Goal: Task Accomplishment & Management: Use online tool/utility

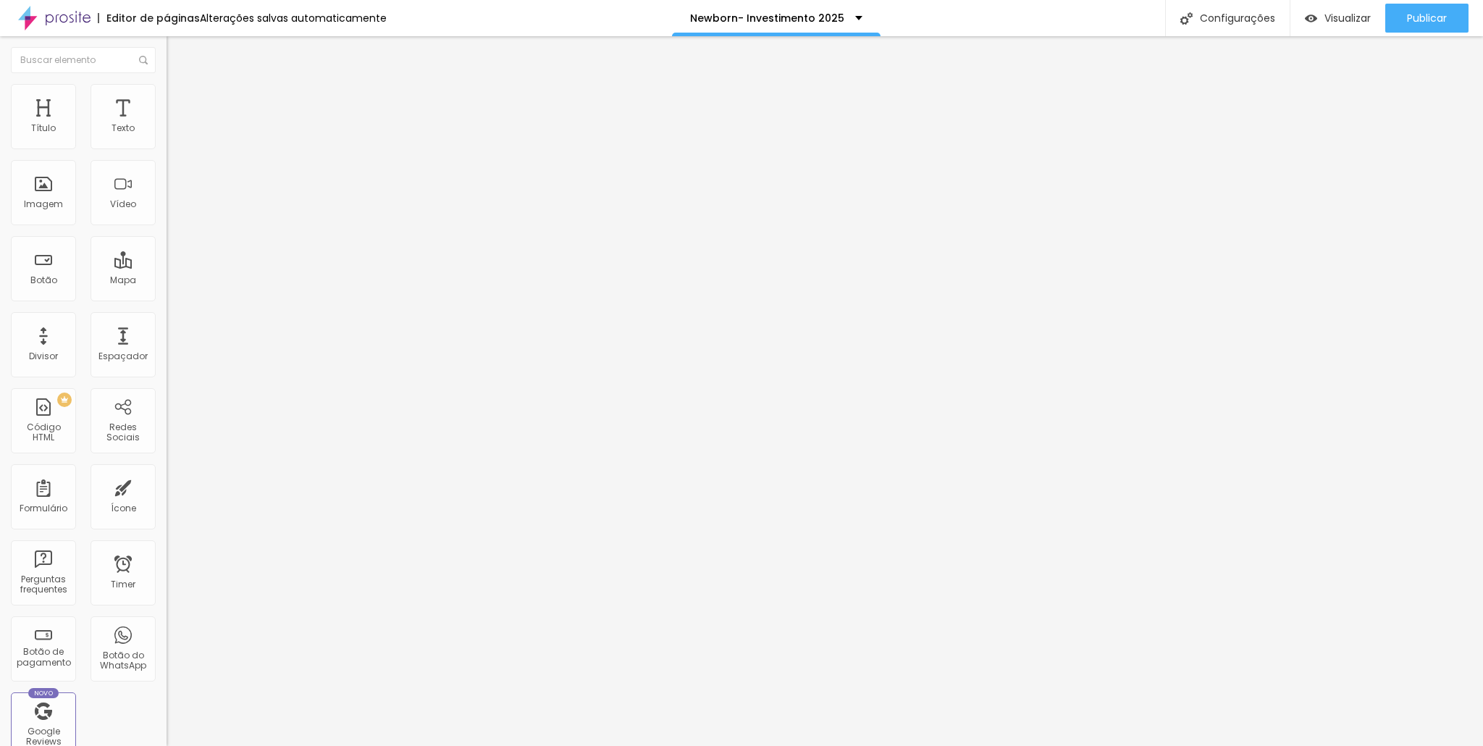
click at [167, 99] on li "Avançado" at bounding box center [250, 106] width 167 height 14
type input "61"
type input "500"
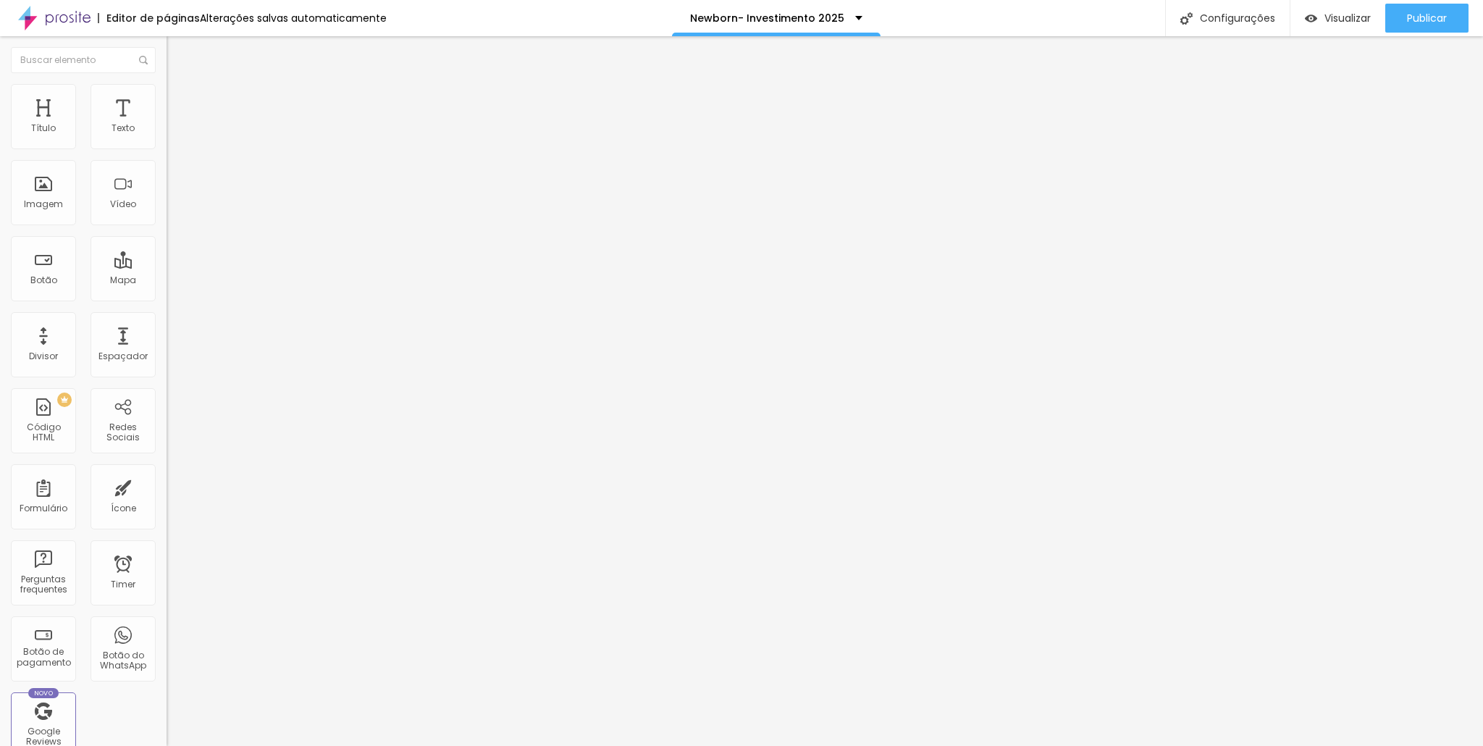
type input "410"
type input "385"
type input "372"
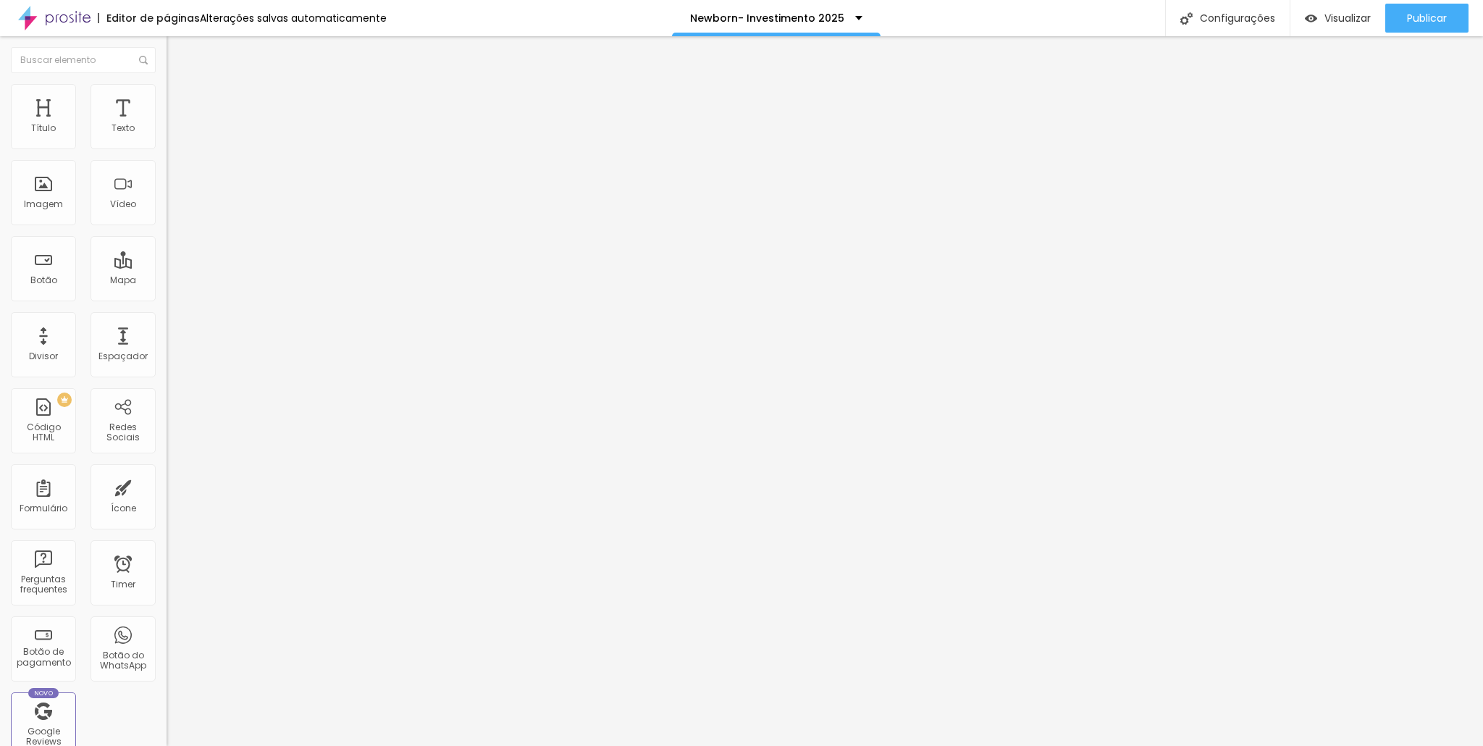
type input "372"
type input "153"
type input "149"
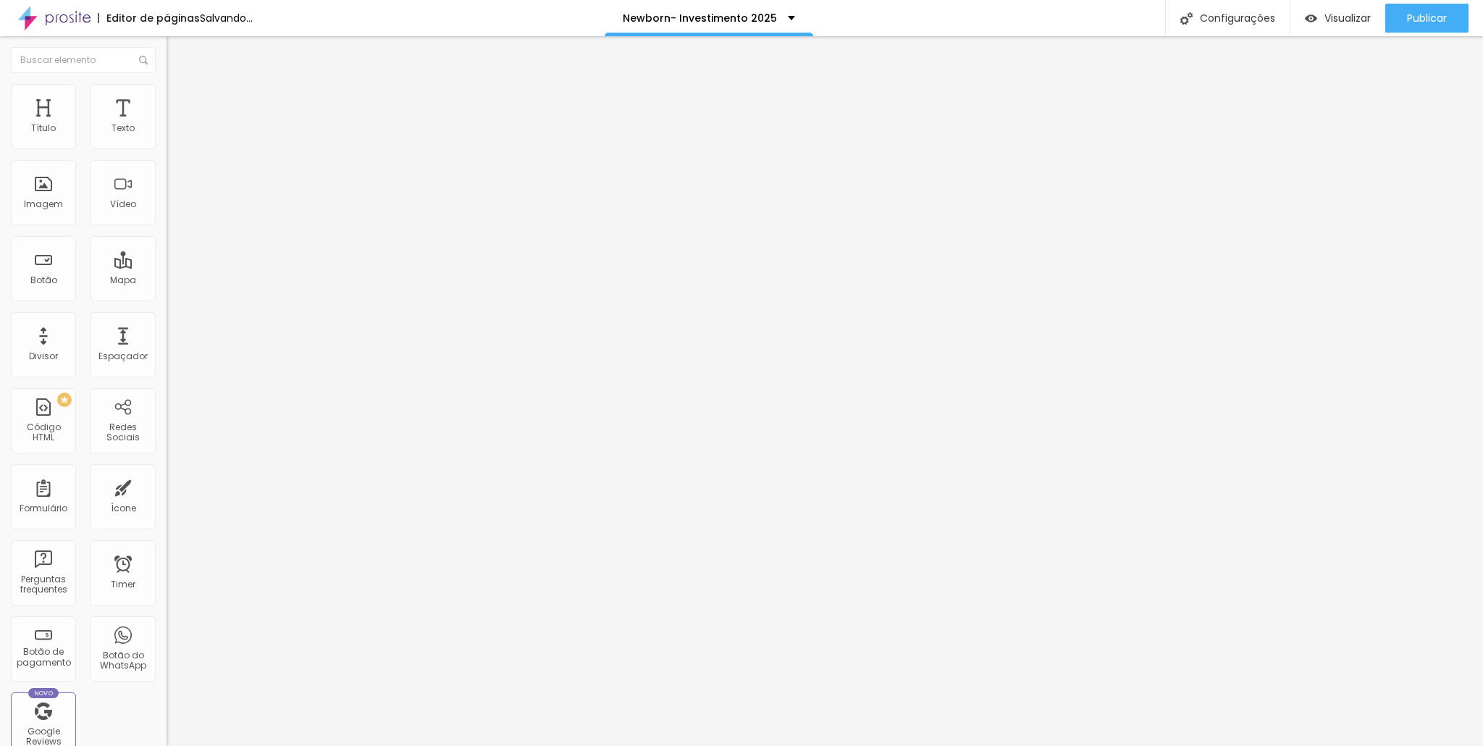
type input "170"
type input "275"
type input "296"
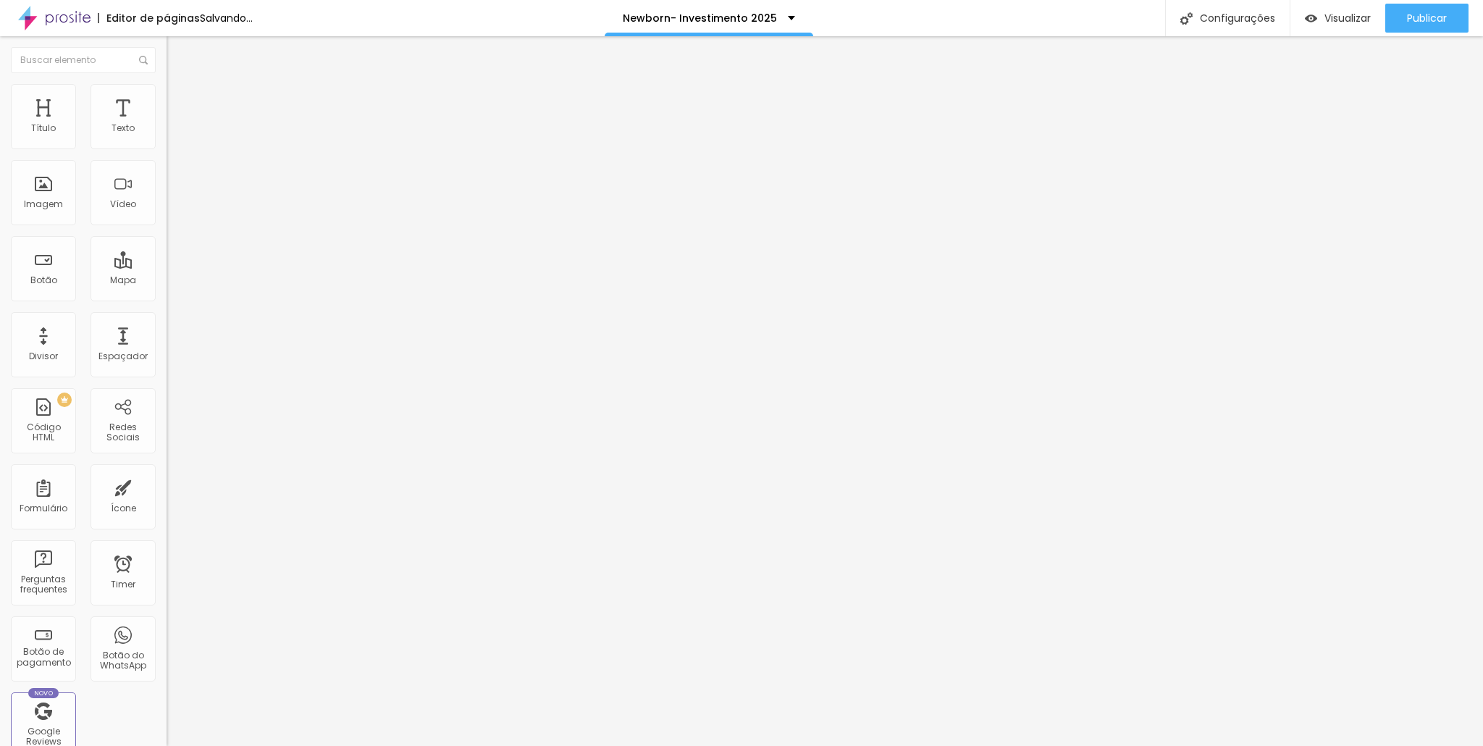
type input "296"
type input "364"
type input "448"
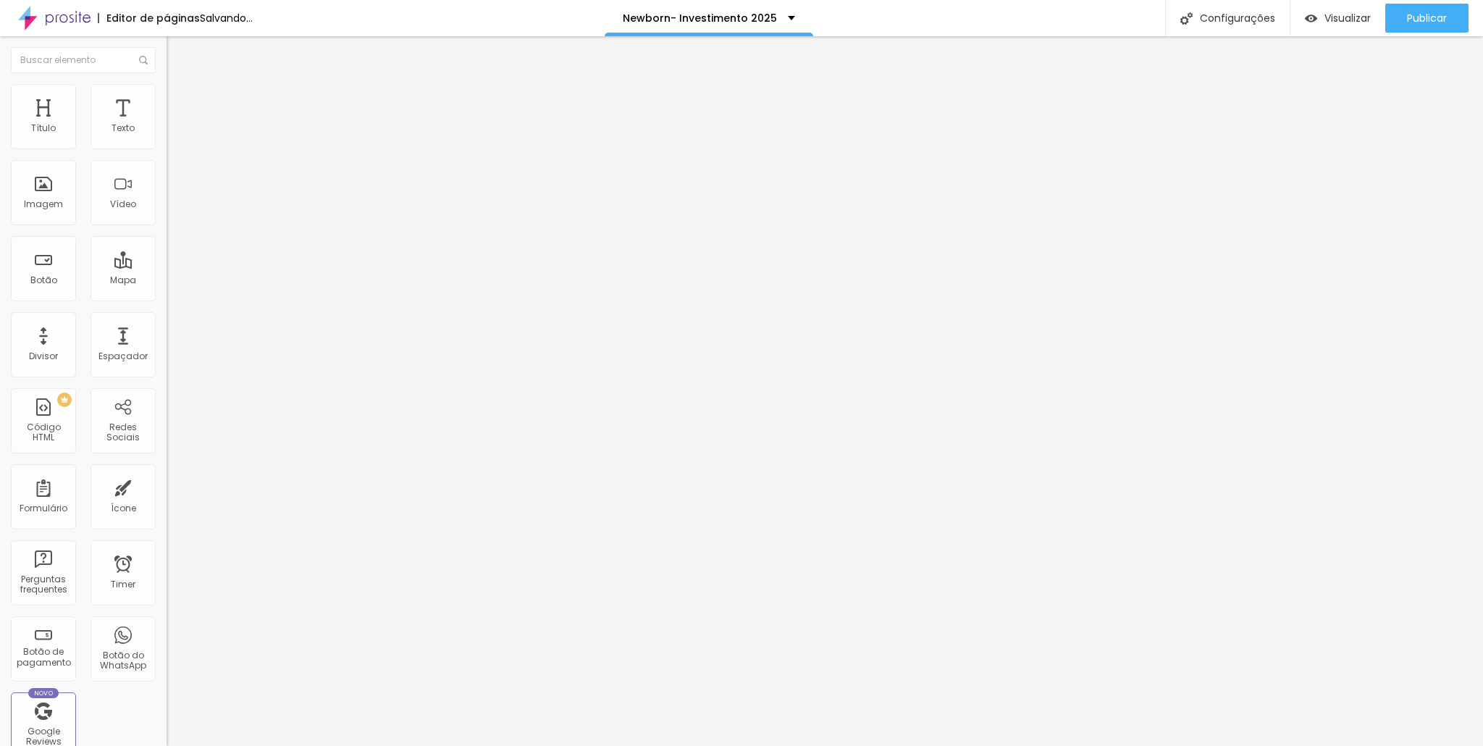
type input "431"
type input "393"
type input "389"
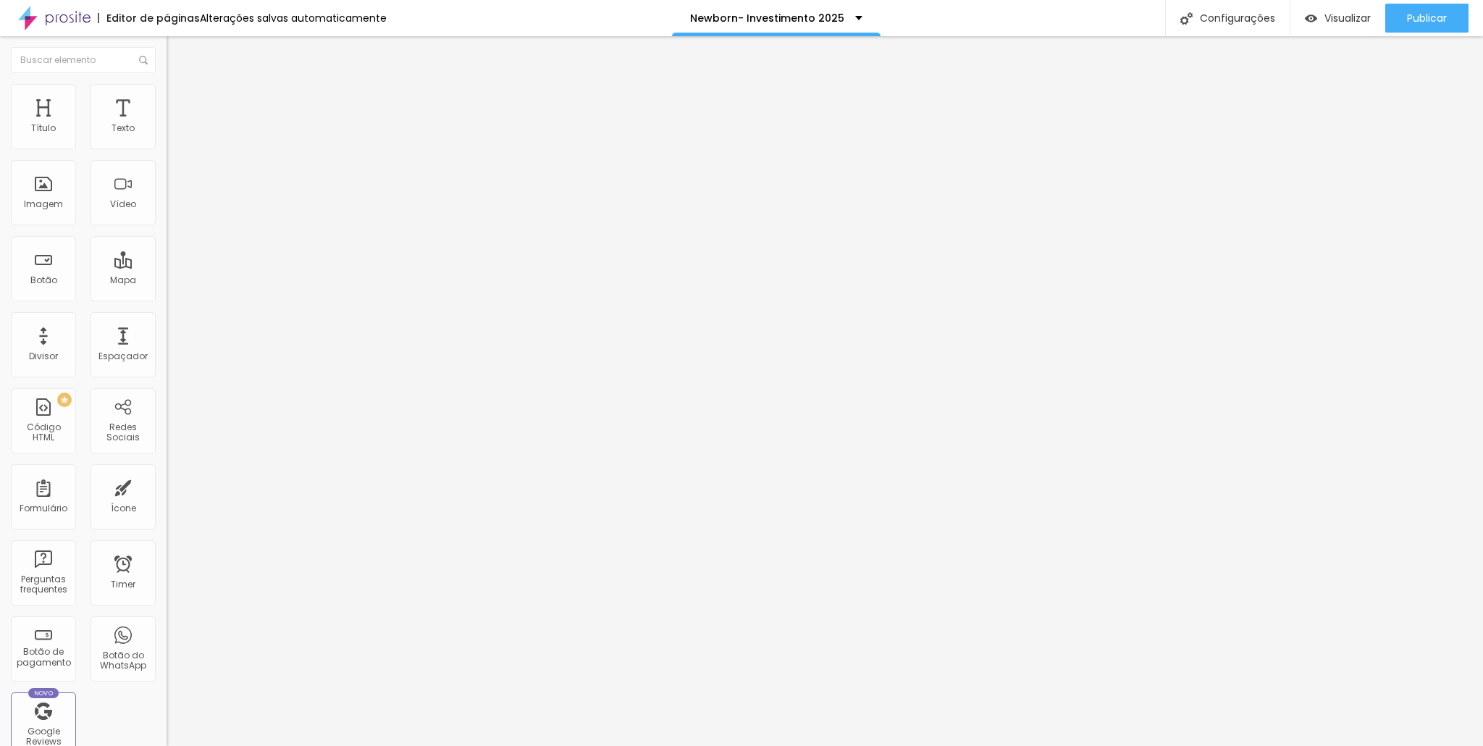
type input "389"
type input "381"
type input "372"
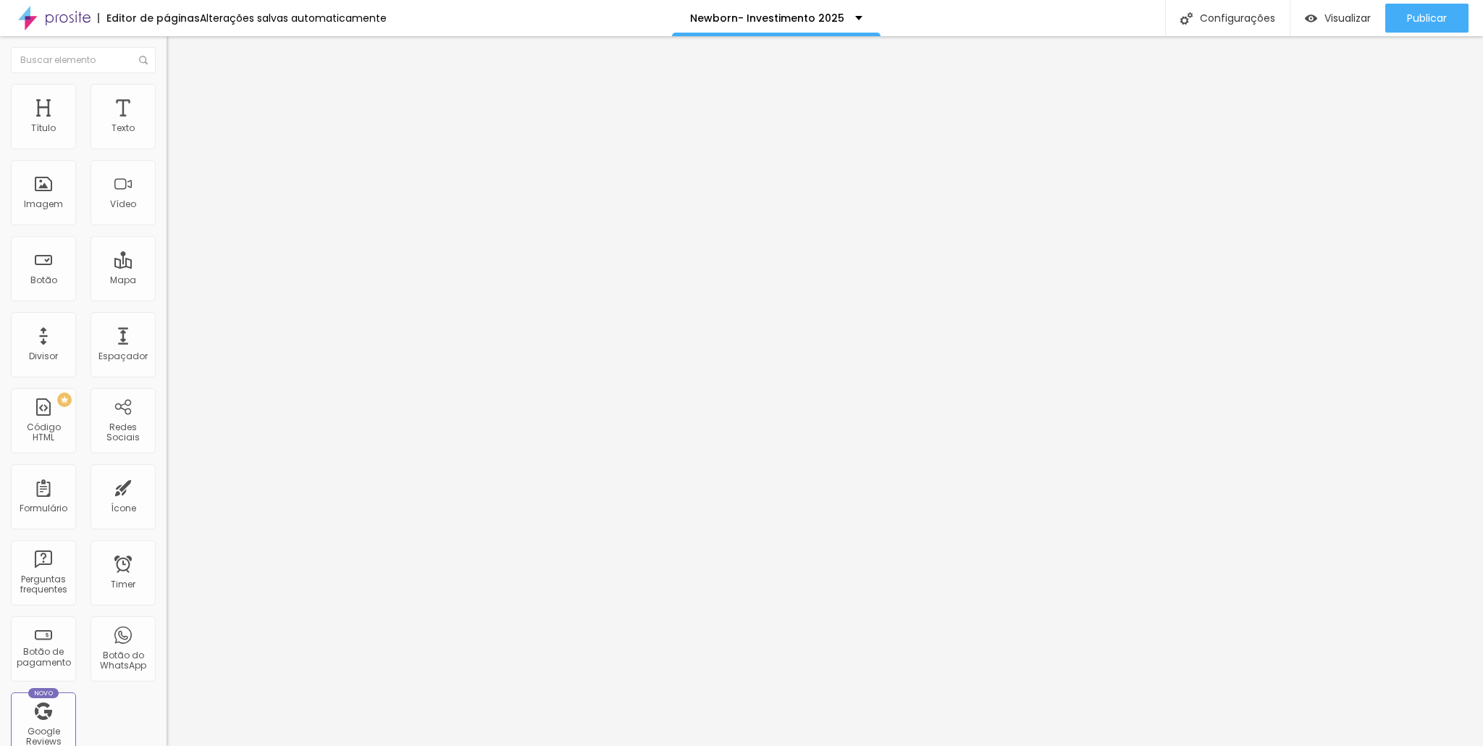
type input "359"
type input "347"
type input "338"
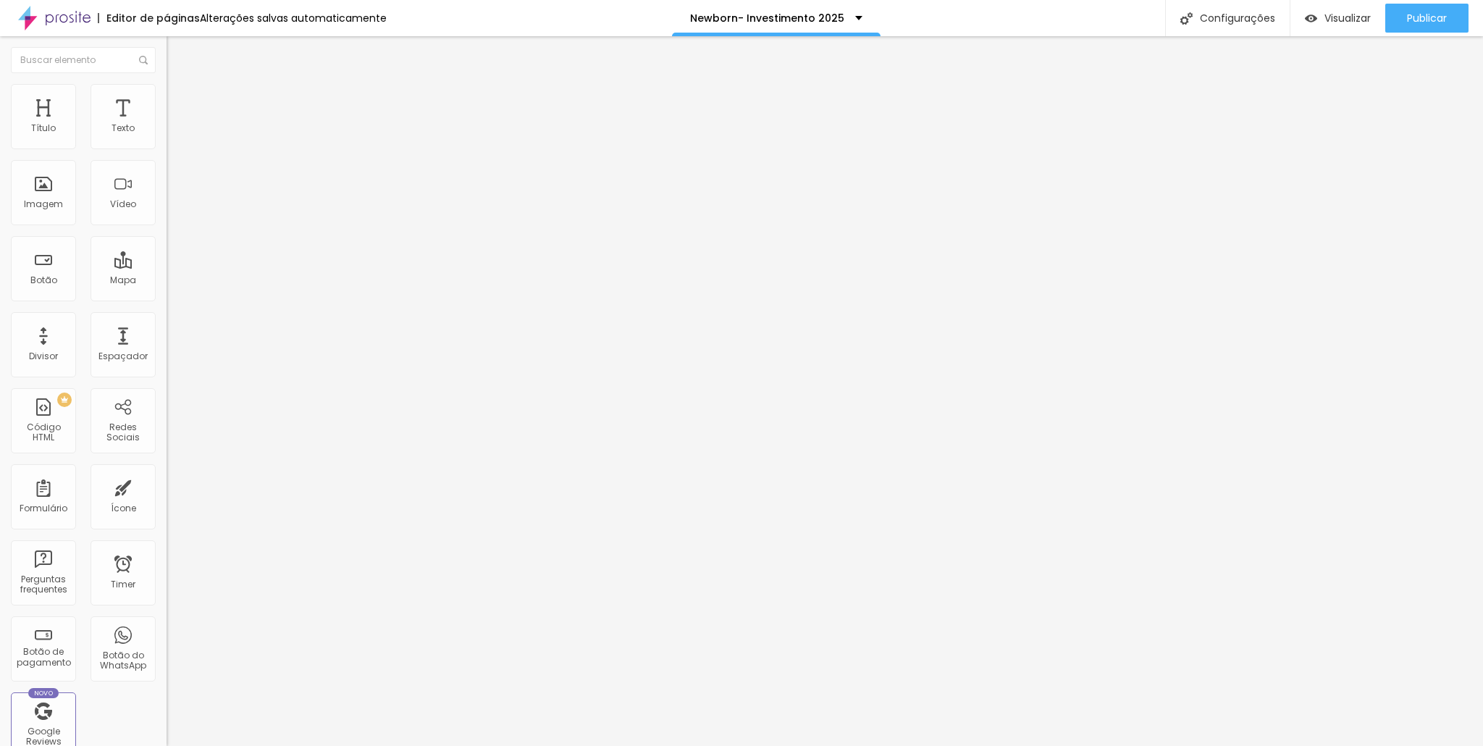
type input "338"
drag, startPoint x: 39, startPoint y: 172, endPoint x: 79, endPoint y: 163, distance: 40.8
type input "343"
click at [167, 486] on input "range" at bounding box center [213, 492] width 93 height 12
type input "343"
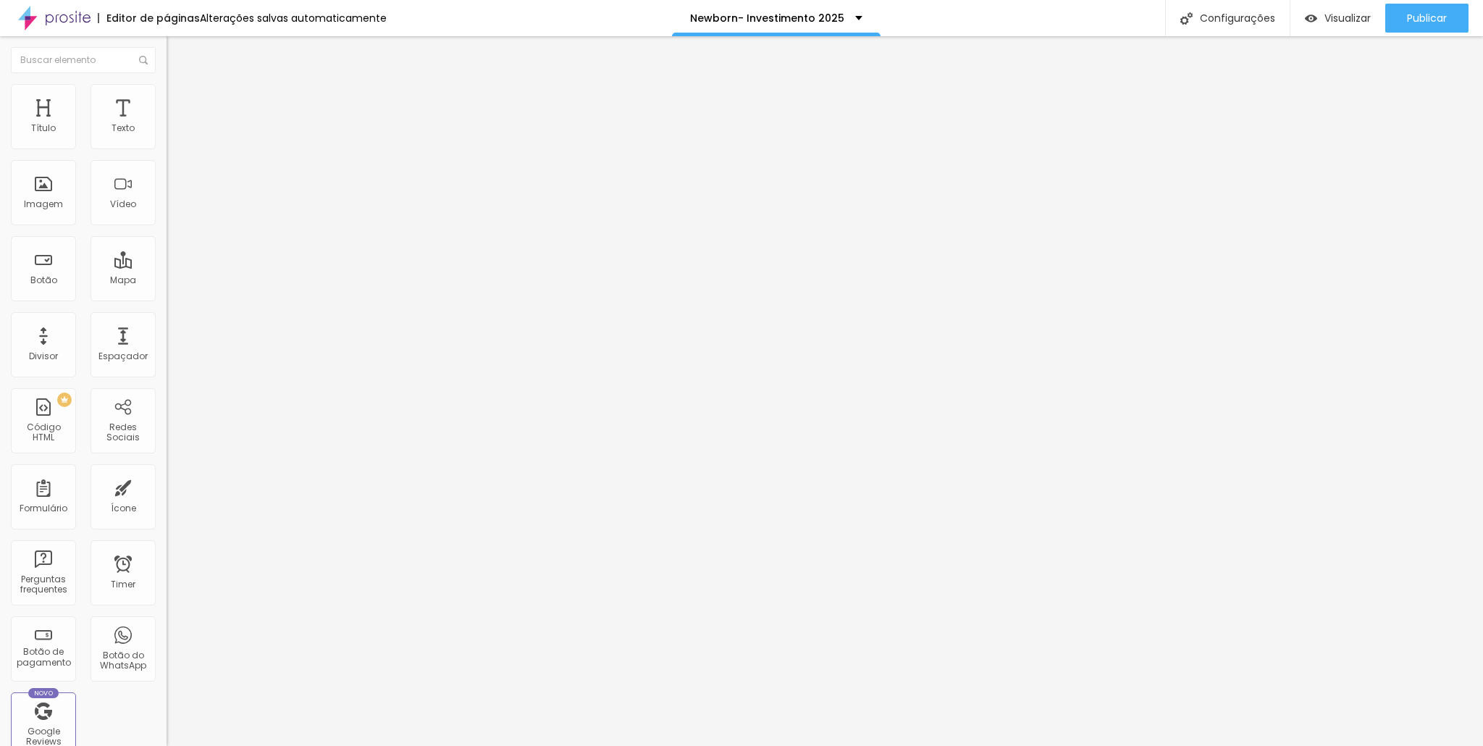
click at [167, 92] on ul "Conteúdo Estilo Avançado" at bounding box center [250, 91] width 167 height 43
click at [167, 92] on img at bounding box center [173, 90] width 13 height 13
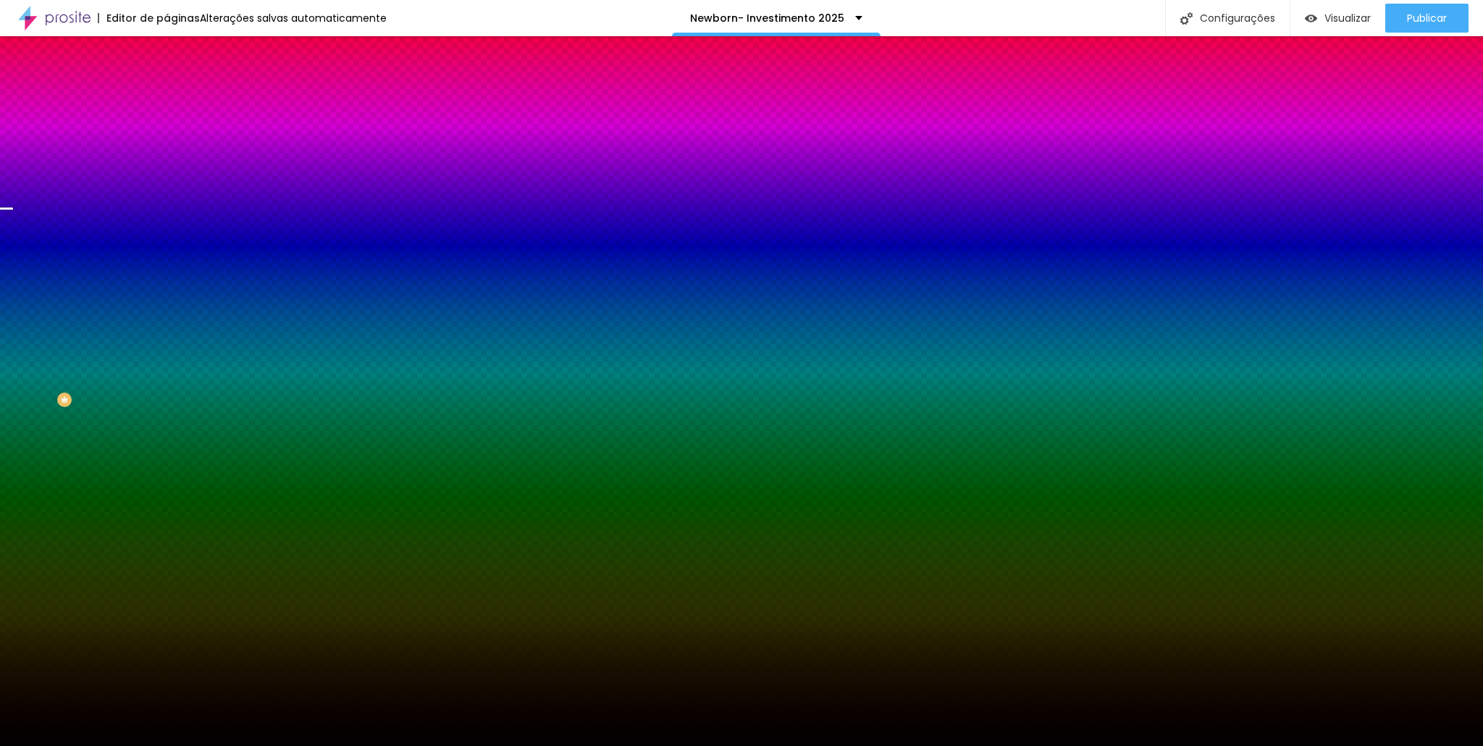
click at [167, 133] on span "Trocar imagem" at bounding box center [206, 127] width 79 height 12
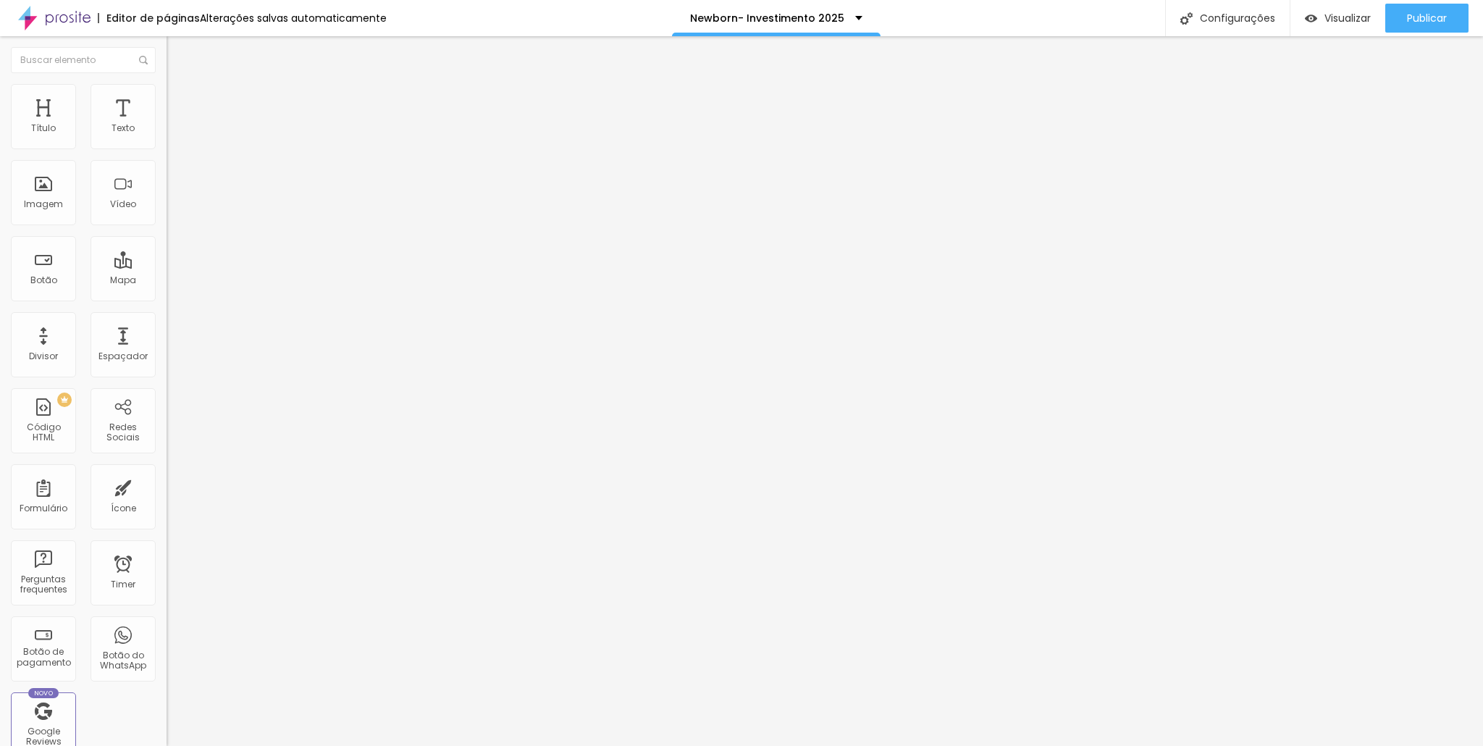
click at [167, 84] on li "Avançado" at bounding box center [250, 91] width 167 height 14
click at [167, 83] on img at bounding box center [173, 76] width 13 height 13
click at [174, 209] on icon "button" at bounding box center [177, 206] width 6 height 6
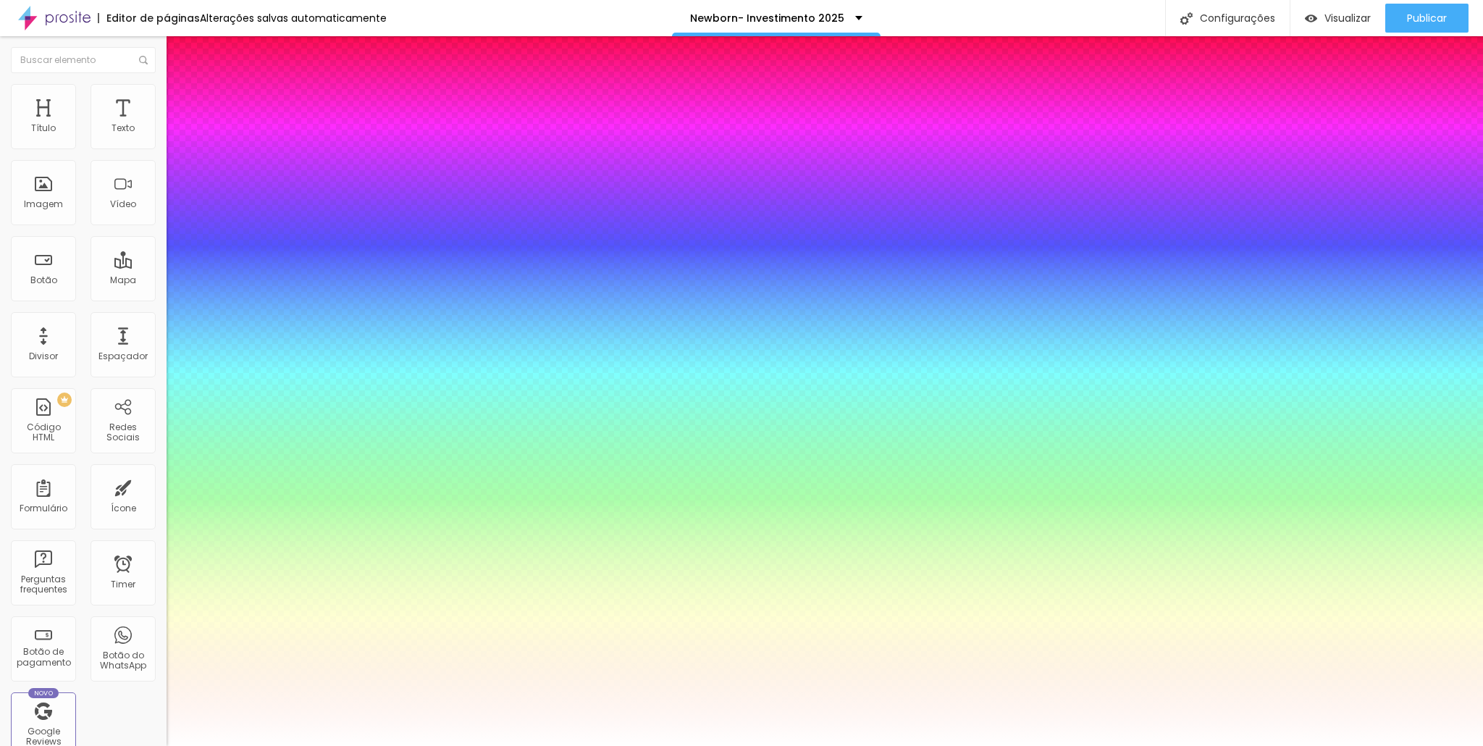
type input "1"
type input "0.5"
select select "RobotoCondensed"
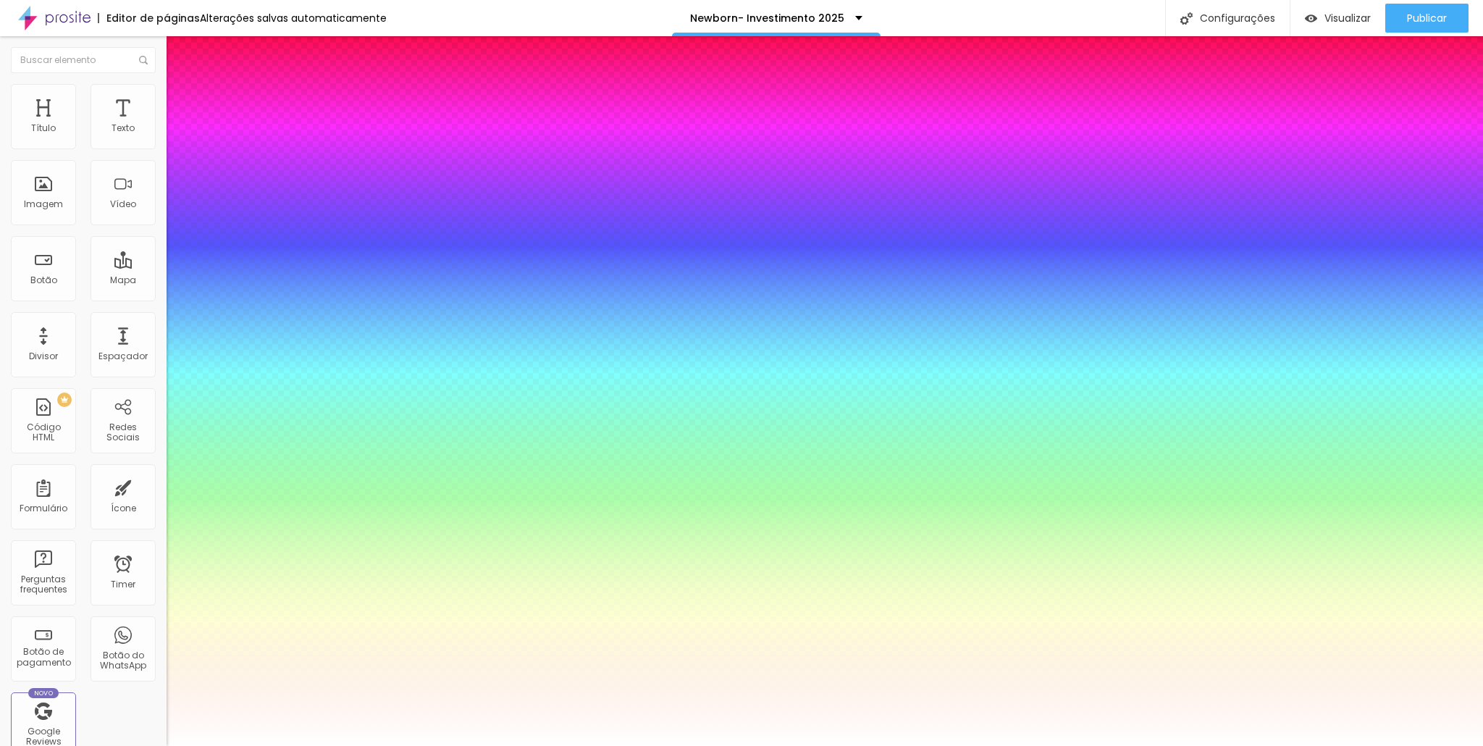
type input "1"
type input "0.5"
type input "1"
type input "0.5"
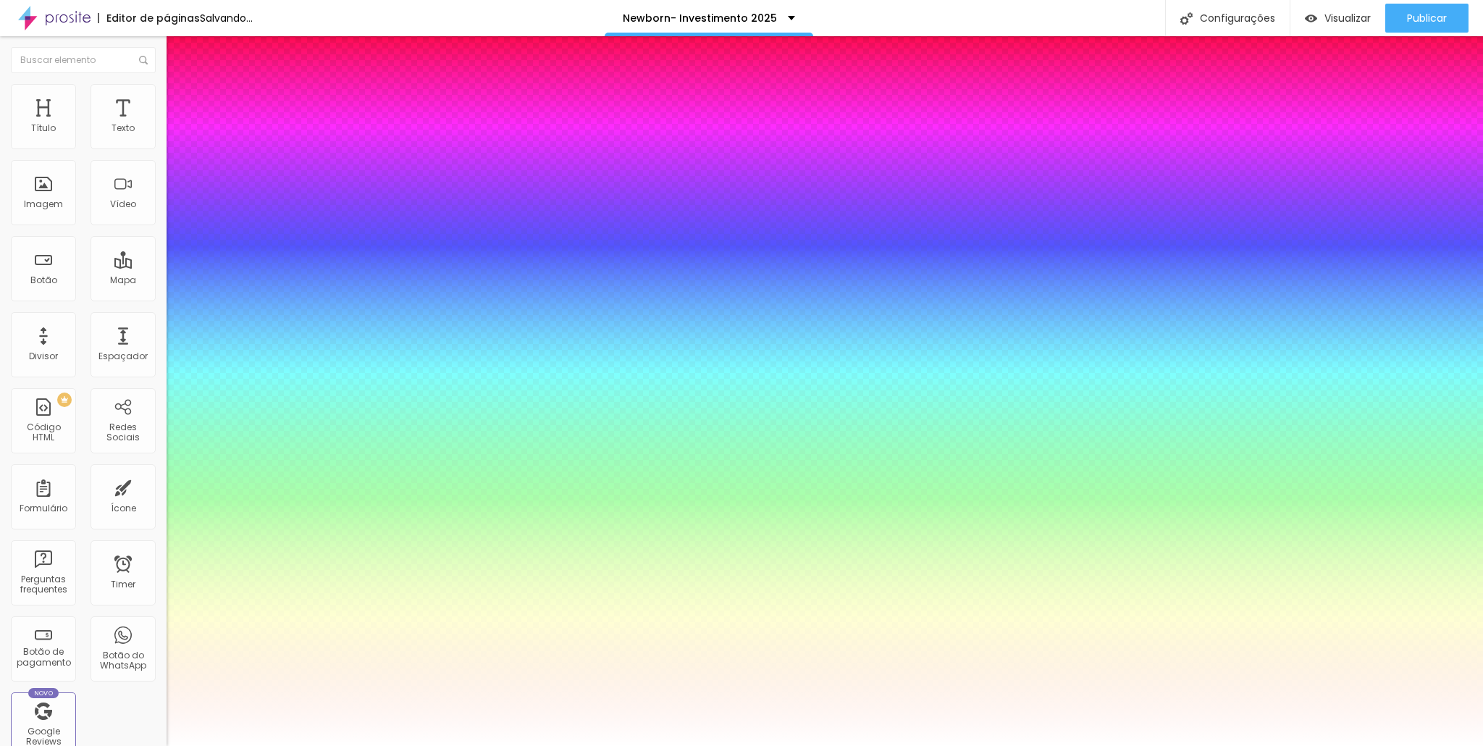
select select "RobotoLight"
type input "1"
type input "0.5"
type input "1"
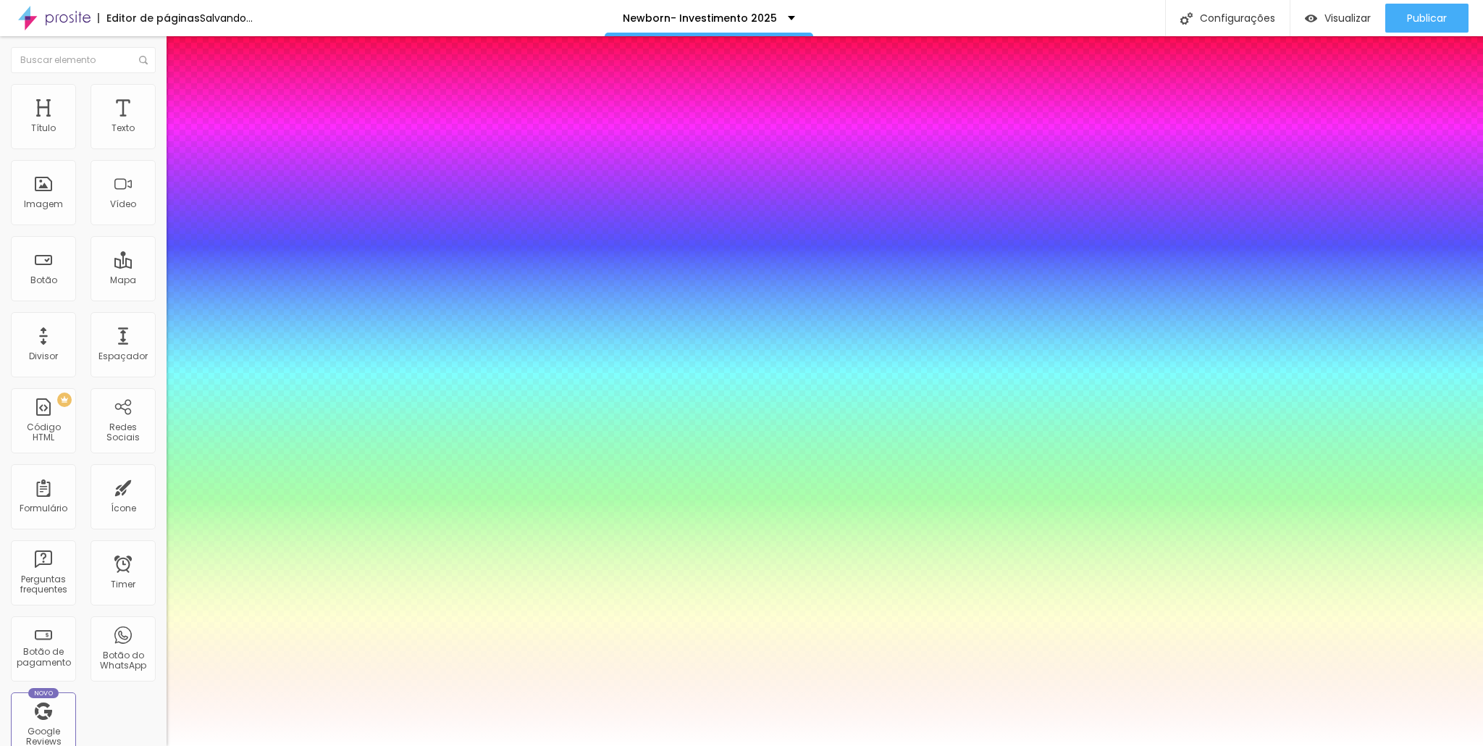
type input "0.5"
type input "1"
type input "0.5"
type input "1"
type input "0.5"
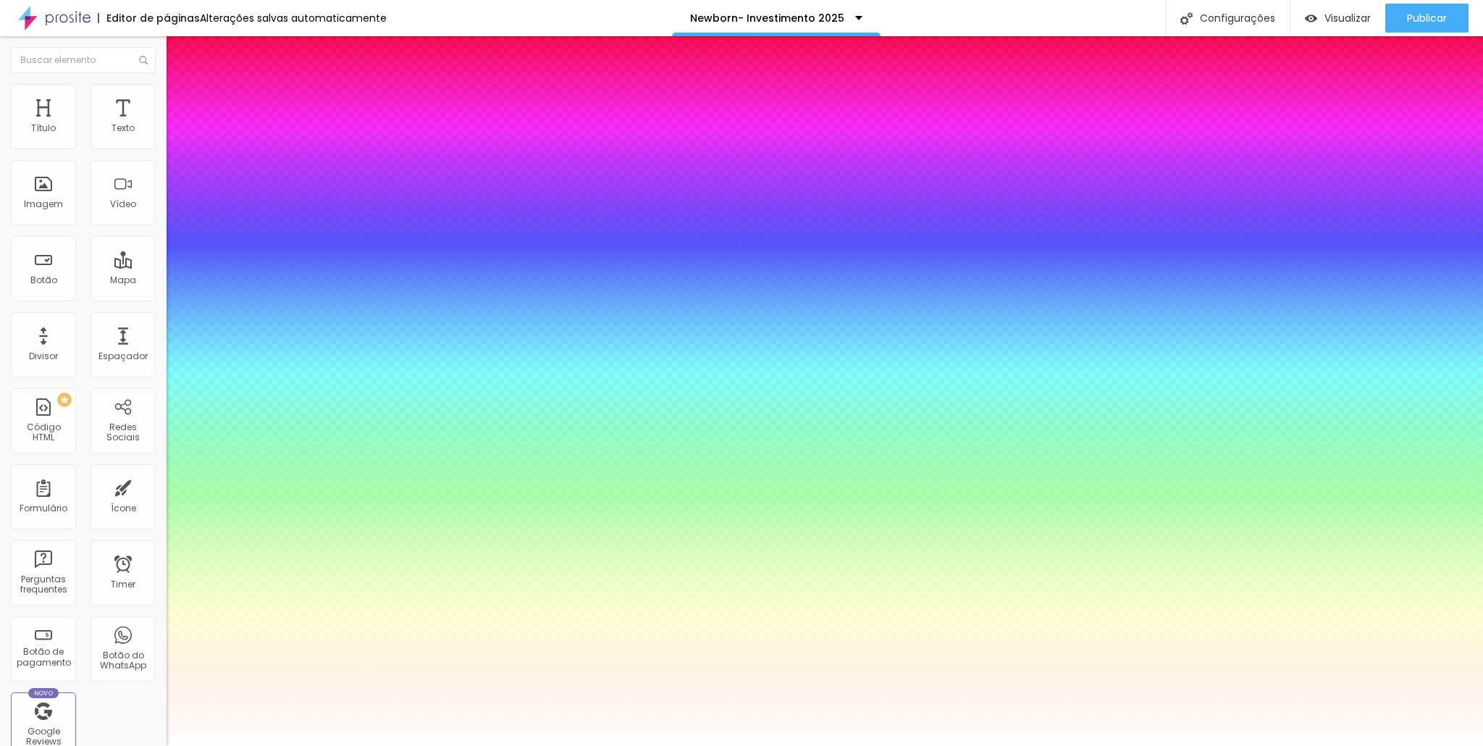
select select "RalewayThin"
type input "1"
type input "0.5"
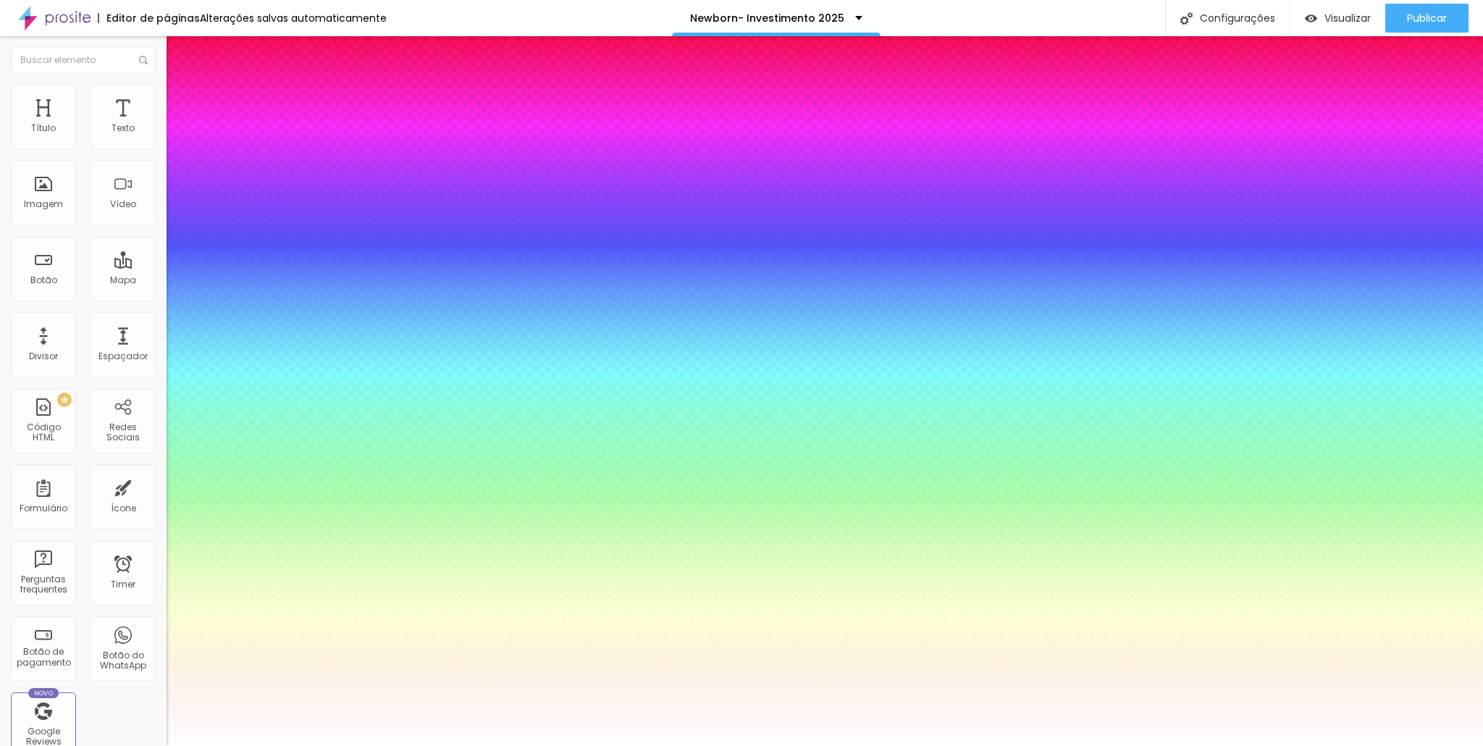
type input "1"
type input "0.5"
type input "1"
type input "0.5"
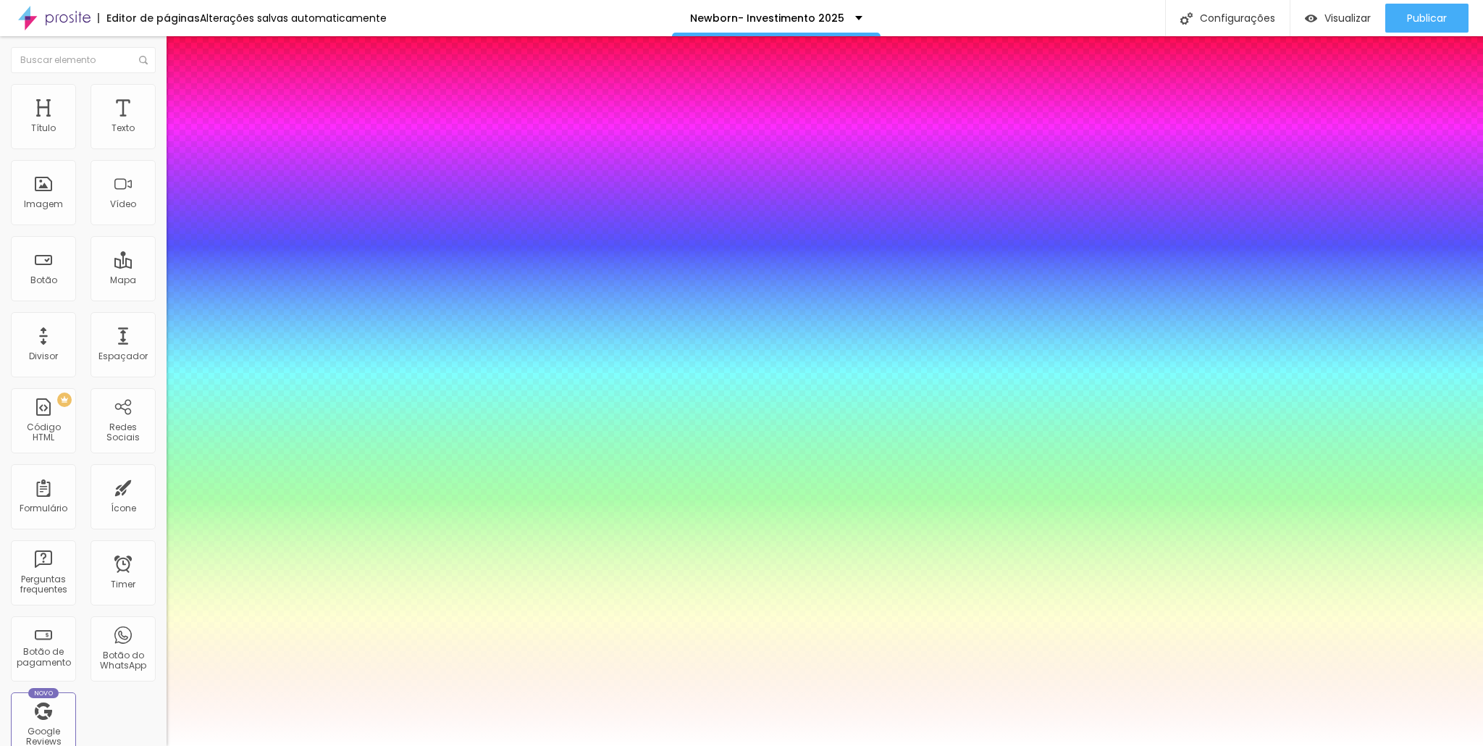
select select "Raleway"
type input "1"
type input "0.5"
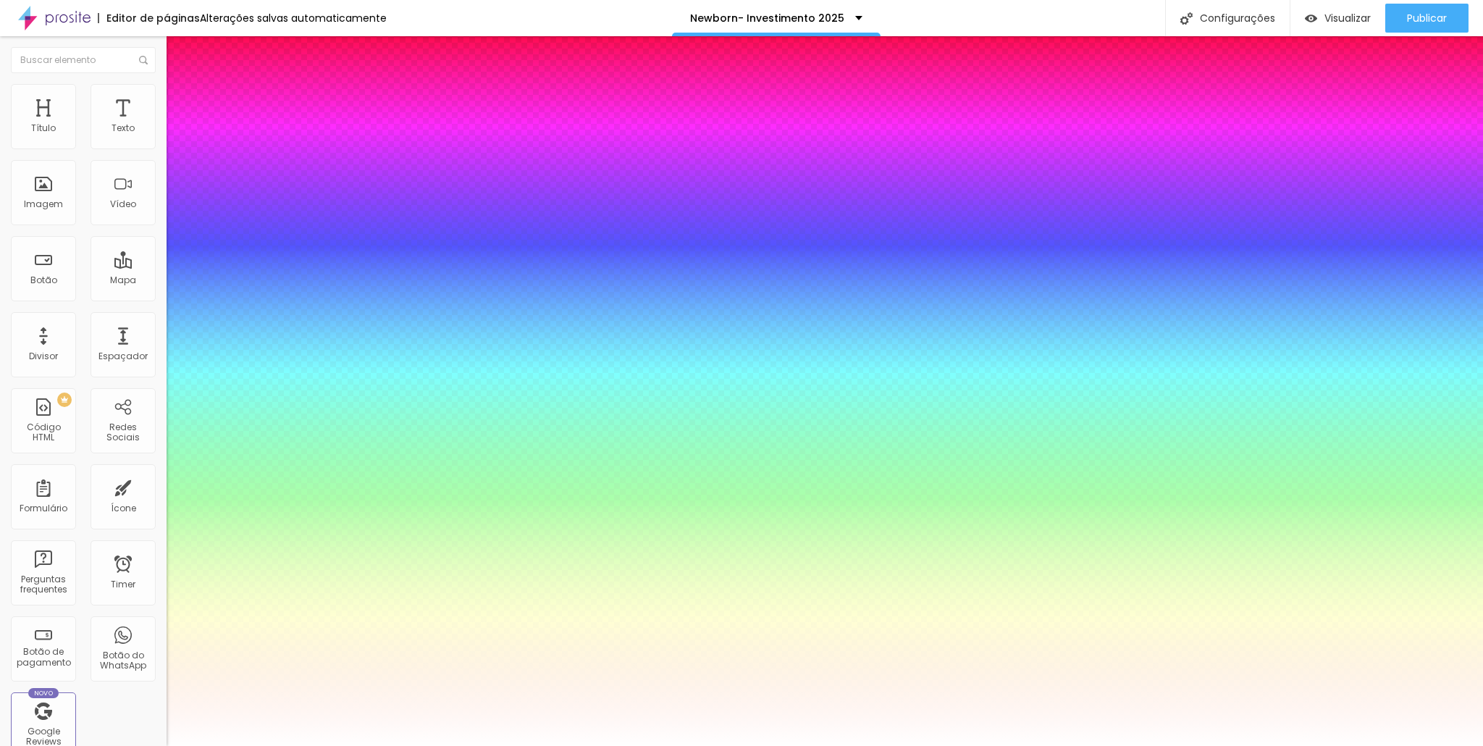
type input "1"
type input "0.5"
select select "RobotoLight"
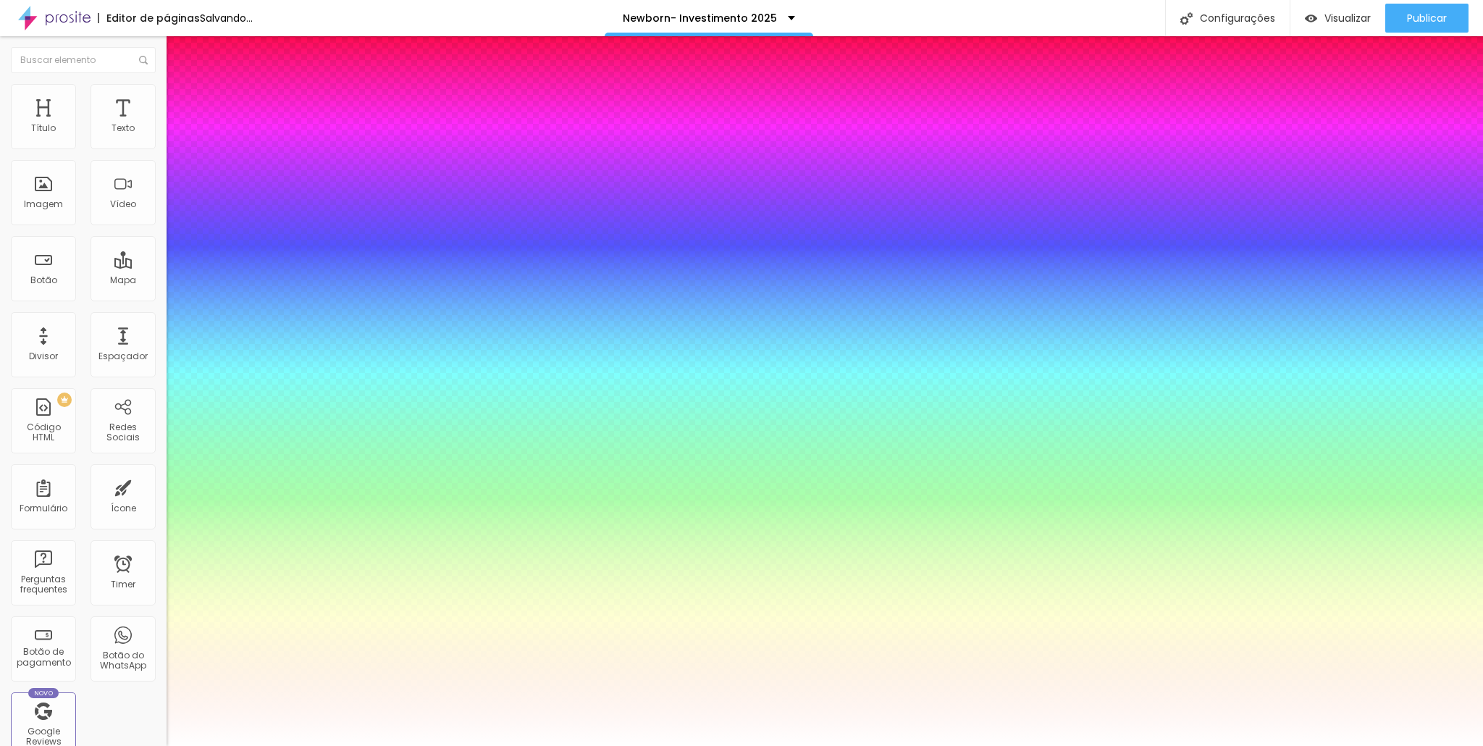
type input "1"
type input "0.5"
type input "1"
type input "0.5"
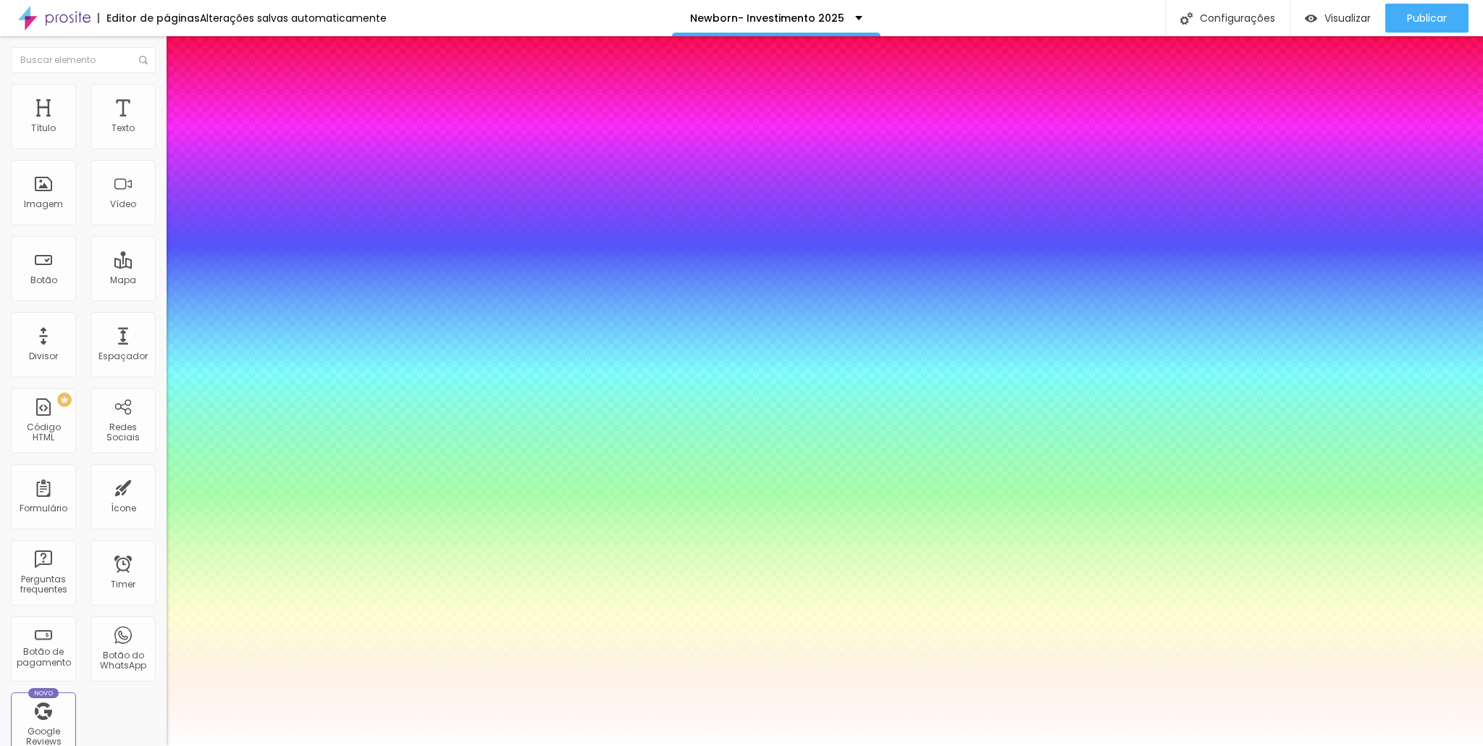
type input "1"
type input "0.5"
select select "RobotoMonoThin"
type input "1"
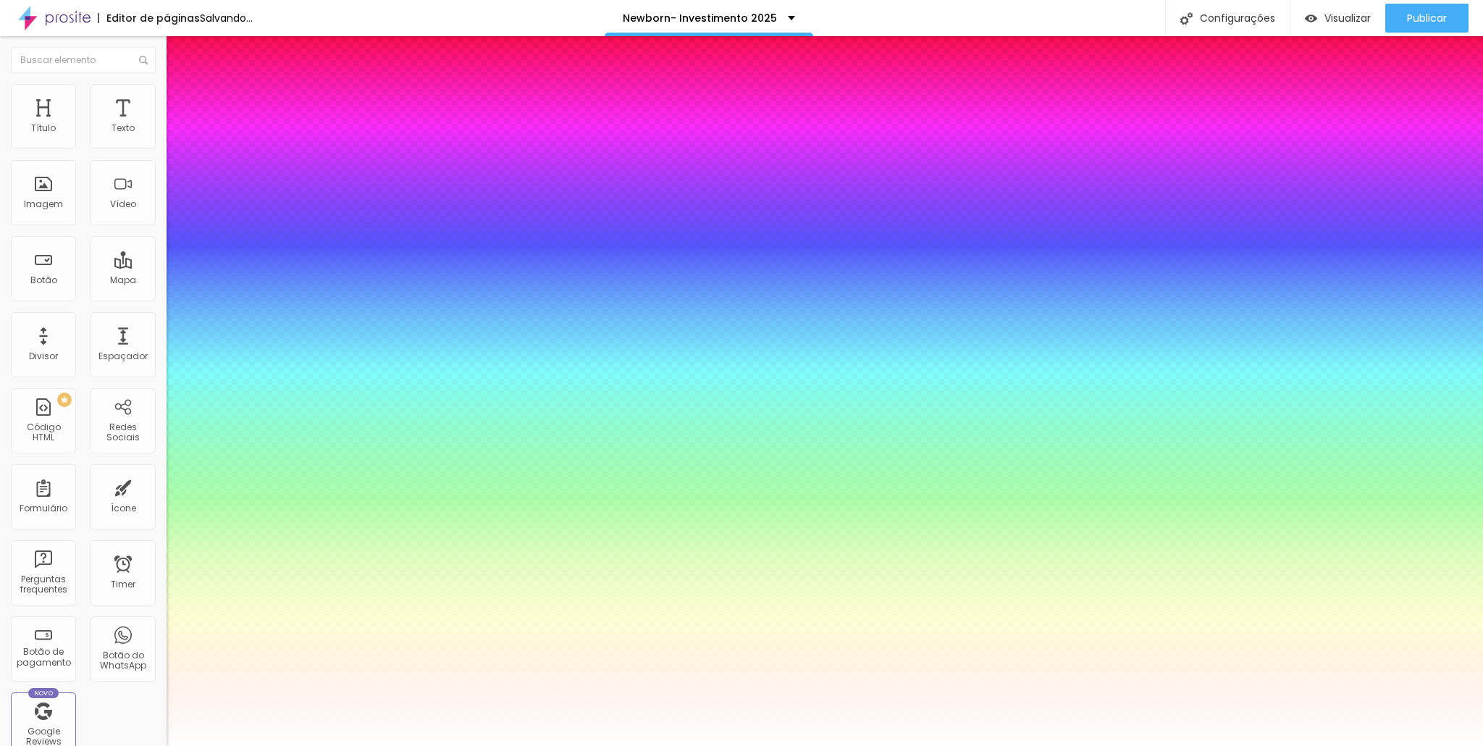
type input "0.5"
type input "1"
type input "0.5"
type input "1"
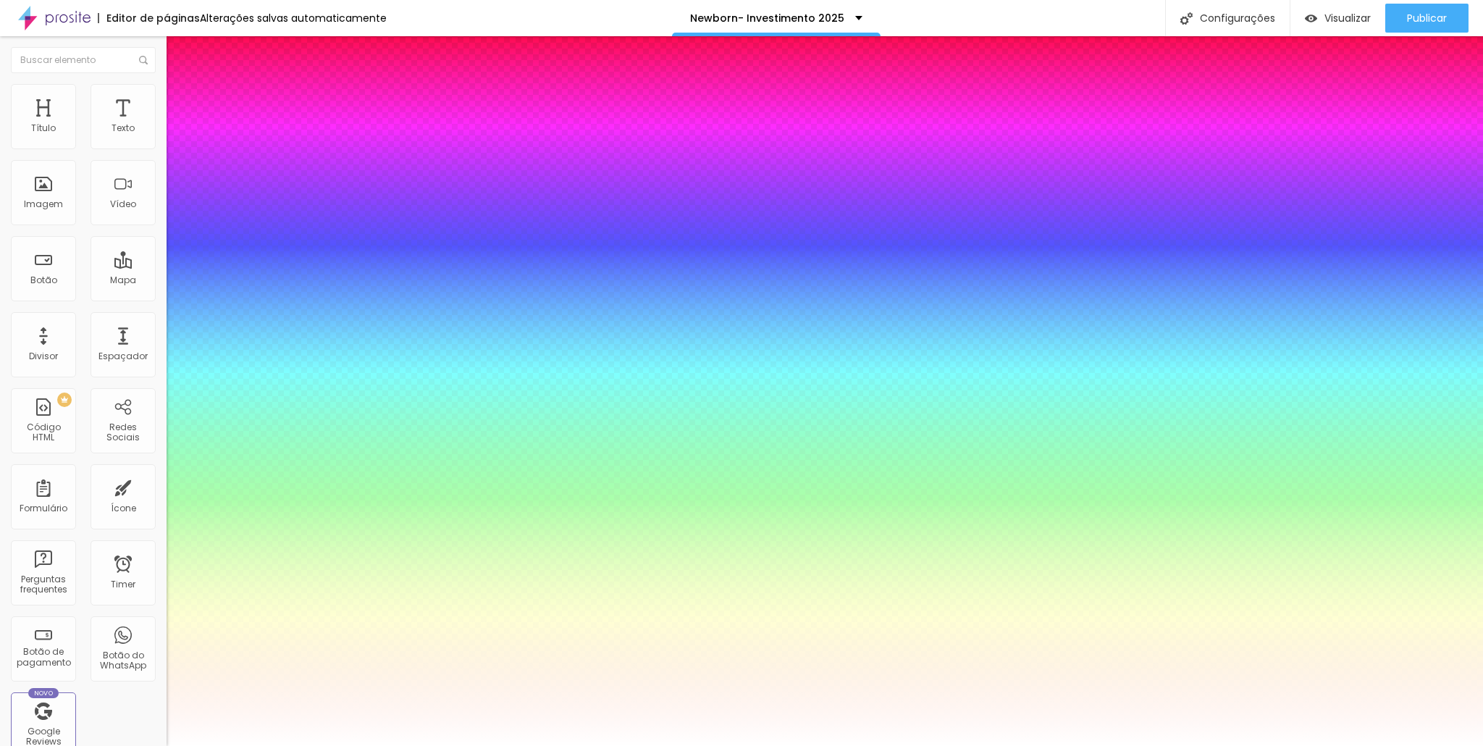
type input "0.5"
type input "1"
type input "0.5"
select select "Tangerine-Bold"
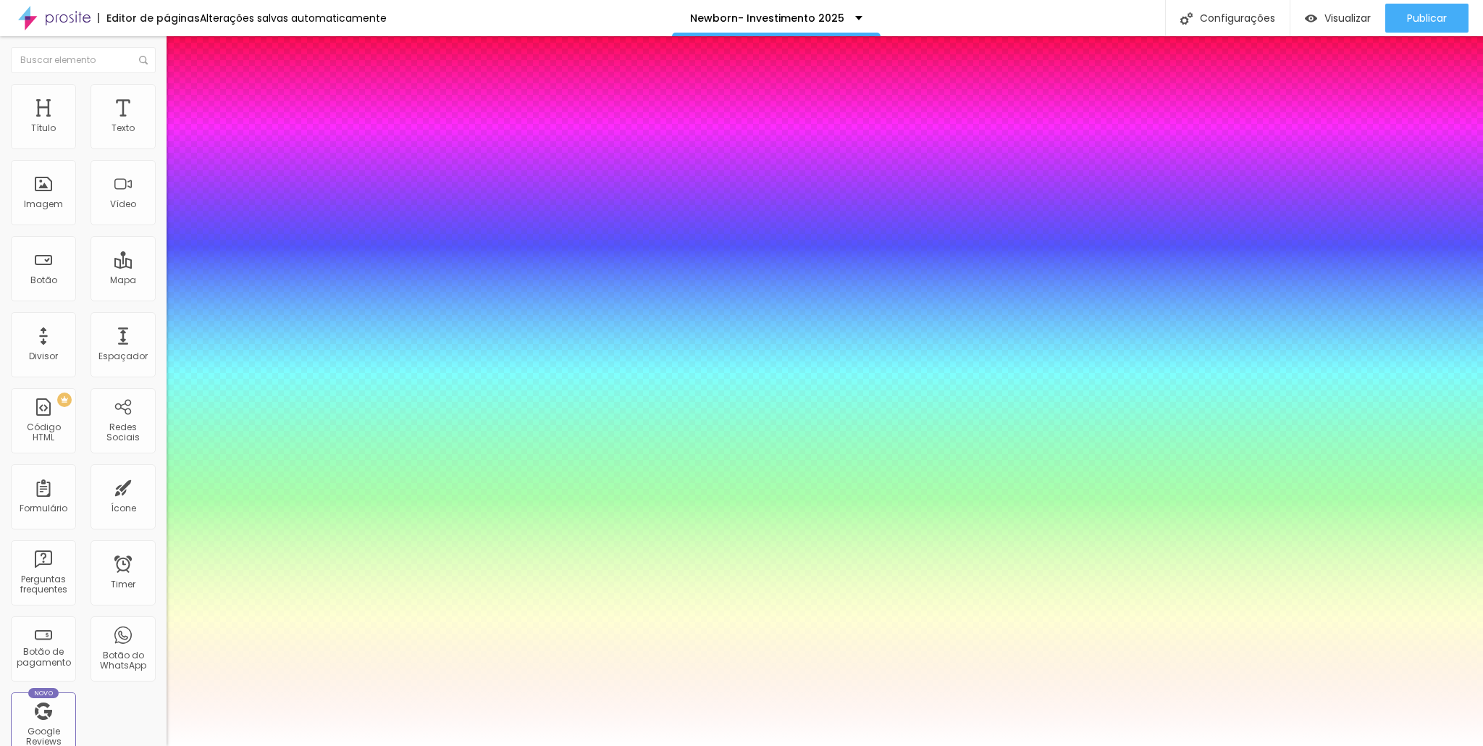
type input "1"
type input "0.5"
type input "1"
type input "0.5"
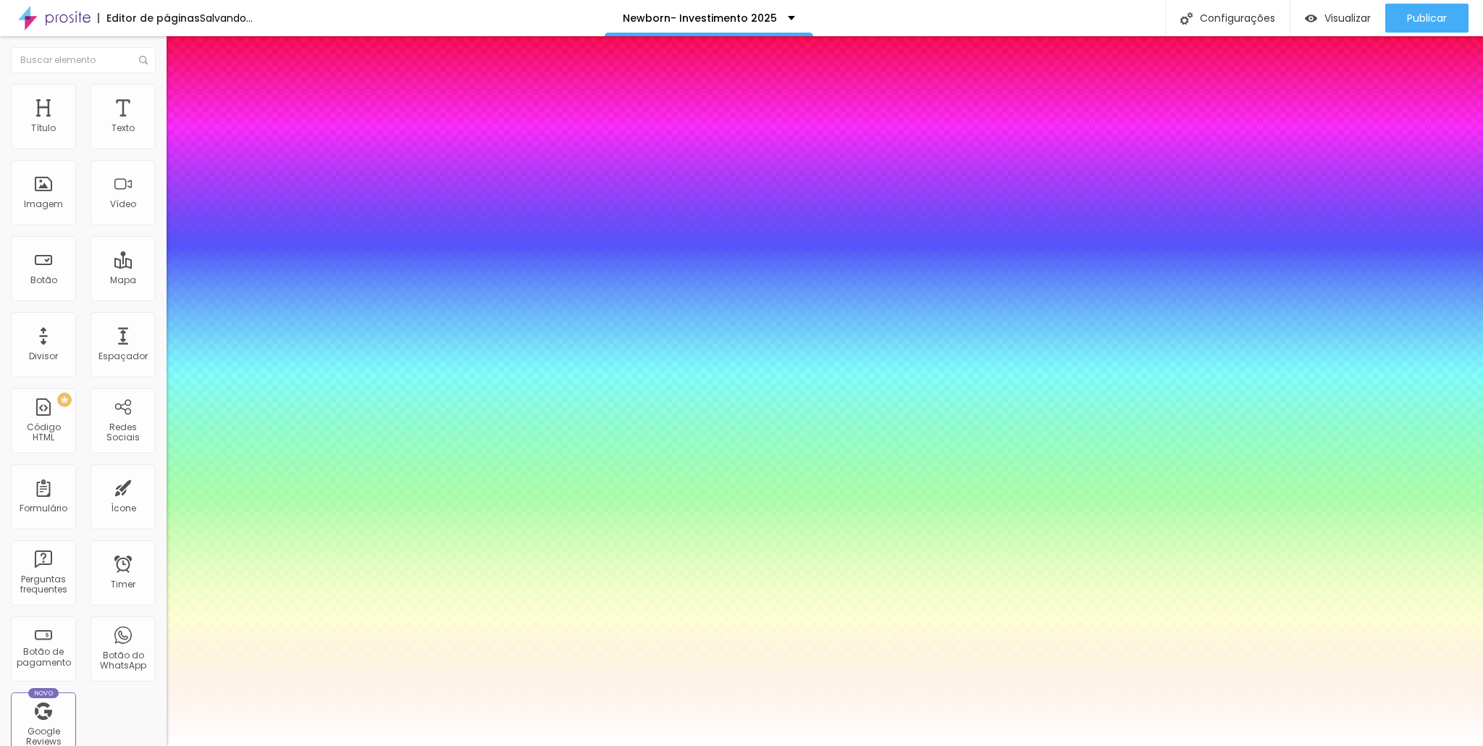
type input "1"
type input "0.5"
select select "TextMeOne"
type input "1"
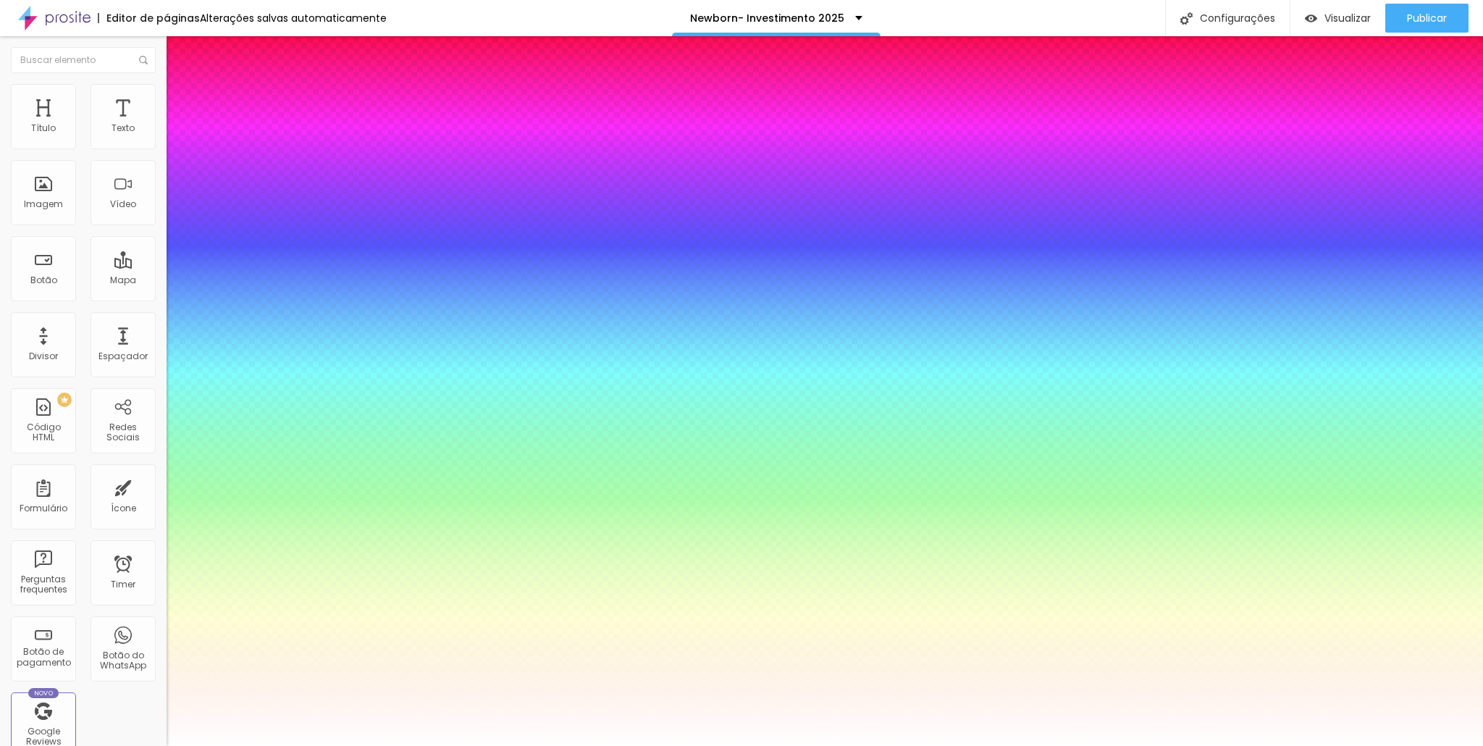
type input "0.5"
type input "1"
type input "0.5"
type input "1"
type input "0.5"
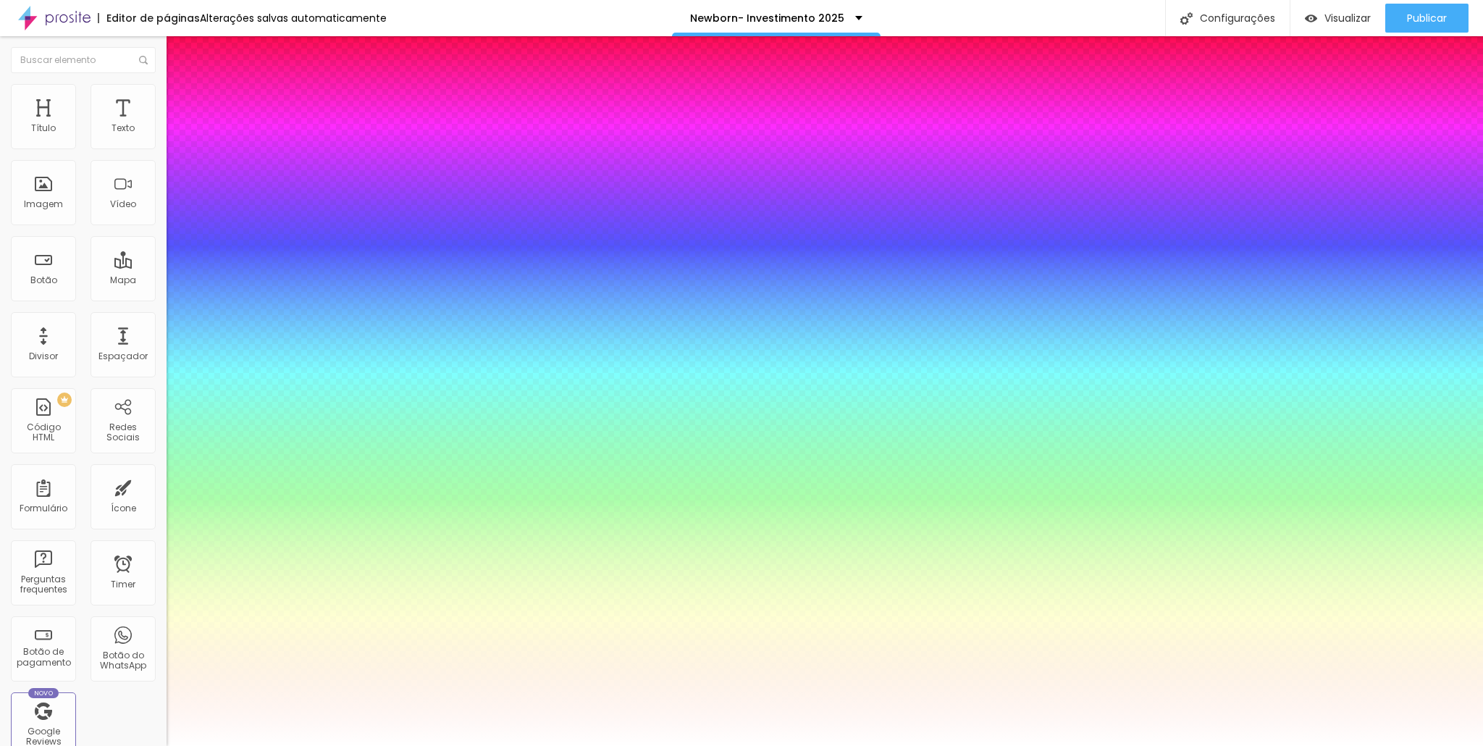
select select "Tangerine-Bold"
type input "1"
type input "0.5"
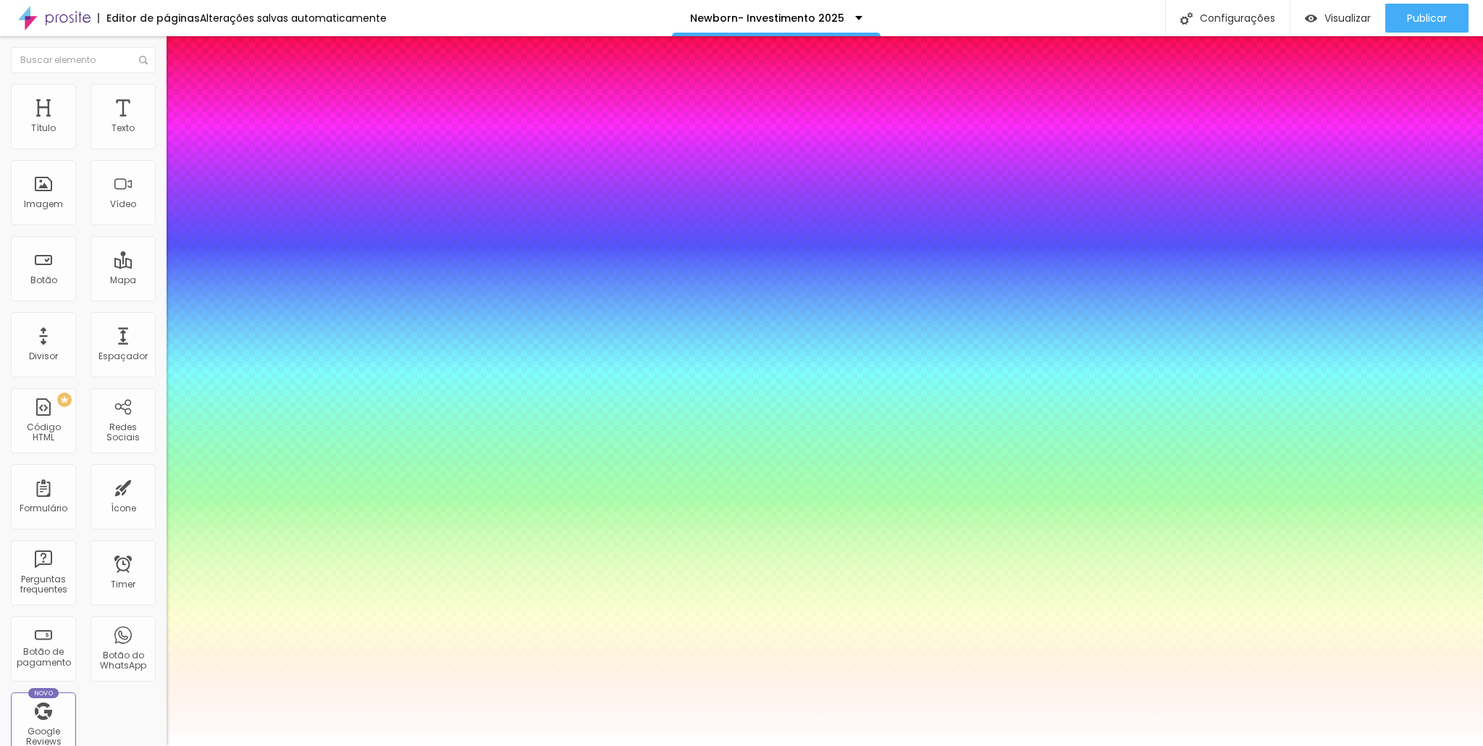
type input "1"
type input "0.5"
type input "1"
type input "0.5"
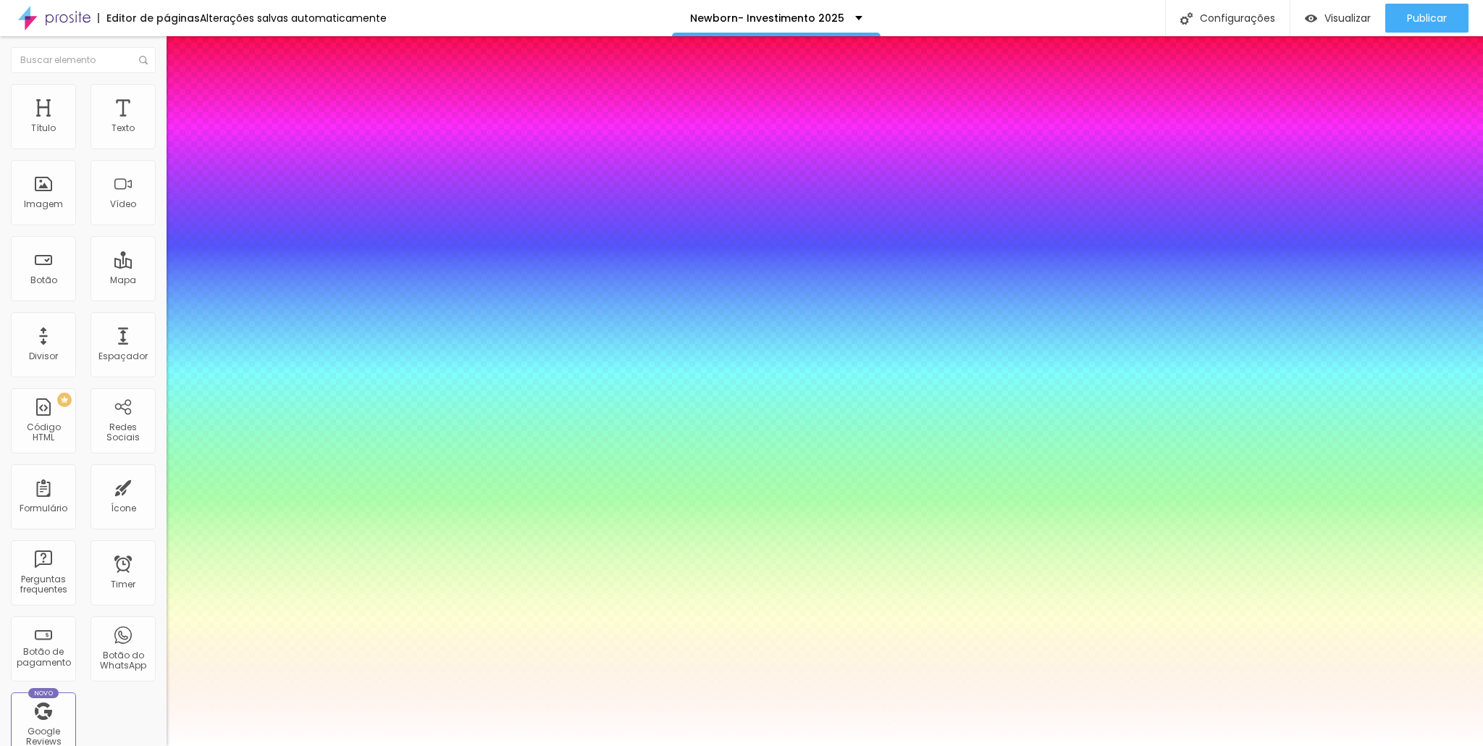
select select "Tillana"
type input "1"
type input "0.5"
type input "1"
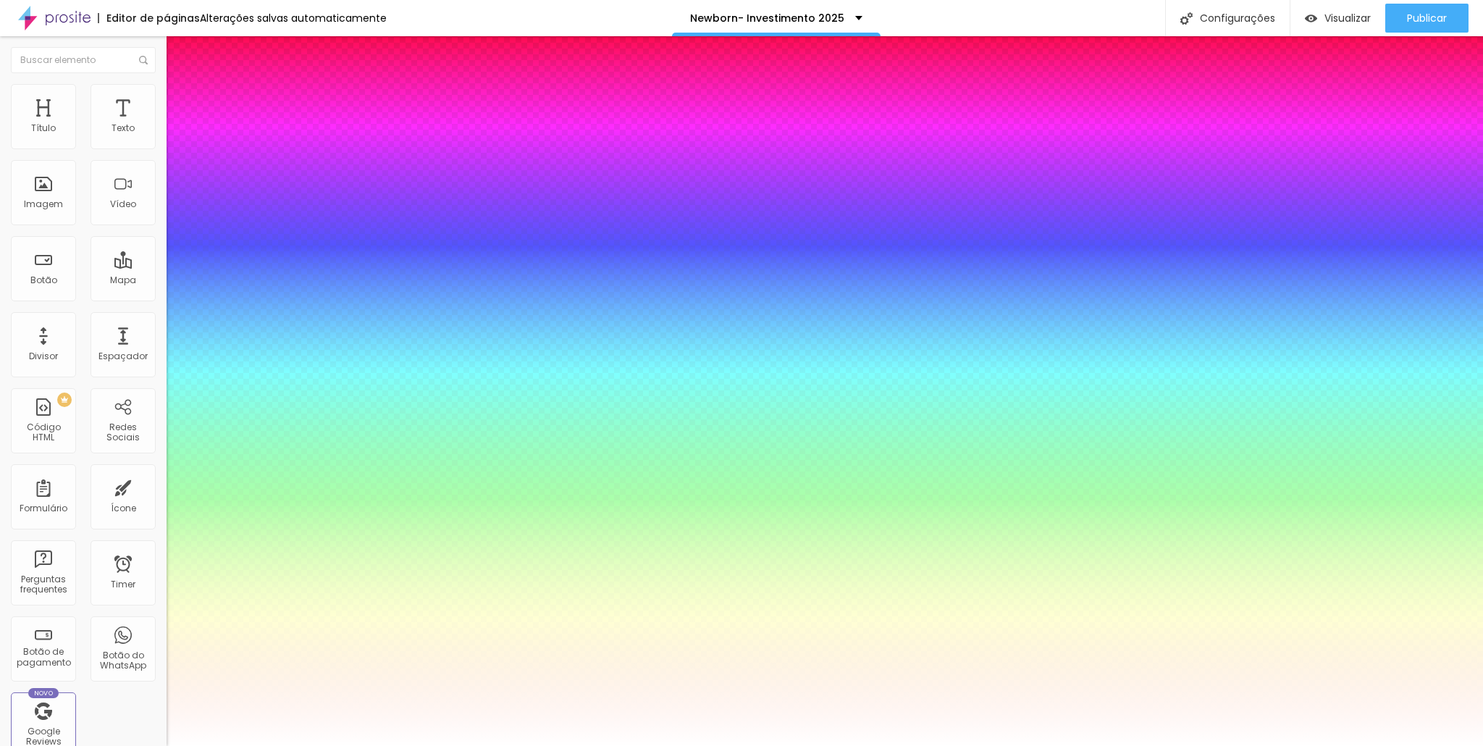
type input "0.5"
type input "1"
type input "0.5"
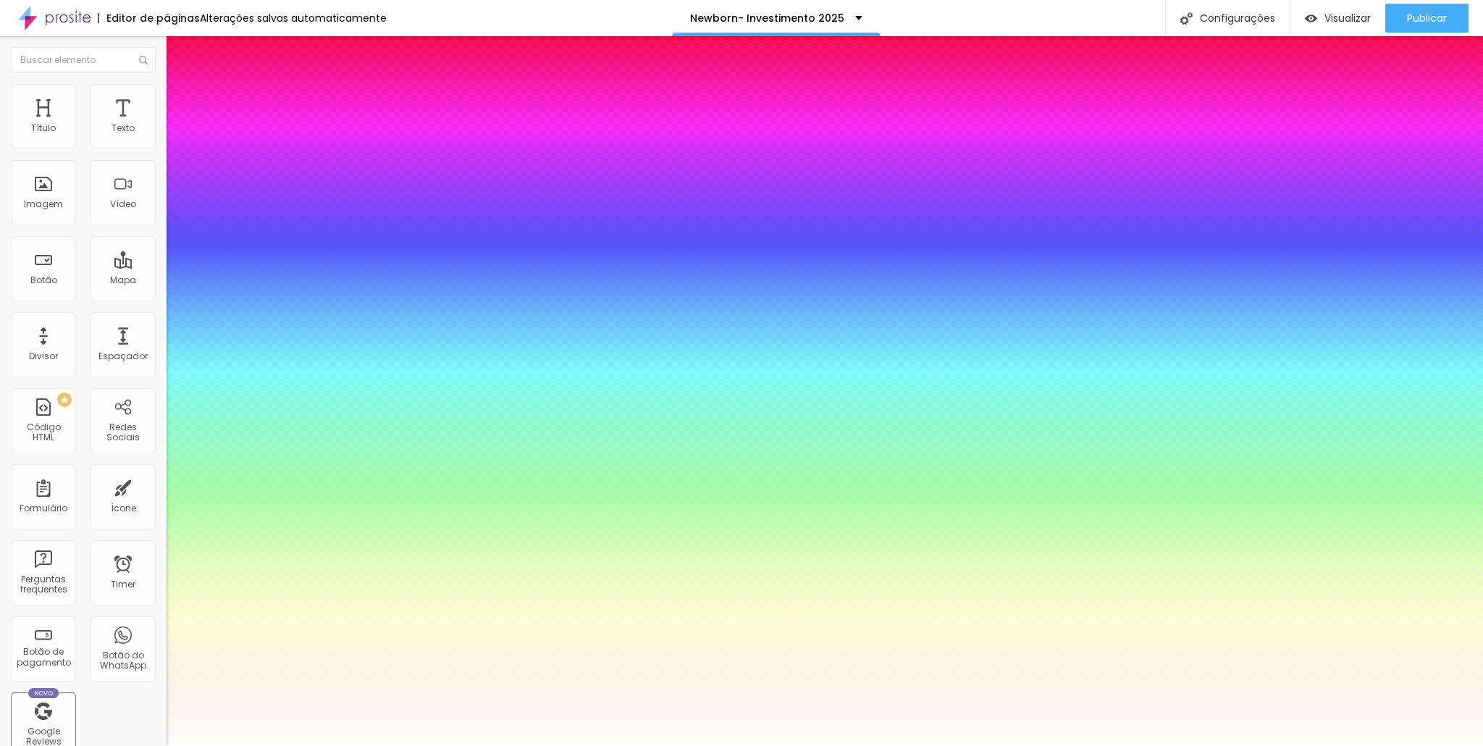
select select "WorkSans"
type input "1"
type input "0.5"
type input "1"
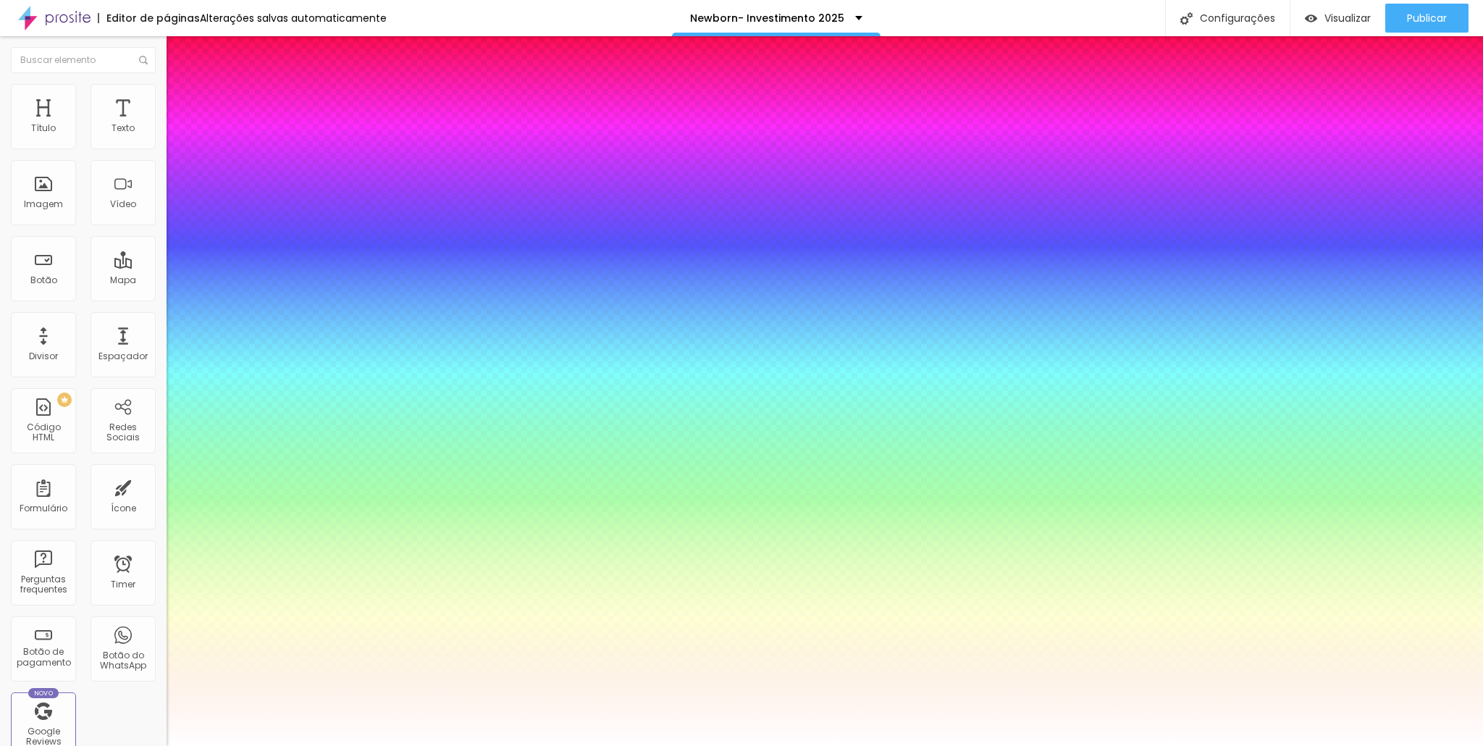
type input "0.5"
type input "1"
type input "0.5"
select select "VarelaRound"
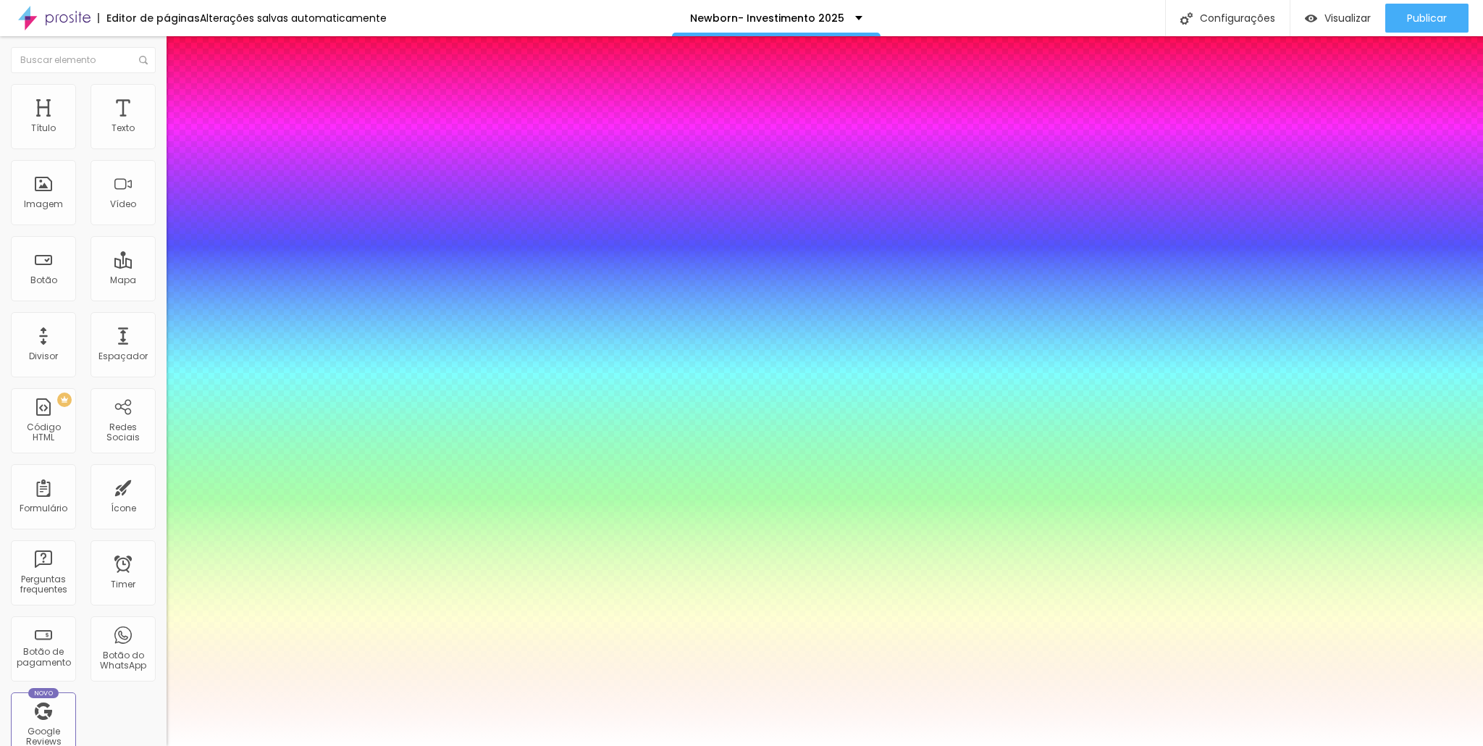
type input "1"
type input "0.5"
type input "1"
type input "0.5"
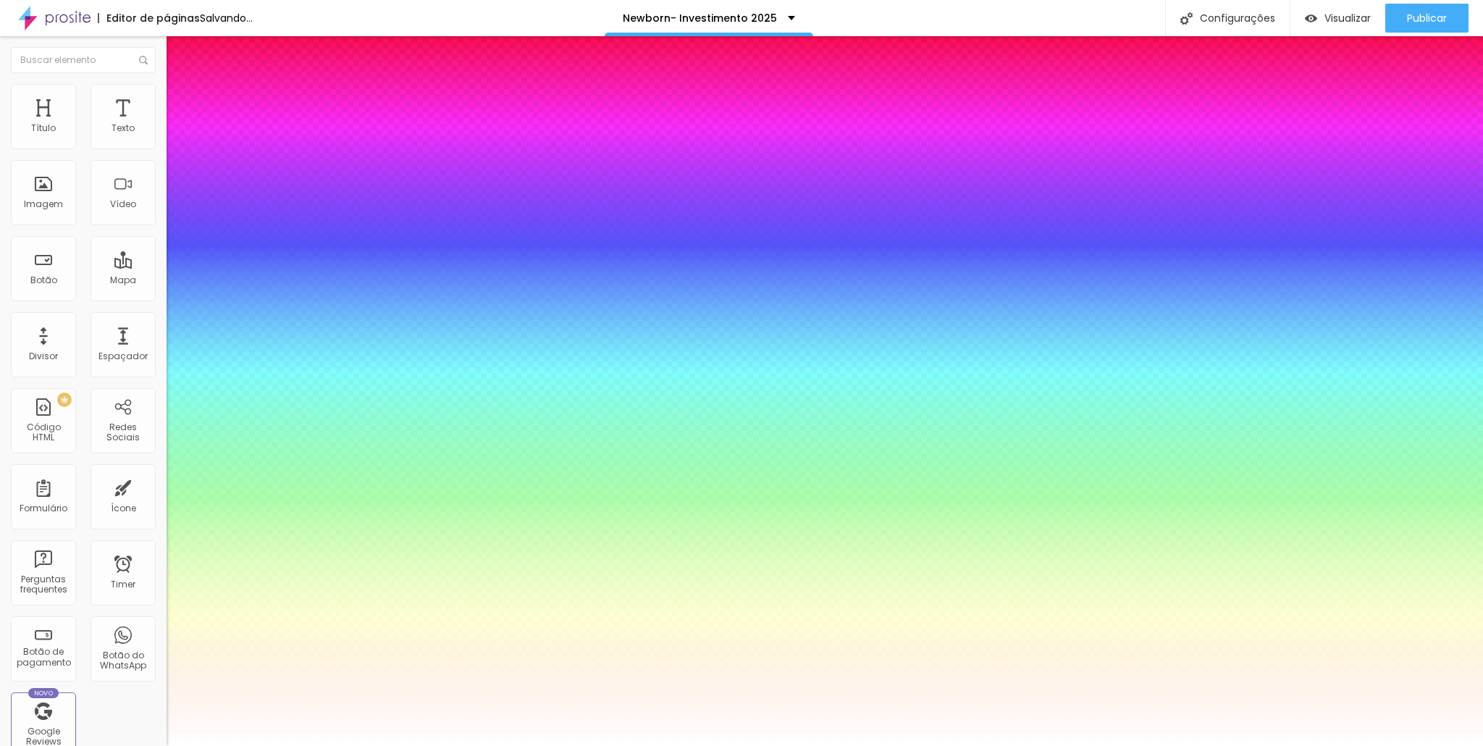
type input "100"
type input "1"
type input "0.5"
type input "1"
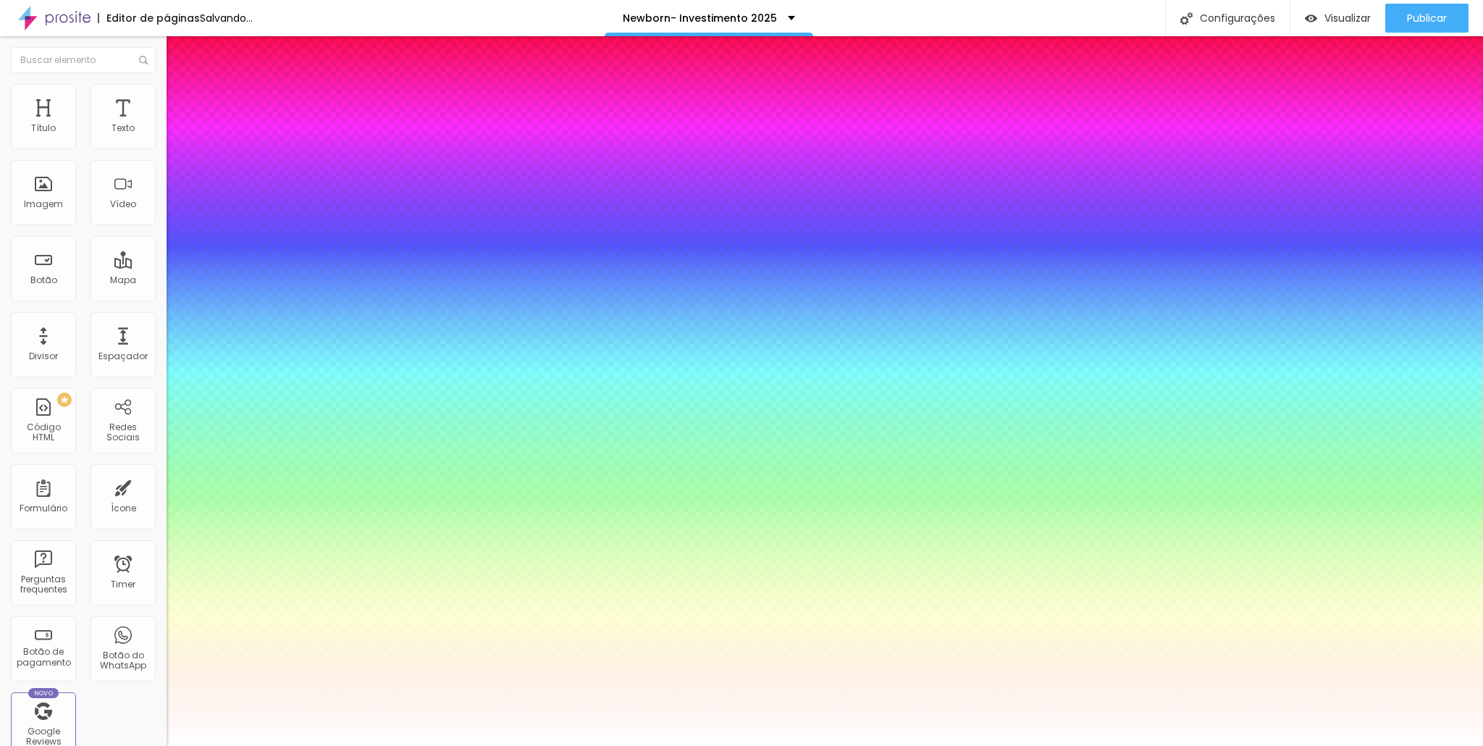
type input "0.5"
drag, startPoint x: 335, startPoint y: 411, endPoint x: 397, endPoint y: 414, distance: 61.6
type input "100"
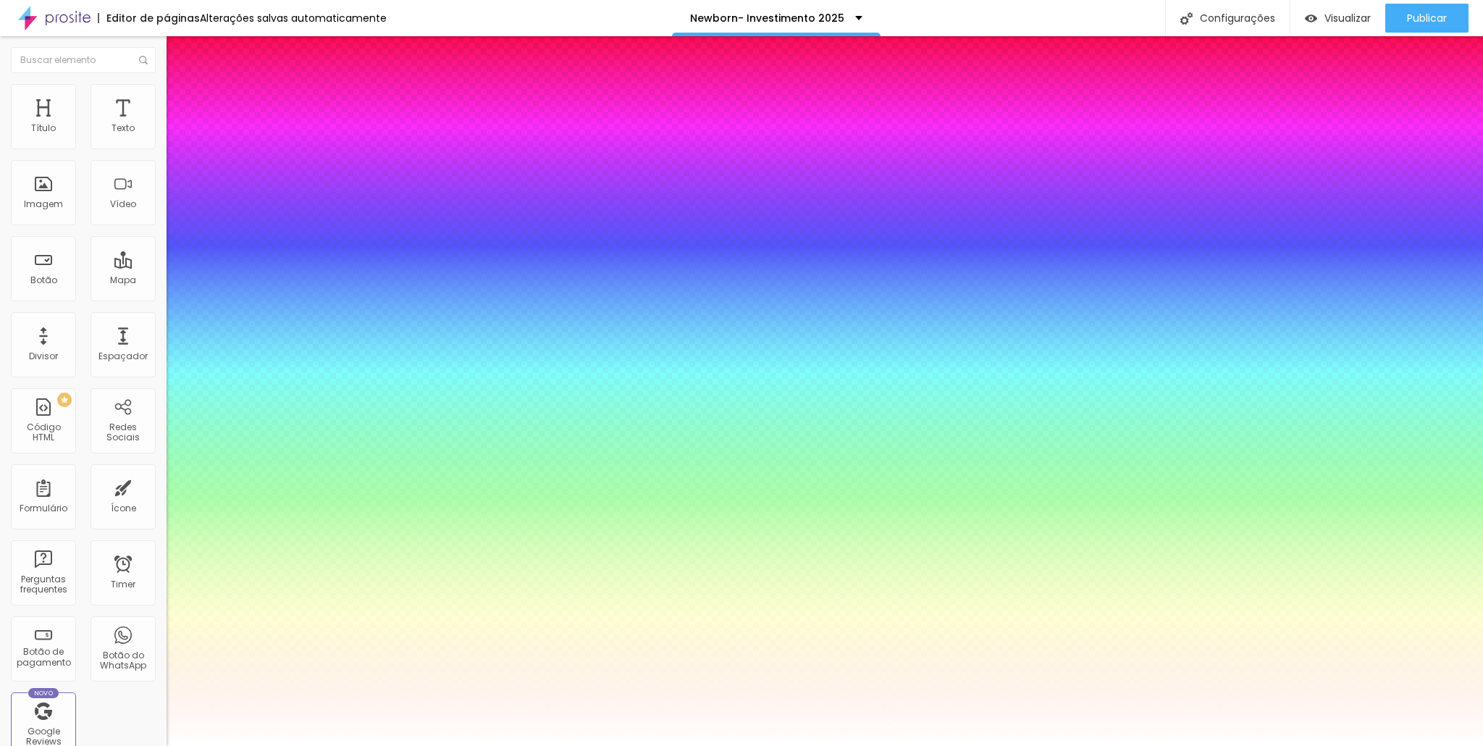
type input "1"
type input "0.5"
click at [29, 745] on div at bounding box center [741, 746] width 1483 height 0
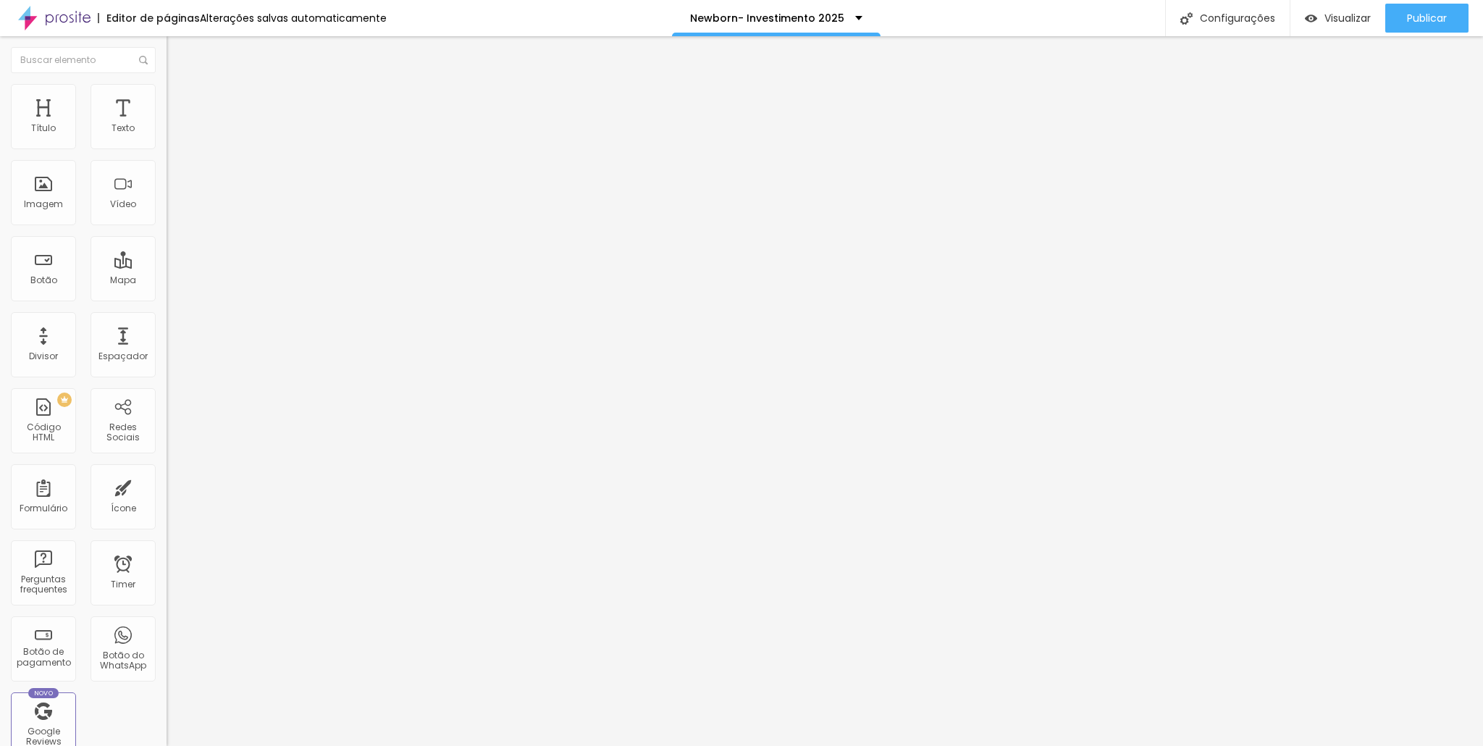
click at [167, 91] on li "Avançado" at bounding box center [250, 91] width 167 height 14
type input "52"
type input "62"
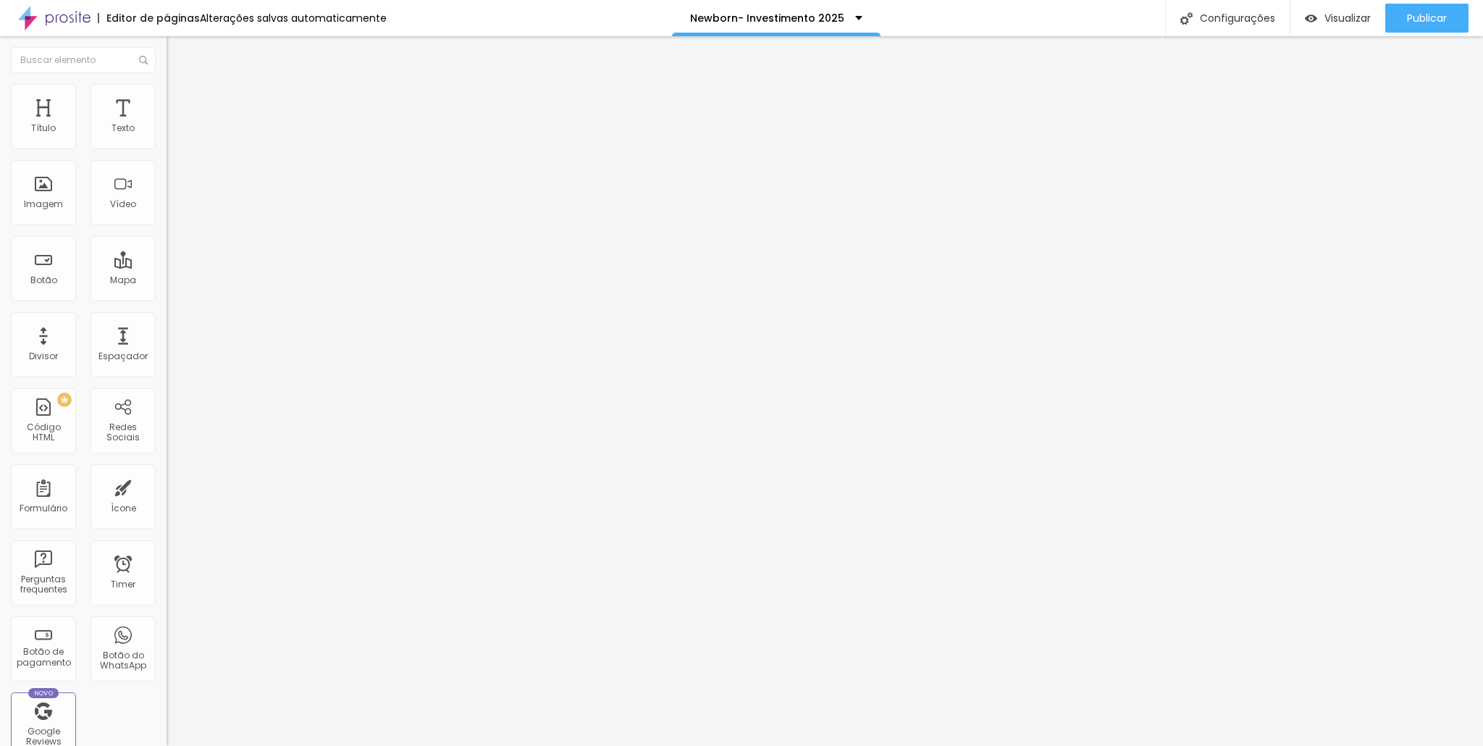
type input "81"
type input "87"
type input "96"
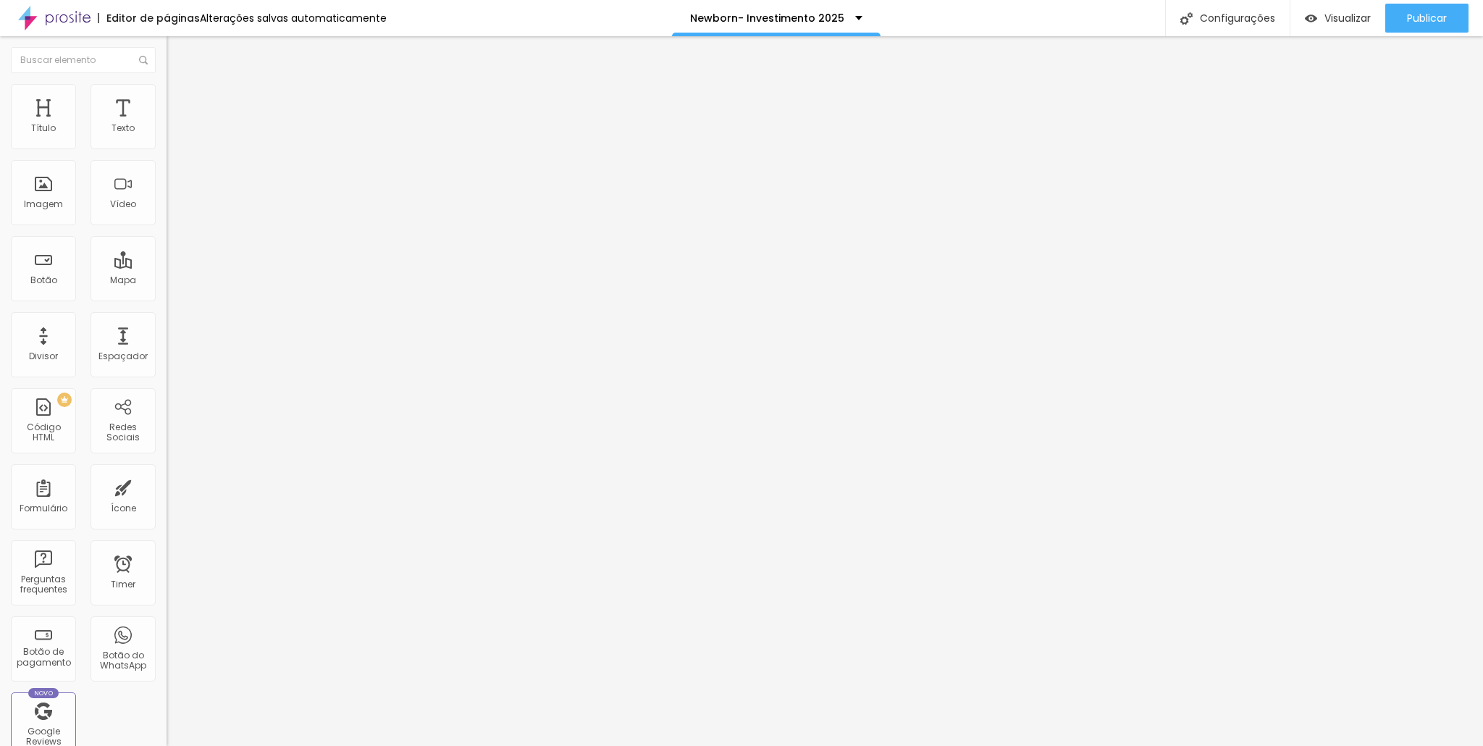
type input "96"
type input "98"
type input "100"
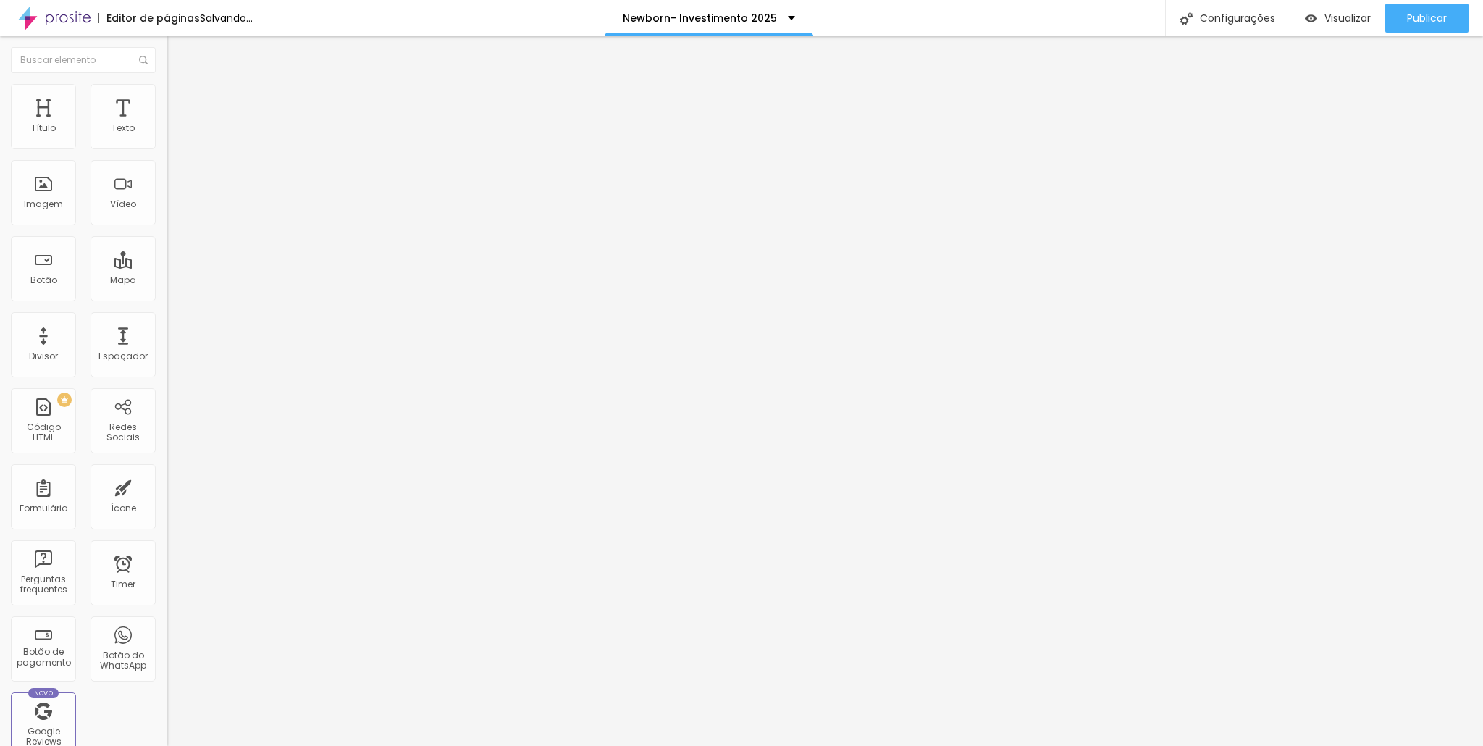
drag, startPoint x: 88, startPoint y: 147, endPoint x: 180, endPoint y: 153, distance: 91.4
type input "100"
click at [180, 267] on input "range" at bounding box center [213, 273] width 93 height 12
type input "18"
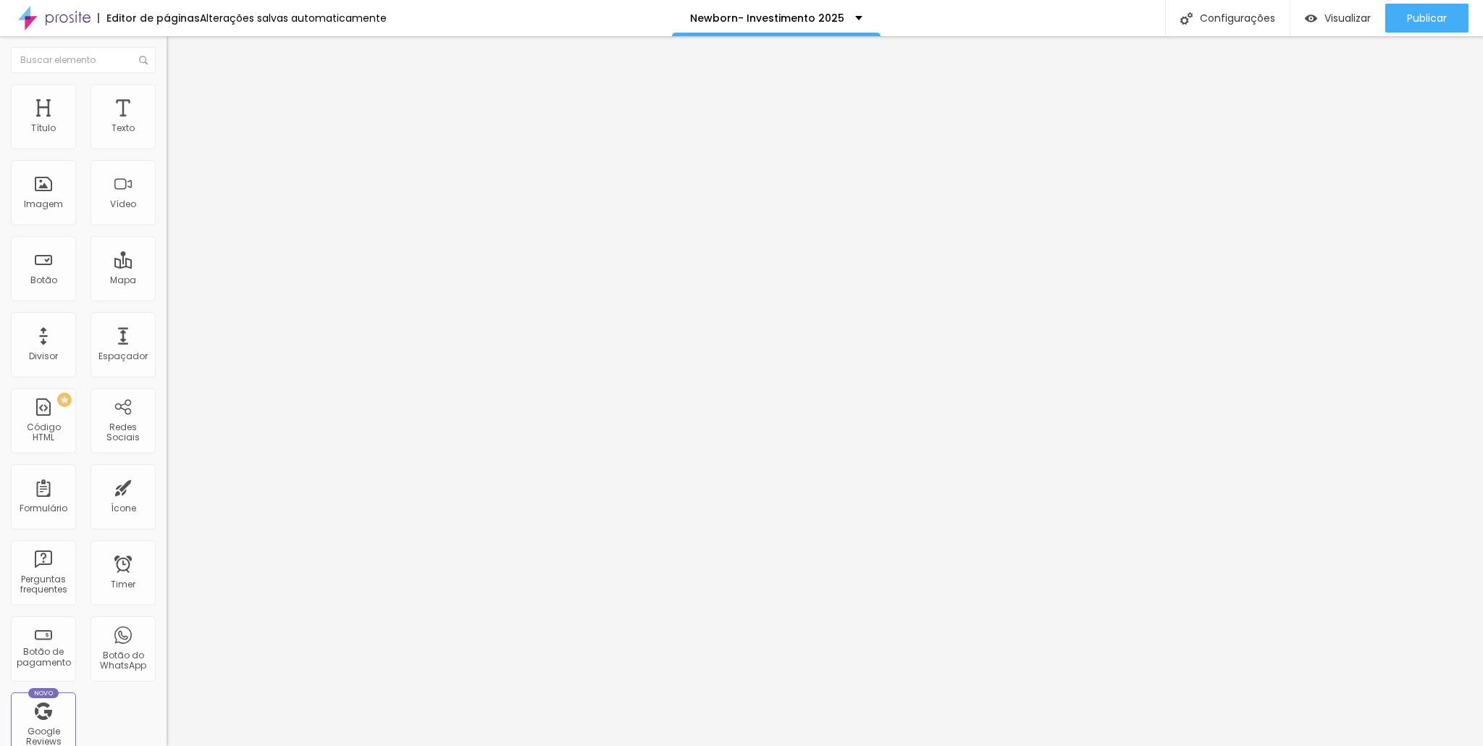
type input "0"
drag, startPoint x: 22, startPoint y: 172, endPoint x: 0, endPoint y: 176, distance: 22.9
type input "0"
click at [167, 472] on input "range" at bounding box center [213, 478] width 93 height 12
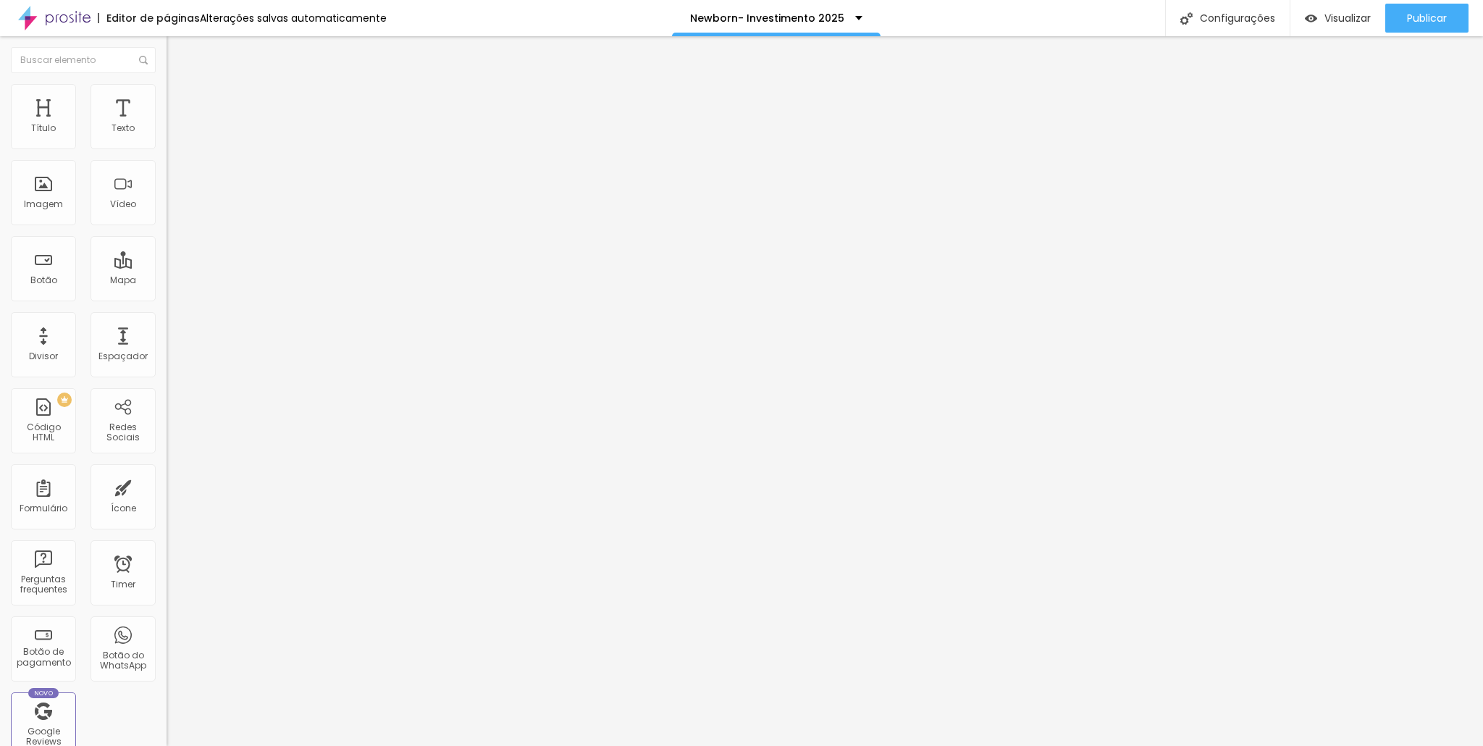
click at [167, 267] on div at bounding box center [250, 273] width 167 height 13
type input "92"
type input "11"
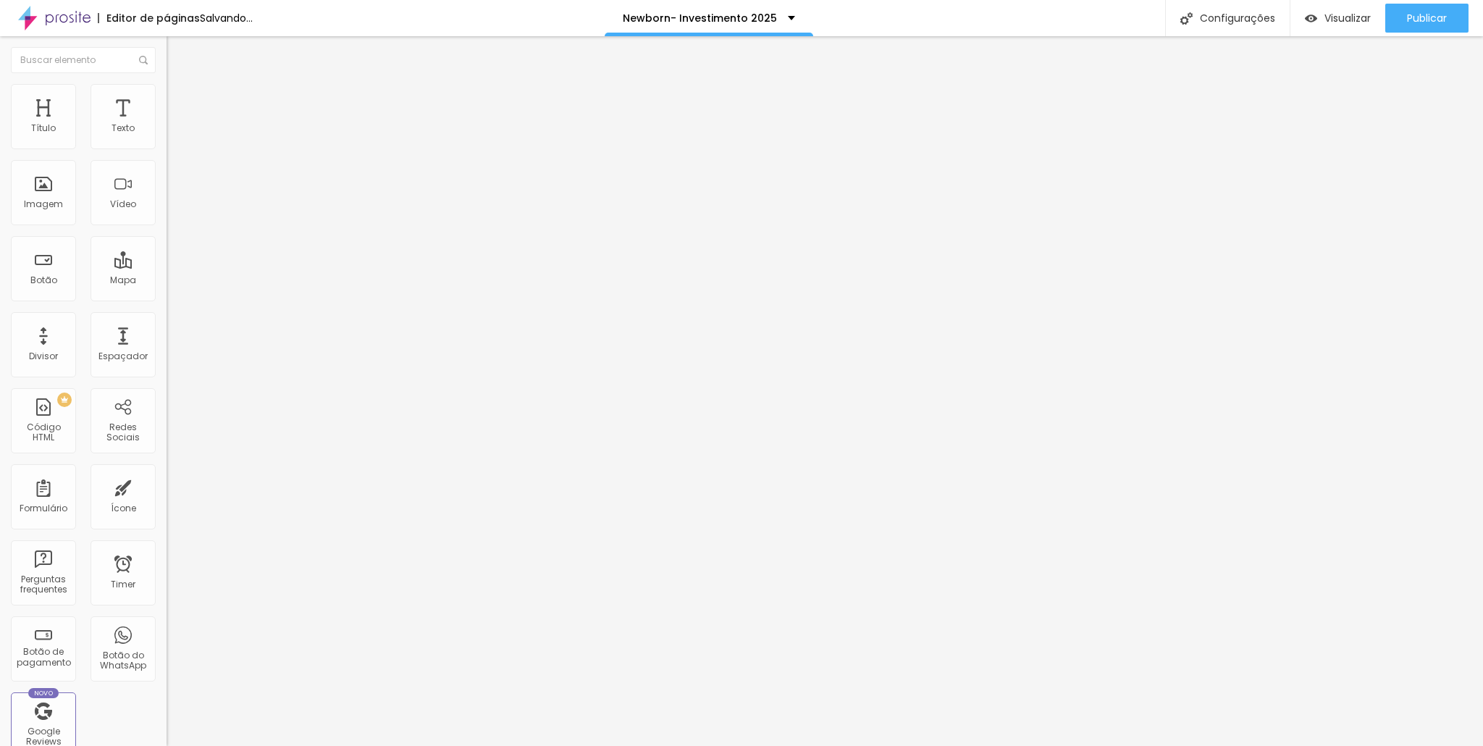
type input "0"
drag, startPoint x: 122, startPoint y: 138, endPoint x: 30, endPoint y: 135, distance: 92.1
type input "0"
click at [167, 267] on input "range" at bounding box center [213, 273] width 93 height 12
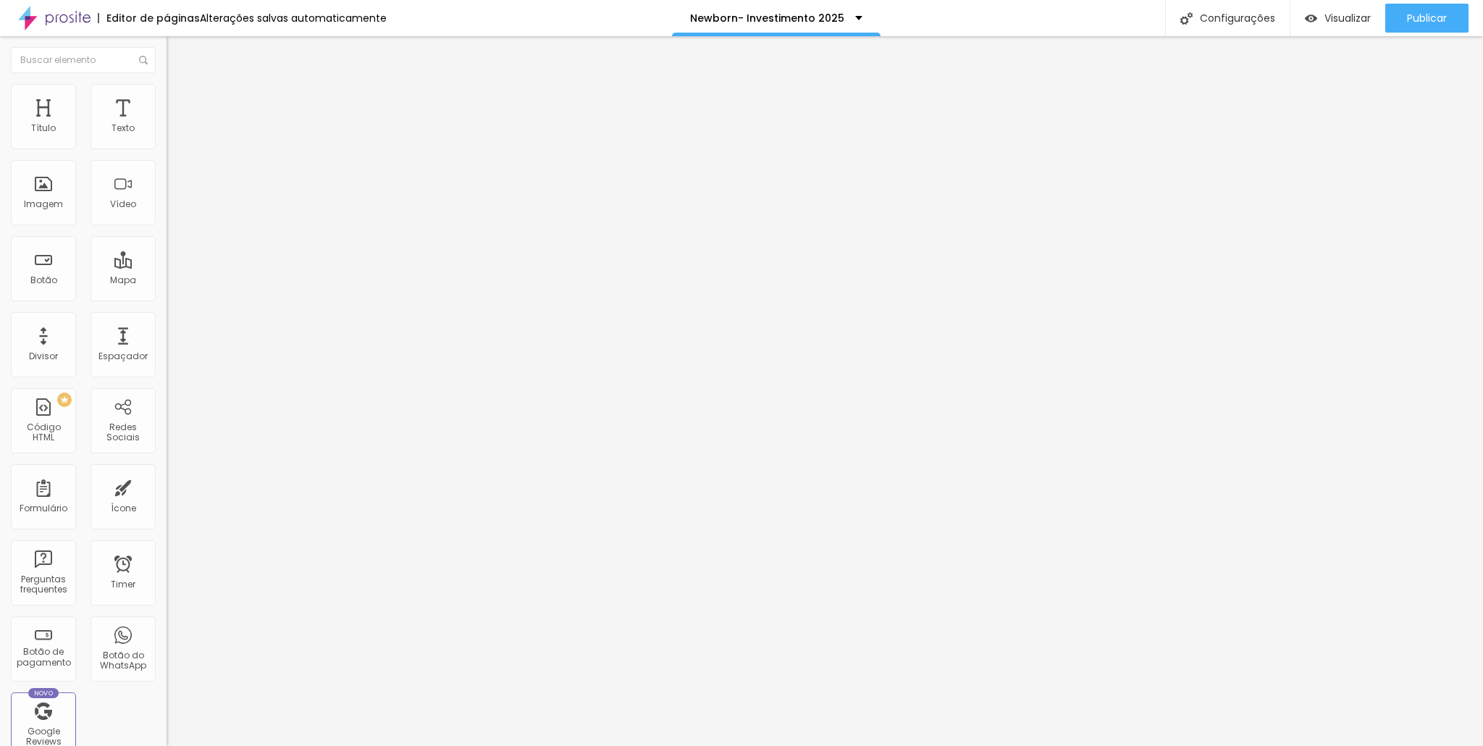
click at [167, 98] on ul "Estilo Avançado" at bounding box center [250, 84] width 167 height 29
click at [167, 84] on li "Estilo" at bounding box center [250, 77] width 167 height 14
click at [167, 214] on button "button" at bounding box center [177, 206] width 20 height 15
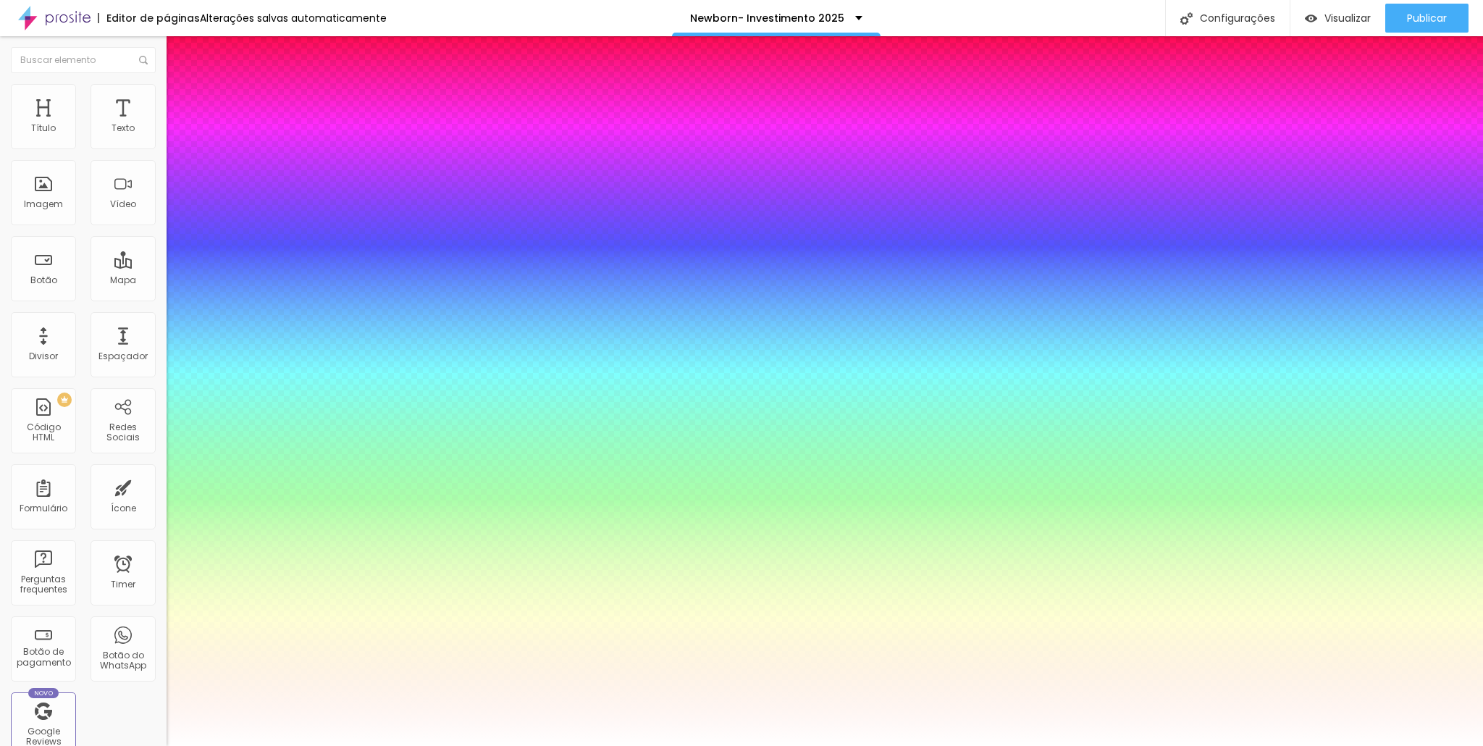
type input "1"
type input "0.5"
type input "1"
type input "0.6"
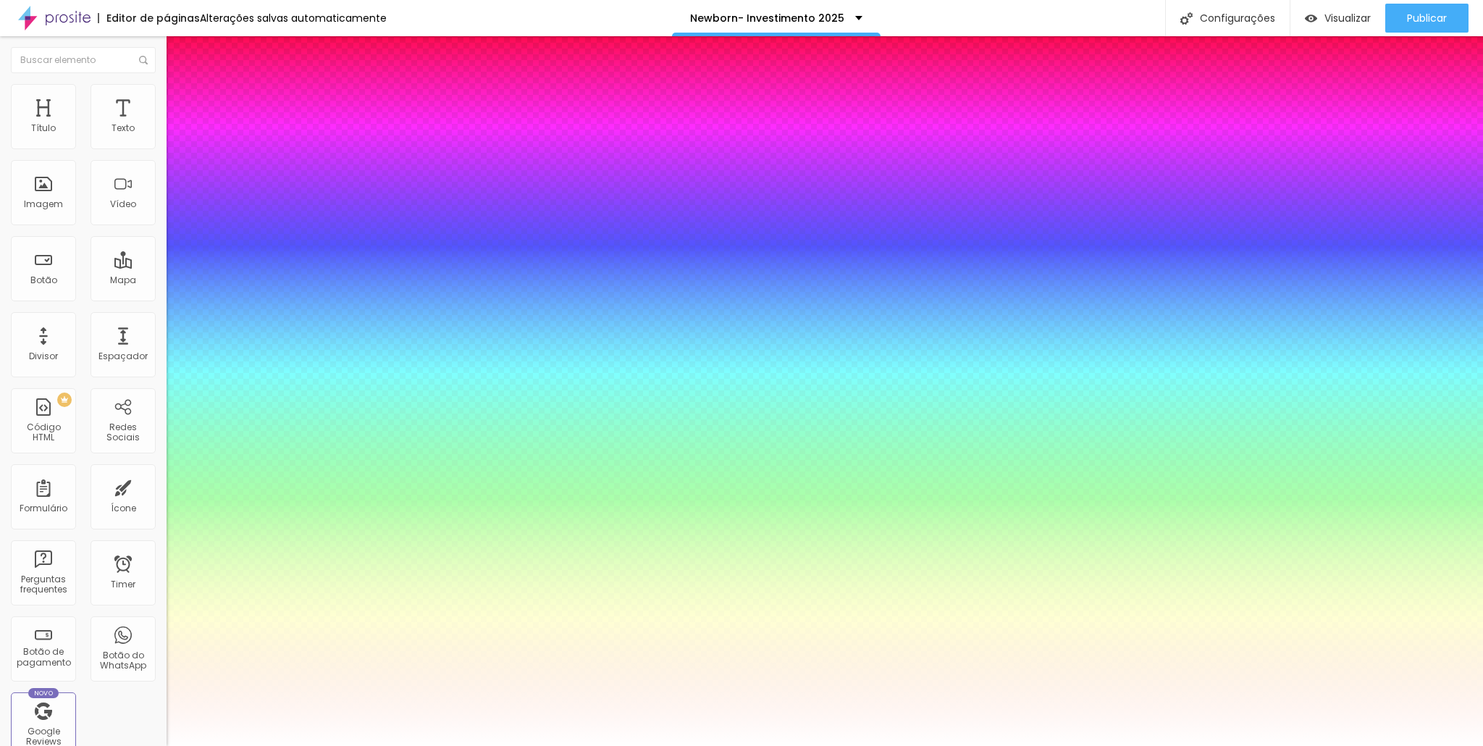
type input "1"
type input "0.7"
type input "1"
type input "1.5"
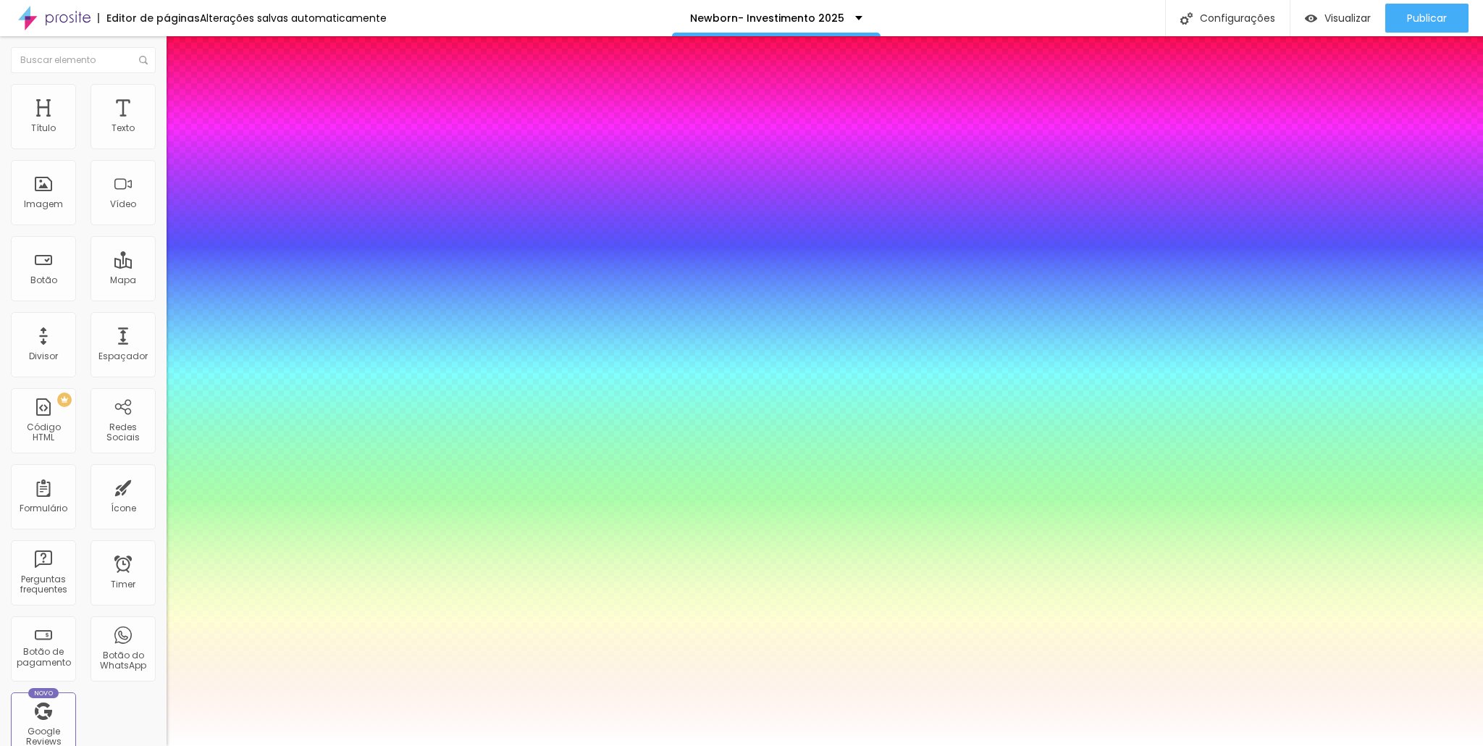
type input "1.5"
type input "1"
type input "1.8"
type input "1"
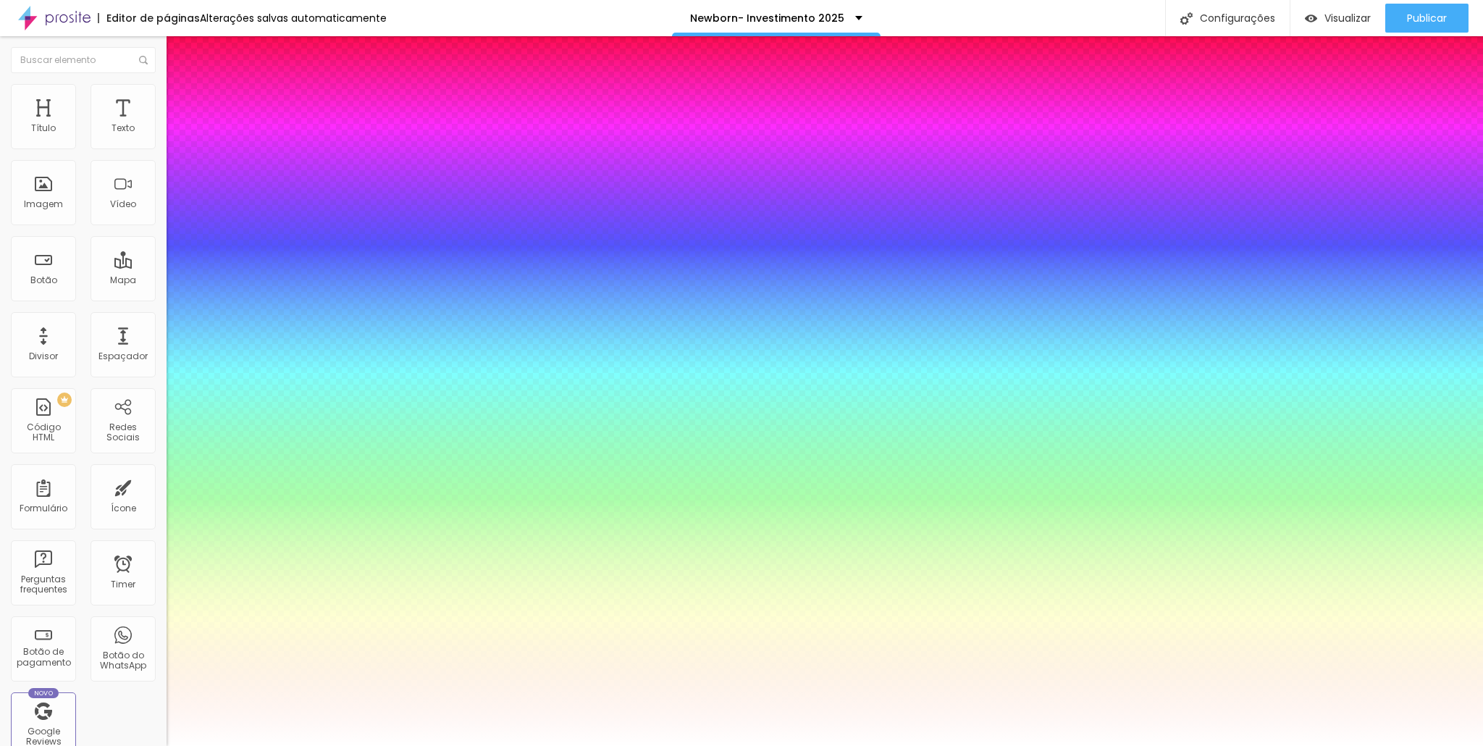
type input "1.9"
type input "1"
type input "1.8"
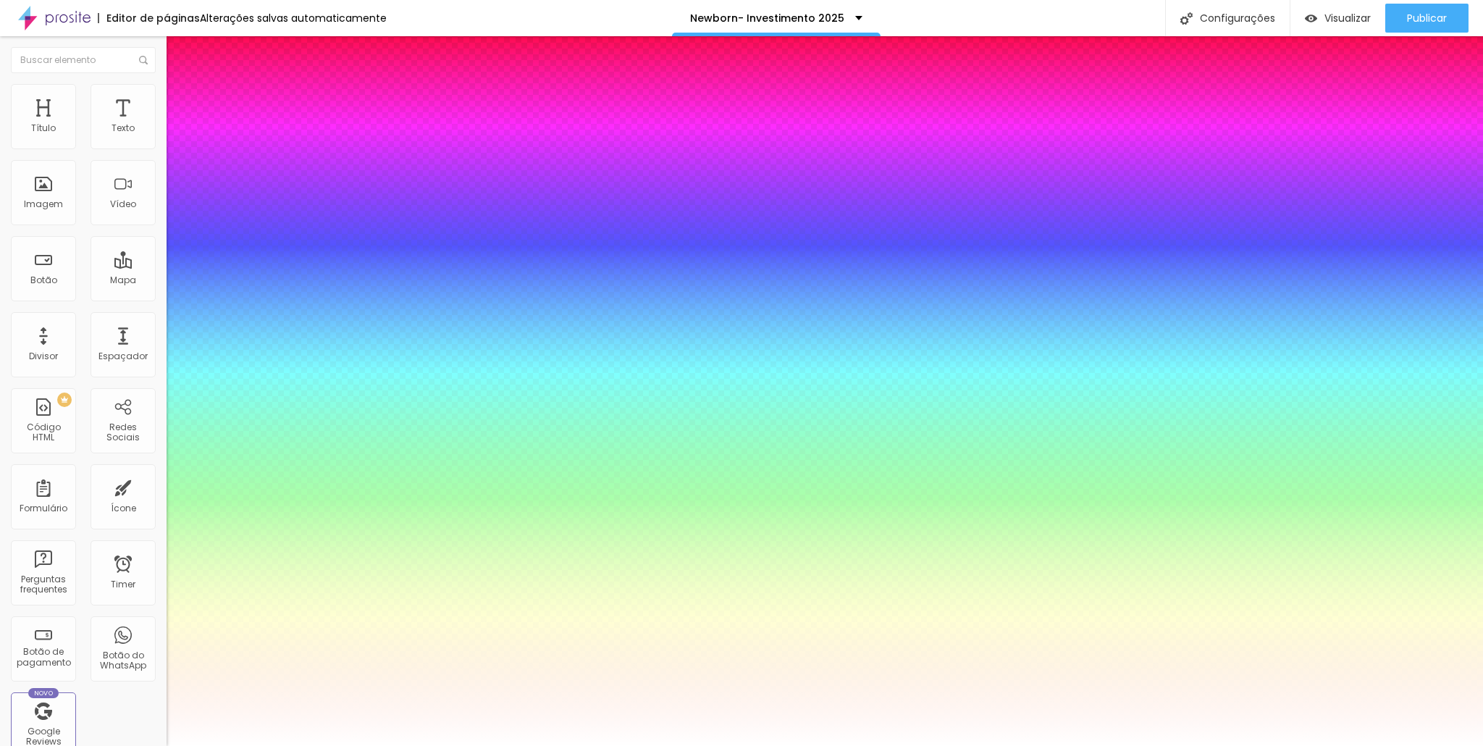
type input "1"
type input "1.6"
type input "1"
type input "1.2"
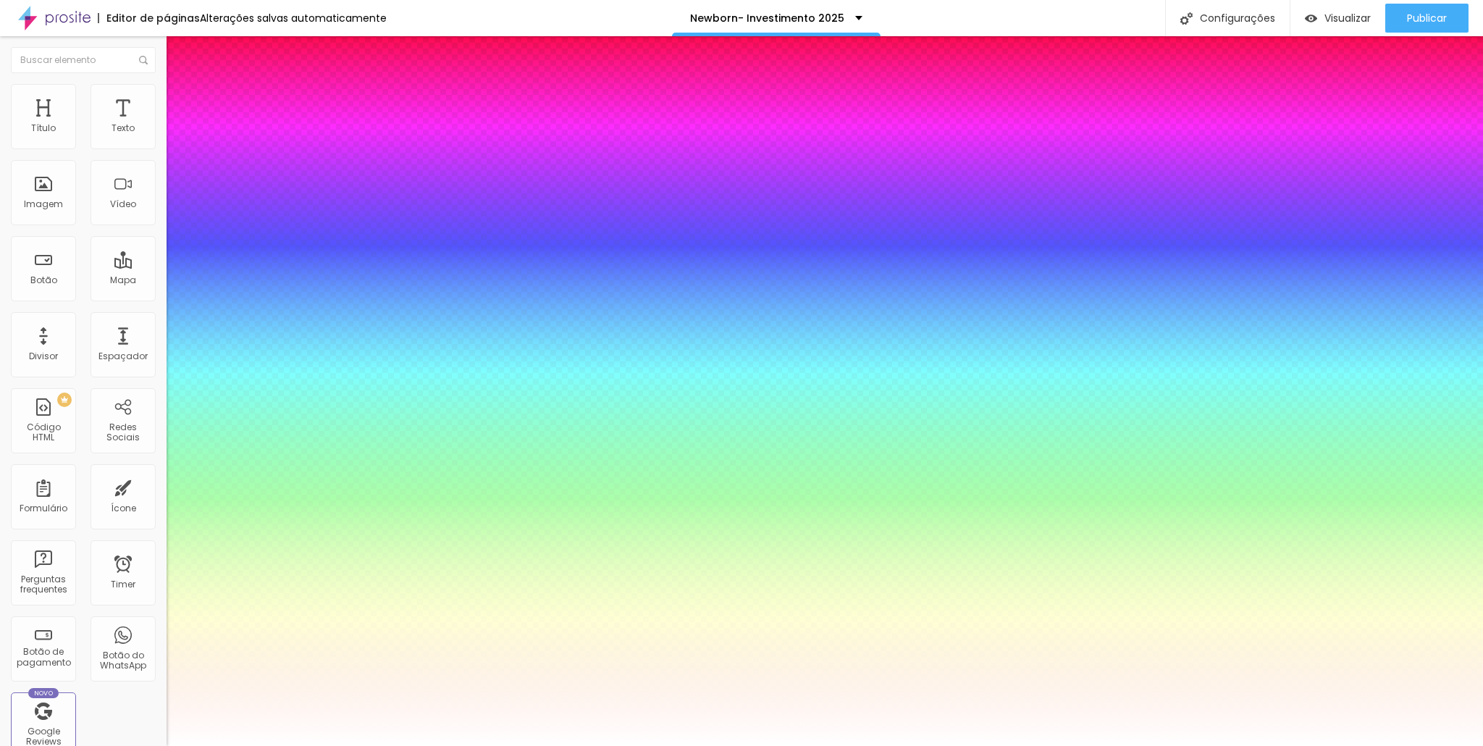
type input "1.2"
type input "1"
type input "0.9"
type input "1"
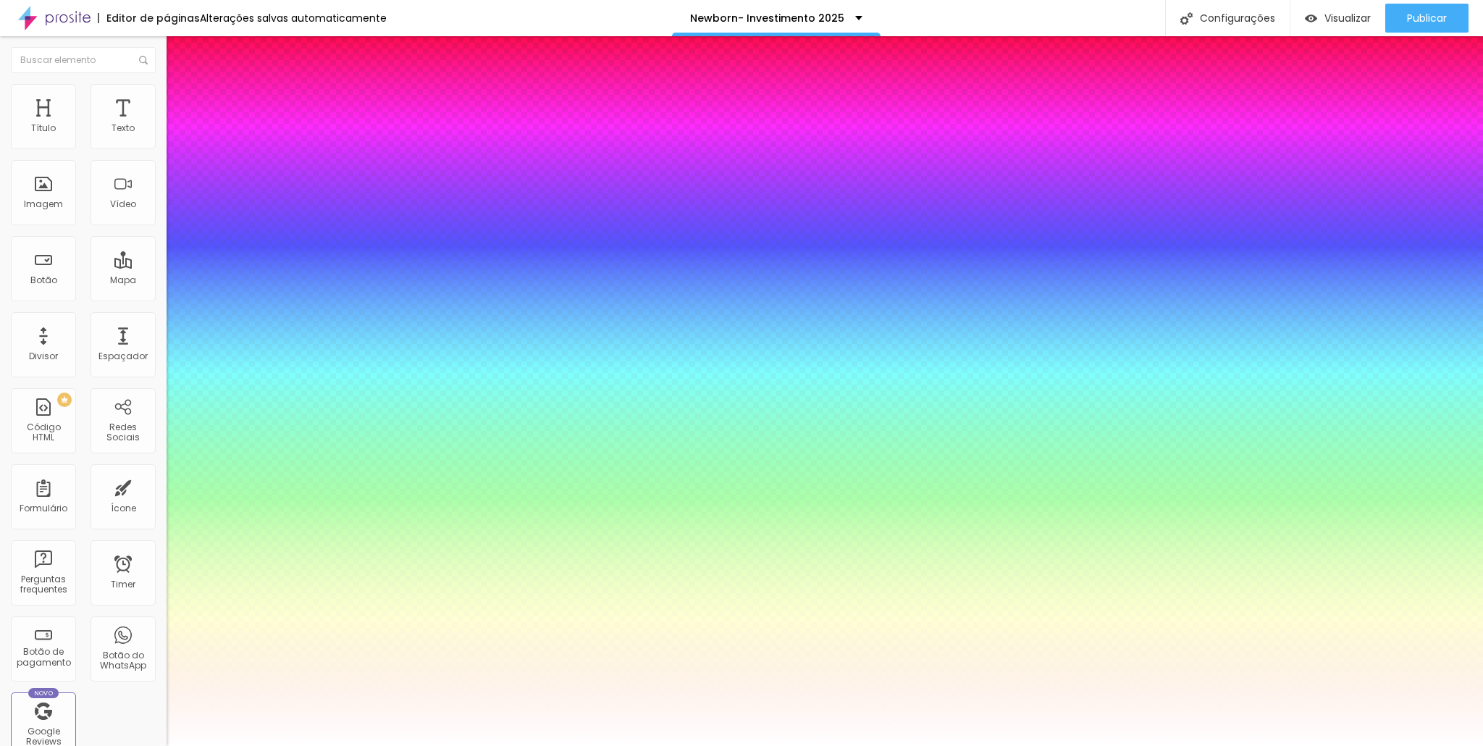
type input "0.8"
type input "1"
type input "0.5"
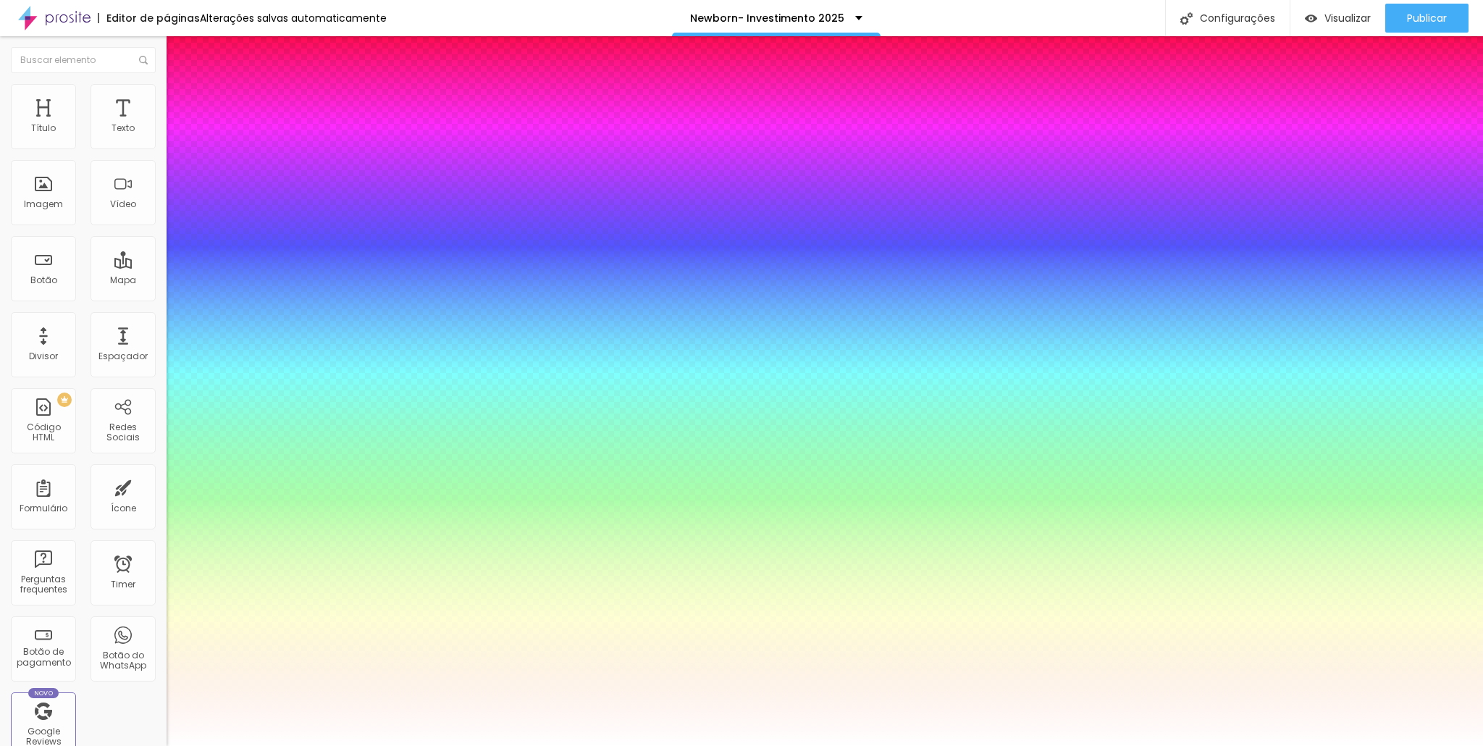
type input "1"
type input "0.8"
drag, startPoint x: 194, startPoint y: 508, endPoint x: 219, endPoint y: 500, distance: 26.1
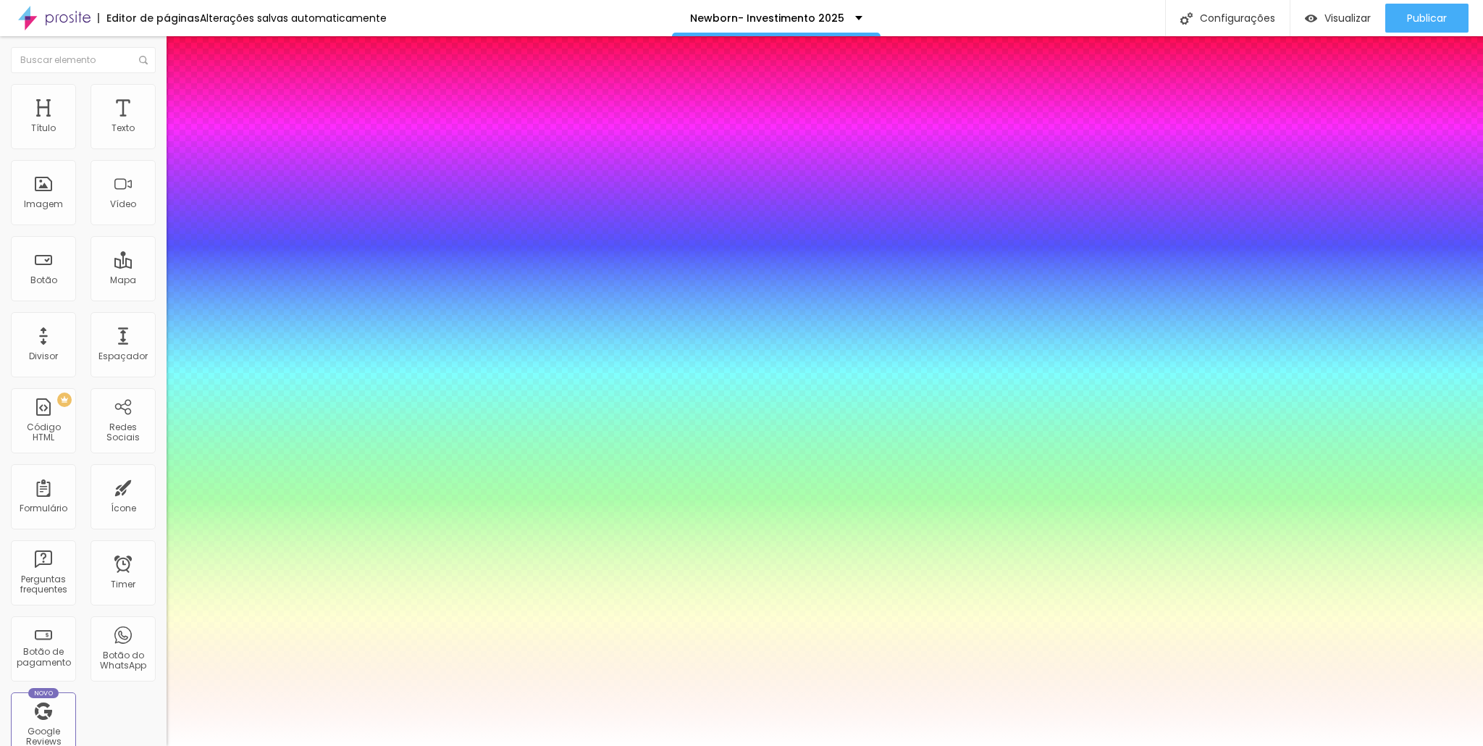
drag, startPoint x: 285, startPoint y: 481, endPoint x: 129, endPoint y: 468, distance: 156.3
drag, startPoint x: 192, startPoint y: 437, endPoint x: 288, endPoint y: 444, distance: 95.9
drag, startPoint x: 217, startPoint y: 440, endPoint x: 444, endPoint y: 440, distance: 227.4
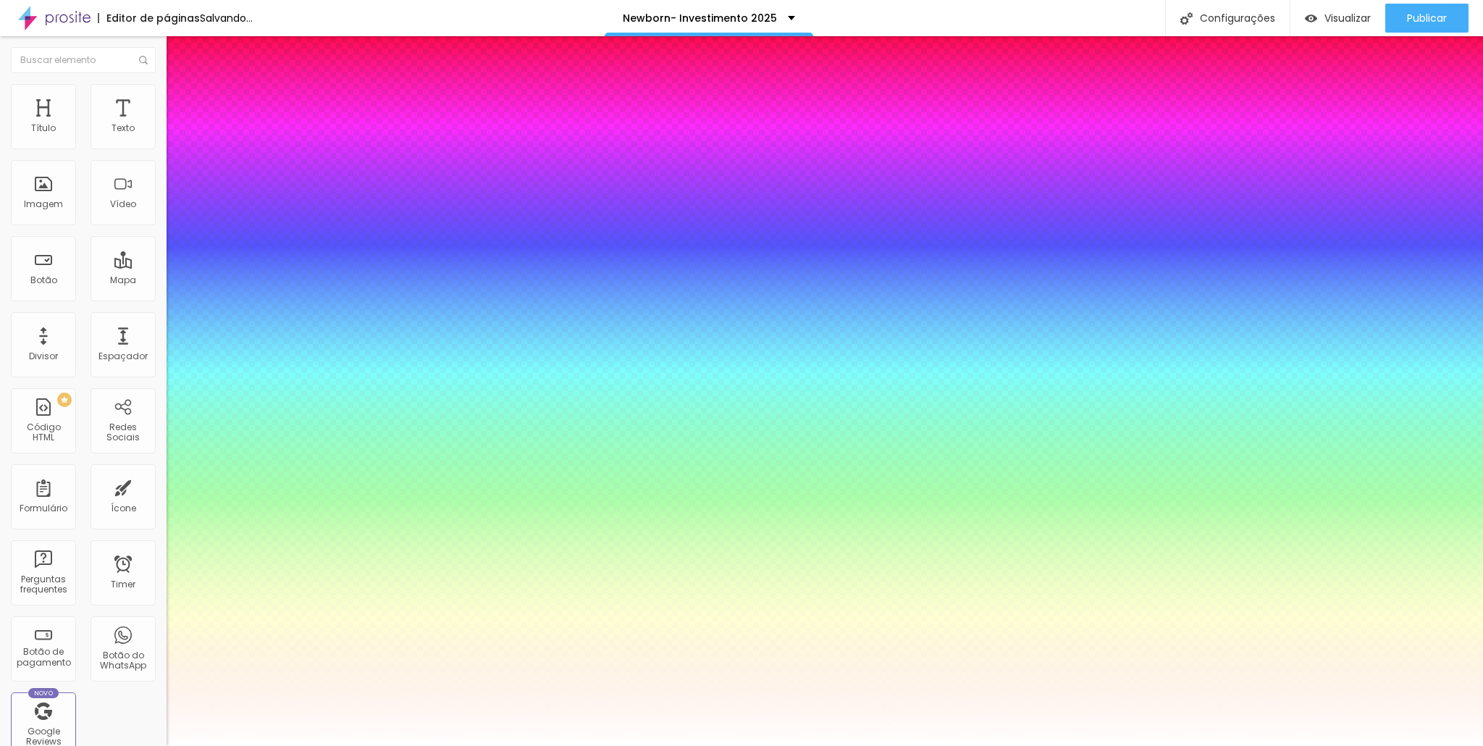
drag, startPoint x: 906, startPoint y: 355, endPoint x: 901, endPoint y: 395, distance: 40.9
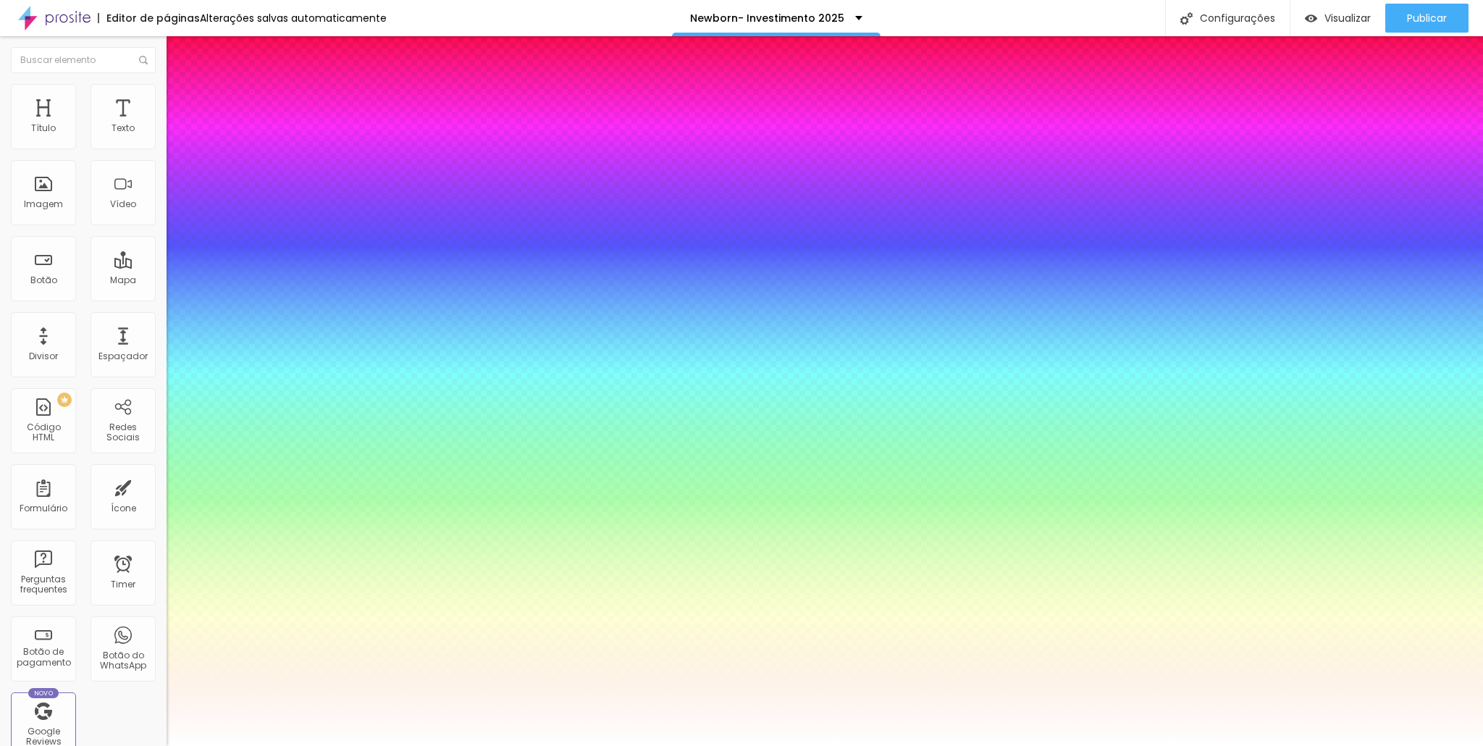
click at [901, 745] on div at bounding box center [741, 746] width 1483 height 0
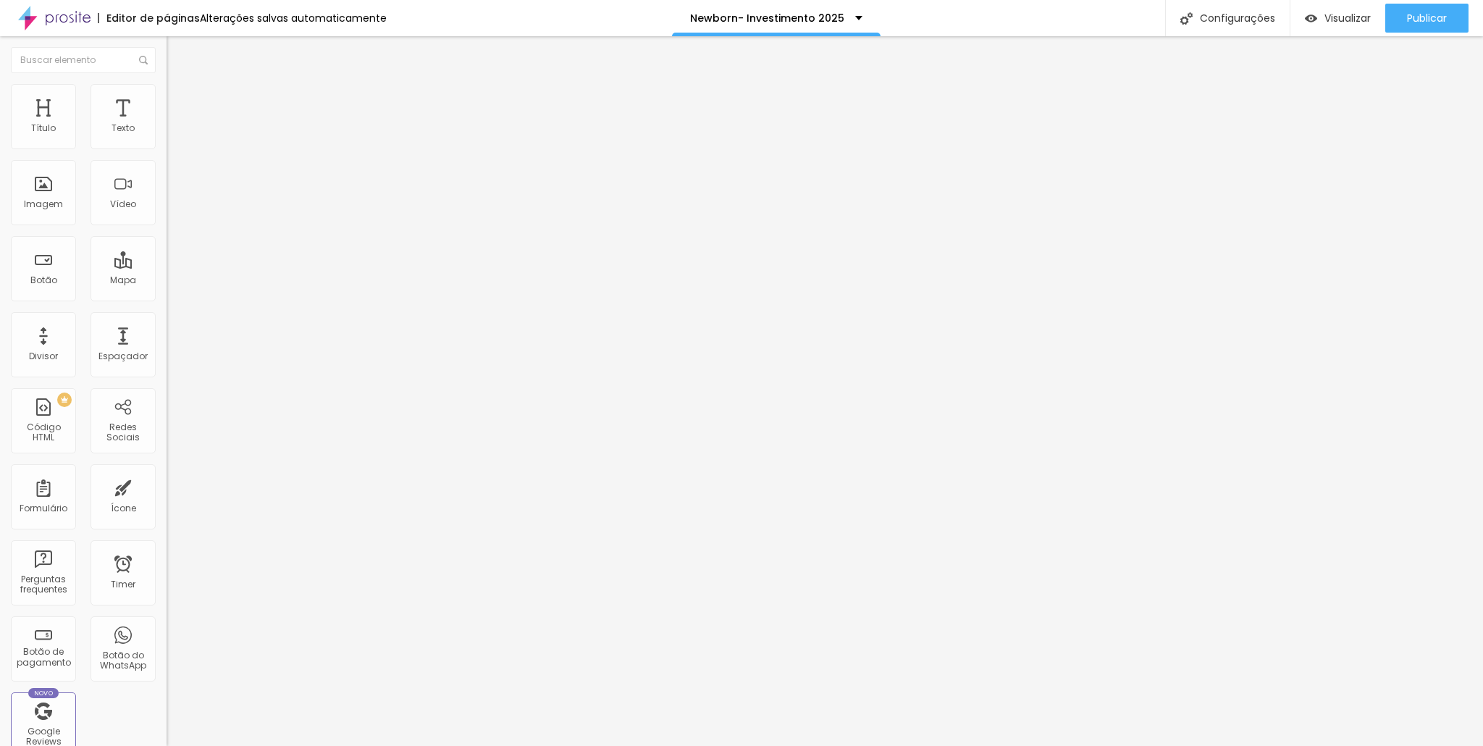
click at [167, 132] on span "Encaixotado" at bounding box center [195, 126] width 56 height 12
click at [167, 154] on span "Completo" at bounding box center [189, 148] width 44 height 12
click at [167, 141] on span "Encaixotado" at bounding box center [195, 134] width 56 height 12
click at [167, 150] on div "Encaixotado Completo" at bounding box center [250, 141] width 167 height 22
click at [167, 96] on li "Estilo" at bounding box center [250, 91] width 167 height 14
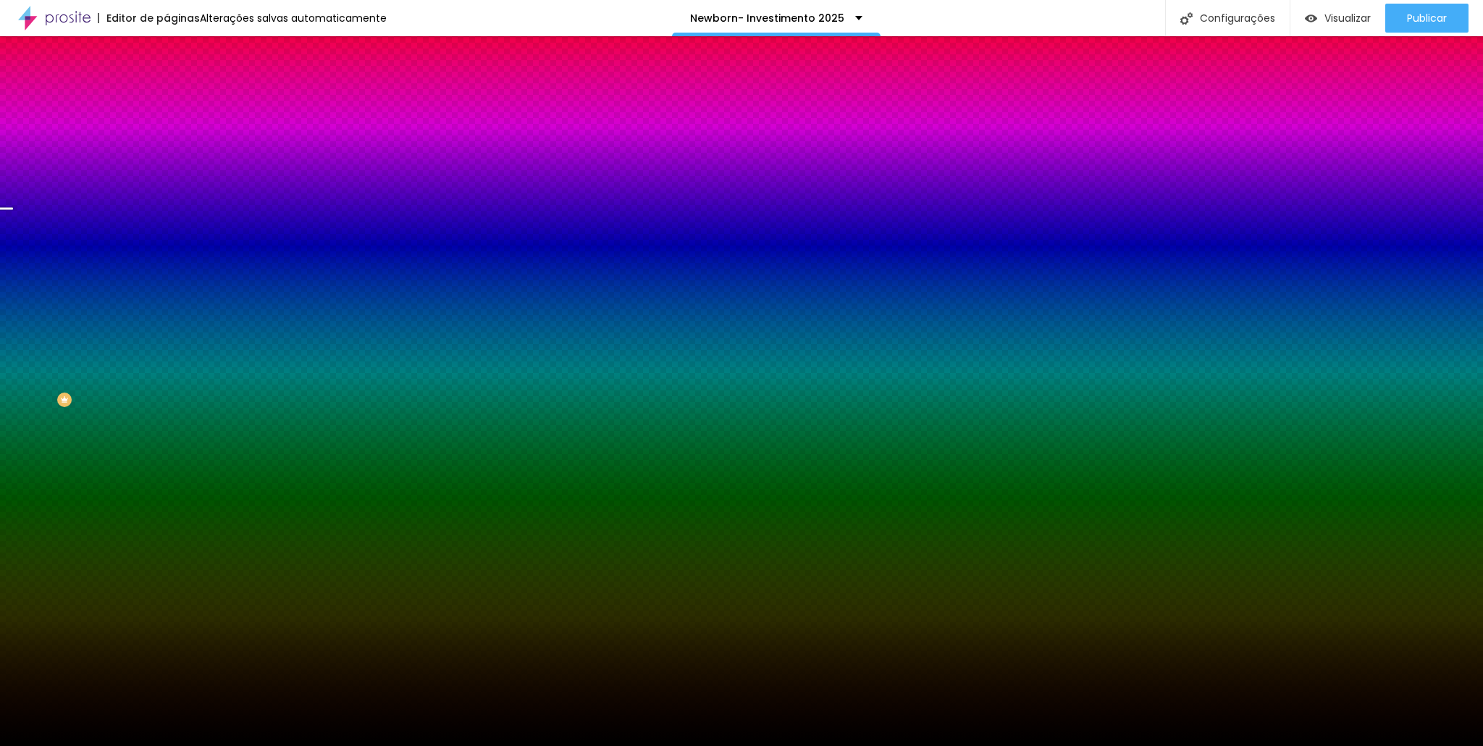
click at [167, 99] on img at bounding box center [173, 105] width 13 height 13
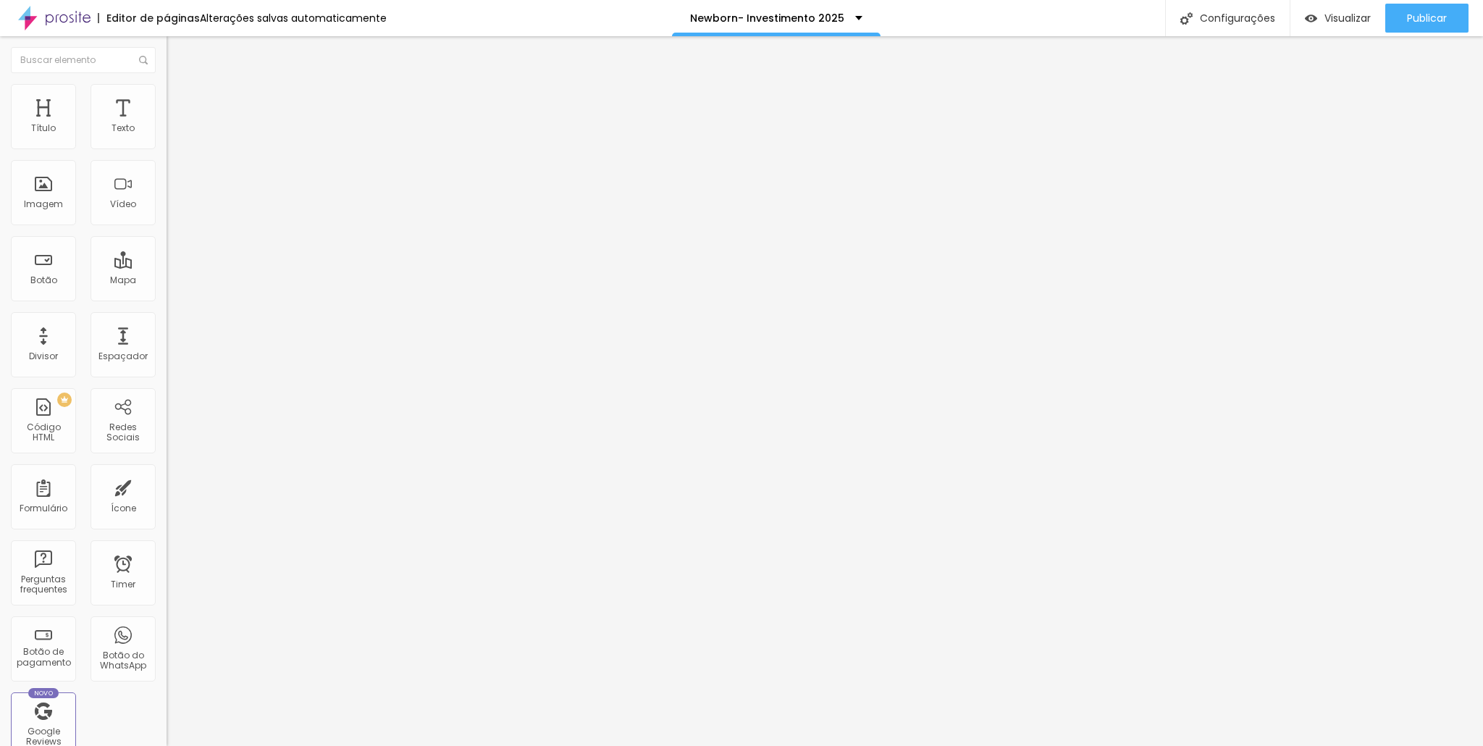
click at [167, 486] on input "range" at bounding box center [213, 492] width 93 height 12
drag, startPoint x: 91, startPoint y: 141, endPoint x: 52, endPoint y: 144, distance: 38.5
click at [167, 281] on input "range" at bounding box center [213, 287] width 93 height 12
click at [167, 91] on li "Avançado" at bounding box center [250, 91] width 167 height 14
click at [167, 84] on li "Conteúdo" at bounding box center [250, 77] width 167 height 14
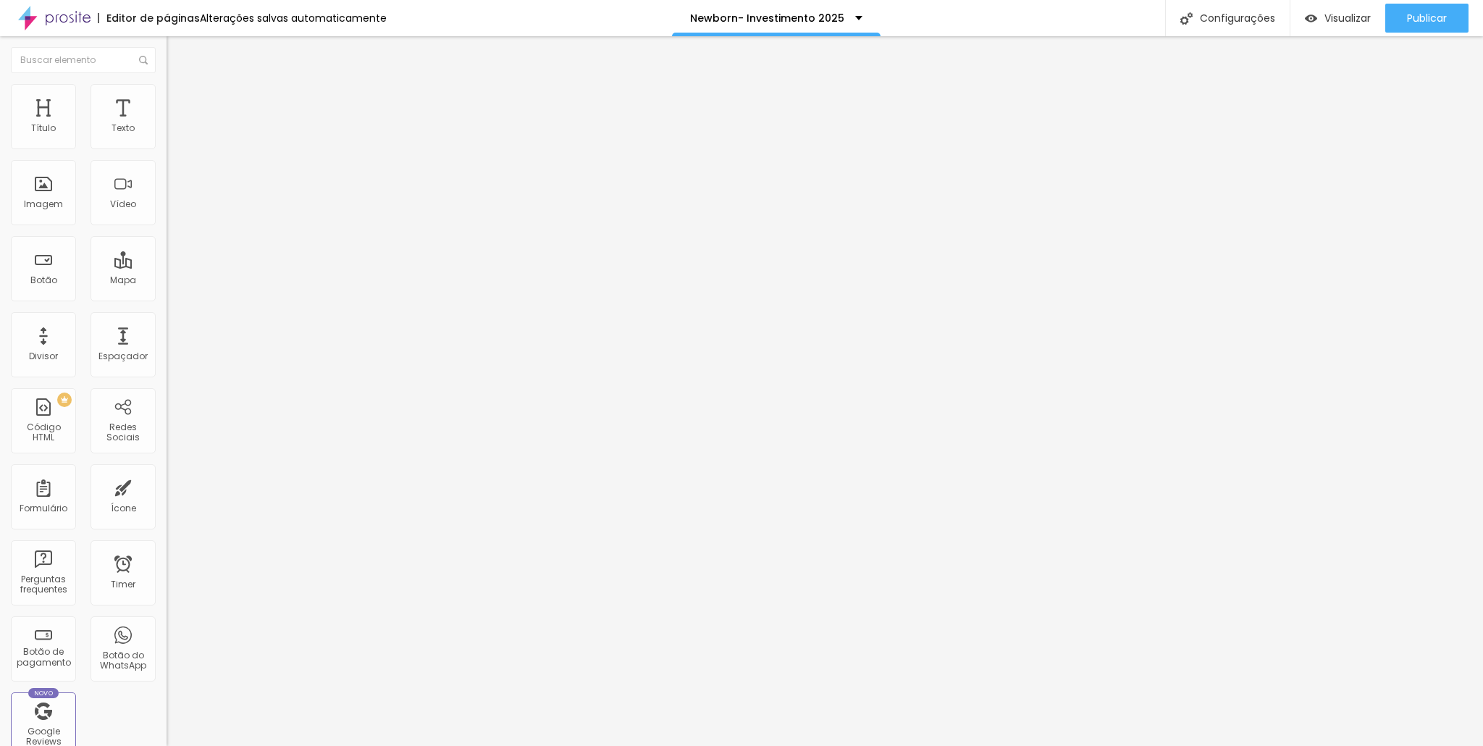
click at [167, 99] on img at bounding box center [173, 105] width 13 height 13
drag, startPoint x: 81, startPoint y: 167, endPoint x: 28, endPoint y: 156, distance: 54.7
click at [167, 486] on input "range" at bounding box center [213, 492] width 93 height 12
drag, startPoint x: 64, startPoint y: 146, endPoint x: 46, endPoint y: 138, distance: 20.1
click at [167, 281] on input "range" at bounding box center [213, 287] width 93 height 12
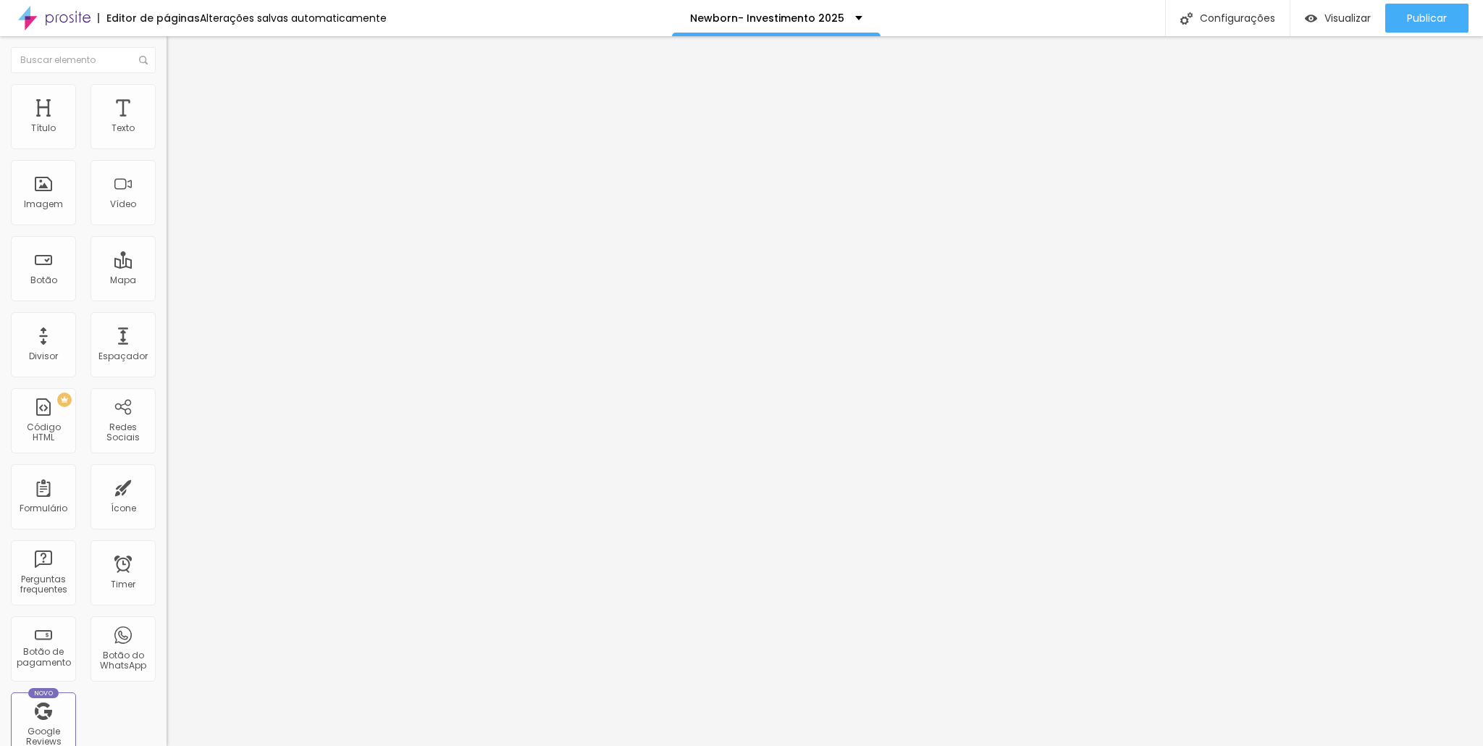
click at [167, 84] on li "Conteúdo" at bounding box center [250, 77] width 167 height 14
click at [167, 99] on li "Avançado" at bounding box center [250, 106] width 167 height 14
drag, startPoint x: 94, startPoint y: 175, endPoint x: 70, endPoint y: 169, distance: 25.5
click at [167, 486] on input "range" at bounding box center [213, 492] width 93 height 12
drag, startPoint x: 67, startPoint y: 146, endPoint x: 0, endPoint y: 143, distance: 67.4
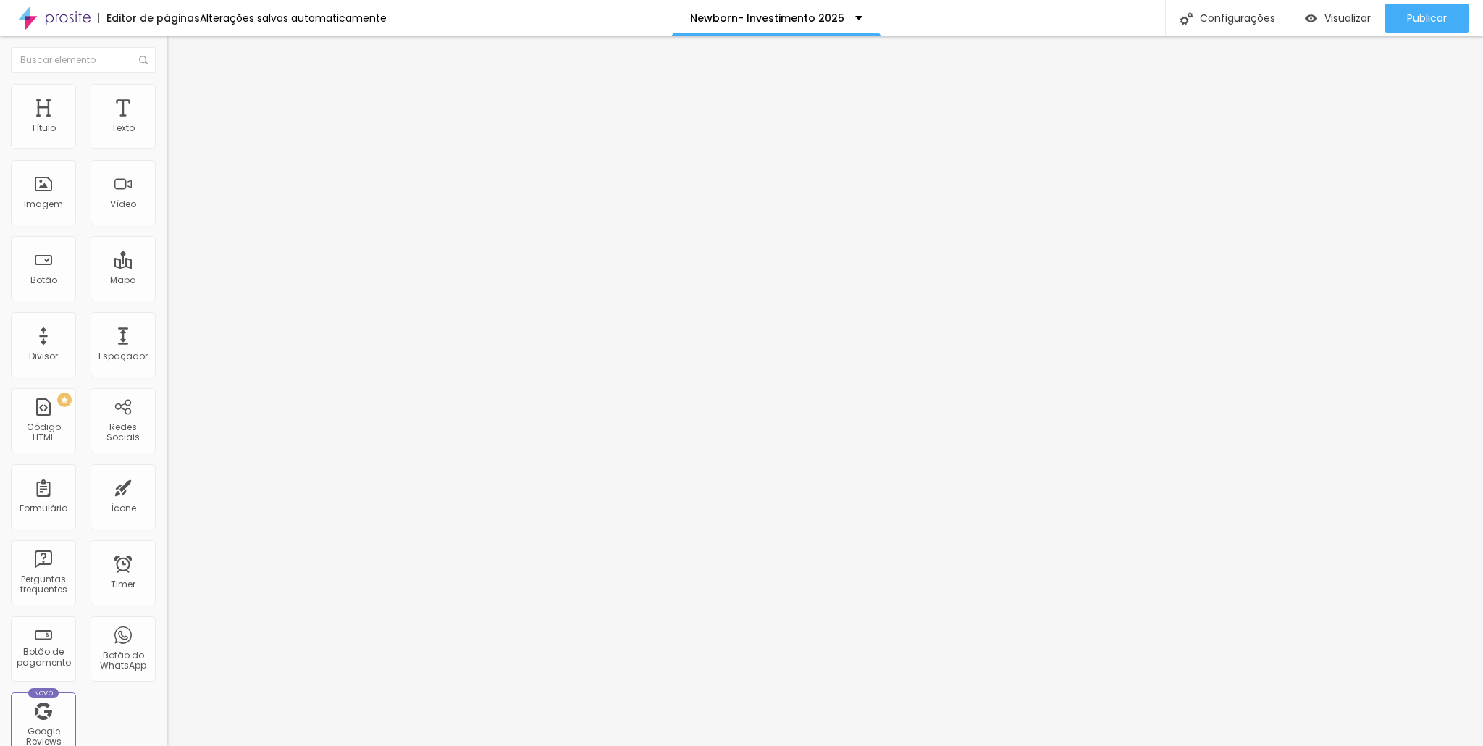
click at [167, 281] on input "range" at bounding box center [213, 287] width 93 height 12
click at [167, 84] on li "Conteúdo" at bounding box center [250, 77] width 167 height 14
click at [167, 132] on span "Encaixotado" at bounding box center [195, 126] width 56 height 12
click at [167, 154] on span "Completo" at bounding box center [189, 148] width 44 height 12
click at [167, 88] on ul "Conteúdo Estilo Avançado" at bounding box center [250, 91] width 167 height 43
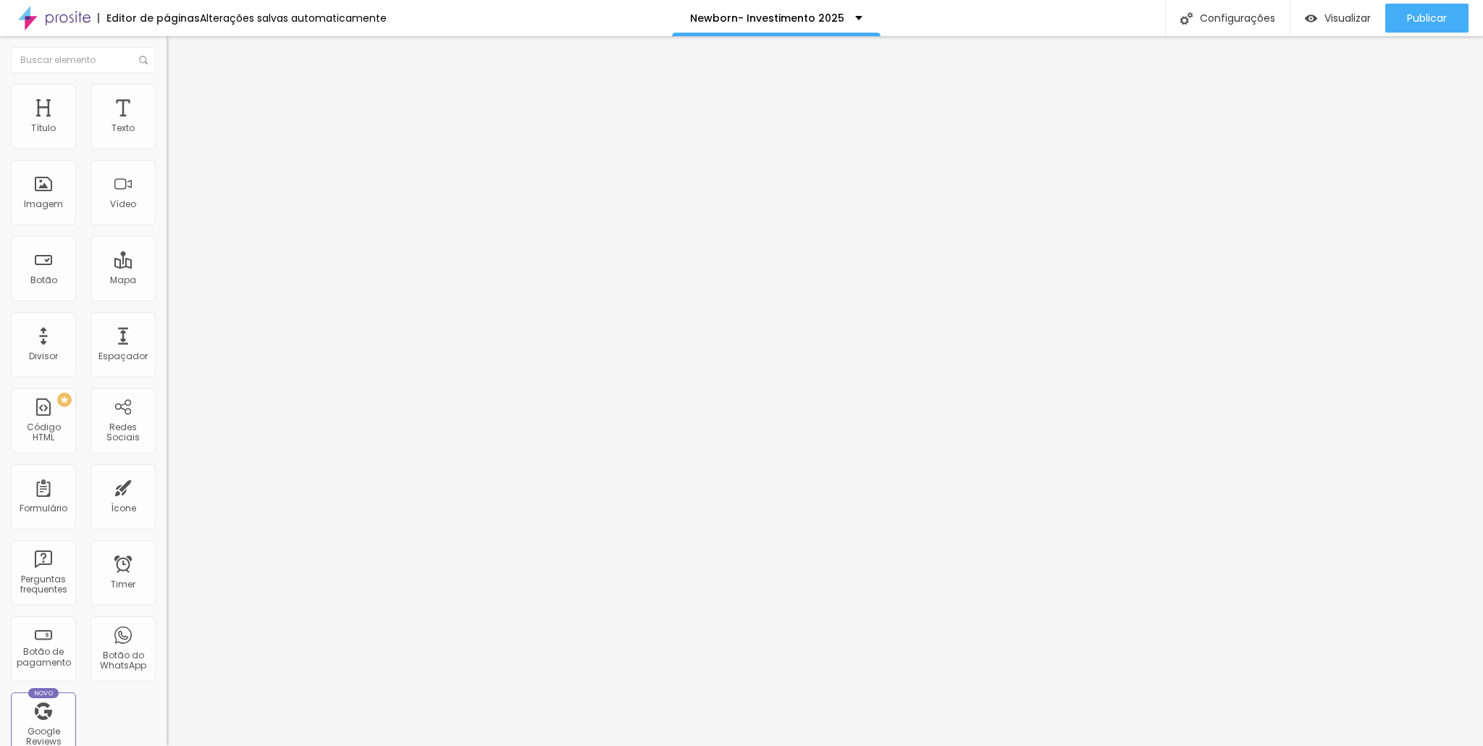
click at [167, 93] on img at bounding box center [173, 90] width 13 height 13
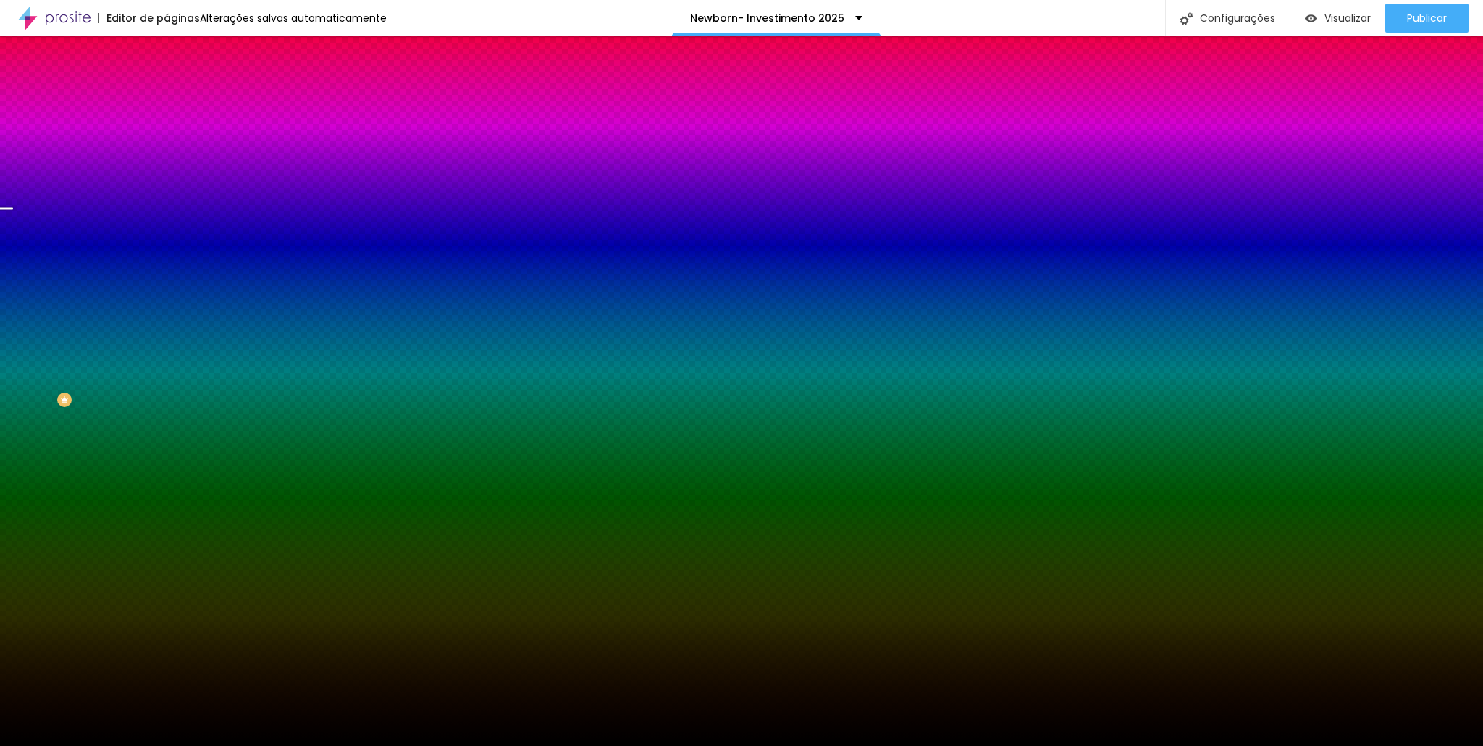
click at [167, 172] on div "Efeito da Imagem Parallax Nenhum Parallax" at bounding box center [250, 152] width 167 height 40
click at [167, 151] on span "Parallax" at bounding box center [184, 144] width 35 height 12
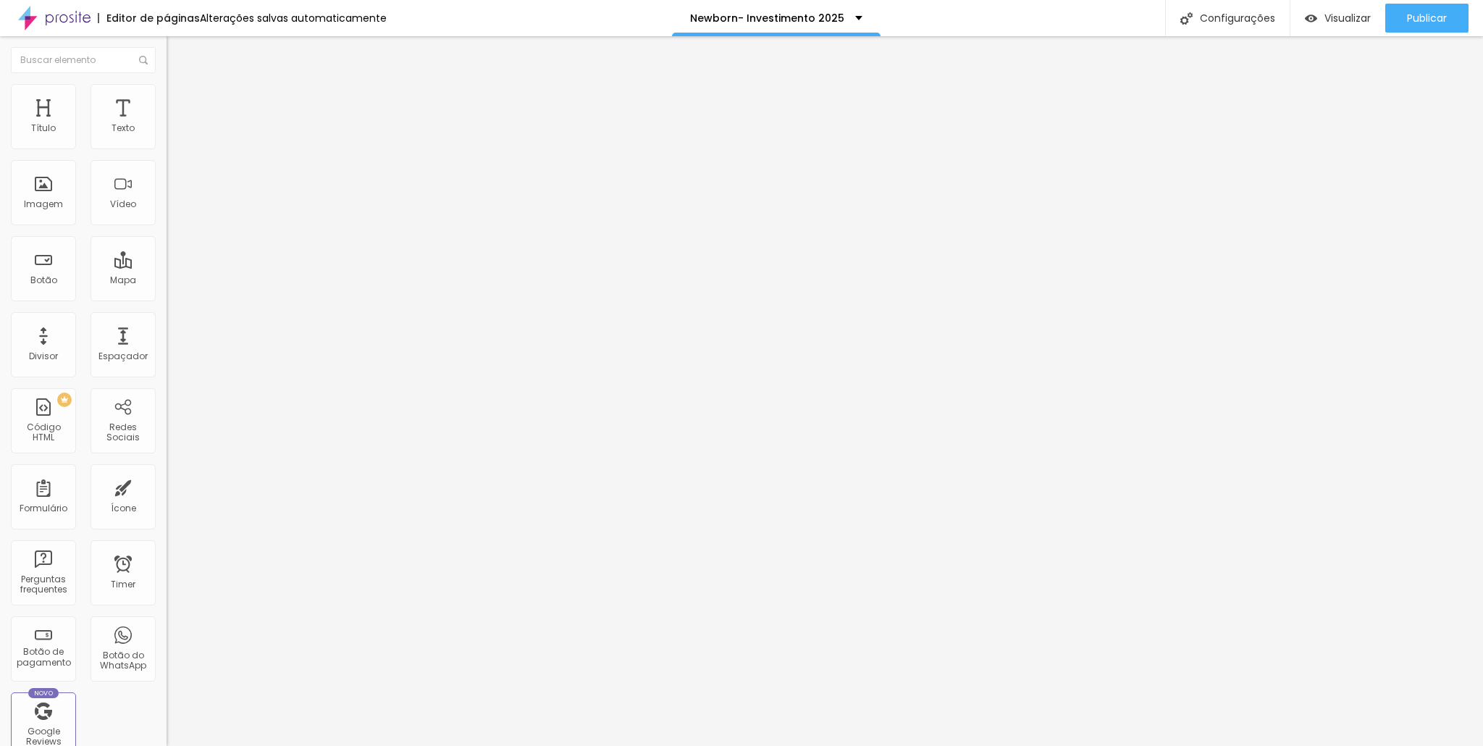
click at [167, 145] on img at bounding box center [172, 150] width 10 height 10
click at [167, 147] on img at bounding box center [172, 150] width 10 height 10
click at [167, 143] on img at bounding box center [172, 138] width 10 height 10
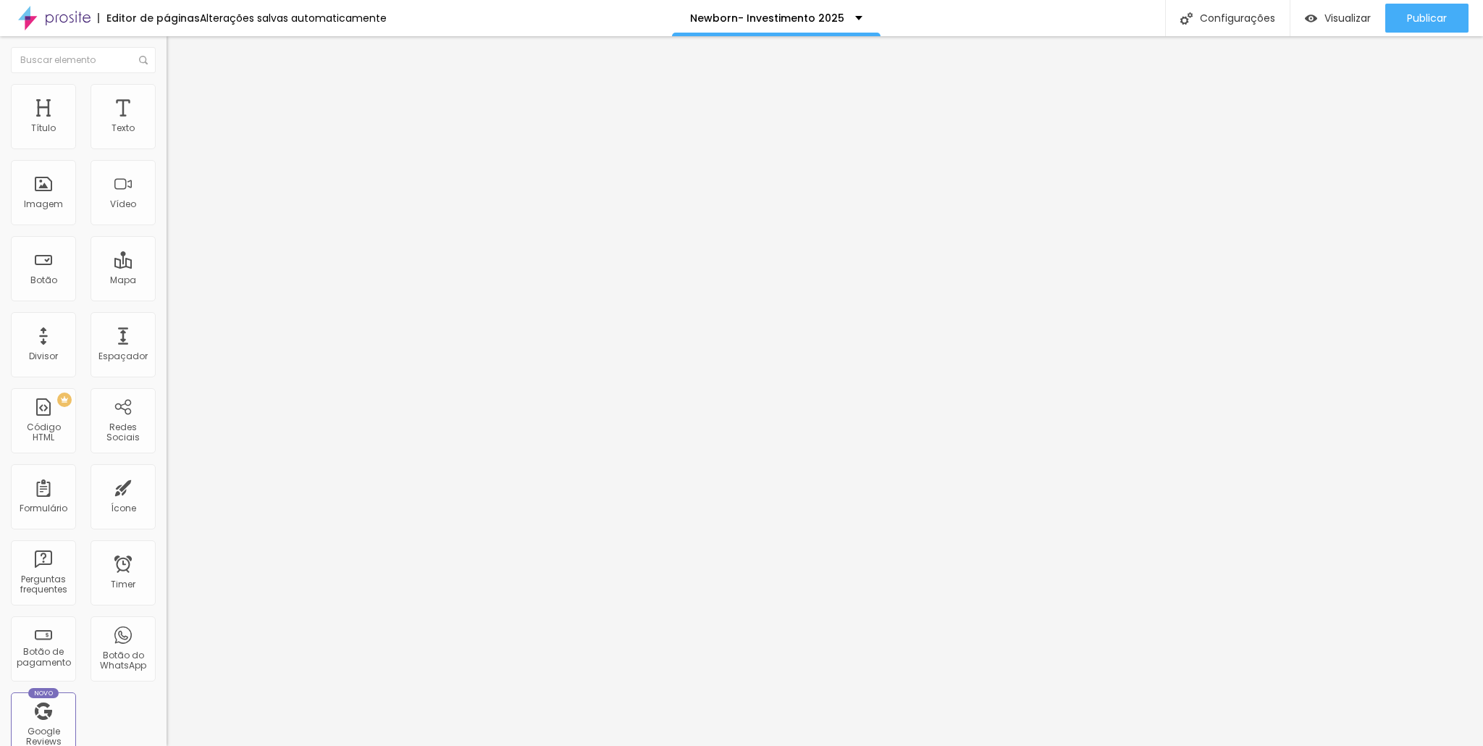
click at [167, 147] on img at bounding box center [172, 150] width 10 height 10
click at [167, 145] on img at bounding box center [172, 150] width 10 height 10
click at [167, 132] on img at bounding box center [172, 127] width 10 height 10
click at [167, 148] on div at bounding box center [250, 151] width 167 height 12
click at [167, 99] on img at bounding box center [173, 105] width 13 height 13
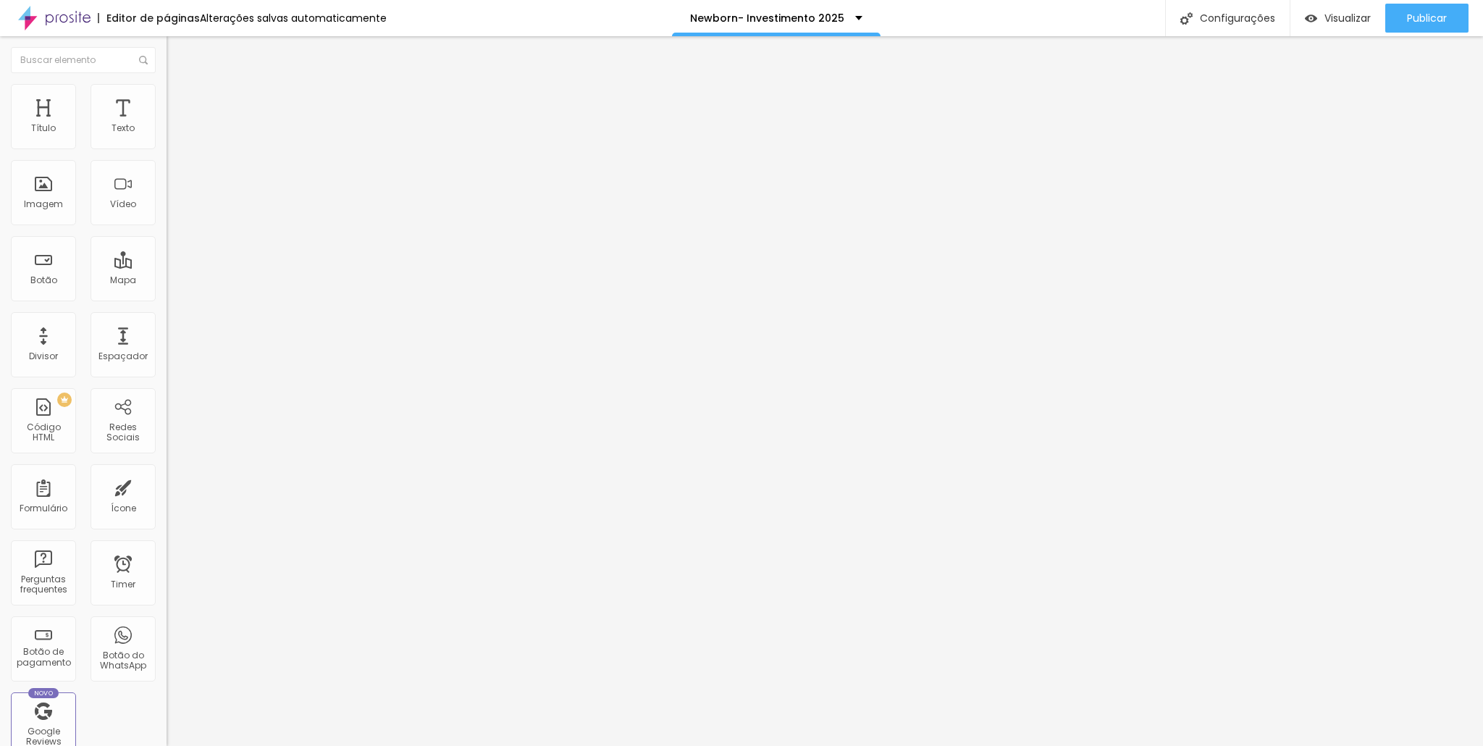
drag, startPoint x: 133, startPoint y: 148, endPoint x: 0, endPoint y: 124, distance: 135.5
click at [167, 281] on input "range" at bounding box center [213, 287] width 93 height 12
drag, startPoint x: 35, startPoint y: 140, endPoint x: 27, endPoint y: 106, distance: 34.3
click at [167, 281] on input "range" at bounding box center [213, 287] width 93 height 12
click at [167, 89] on ul "Conteúdo Estilo Avançado" at bounding box center [250, 91] width 167 height 43
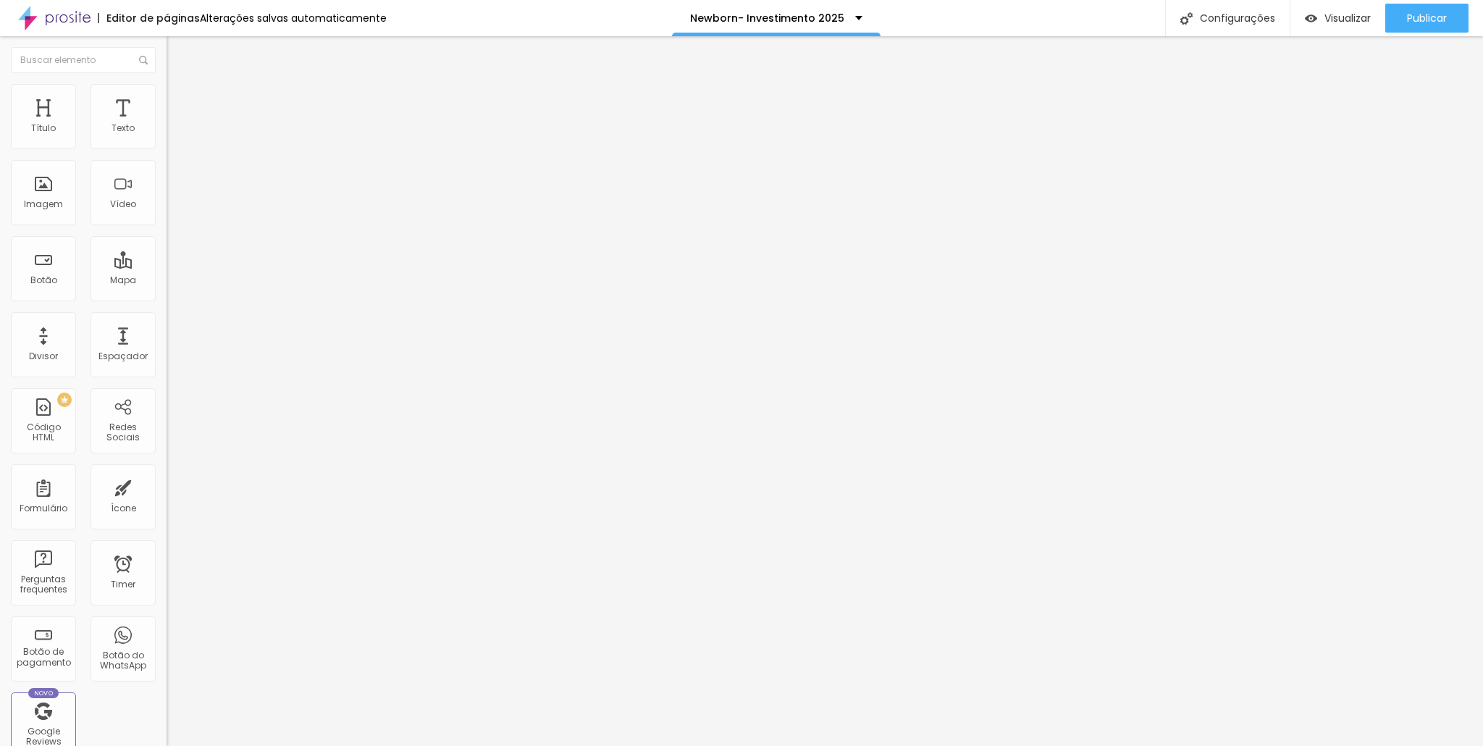
click at [167, 92] on img at bounding box center [173, 90] width 13 height 13
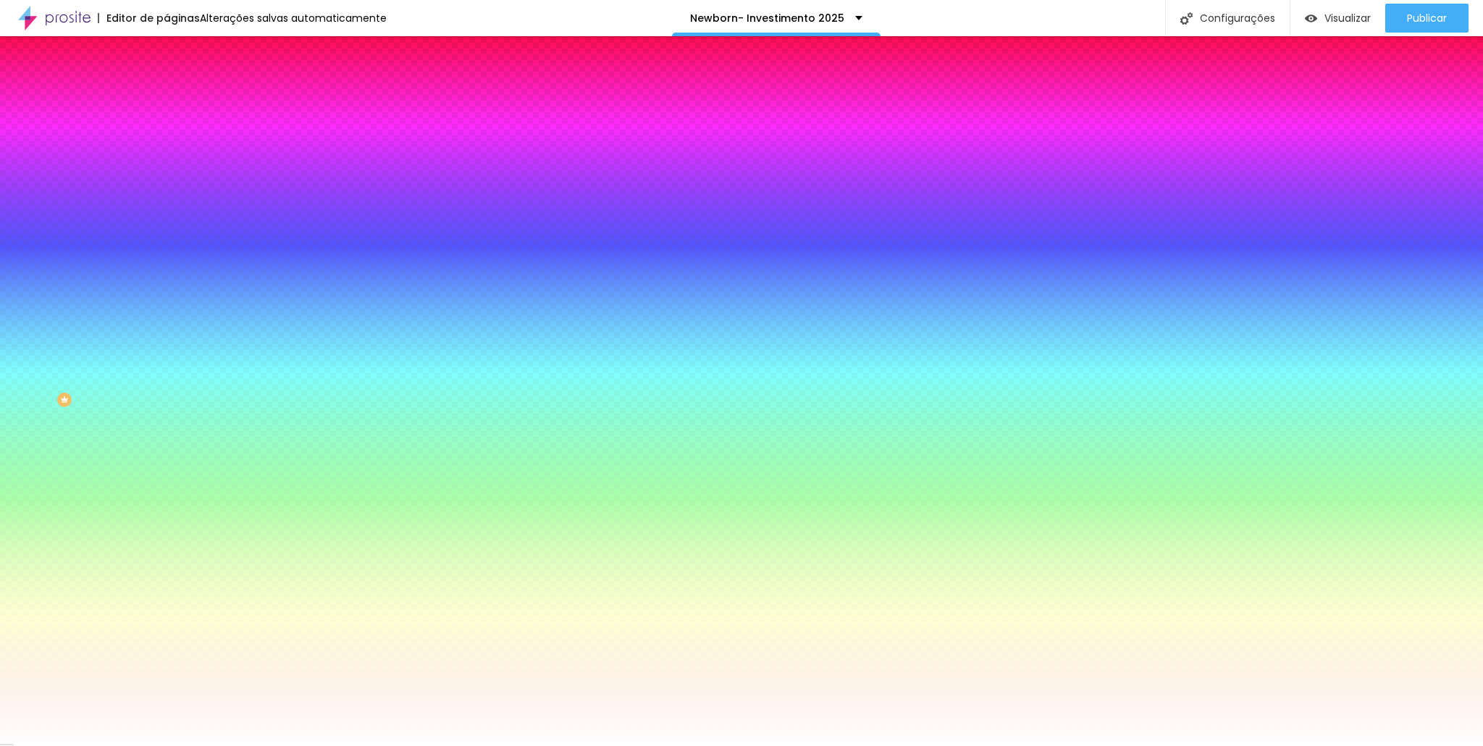
drag, startPoint x: 33, startPoint y: 177, endPoint x: 12, endPoint y: 145, distance: 38.8
click at [167, 321] on input "range" at bounding box center [213, 327] width 93 height 12
click at [167, 83] on img at bounding box center [173, 76] width 13 height 13
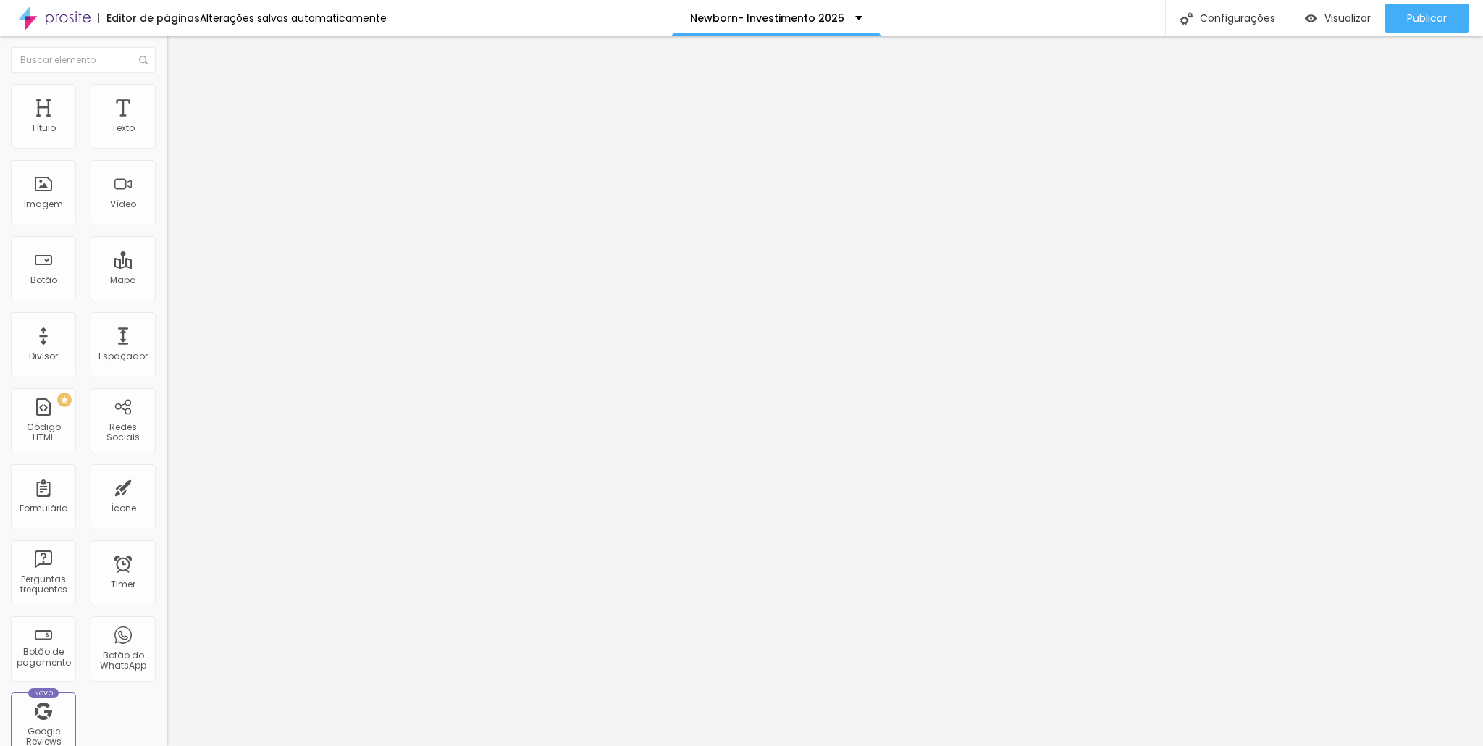
click at [167, 84] on li "Avançado" at bounding box center [250, 91] width 167 height 14
drag, startPoint x: 36, startPoint y: 170, endPoint x: 0, endPoint y: 173, distance: 36.3
click at [167, 472] on input "range" at bounding box center [213, 478] width 93 height 12
click at [167, 84] on li "Avançado" at bounding box center [250, 91] width 167 height 14
drag, startPoint x: 39, startPoint y: 140, endPoint x: 63, endPoint y: 142, distance: 24.0
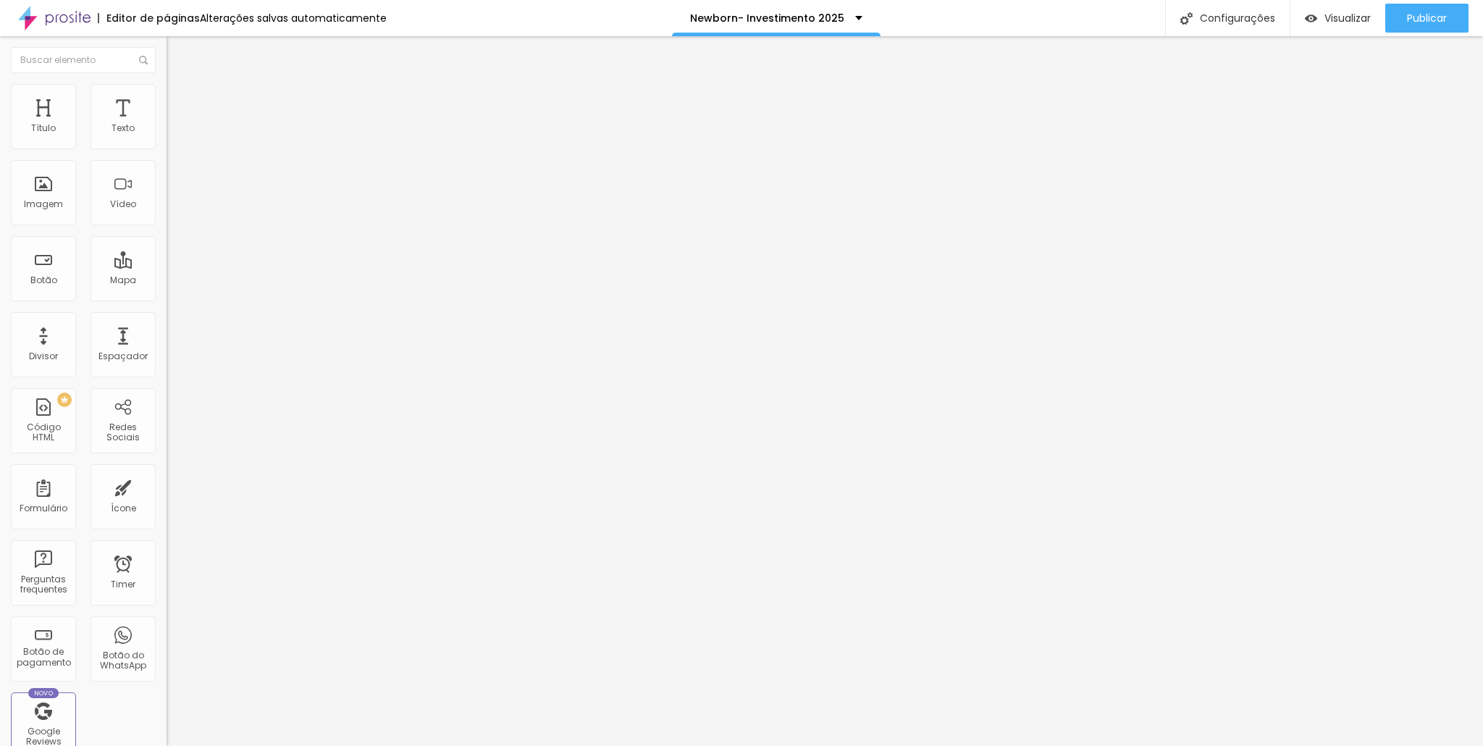
click at [167, 267] on input "range" at bounding box center [213, 273] width 93 height 12
click at [167, 132] on span "Completo" at bounding box center [189, 126] width 44 height 12
click at [167, 141] on span "Encaixotado" at bounding box center [195, 134] width 56 height 12
click at [167, 99] on li "Avançado" at bounding box center [250, 106] width 167 height 14
drag, startPoint x: 43, startPoint y: 167, endPoint x: 13, endPoint y: 167, distance: 30.4
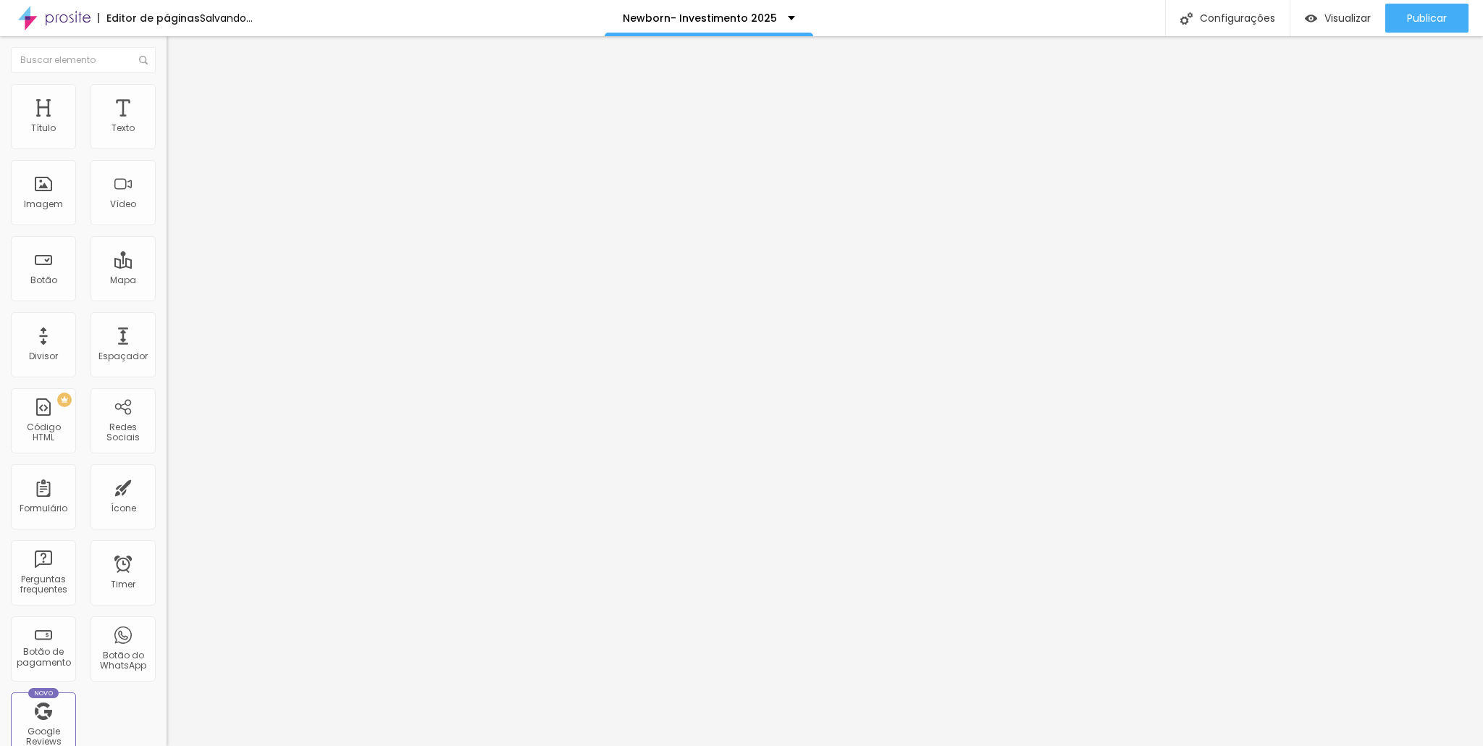
click at [167, 486] on input "range" at bounding box center [213, 492] width 93 height 12
drag, startPoint x: 32, startPoint y: 168, endPoint x: 49, endPoint y: 173, distance: 18.1
click at [167, 486] on input "range" at bounding box center [213, 492] width 93 height 12
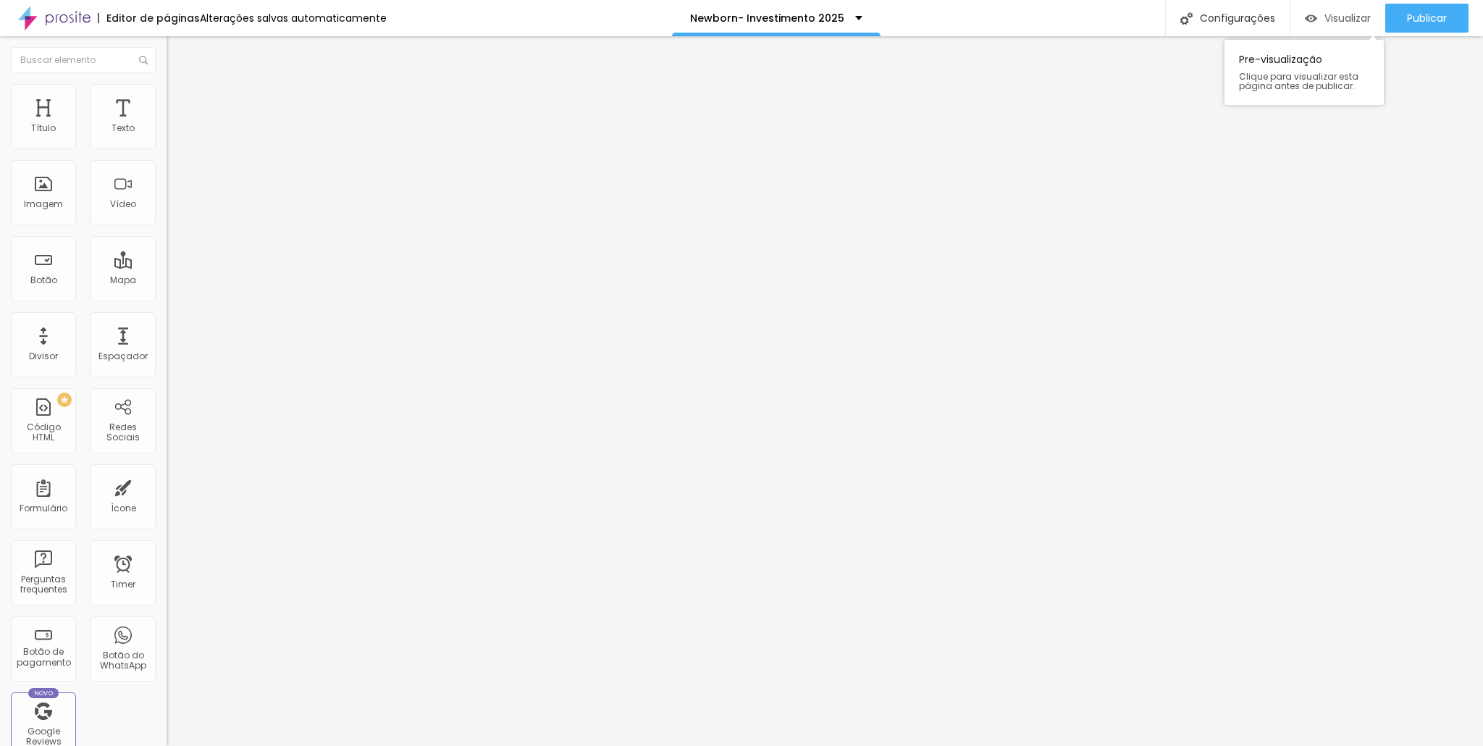
click at [1365, 8] on div "Visualizar" at bounding box center [1338, 18] width 66 height 29
click at [167, 85] on img at bounding box center [173, 90] width 13 height 13
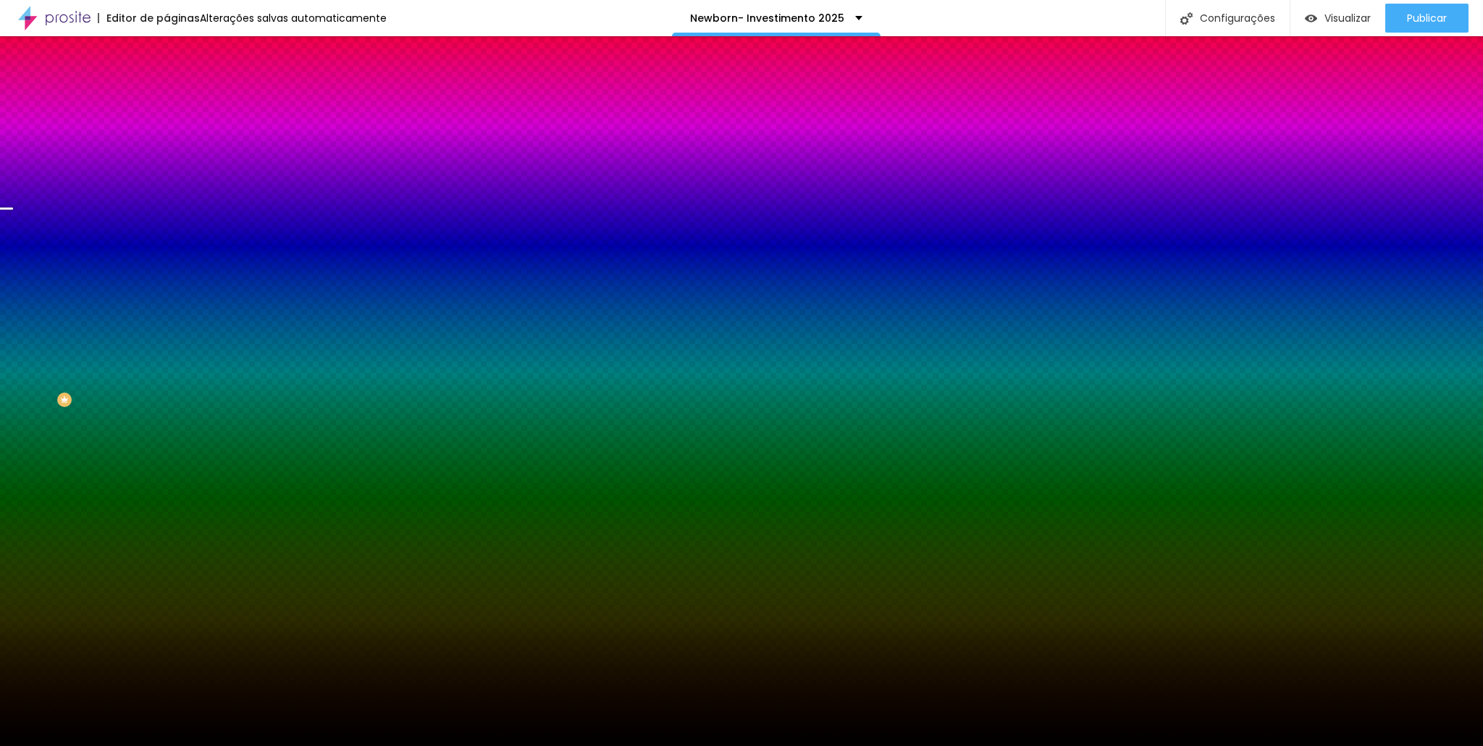
click at [167, 80] on li "Conteúdo" at bounding box center [250, 77] width 167 height 14
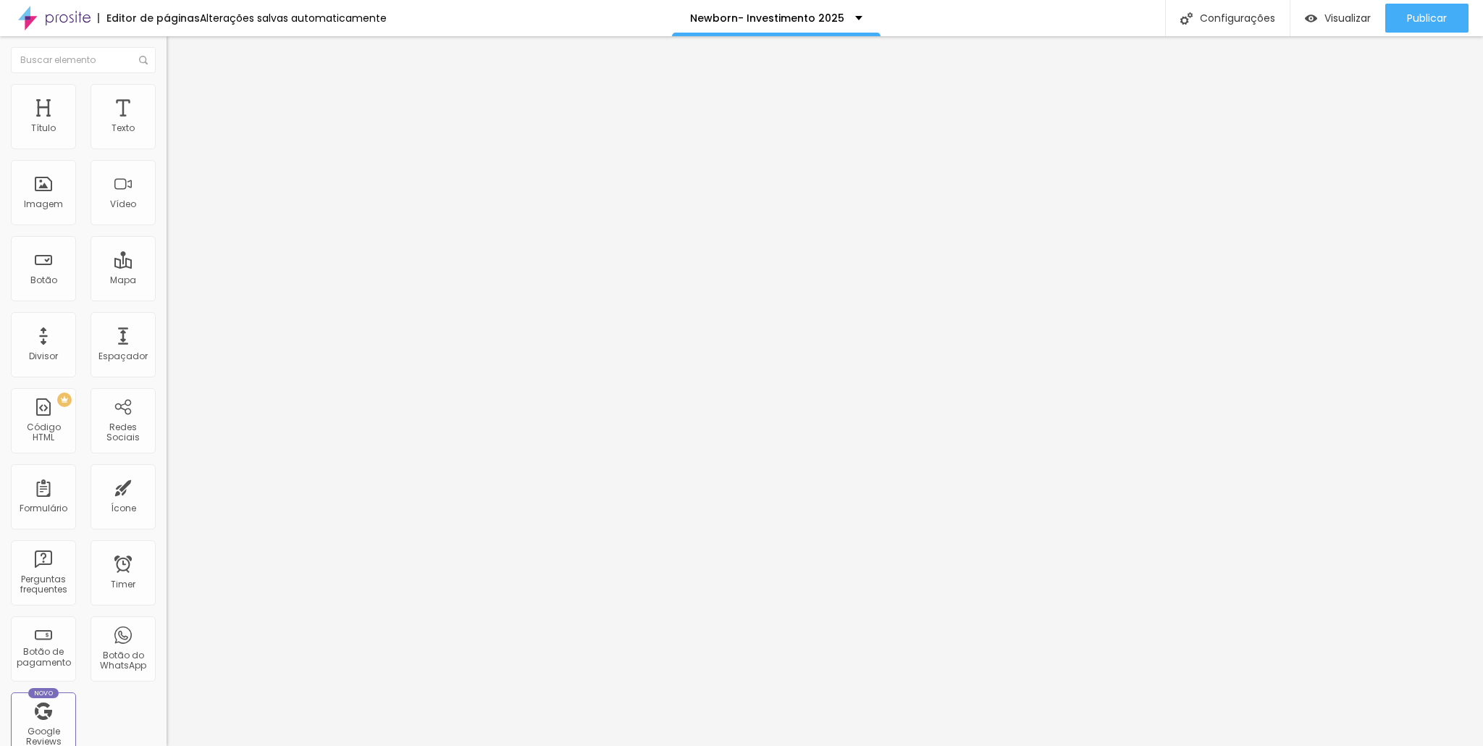
click at [167, 99] on li "Avançado" at bounding box center [250, 106] width 167 height 14
click at [44, 196] on div "Imagem" at bounding box center [43, 192] width 65 height 65
click at [51, 289] on div "Botão" at bounding box center [43, 268] width 65 height 65
click at [49, 268] on div "Botão" at bounding box center [43, 268] width 65 height 65
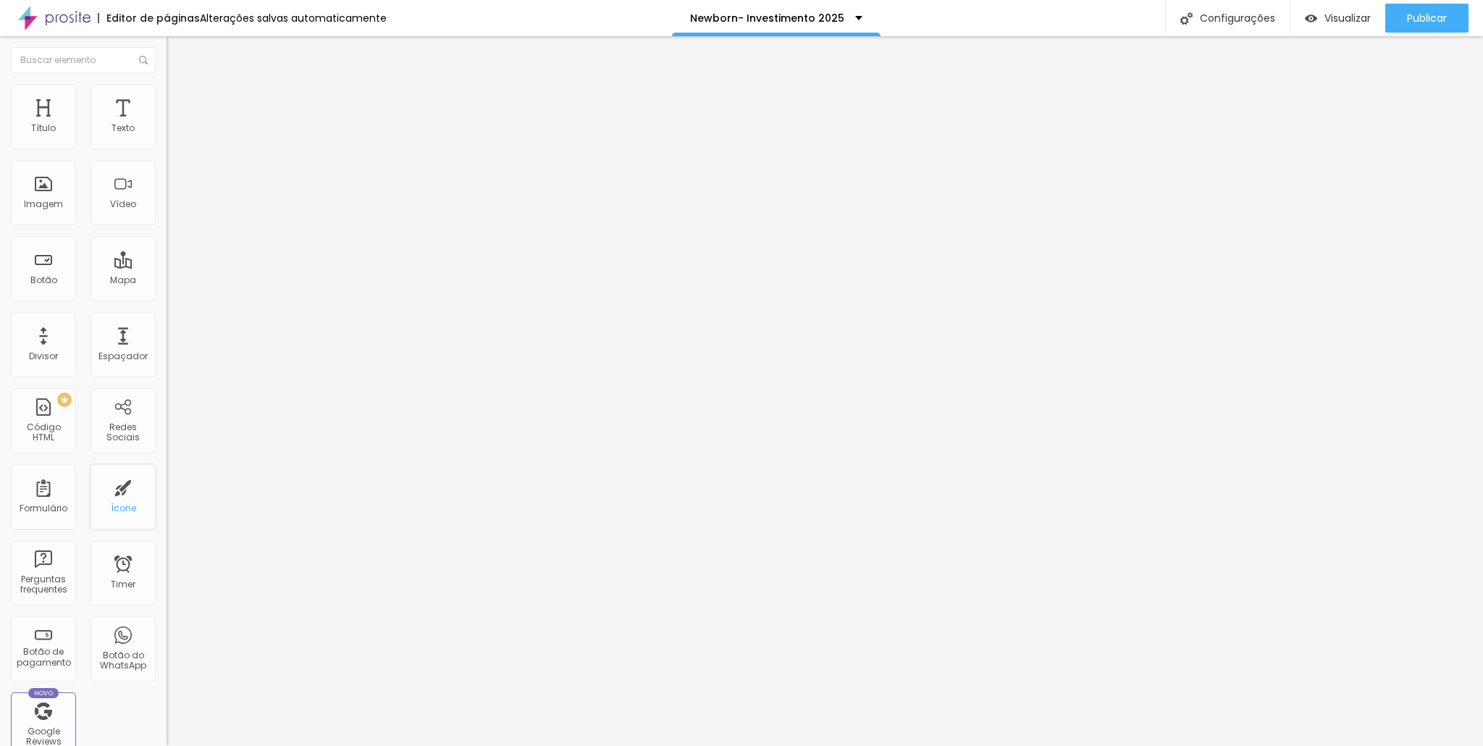
click at [101, 490] on div "Ícone" at bounding box center [123, 496] width 65 height 65
click at [106, 493] on div "Ícone" at bounding box center [123, 496] width 65 height 65
click at [167, 132] on div "Trocar icone" at bounding box center [250, 127] width 167 height 10
click at [175, 133] on span "Trocar icone" at bounding box center [207, 127] width 64 height 12
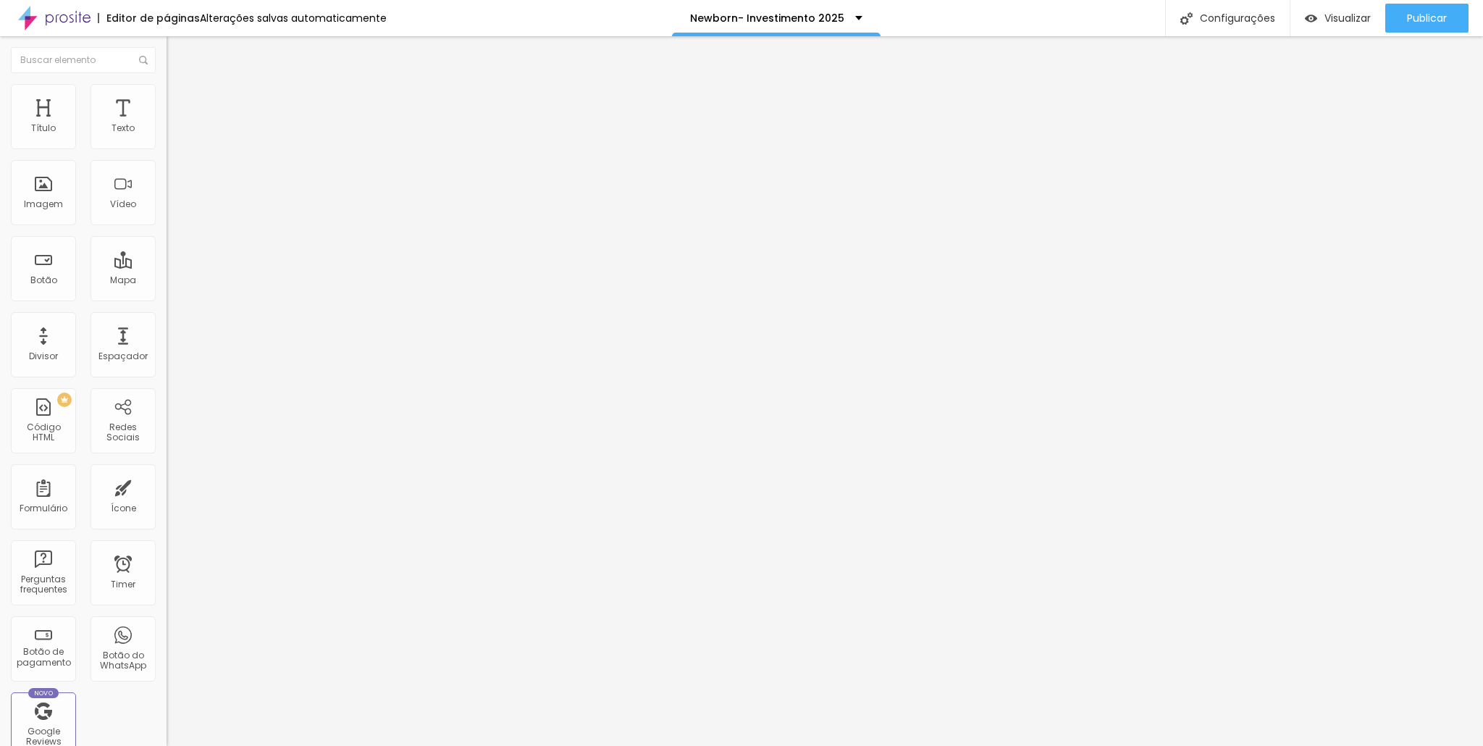
scroll to position [450, 568]
click at [180, 98] on span "Estilo" at bounding box center [191, 94] width 22 height 12
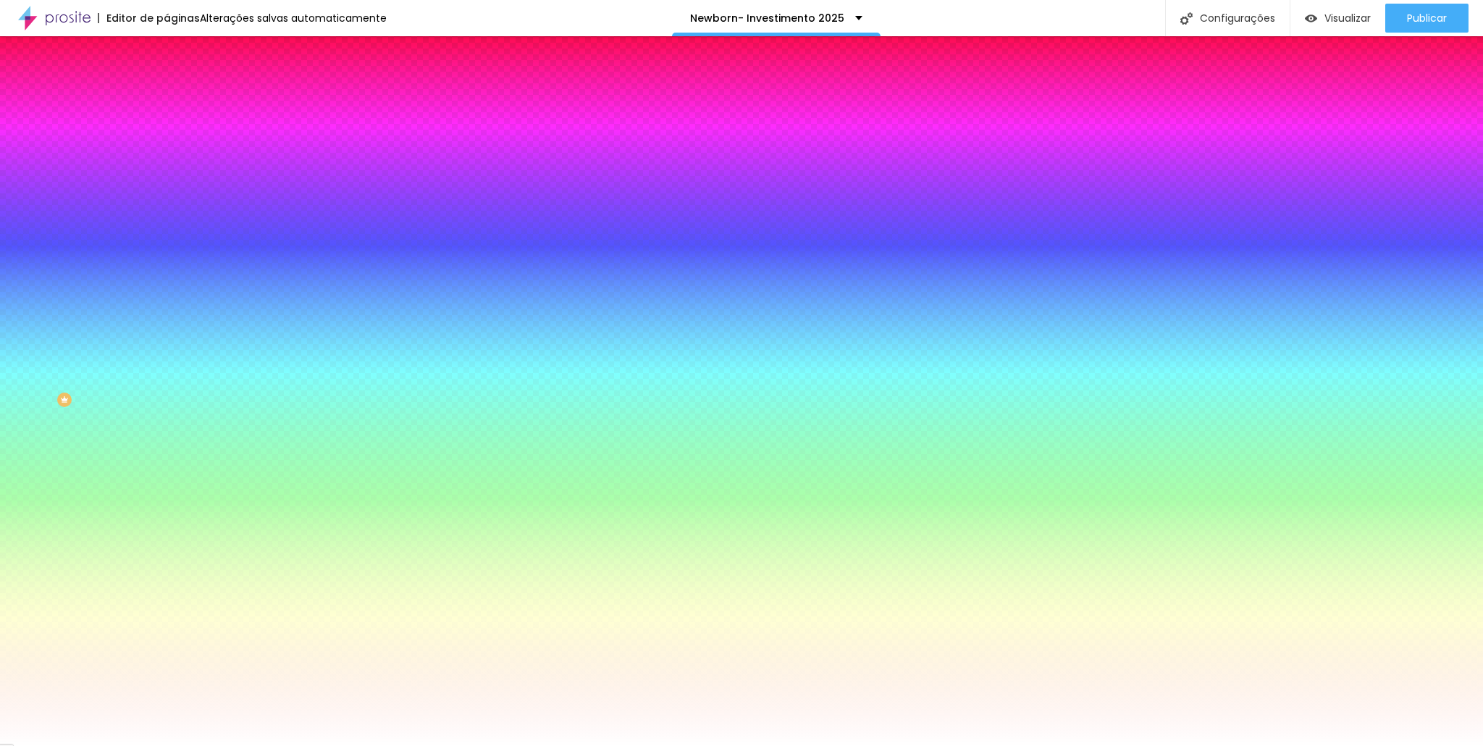
click at [167, 99] on li "Avançado" at bounding box center [250, 106] width 167 height 14
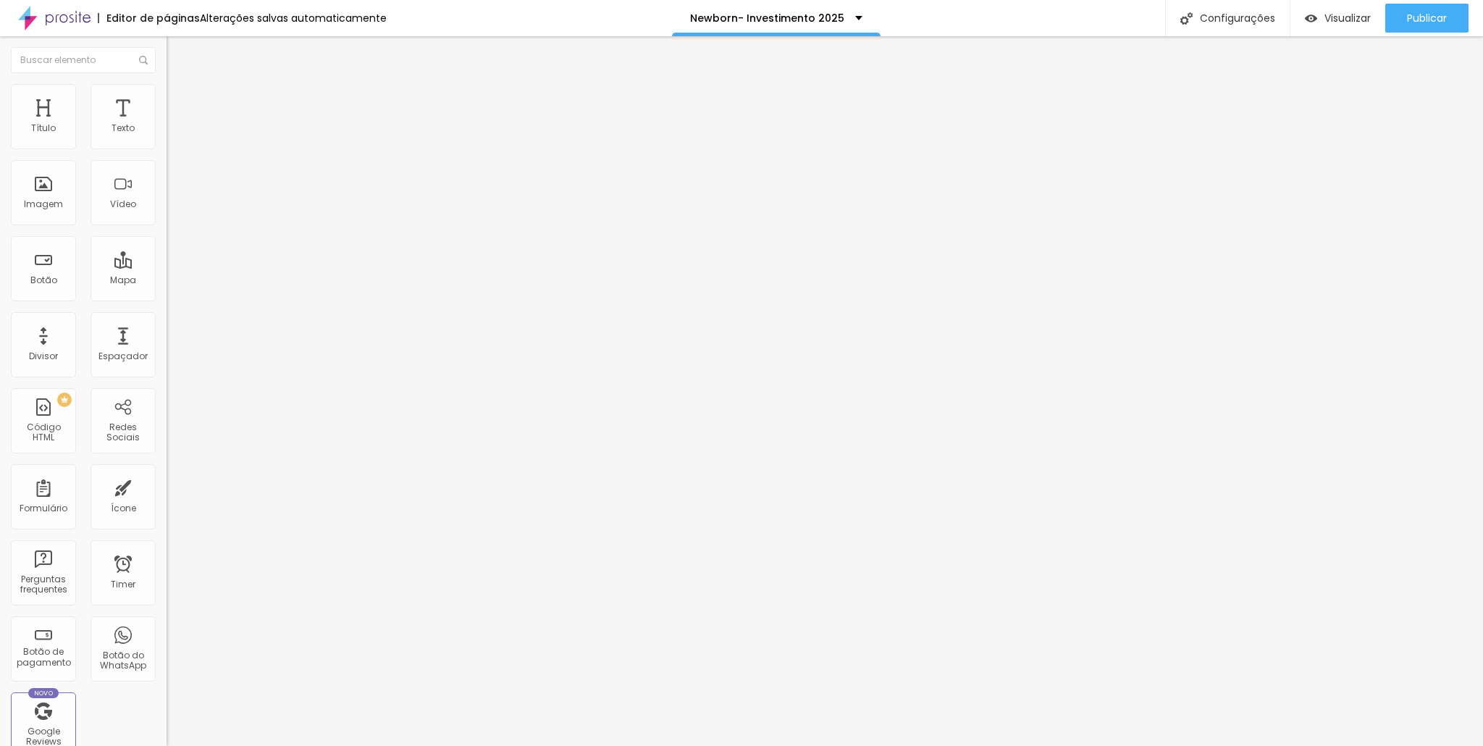
click at [167, 95] on ul "Conteúdo Estilo Avançado" at bounding box center [250, 91] width 167 height 43
click at [167, 83] on img at bounding box center [173, 76] width 13 height 13
click at [167, 99] on li "Avançado" at bounding box center [250, 106] width 167 height 14
click at [167, 84] on img at bounding box center [173, 90] width 13 height 13
click at [167, 148] on input "range" at bounding box center [213, 143] width 93 height 12
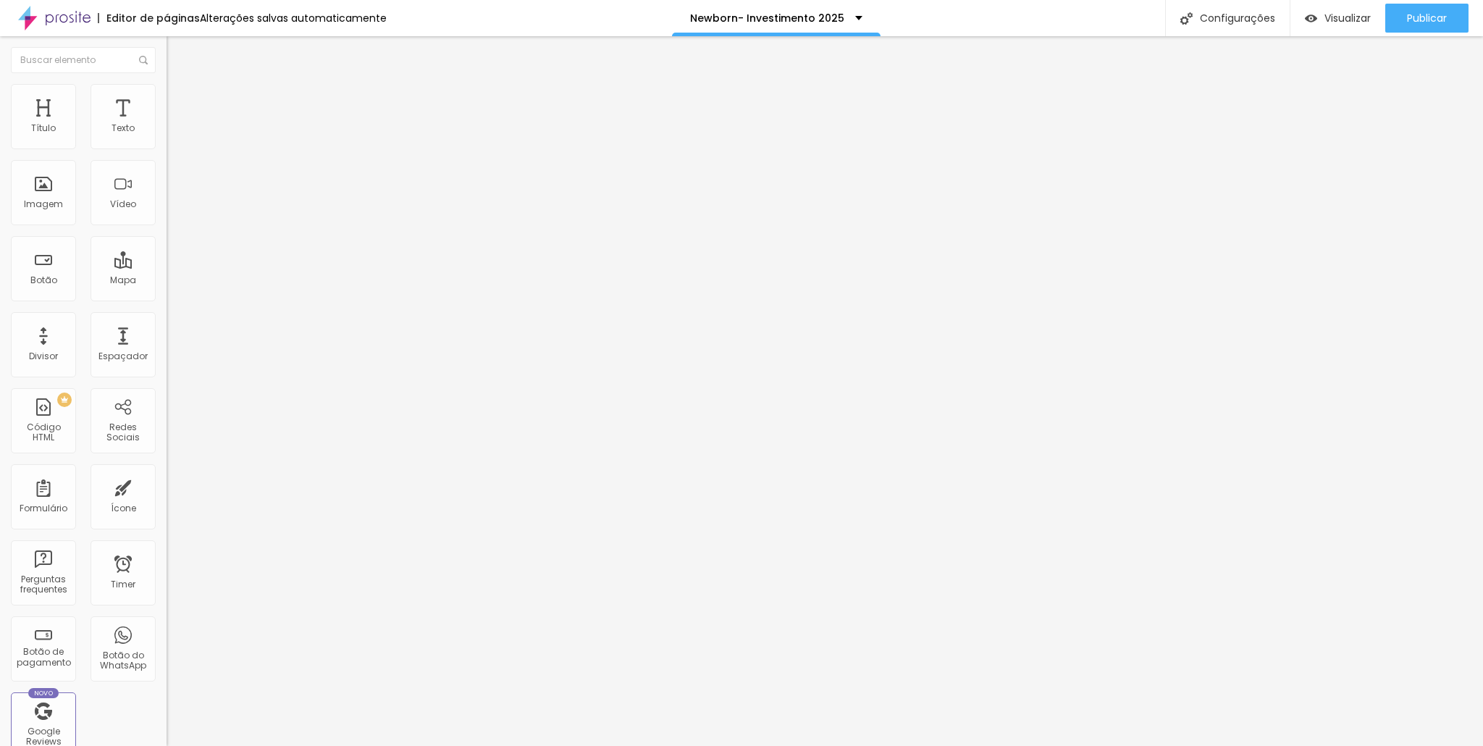
click at [167, 151] on div "Tamanho 25 px % 0 Borda arredondada Sombra DESATIVADO Voltar ao padrão" at bounding box center [250, 258] width 167 height 290
drag, startPoint x: 35, startPoint y: 154, endPoint x: 0, endPoint y: 159, distance: 35.1
click at [167, 148] on input "range" at bounding box center [213, 143] width 93 height 12
click at [167, 84] on li "Conteúdo" at bounding box center [250, 77] width 167 height 14
click at [167, 123] on div "Adicionar imagem" at bounding box center [250, 118] width 167 height 10
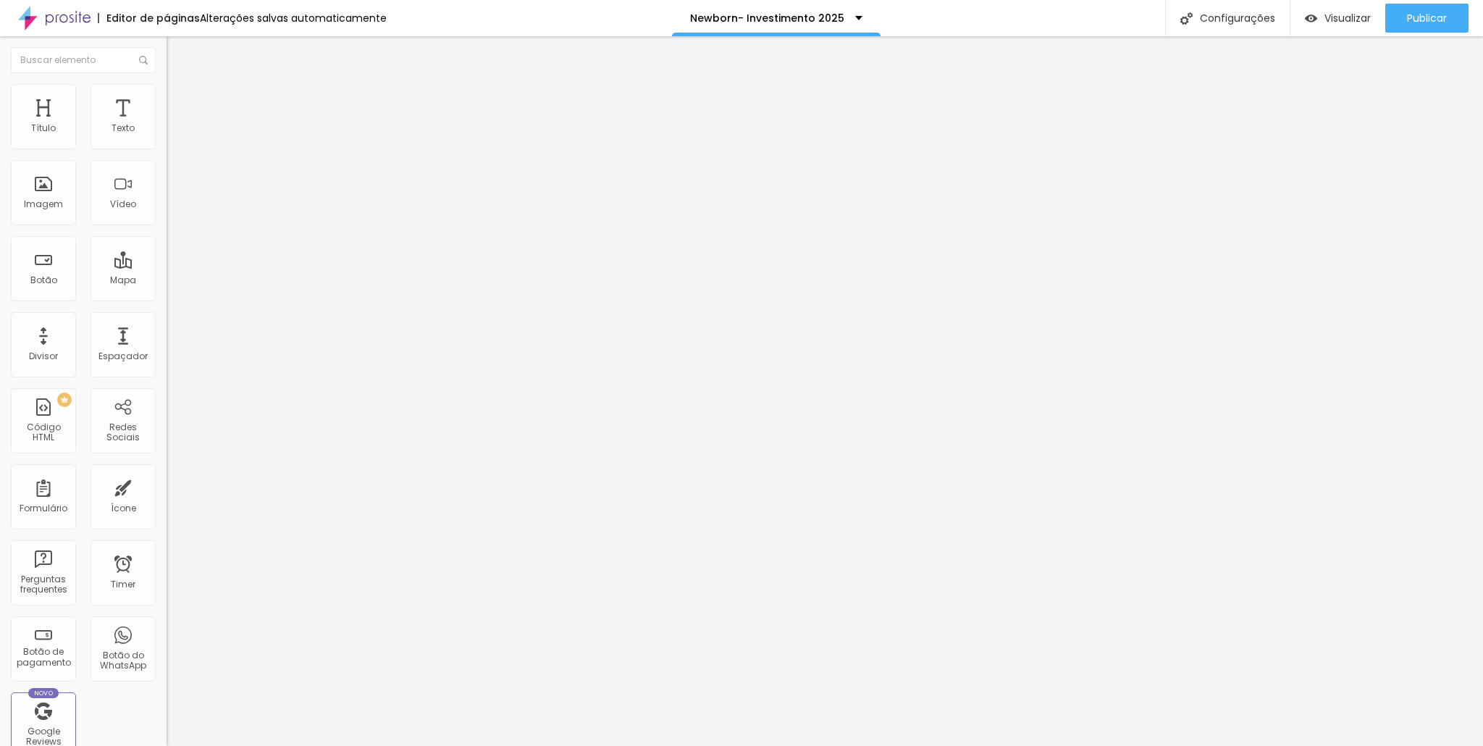
click at [167, 125] on span "Adicionar imagem" at bounding box center [213, 118] width 93 height 12
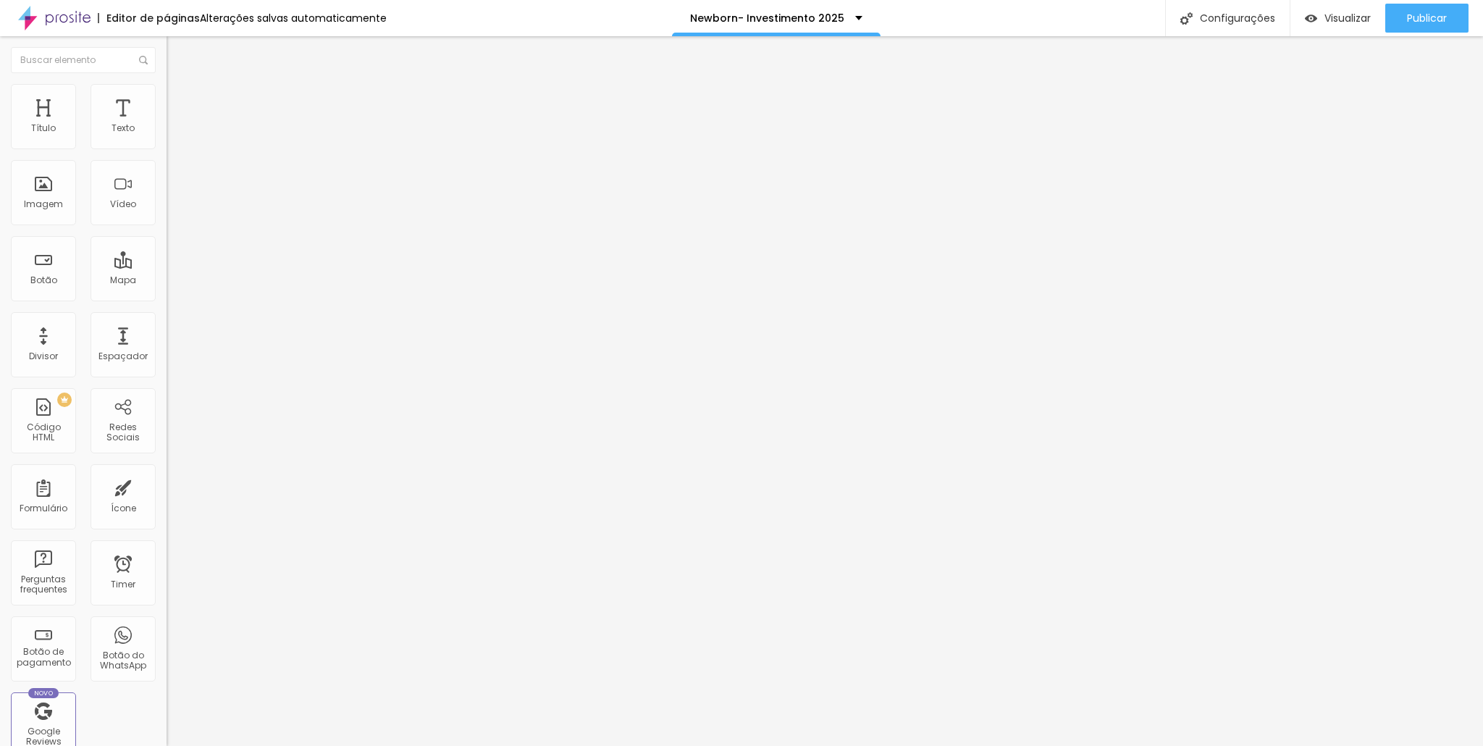
click at [167, 573] on div "Editar Imagem Conteúdo Estilo Avançado Trocar imagem Descrição da imagem (Alt) …" at bounding box center [250, 391] width 167 height 710
click at [167, 318] on div "Trocar imagem Descrição da imagem (Alt) Alinhamento Proporção Original Cinema 1…" at bounding box center [250, 222] width 167 height 218
click at [167, 227] on span "Original" at bounding box center [184, 220] width 35 height 12
click at [167, 253] on span "Quadrado" at bounding box center [190, 246] width 47 height 12
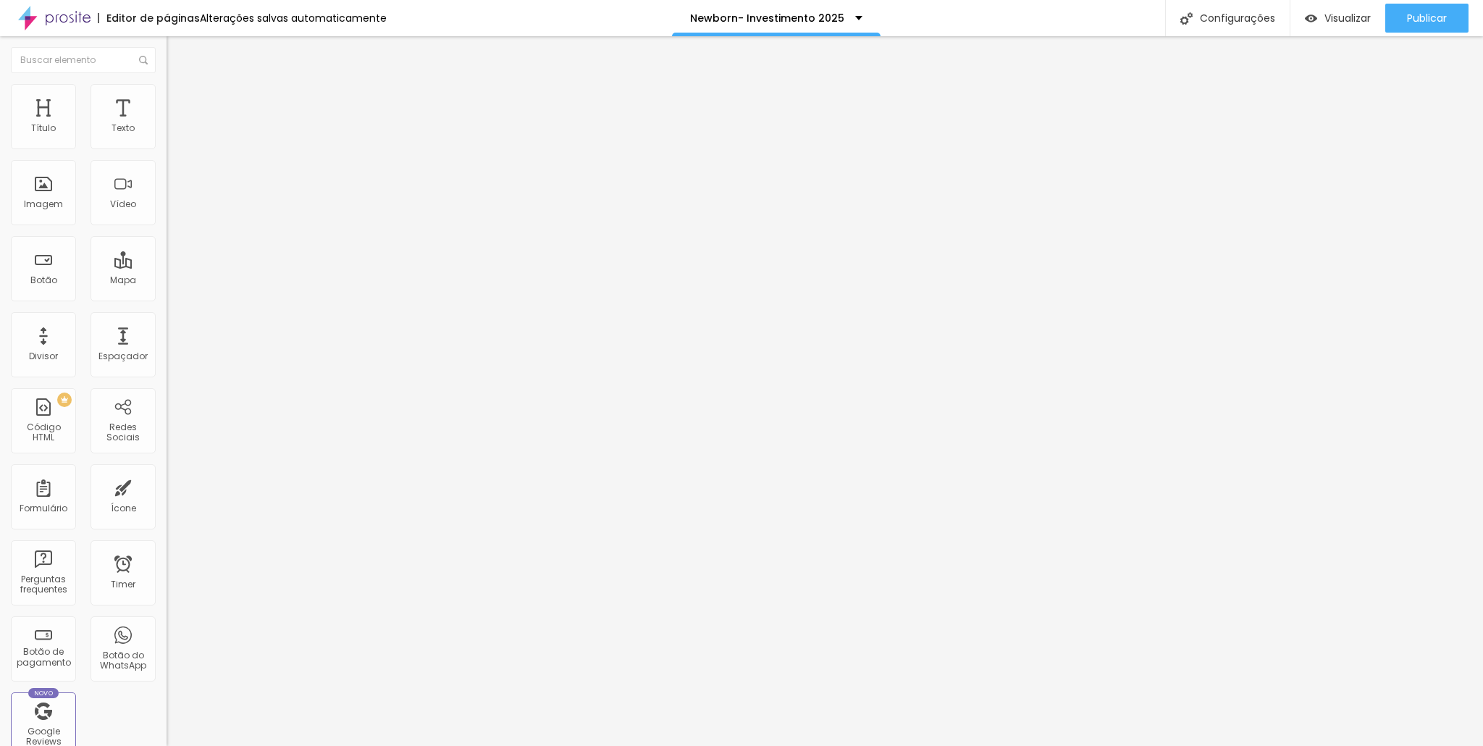
click at [167, 601] on div "Editar Imagem Conteúdo Estilo Avançado Trocar imagem Descrição da imagem (Alt) …" at bounding box center [250, 391] width 167 height 710
click at [167, 86] on img at bounding box center [173, 90] width 13 height 13
drag, startPoint x: 14, startPoint y: 153, endPoint x: 22, endPoint y: 143, distance: 11.9
click at [167, 143] on input "range" at bounding box center [213, 143] width 93 height 12
click at [167, 83] on img at bounding box center [173, 76] width 13 height 13
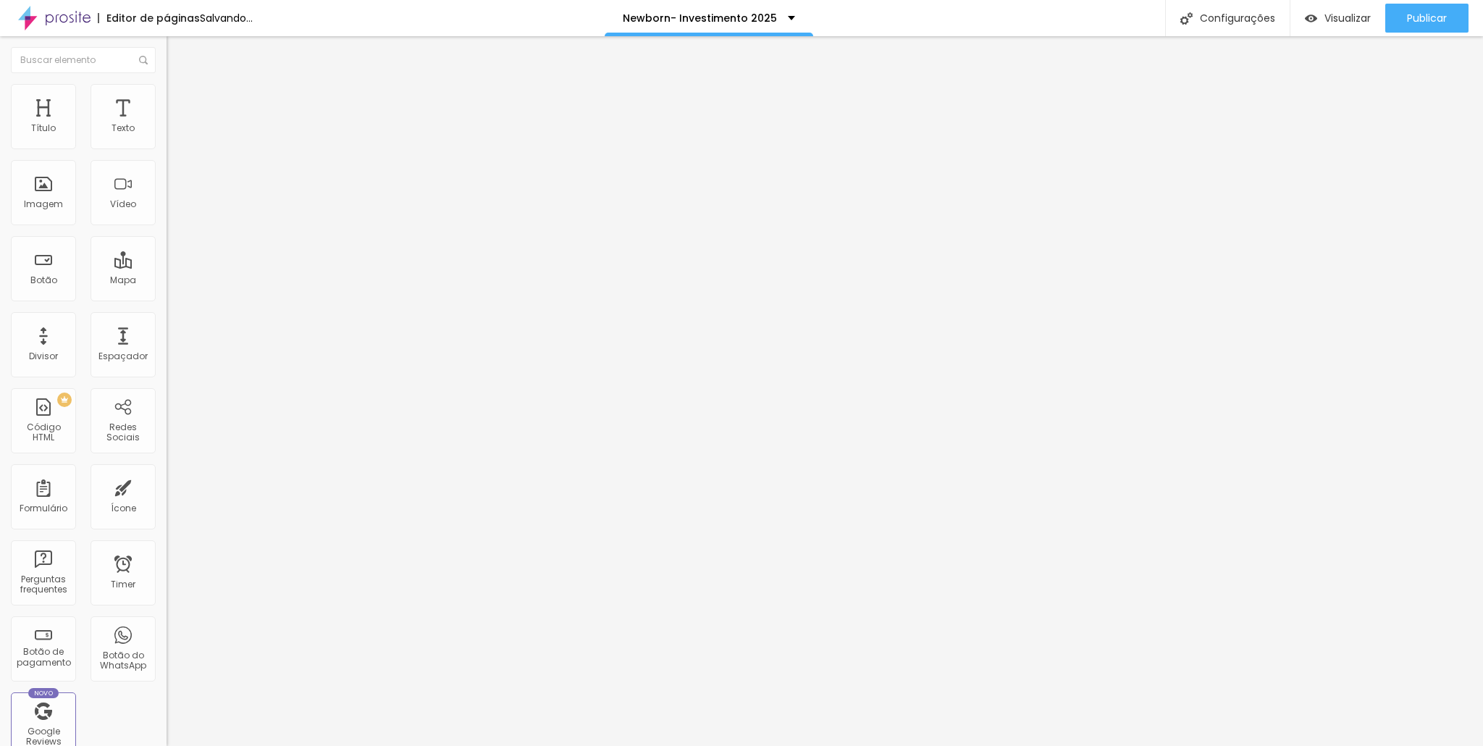
click at [167, 99] on li "Avançado" at bounding box center [250, 106] width 167 height 14
drag, startPoint x: 35, startPoint y: 144, endPoint x: 54, endPoint y: 125, distance: 27.2
click at [167, 281] on input "range" at bounding box center [213, 287] width 93 height 12
click at [167, 69] on div "Editar Imagem Conteúdo Estilo Avançado 23 Espaço de cima 10 Espaço de baixo ID …" at bounding box center [250, 391] width 167 height 710
click at [167, 88] on li "Estilo" at bounding box center [250, 91] width 167 height 14
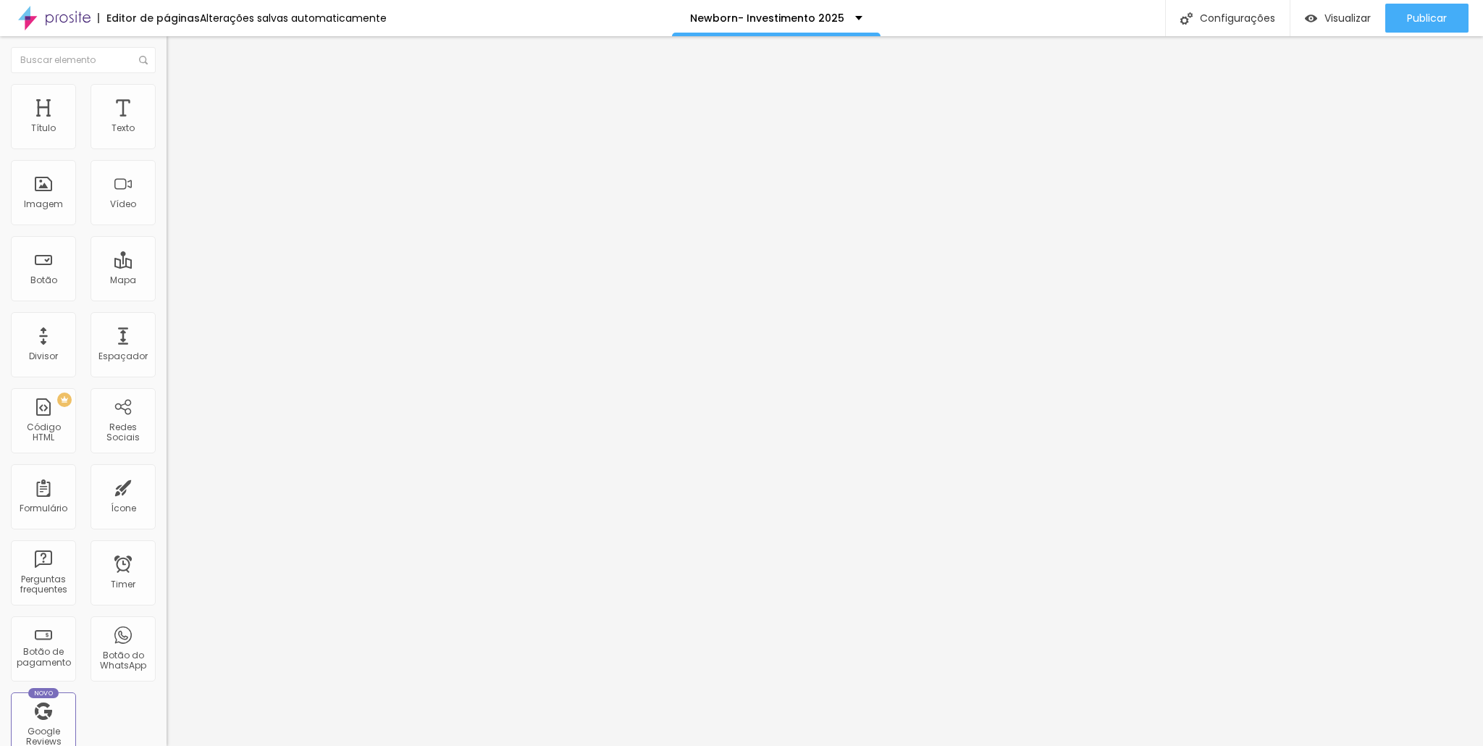
drag, startPoint x: 20, startPoint y: 153, endPoint x: 0, endPoint y: 141, distance: 23.4
click at [167, 141] on input "range" at bounding box center [213, 143] width 93 height 12
click at [167, 83] on img at bounding box center [173, 76] width 13 height 13
click at [167, 227] on span "1:1 Quadrado" at bounding box center [195, 220] width 57 height 12
click at [167, 267] on span "Original" at bounding box center [184, 260] width 35 height 12
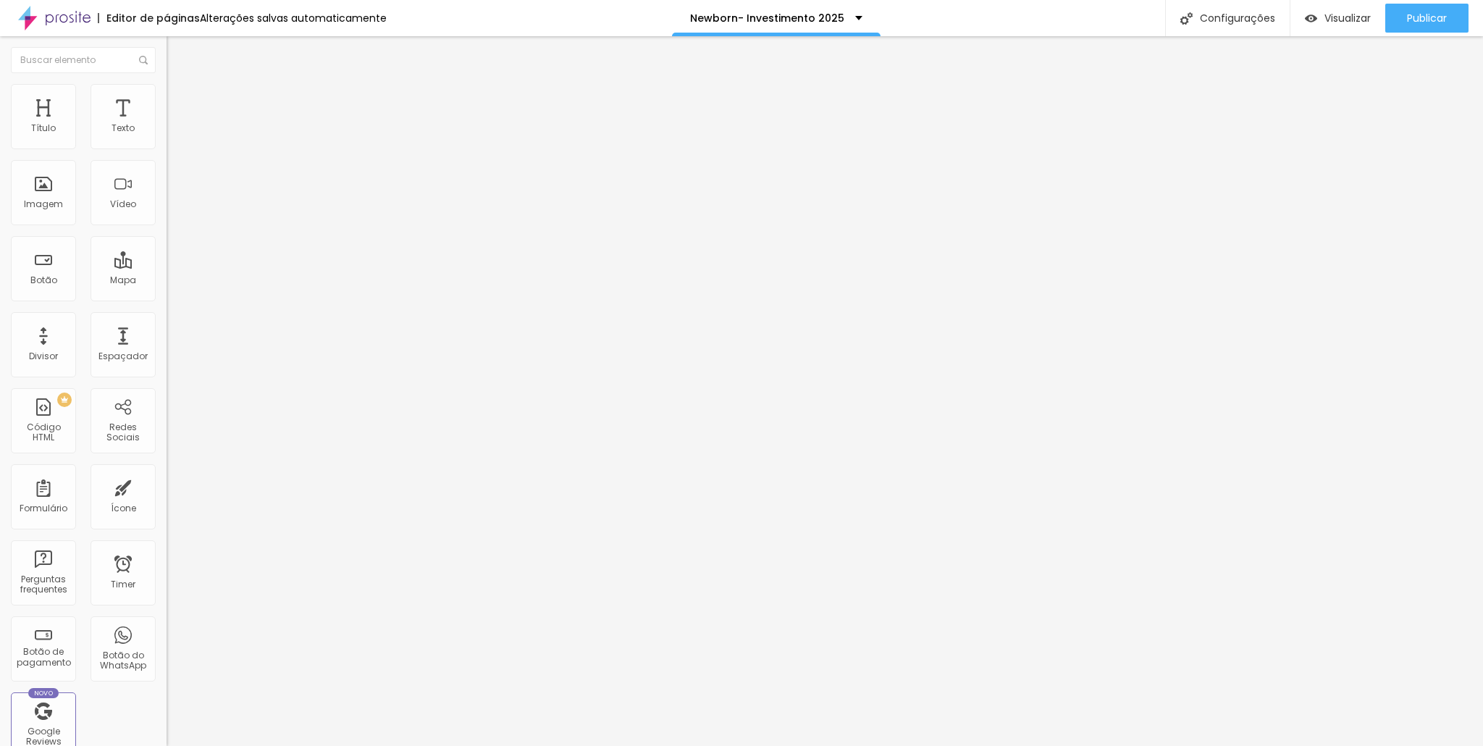
click at [167, 309] on div "URL https://" at bounding box center [250, 291] width 167 height 35
click at [167, 322] on img at bounding box center [170, 318] width 7 height 7
click at [167, 538] on div "Editar Imagem Conteúdo Estilo Avançado Trocar imagem Descrição da imagem (Alt) …" at bounding box center [250, 391] width 167 height 710
click at [167, 95] on li "Estilo" at bounding box center [250, 91] width 167 height 14
click at [167, 84] on li "Conteúdo" at bounding box center [250, 77] width 167 height 14
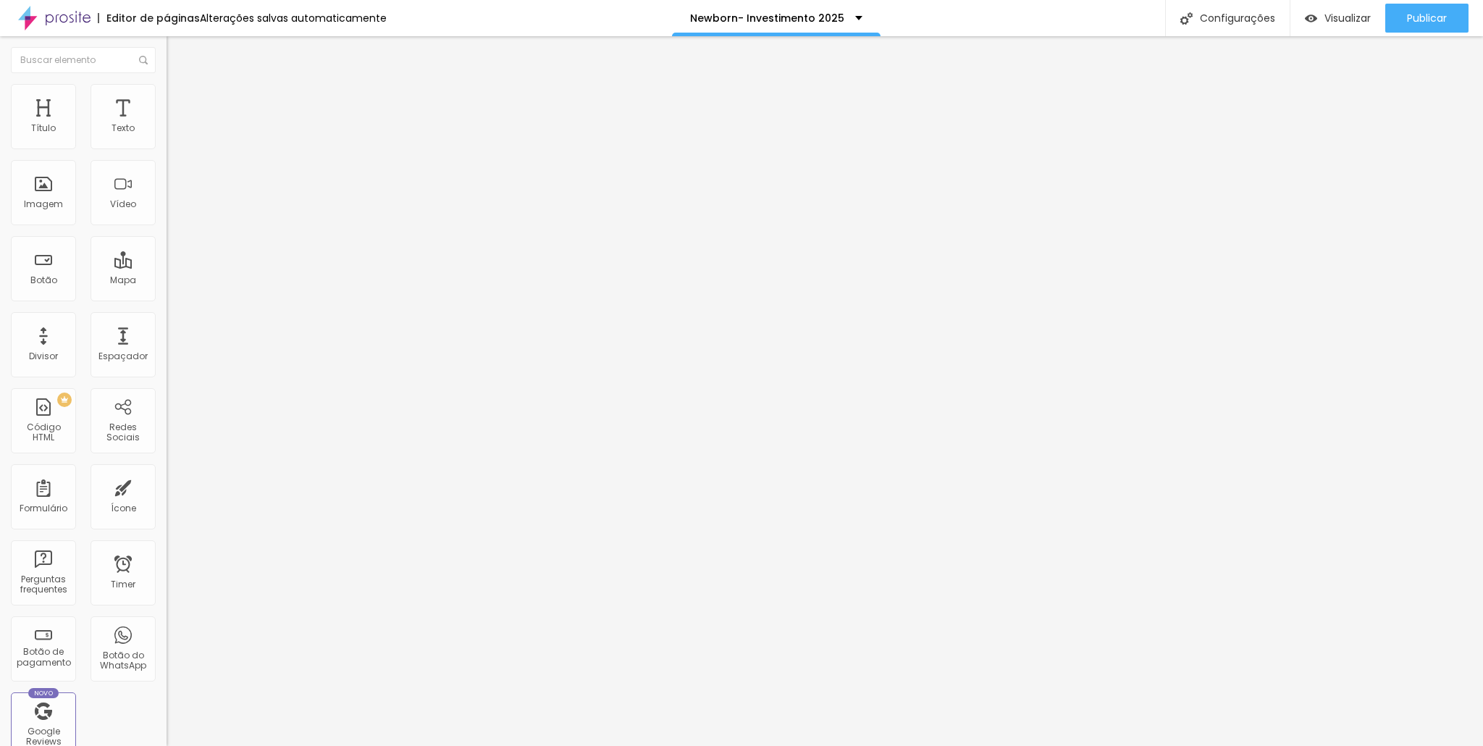
click at [167, 99] on li "Avançado" at bounding box center [250, 106] width 167 height 14
click at [167, 92] on img at bounding box center [173, 90] width 13 height 13
click at [176, 374] on icon "button" at bounding box center [179, 379] width 6 height 10
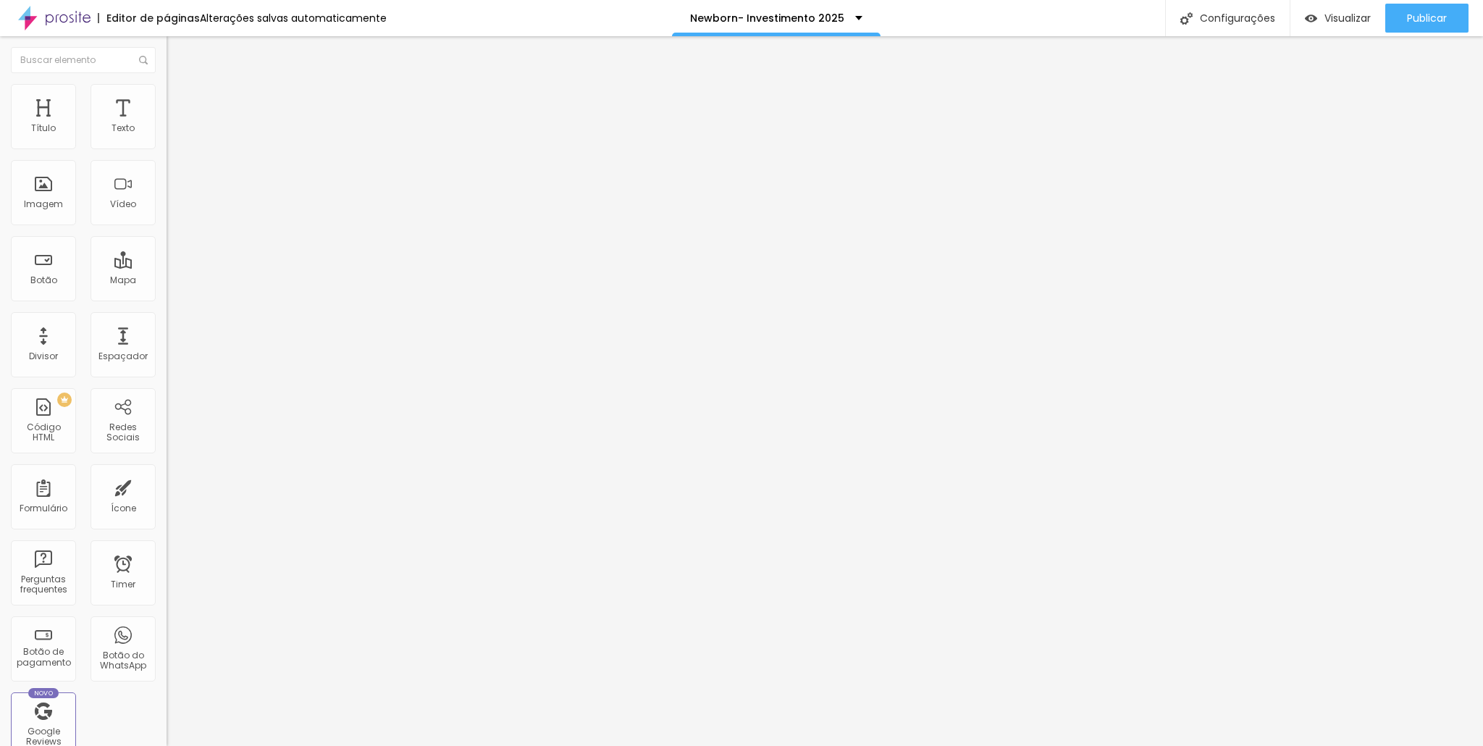
click at [167, 318] on input "range" at bounding box center [213, 324] width 93 height 12
drag, startPoint x: 107, startPoint y: 185, endPoint x: 0, endPoint y: 175, distance: 107.7
click at [167, 318] on input "range" at bounding box center [213, 324] width 93 height 12
click at [167, 148] on input "range" at bounding box center [213, 143] width 93 height 12
drag, startPoint x: 93, startPoint y: 155, endPoint x: 21, endPoint y: 151, distance: 71.8
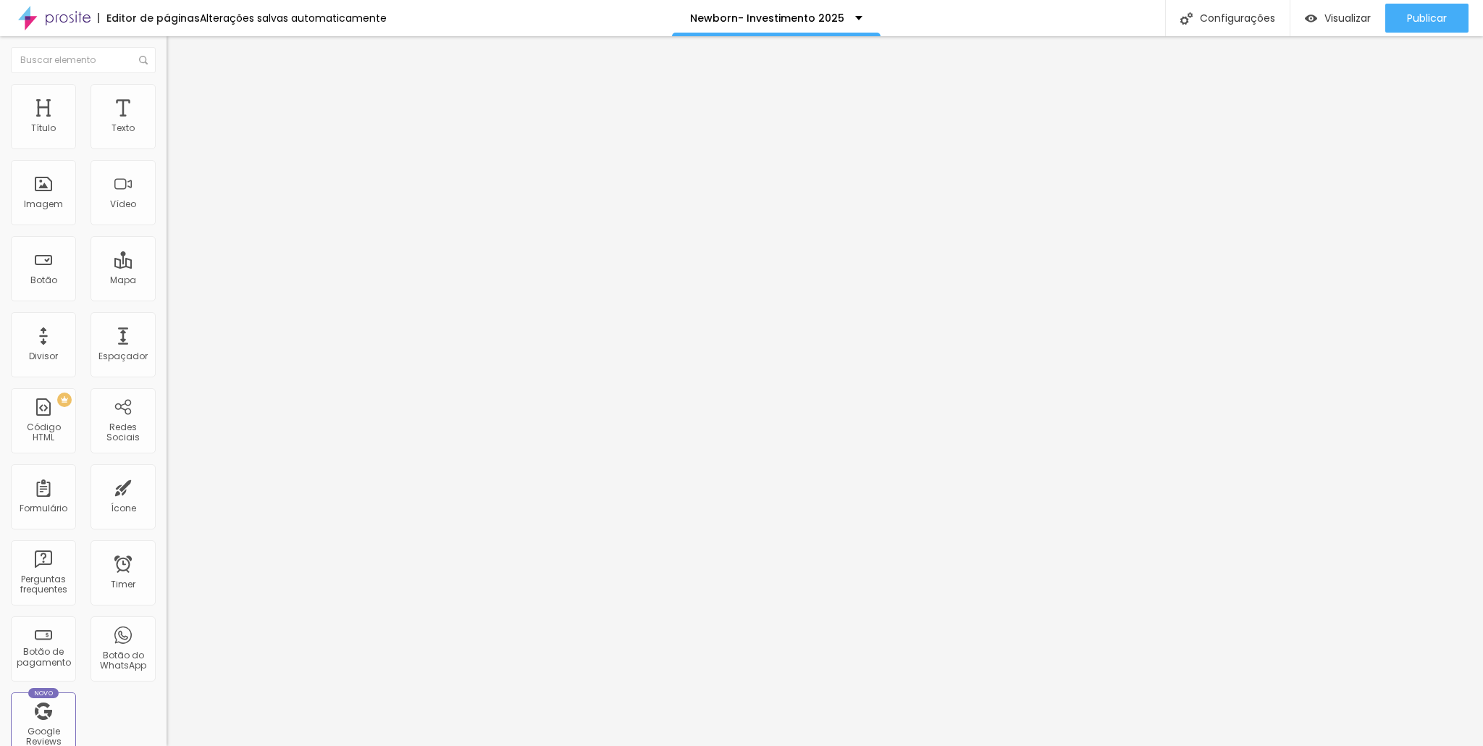
click at [167, 148] on input "range" at bounding box center [213, 143] width 93 height 12
click at [167, 95] on li "Avançado" at bounding box center [250, 91] width 167 height 14
click at [177, 53] on img "button" at bounding box center [183, 53] width 12 height 12
click at [177, 51] on div "Editar Texto" at bounding box center [218, 53] width 83 height 12
drag, startPoint x: 17, startPoint y: 51, endPoint x: 65, endPoint y: 83, distance: 57.1
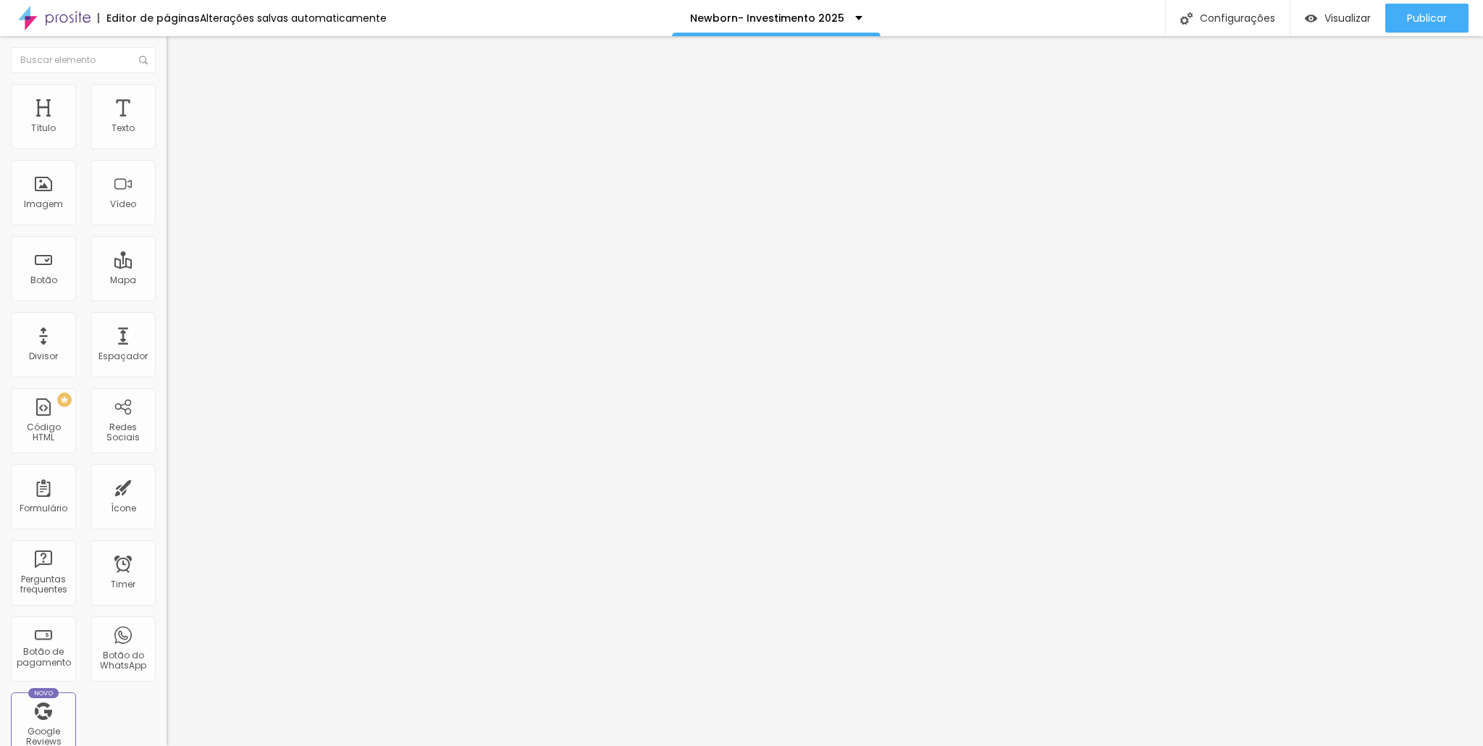
click at [177, 51] on img "button" at bounding box center [183, 53] width 12 height 12
click at [167, 91] on img at bounding box center [173, 90] width 13 height 13
click at [167, 83] on img at bounding box center [173, 76] width 13 height 13
click at [172, 179] on icon "button" at bounding box center [176, 179] width 9 height 9
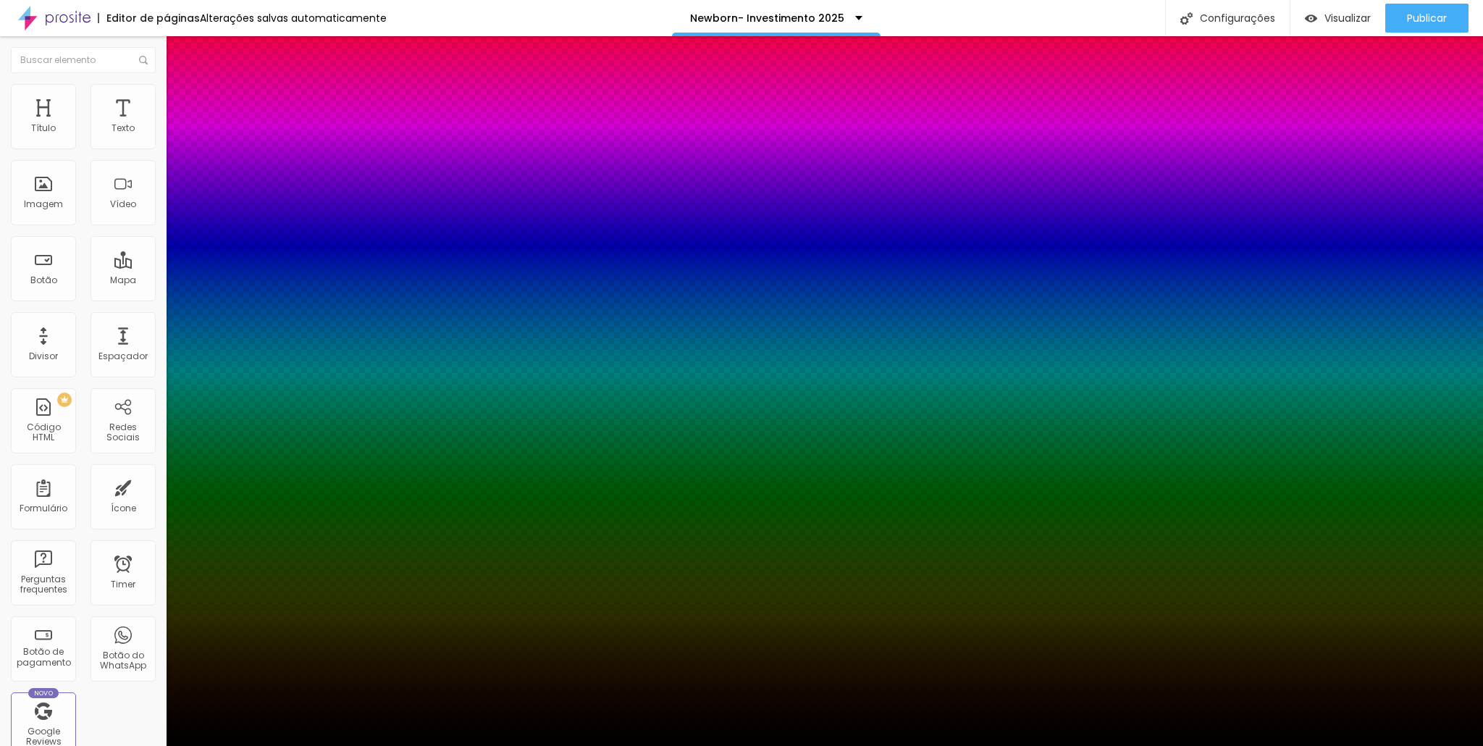
click at [269, 745] on div at bounding box center [741, 755] width 1483 height 0
drag, startPoint x: 262, startPoint y: 356, endPoint x: 240, endPoint y: 346, distance: 24.6
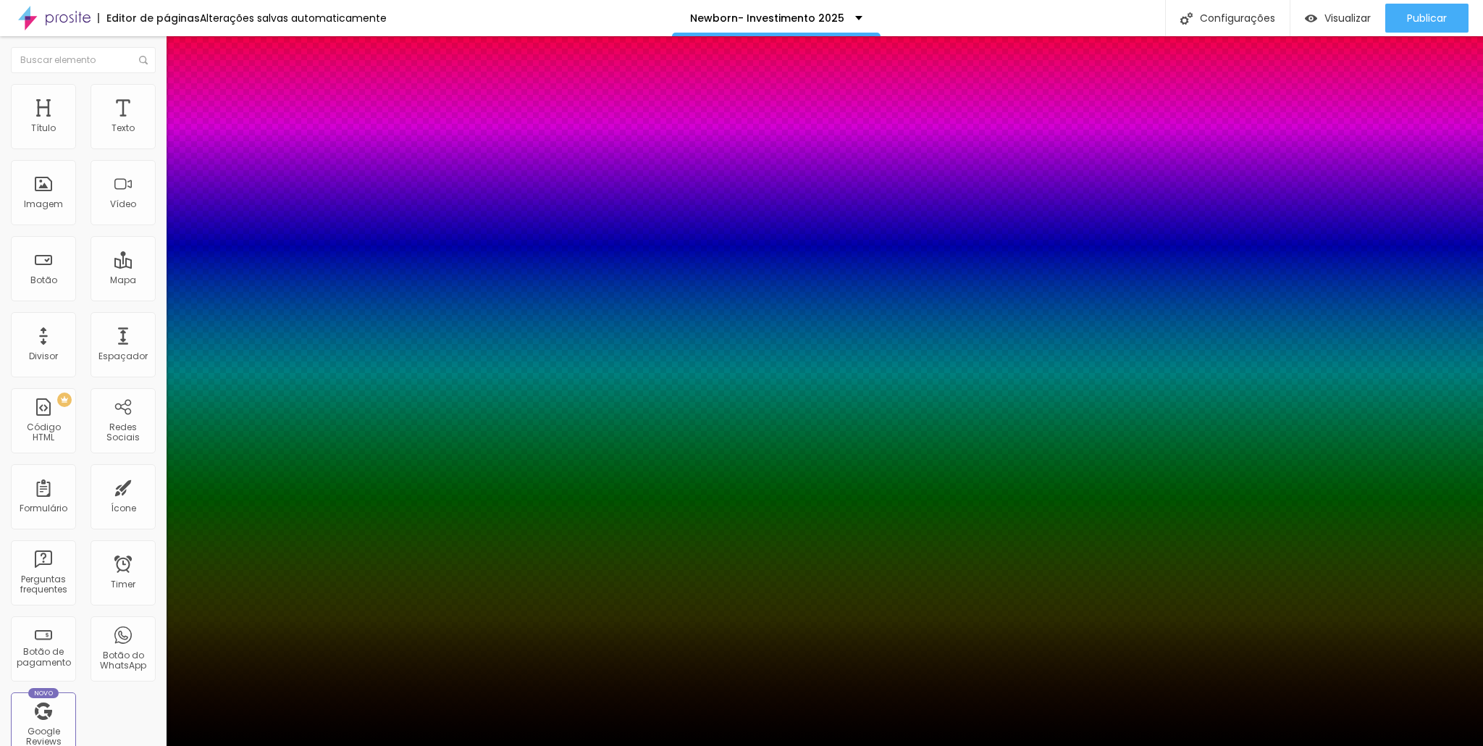
click at [146, 342] on div at bounding box center [741, 373] width 1483 height 746
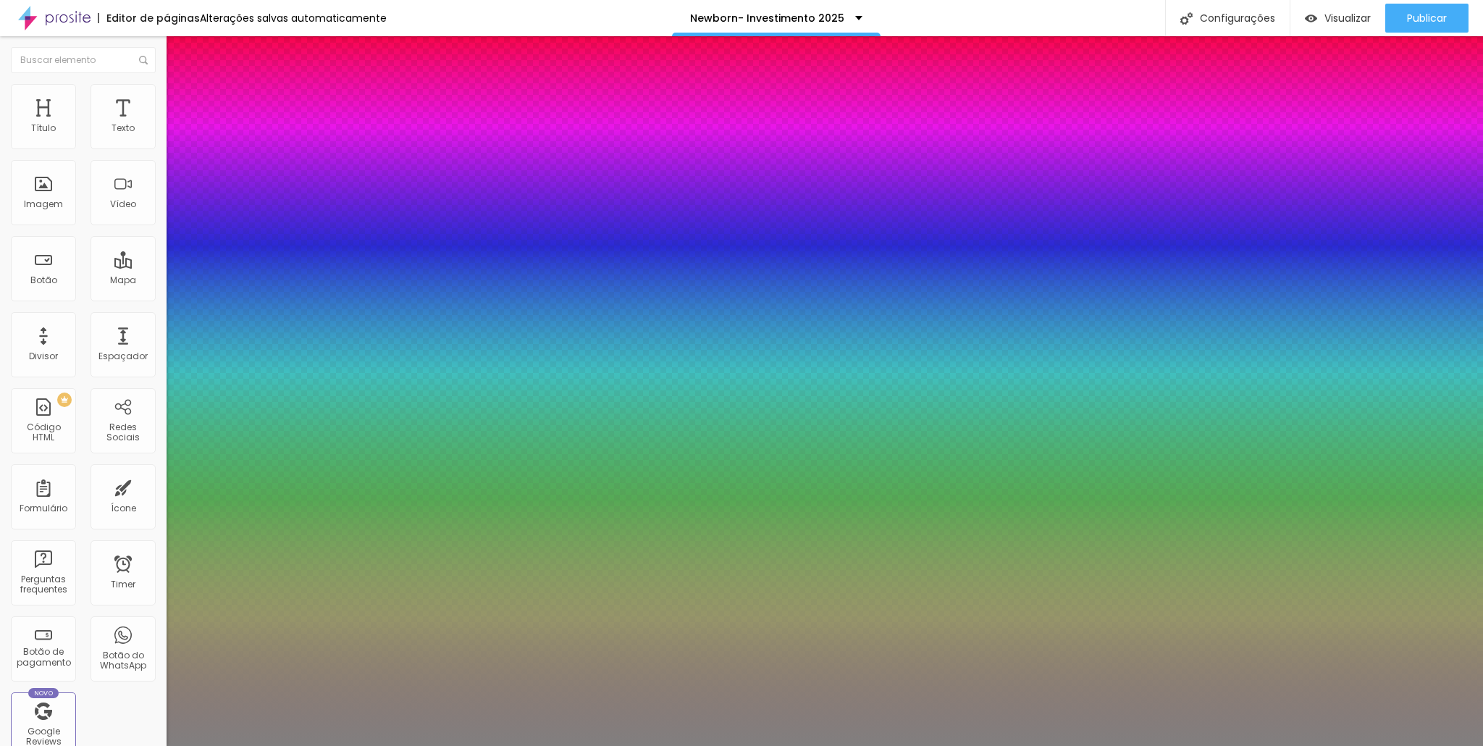
click at [110, 745] on div at bounding box center [741, 746] width 1483 height 0
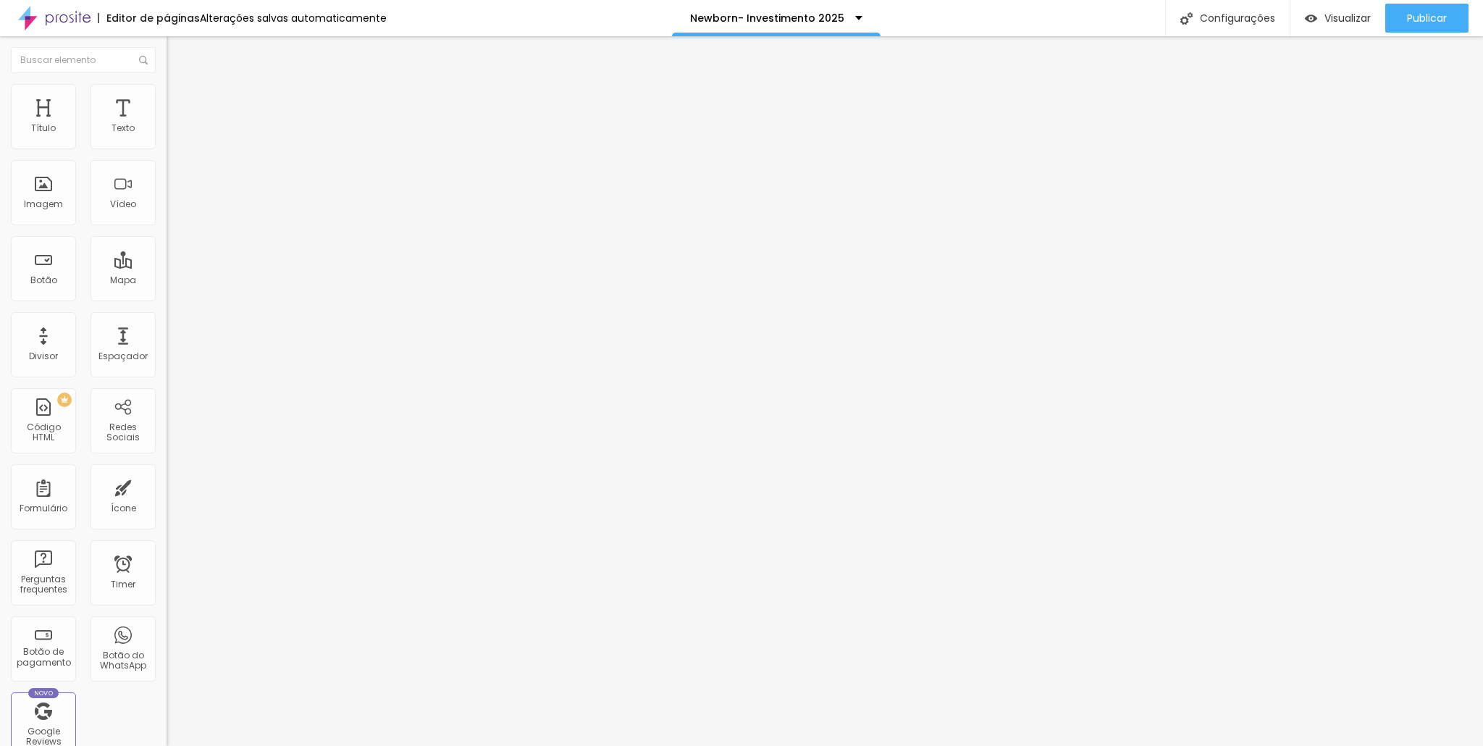
click at [167, 84] on img at bounding box center [173, 90] width 13 height 13
click at [167, 267] on input "range" at bounding box center [213, 273] width 93 height 12
drag, startPoint x: 103, startPoint y: 142, endPoint x: 4, endPoint y: 147, distance: 99.4
click at [167, 267] on input "range" at bounding box center [213, 273] width 93 height 12
click at [167, 472] on input "range" at bounding box center [213, 478] width 93 height 12
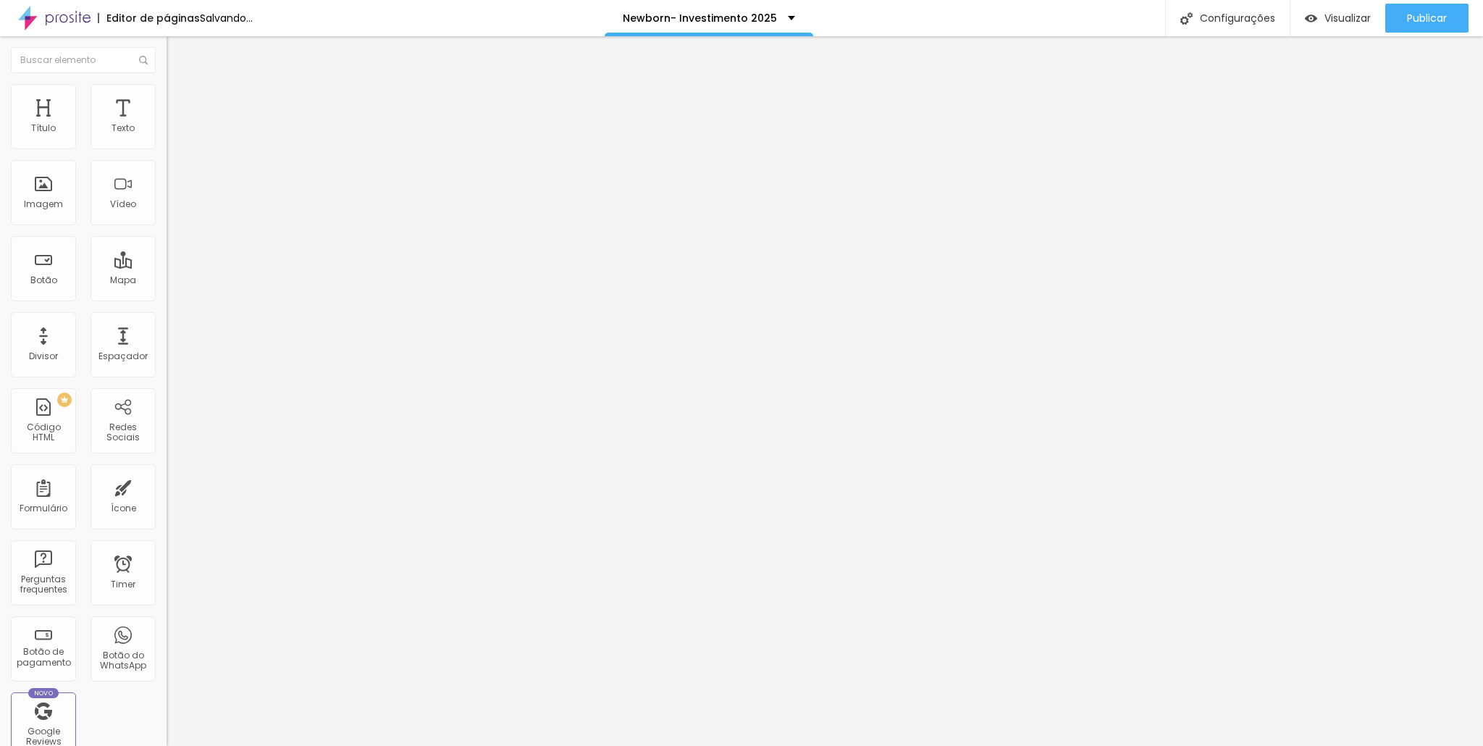
drag, startPoint x: 78, startPoint y: 169, endPoint x: 0, endPoint y: 159, distance: 79.0
click at [167, 472] on input "range" at bounding box center [213, 478] width 93 height 12
click at [167, 84] on li "Estilo" at bounding box center [250, 77] width 167 height 14
click at [167, 143] on div "Tipografia Voltar ao padrão Sombra ATIVO Voltar ao padrão" at bounding box center [250, 143] width 167 height 89
click at [167, 138] on button "button" at bounding box center [177, 131] width 20 height 15
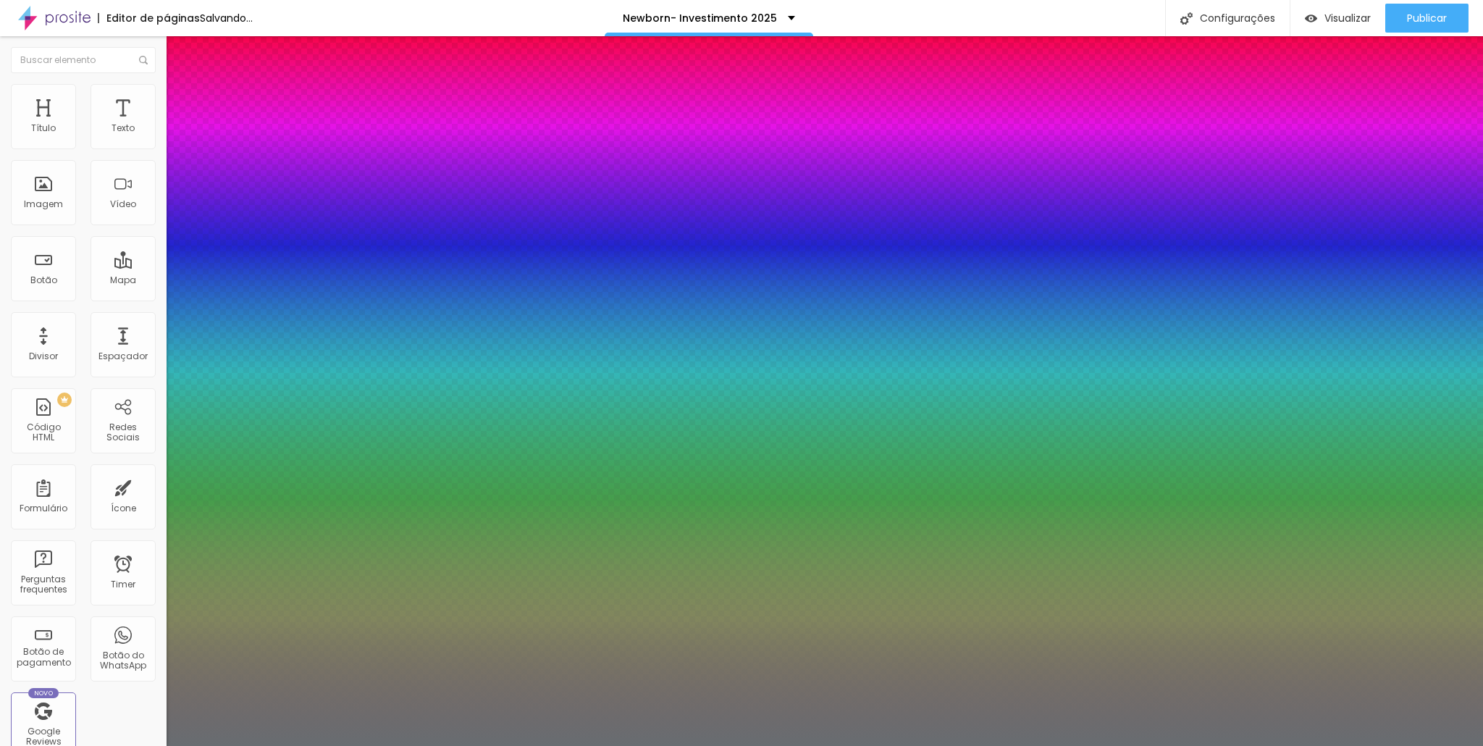
drag, startPoint x: 258, startPoint y: 243, endPoint x: 206, endPoint y: 240, distance: 52.3
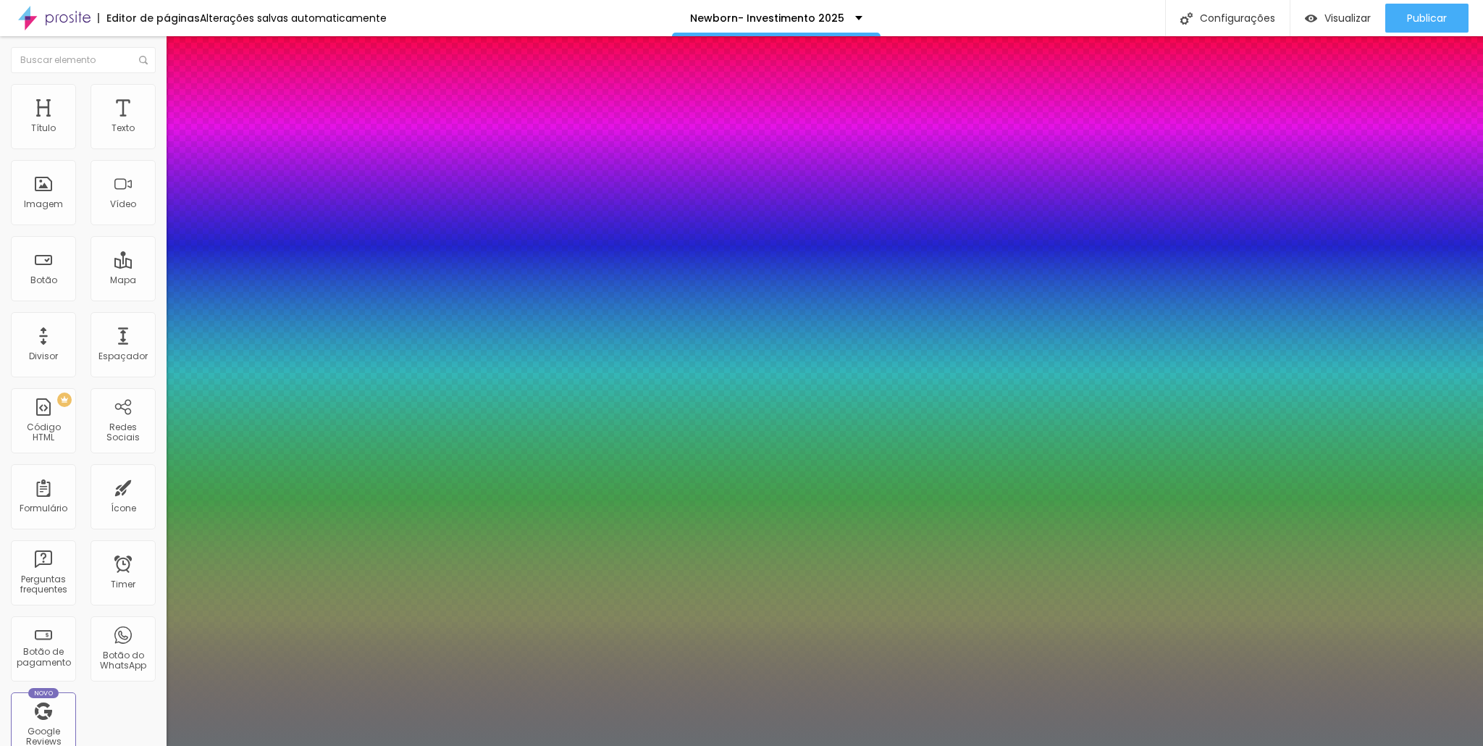
click at [358, 745] on div at bounding box center [741, 746] width 1483 height 0
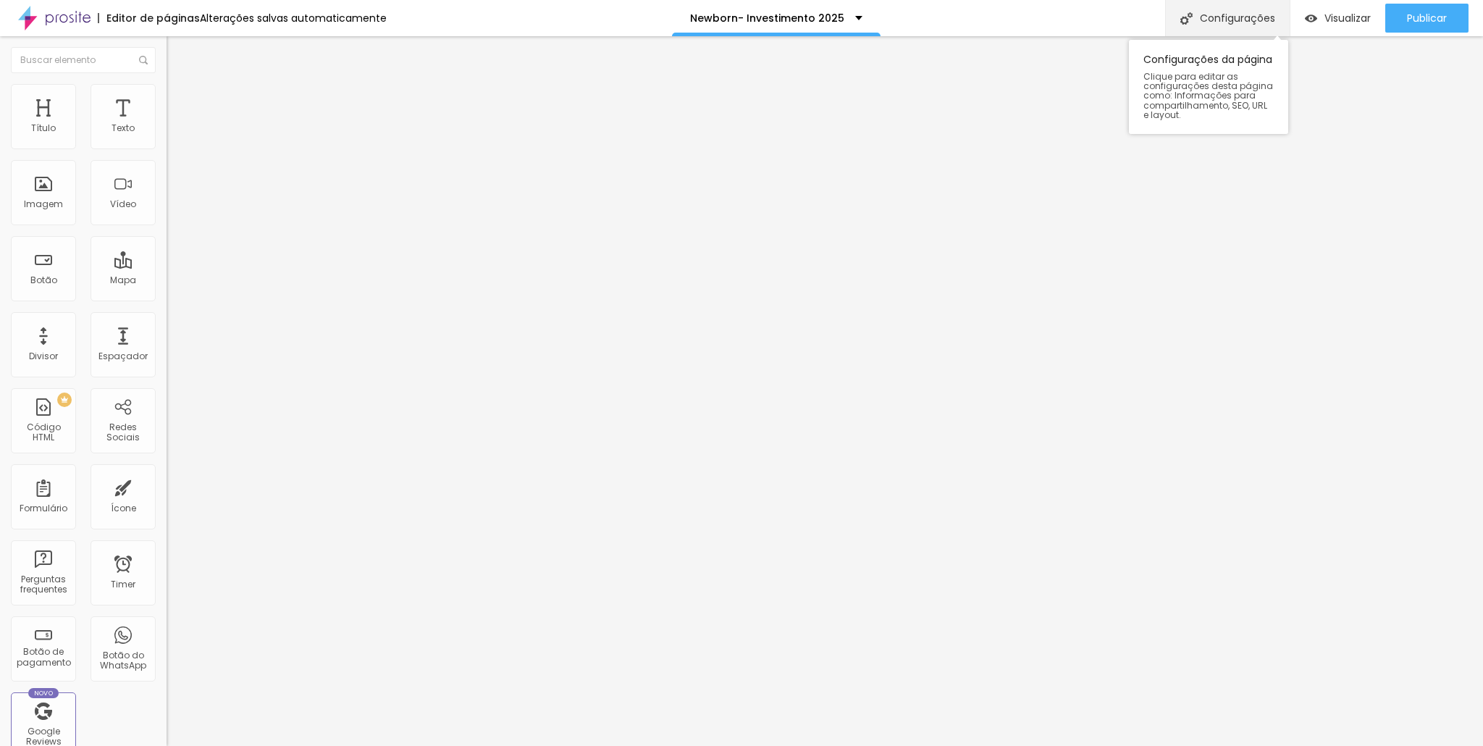
click at [1210, 25] on div "Configurações" at bounding box center [1227, 18] width 125 height 36
click at [36, 9] on img at bounding box center [54, 18] width 72 height 36
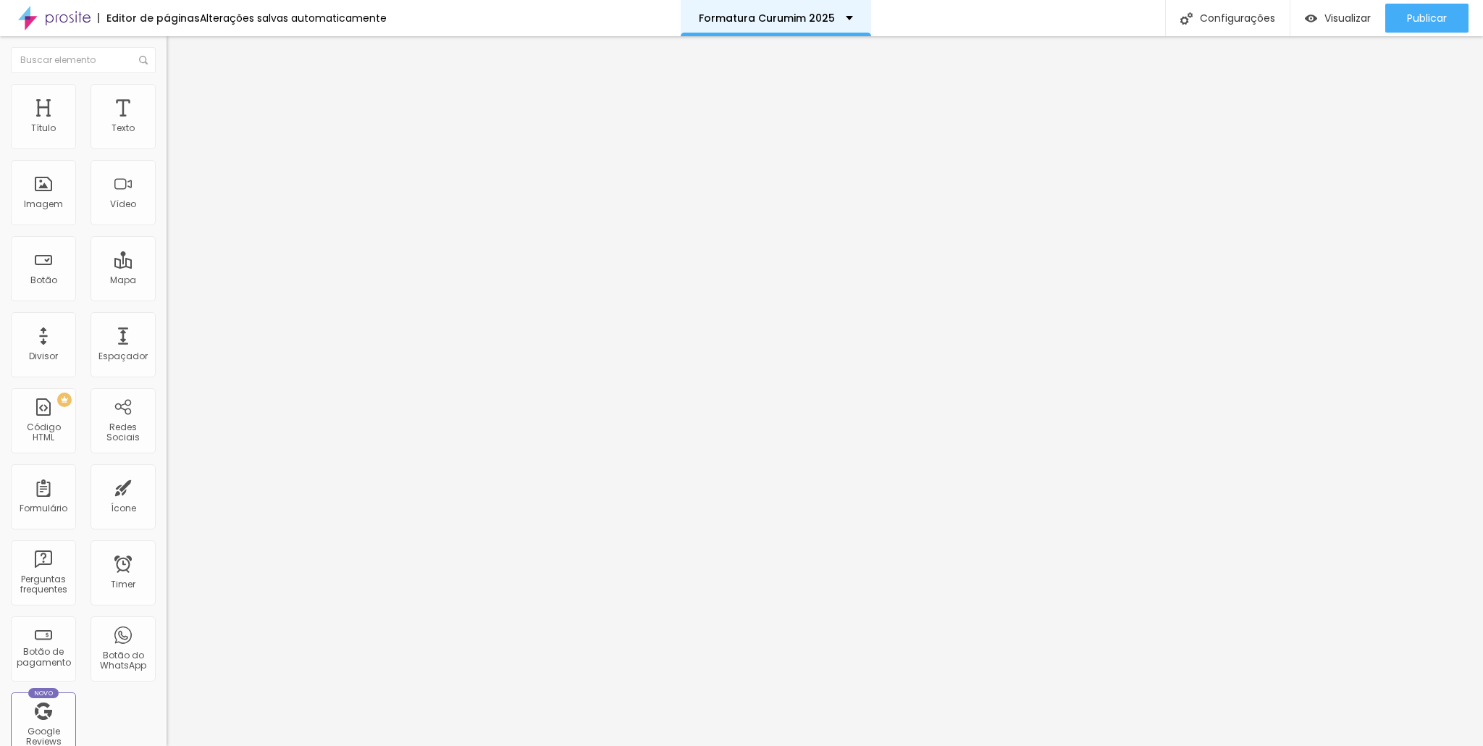
click at [846, 12] on div "Formatura Curumim 2025" at bounding box center [776, 18] width 190 height 36
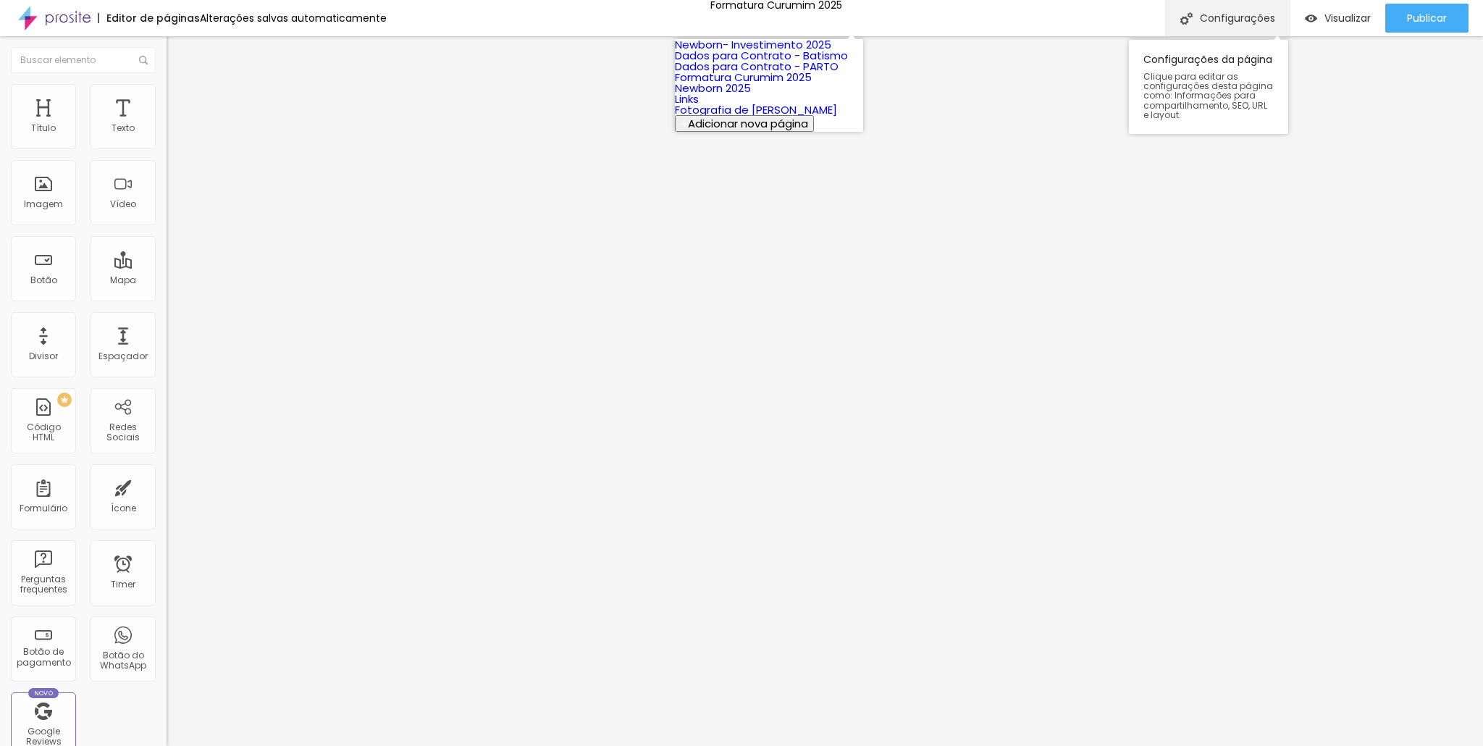
click at [1263, 21] on div "Configurações" at bounding box center [1227, 18] width 125 height 36
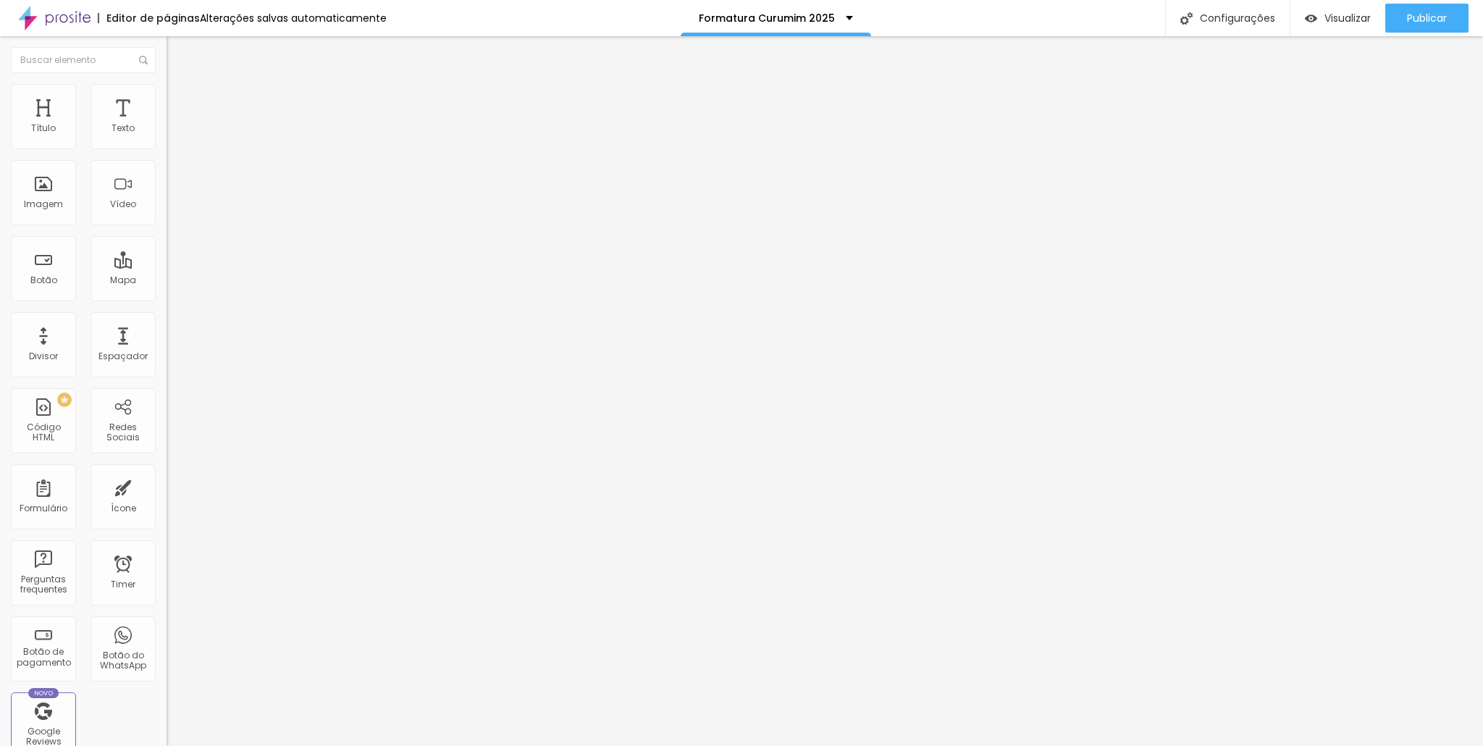
click at [167, 87] on ul "Conteúdo Estilo Avançado" at bounding box center [250, 91] width 167 height 43
click at [167, 88] on li "Estilo" at bounding box center [250, 91] width 167 height 14
click at [180, 98] on span "Estilo" at bounding box center [191, 94] width 22 height 12
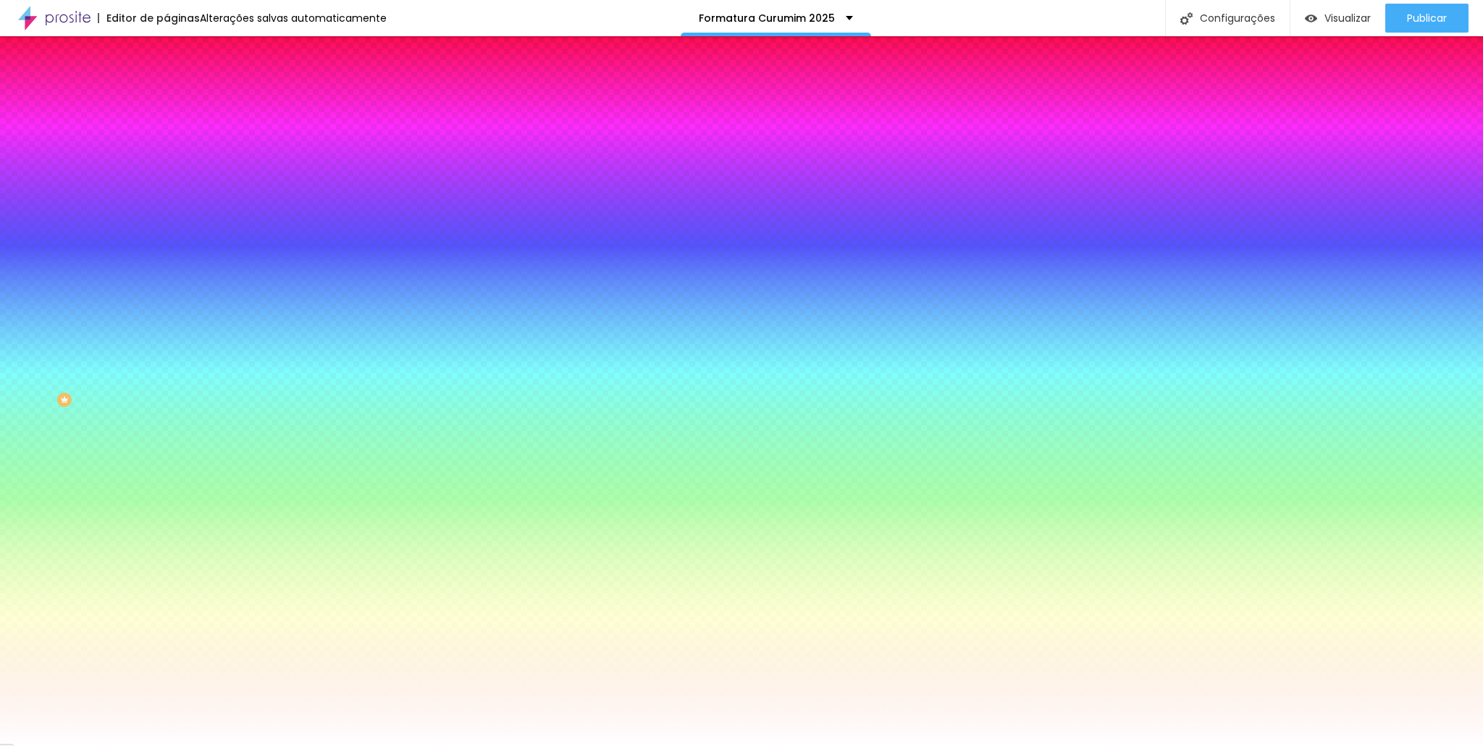
click at [167, 99] on li "Avançado" at bounding box center [250, 106] width 167 height 14
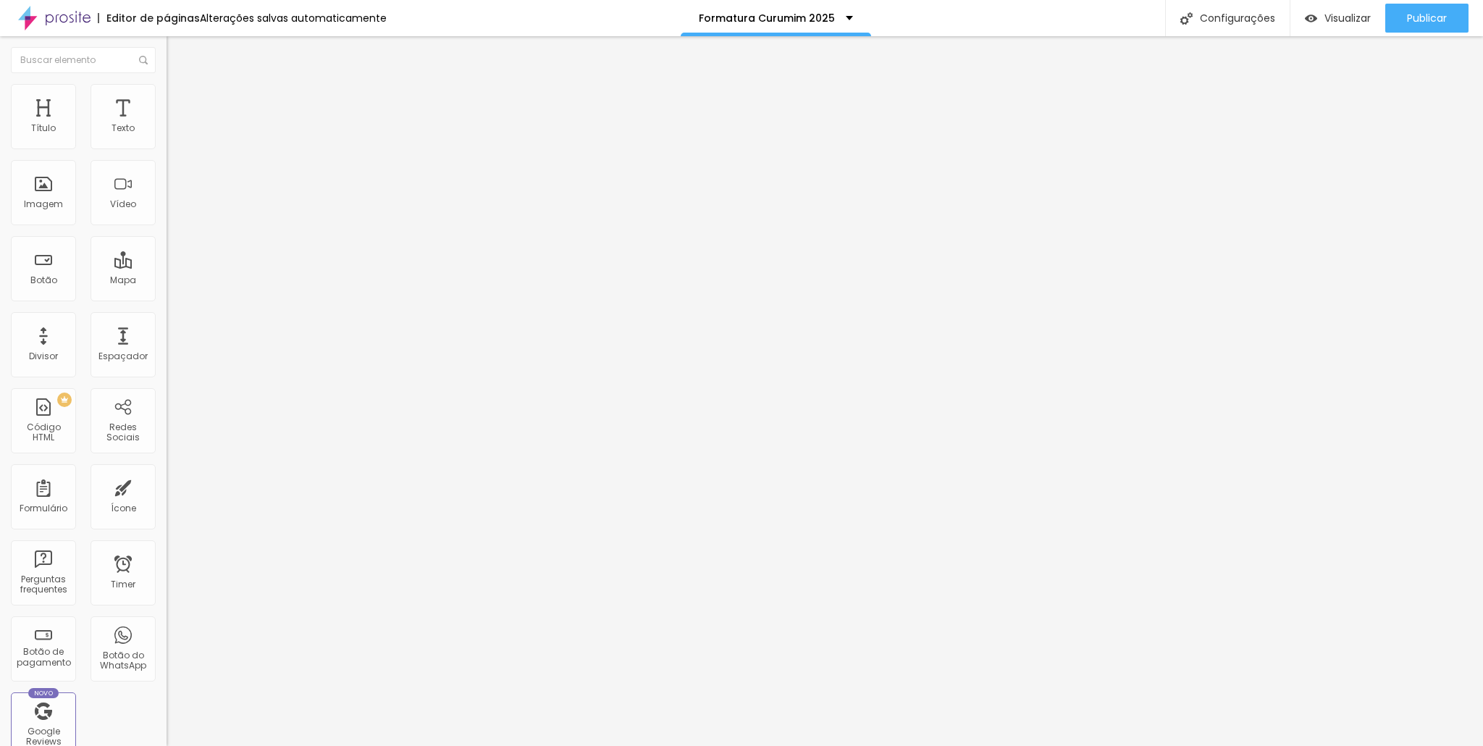
drag, startPoint x: 23, startPoint y: 92, endPoint x: 155, endPoint y: 88, distance: 131.9
click at [167, 83] on img at bounding box center [173, 76] width 13 height 13
click at [167, 133] on div "Modo Encaixotado Encaixotado Completo" at bounding box center [250, 133] width 167 height 40
click at [180, 102] on span "Avançado" at bounding box center [204, 108] width 48 height 12
click at [167, 89] on img at bounding box center [173, 90] width 13 height 13
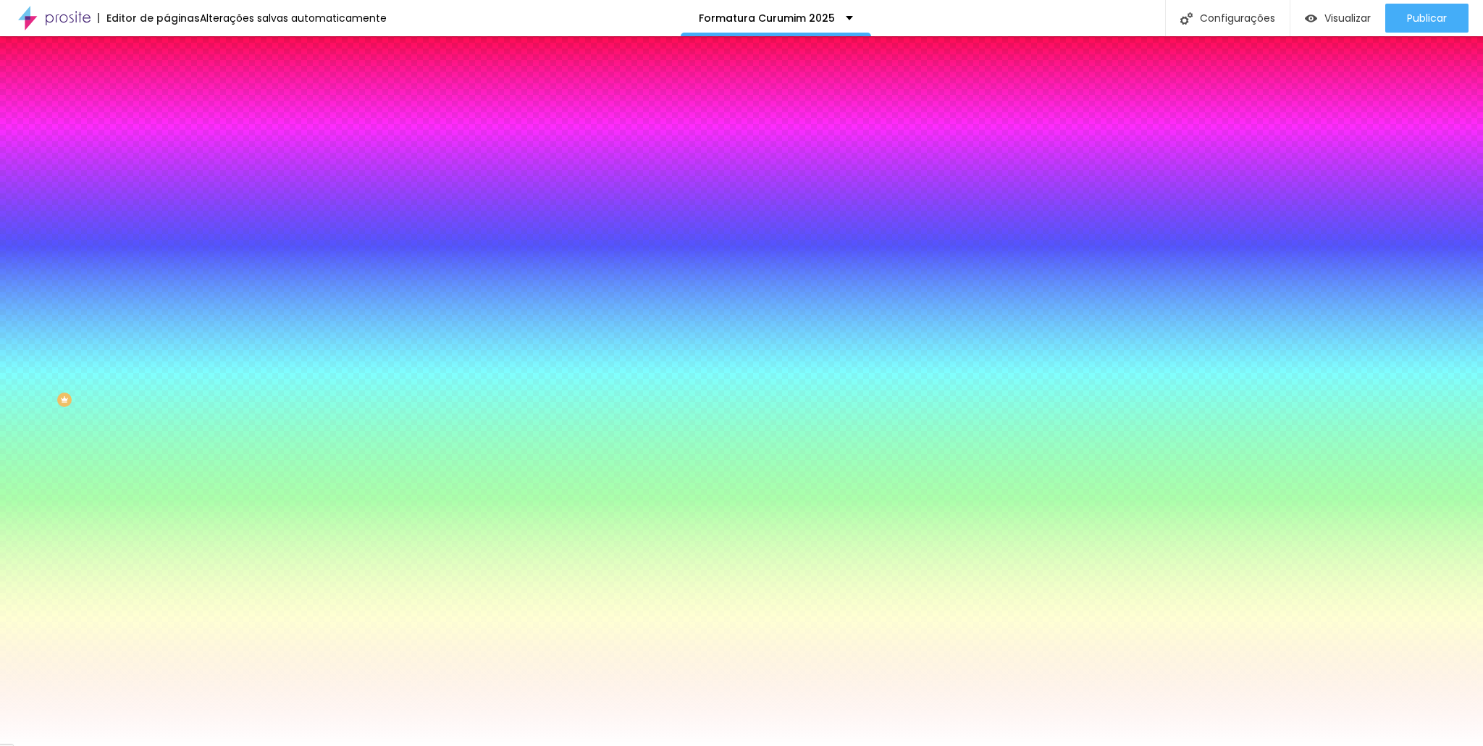
click at [167, 151] on span "Nenhum" at bounding box center [186, 144] width 38 height 12
click at [179, 164] on span "Nenhum" at bounding box center [198, 158] width 38 height 12
click at [172, 193] on icon "button" at bounding box center [177, 188] width 10 height 10
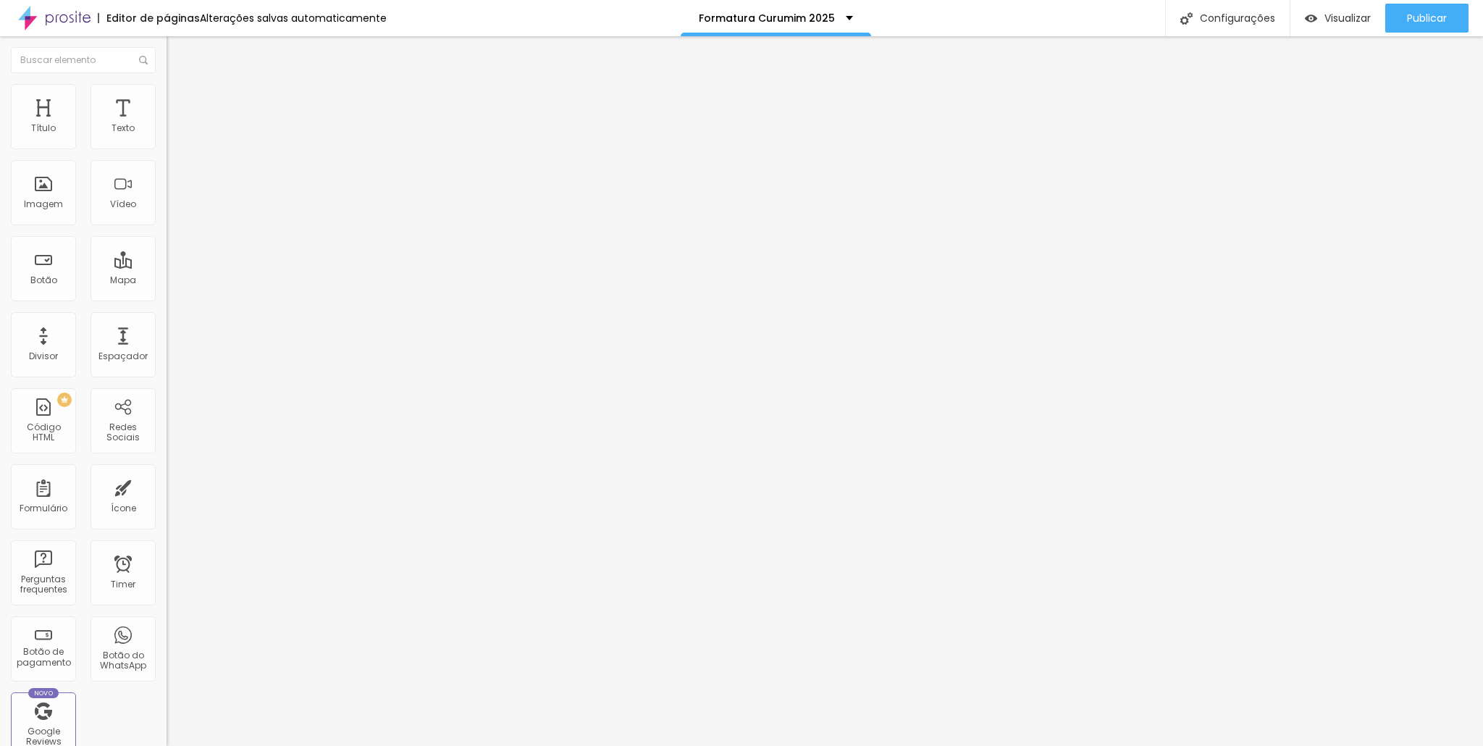
click at [167, 99] on li "Avançado" at bounding box center [250, 106] width 167 height 14
click at [167, 94] on li "Estilo" at bounding box center [250, 91] width 167 height 14
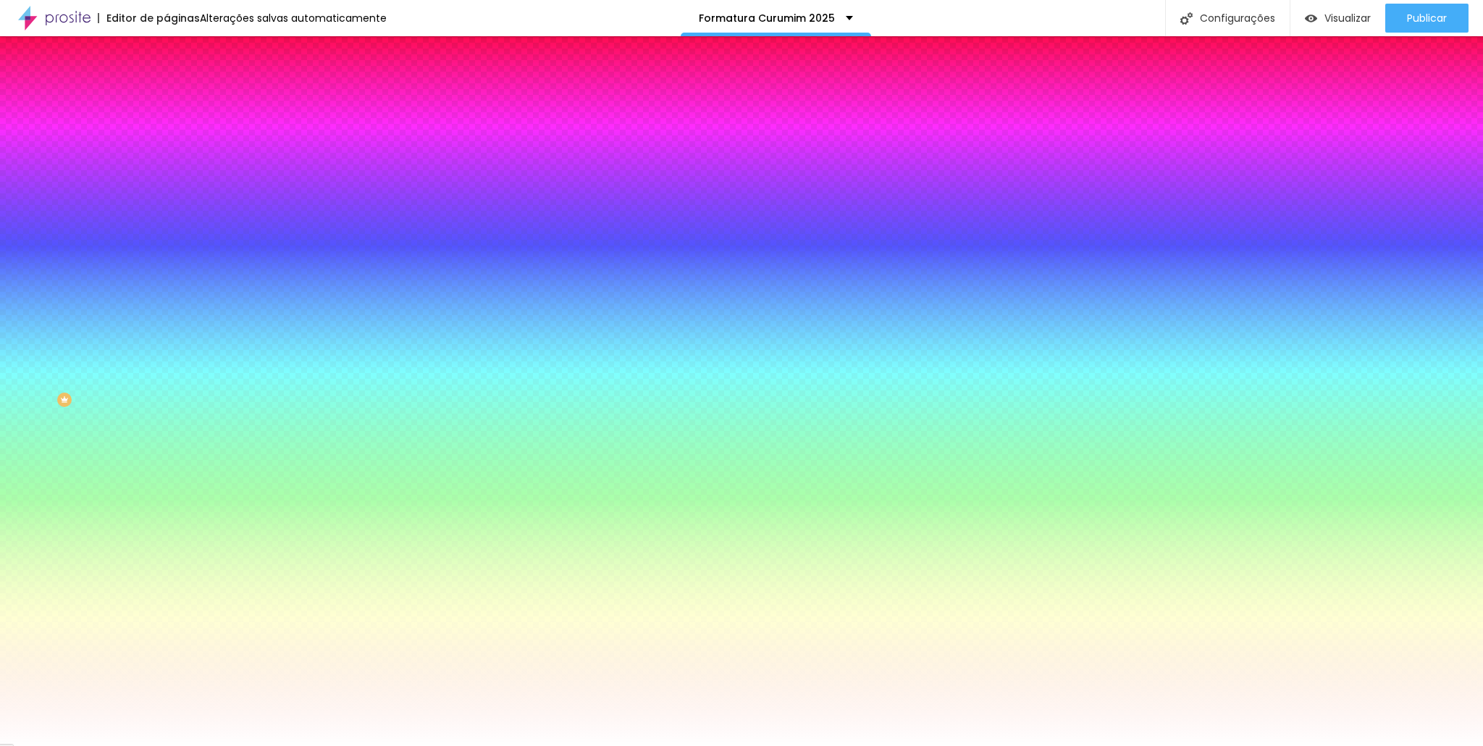
click at [167, 96] on li "Estilo" at bounding box center [250, 91] width 167 height 14
click at [167, 84] on li "Conteúdo" at bounding box center [250, 77] width 167 height 14
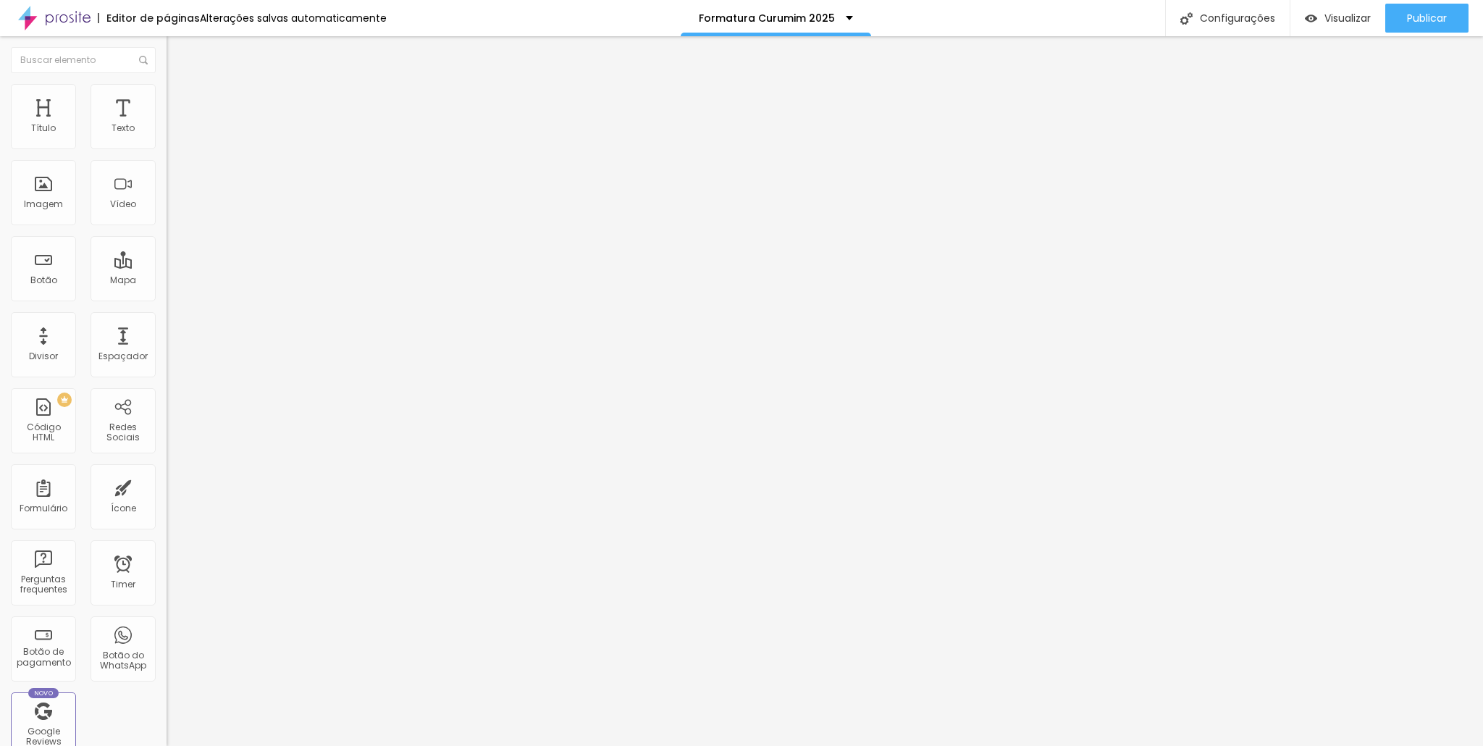
click at [167, 132] on span "Encaixotado" at bounding box center [195, 126] width 56 height 12
click at [167, 154] on span "Completo" at bounding box center [189, 148] width 44 height 12
click at [177, 52] on img "button" at bounding box center [183, 53] width 12 height 12
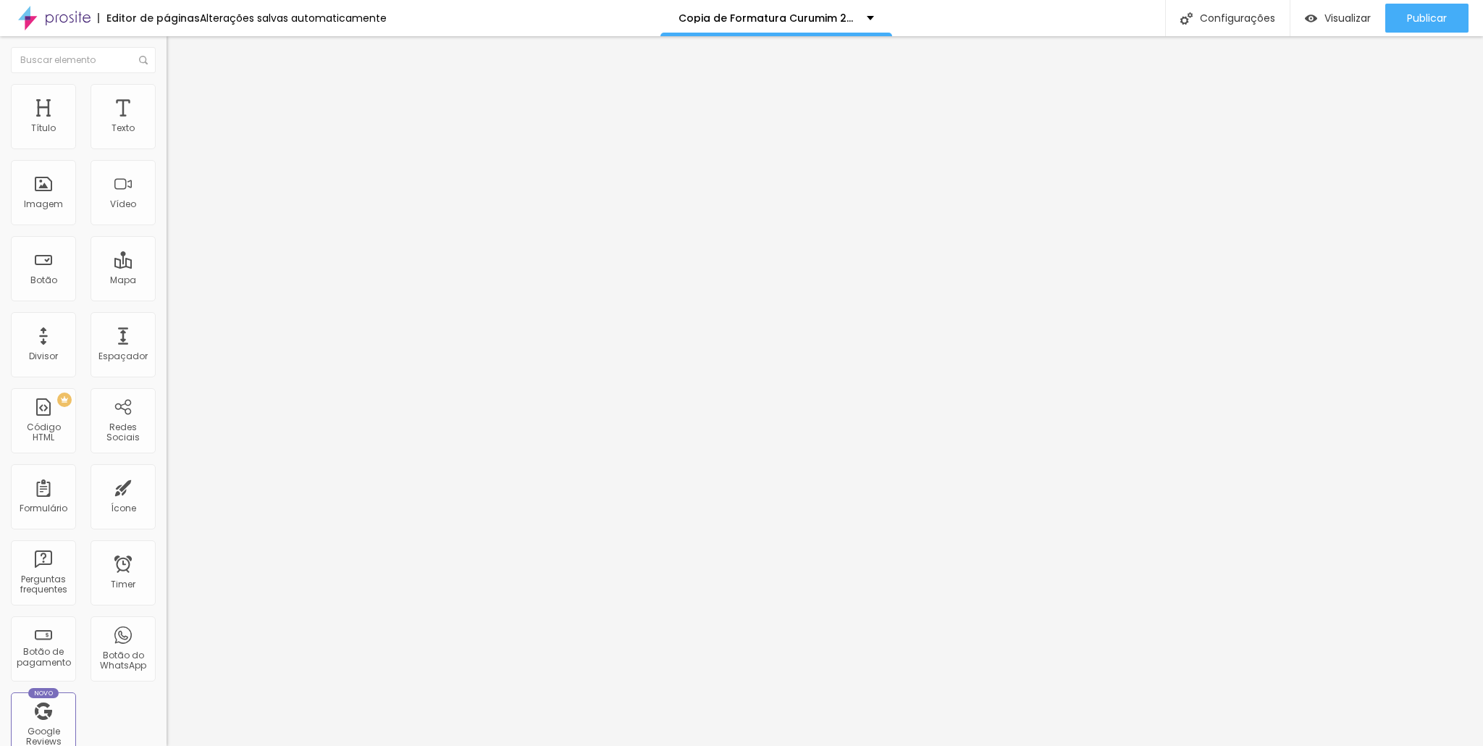
click at [167, 125] on span "Trocar imagem" at bounding box center [206, 118] width 79 height 12
click at [167, 99] on li "Avançado" at bounding box center [250, 106] width 167 height 14
click at [167, 281] on div at bounding box center [250, 287] width 167 height 13
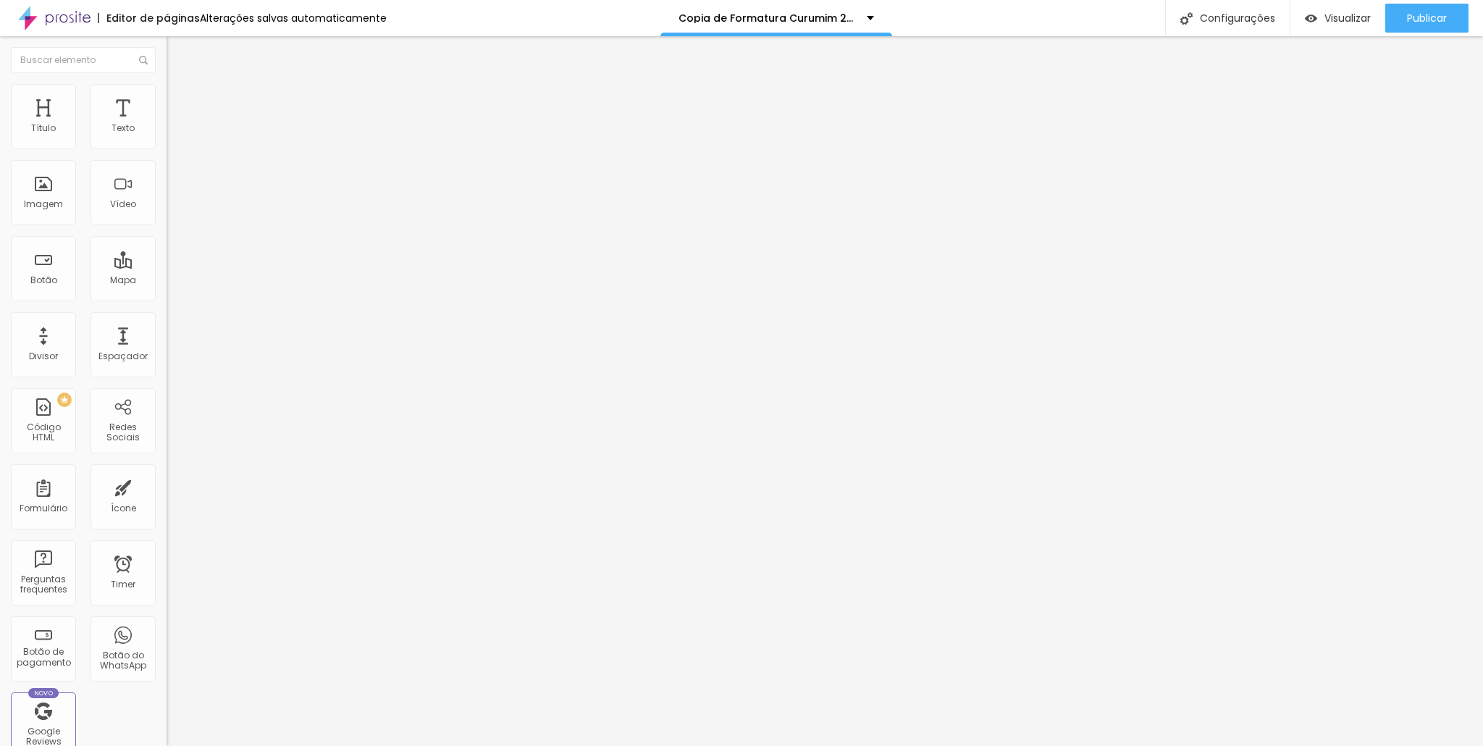
click at [180, 97] on span "Estilo" at bounding box center [191, 94] width 22 height 12
type input "60"
click at [167, 148] on input "range" at bounding box center [213, 143] width 93 height 12
type input "55"
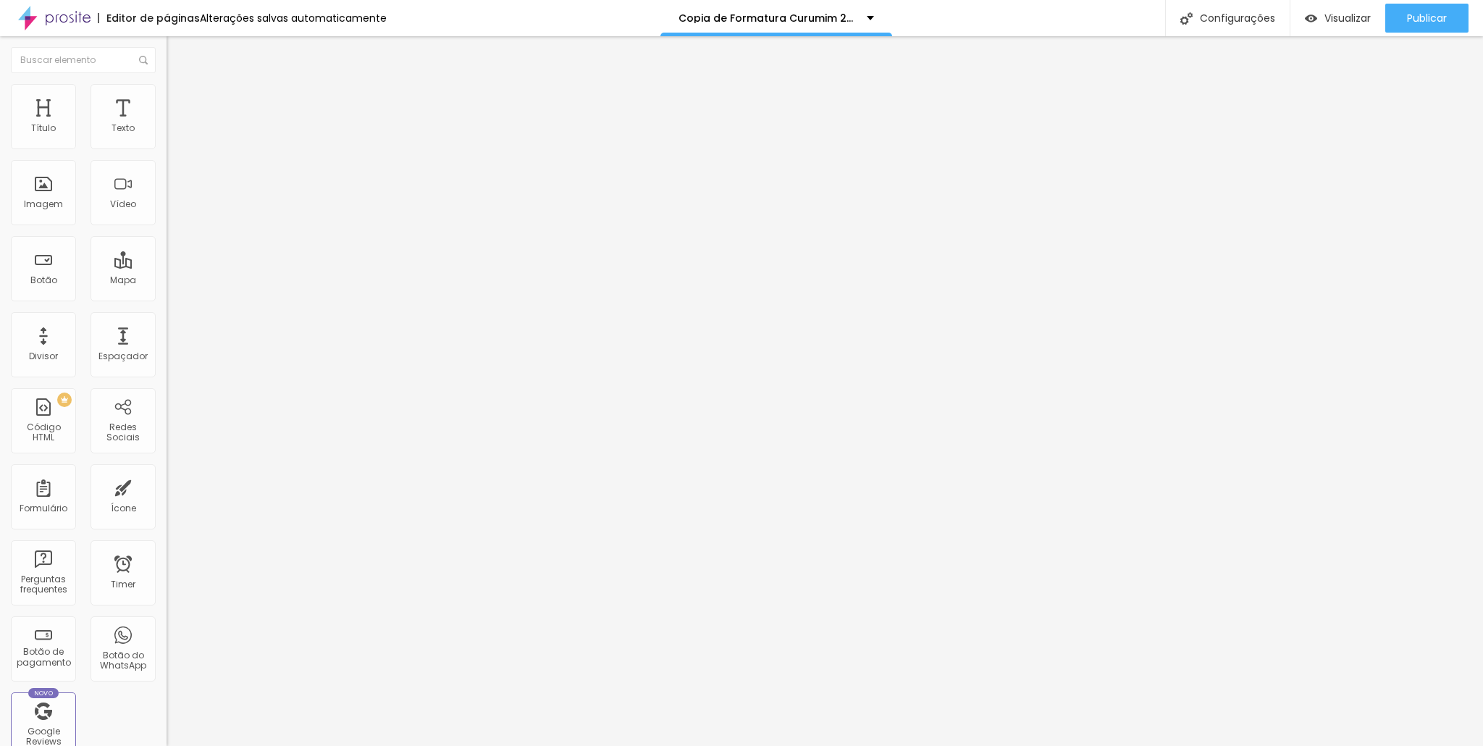
type input "55"
type input "50"
type input "45"
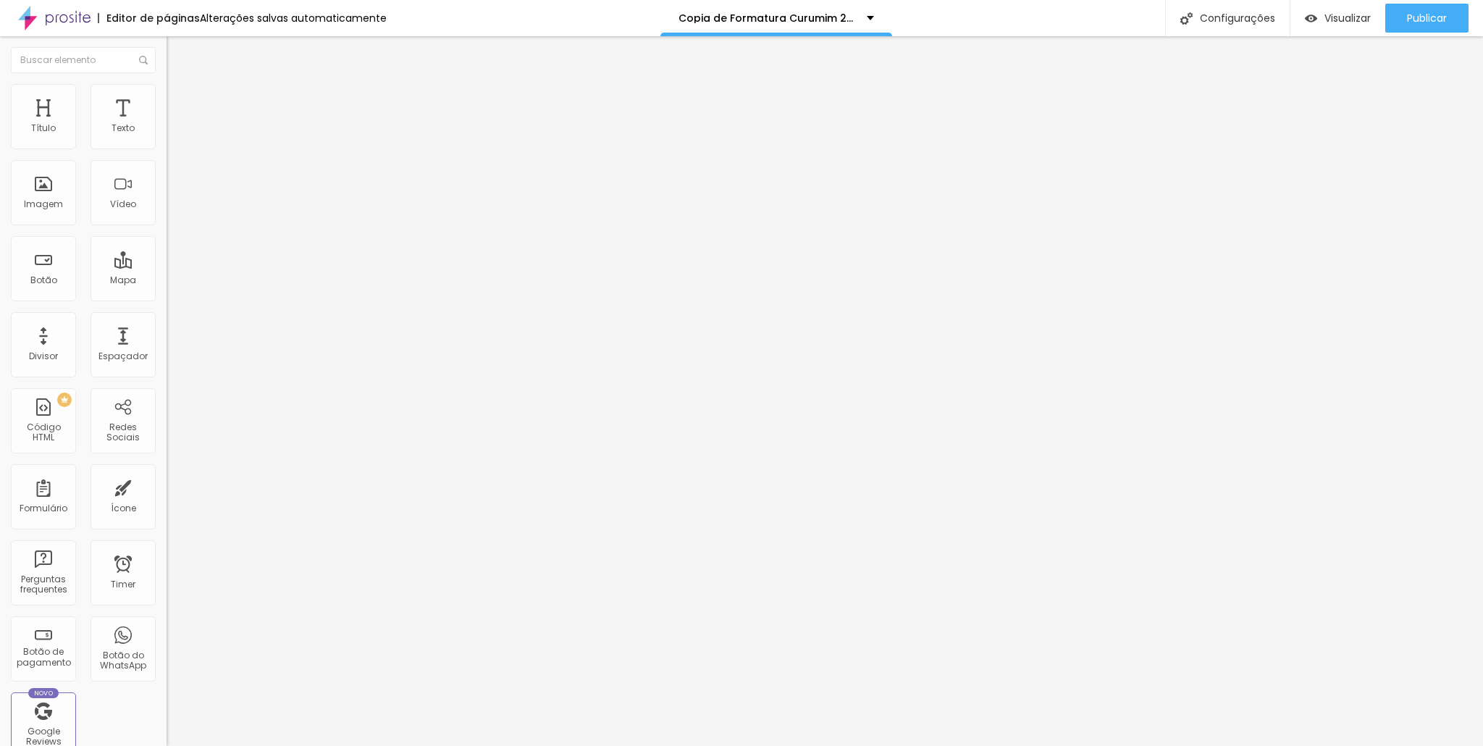
type input "40"
type input "35"
type input "30"
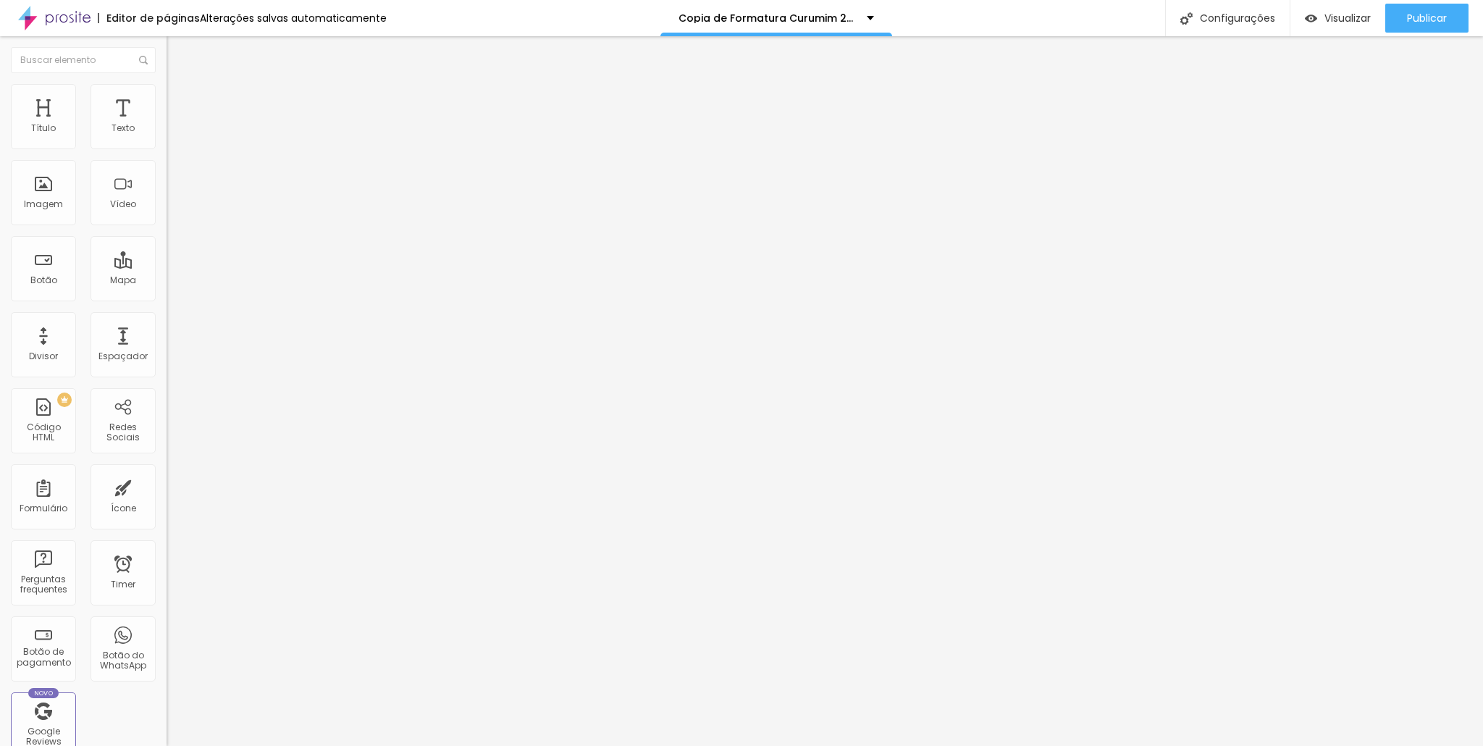
type input "30"
type input "25"
type input "20"
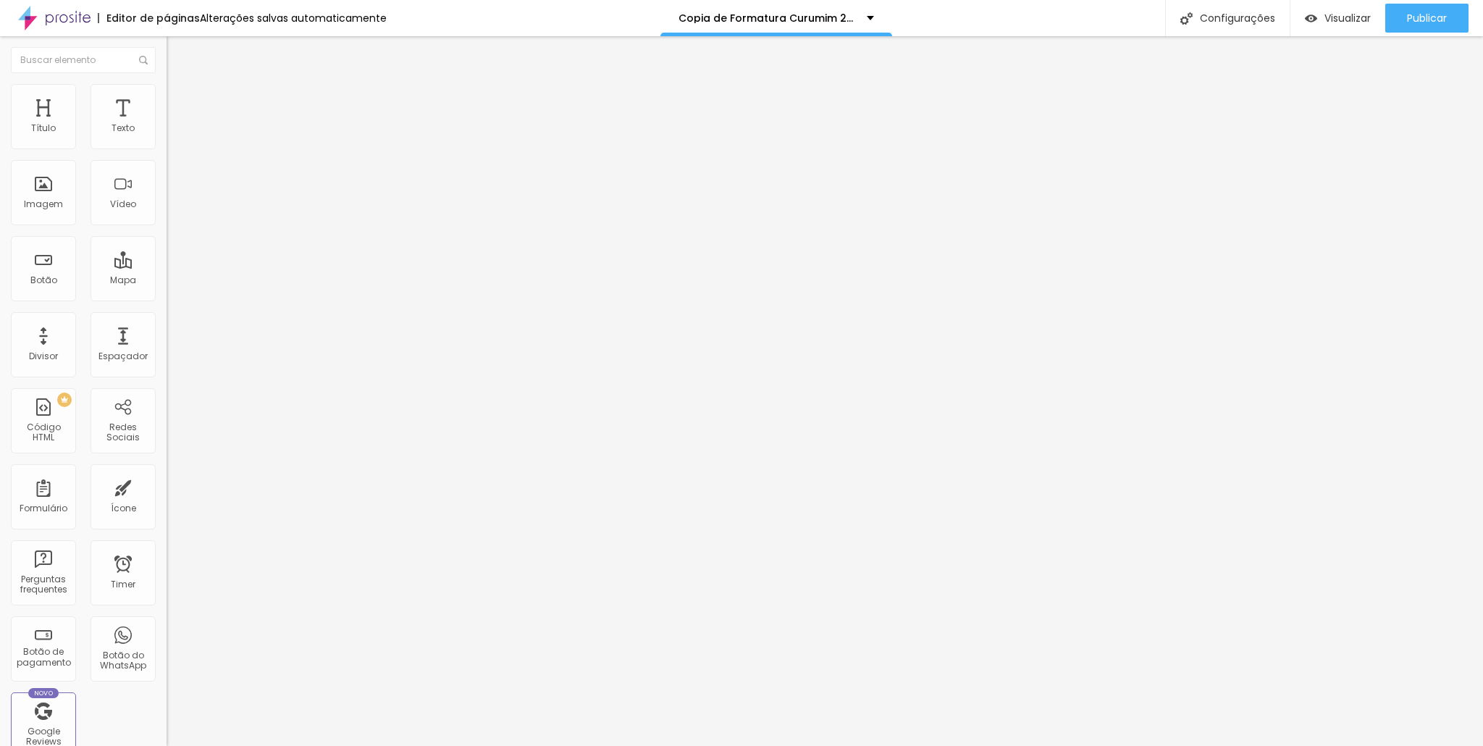
type input "15"
type input "10"
drag, startPoint x: 91, startPoint y: 152, endPoint x: 0, endPoint y: 140, distance: 91.4
type input "10"
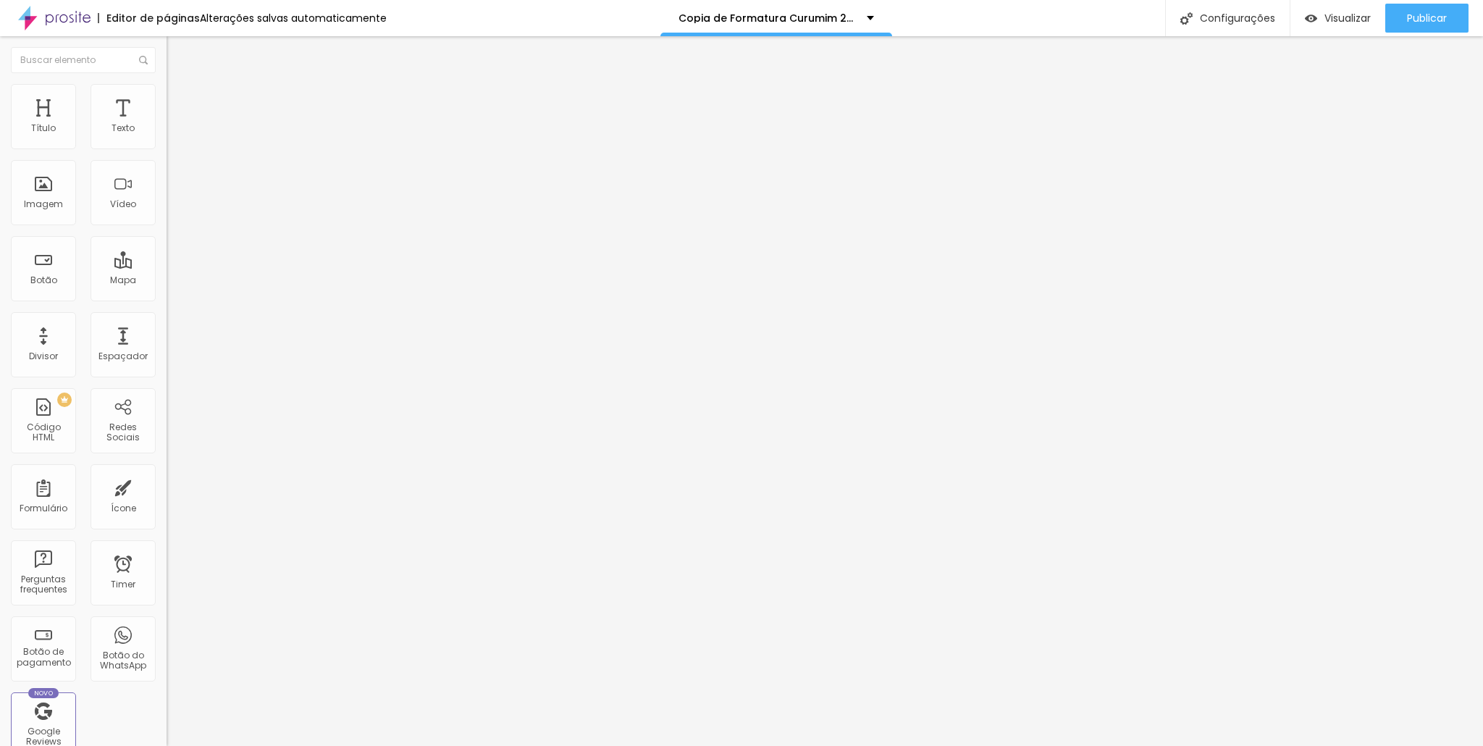
click at [167, 140] on input "range" at bounding box center [213, 143] width 93 height 12
type input "194"
type input "200"
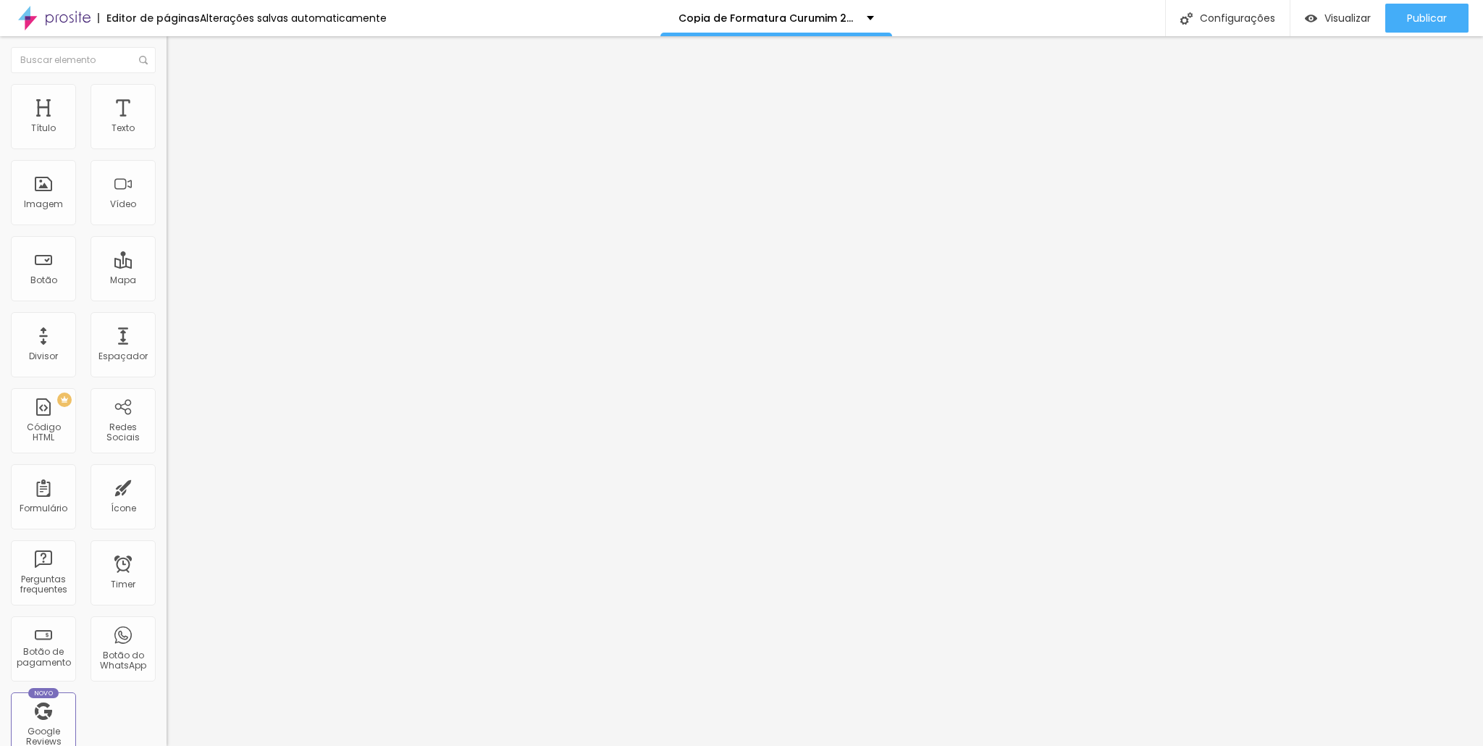
drag, startPoint x: 83, startPoint y: 179, endPoint x: 127, endPoint y: 185, distance: 44.7
type input "200"
click at [167, 318] on input "range" at bounding box center [213, 324] width 93 height 12
type input "25"
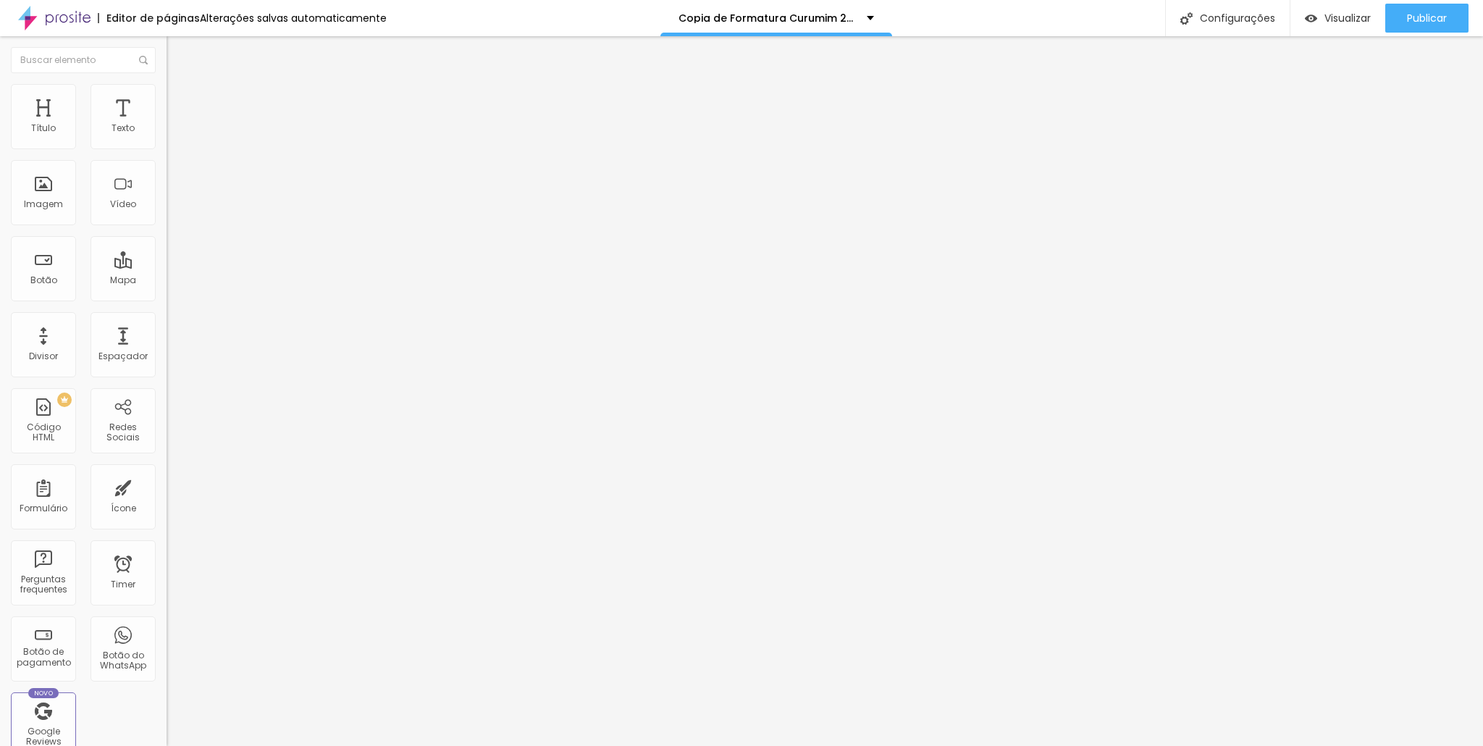
click at [167, 148] on input "range" at bounding box center [213, 143] width 93 height 12
click at [167, 125] on span "Trocar imagem" at bounding box center [206, 118] width 79 height 12
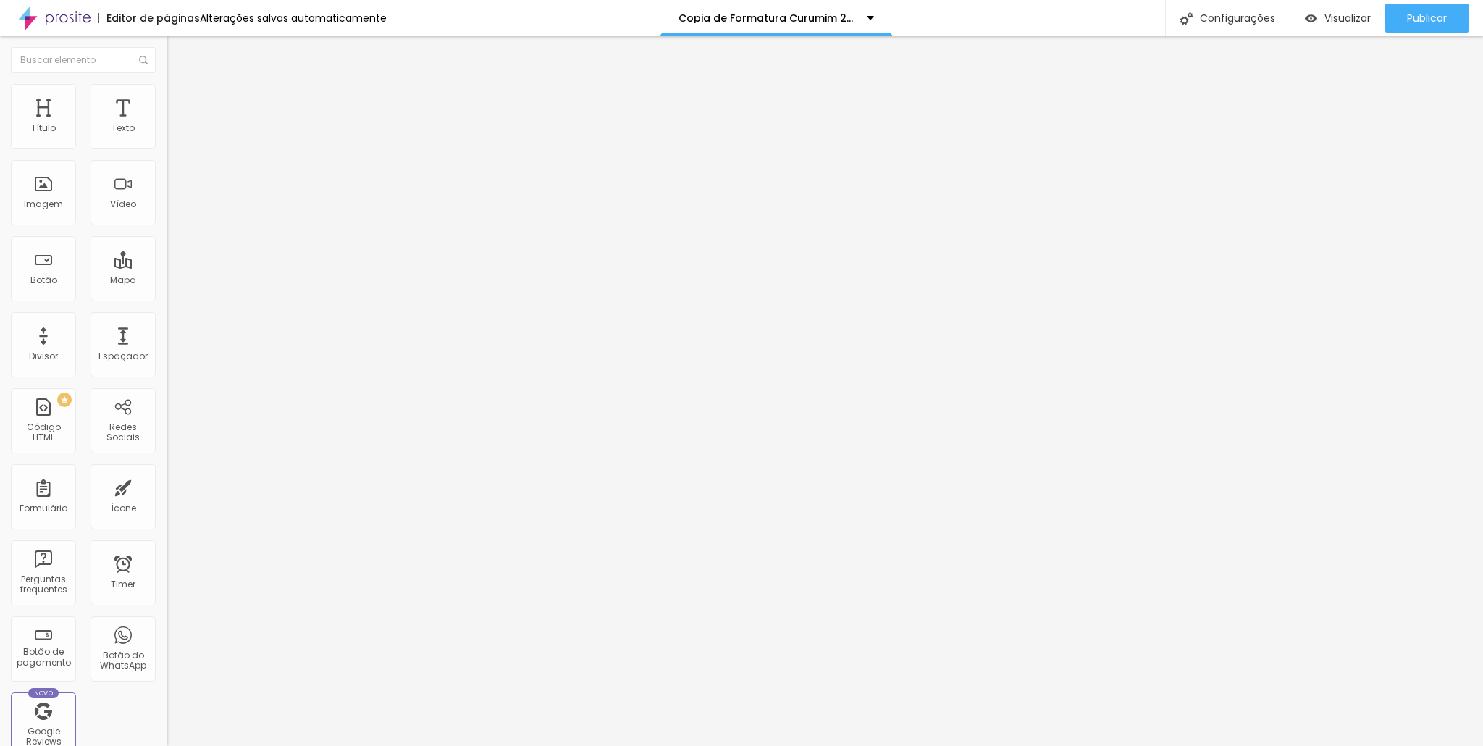
click at [167, 95] on li "Estilo" at bounding box center [250, 91] width 167 height 14
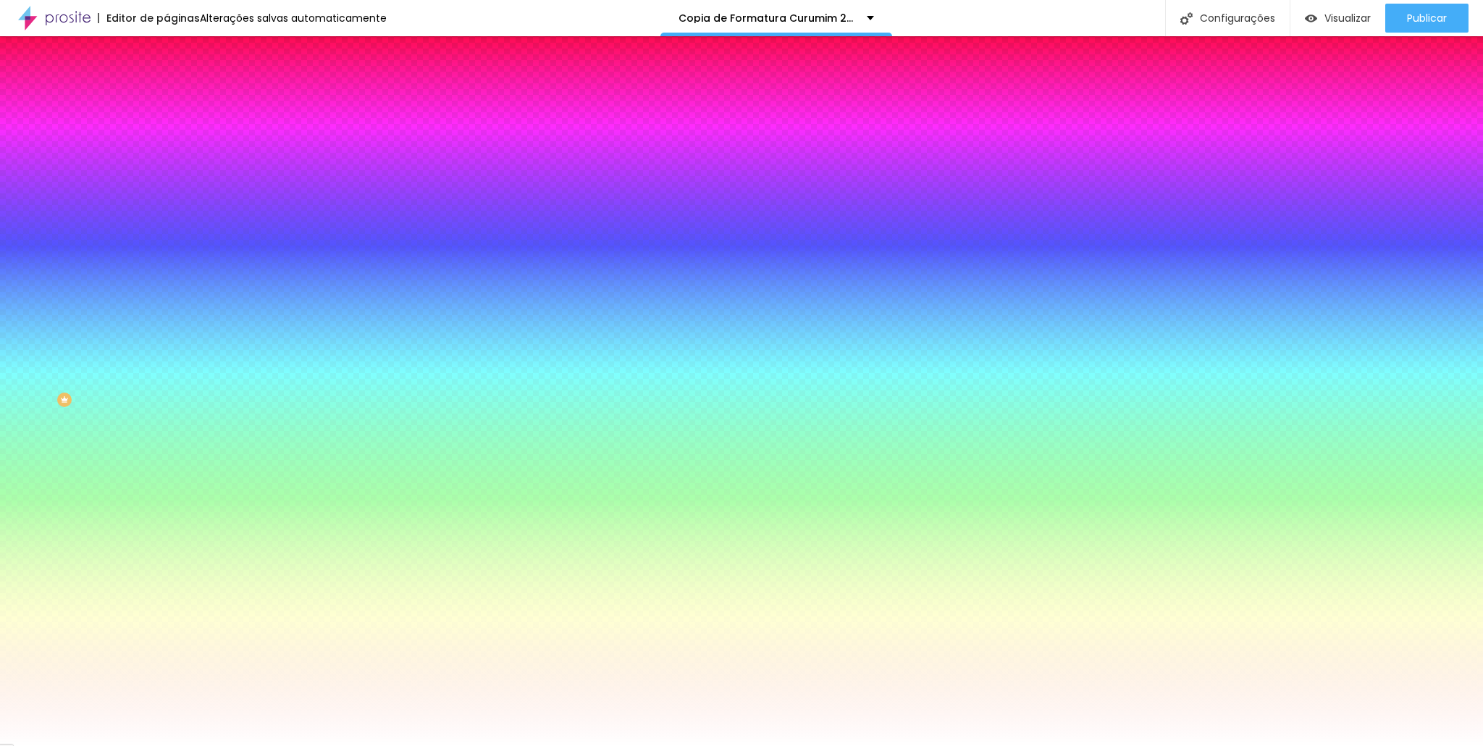
click at [167, 197] on div at bounding box center [250, 197] width 167 height 0
paste input "C99A94"
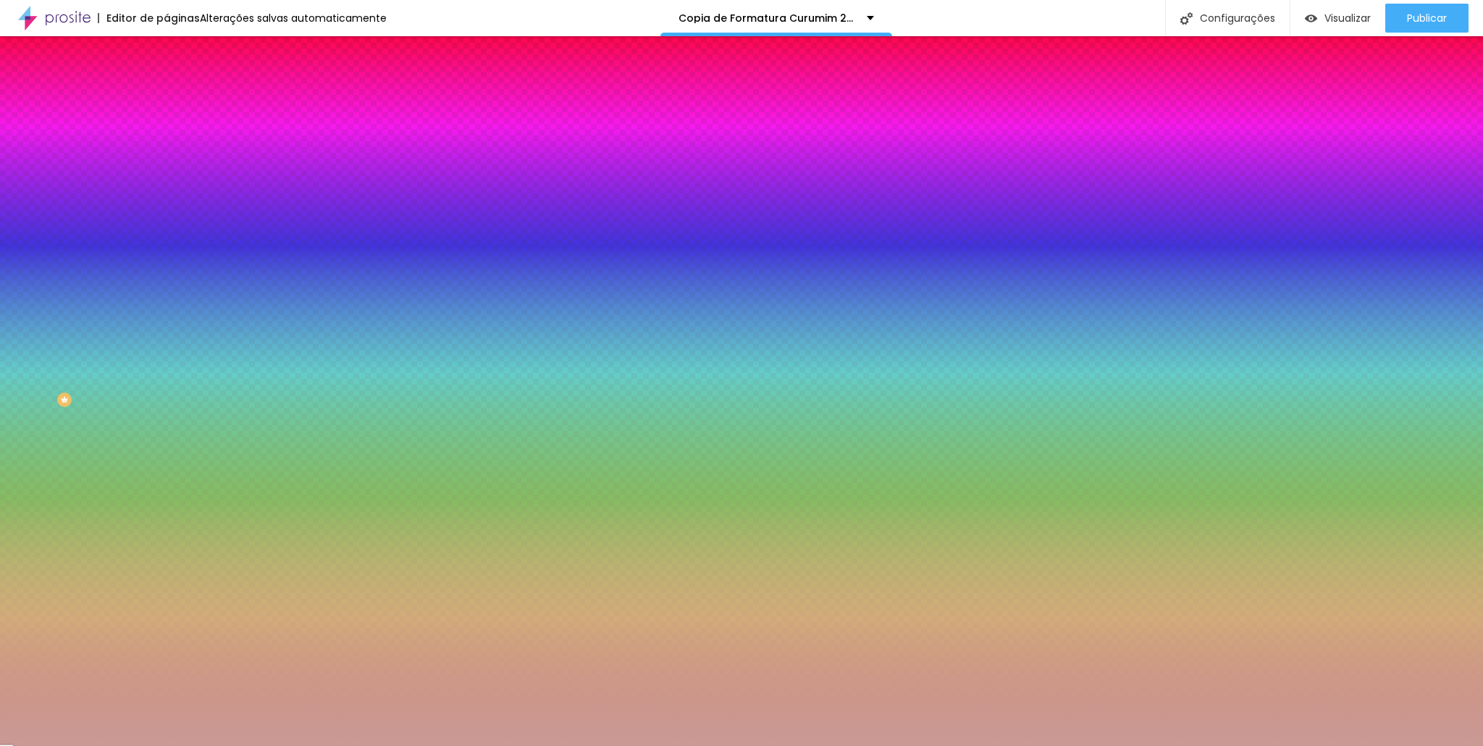
type input "#C99A94"
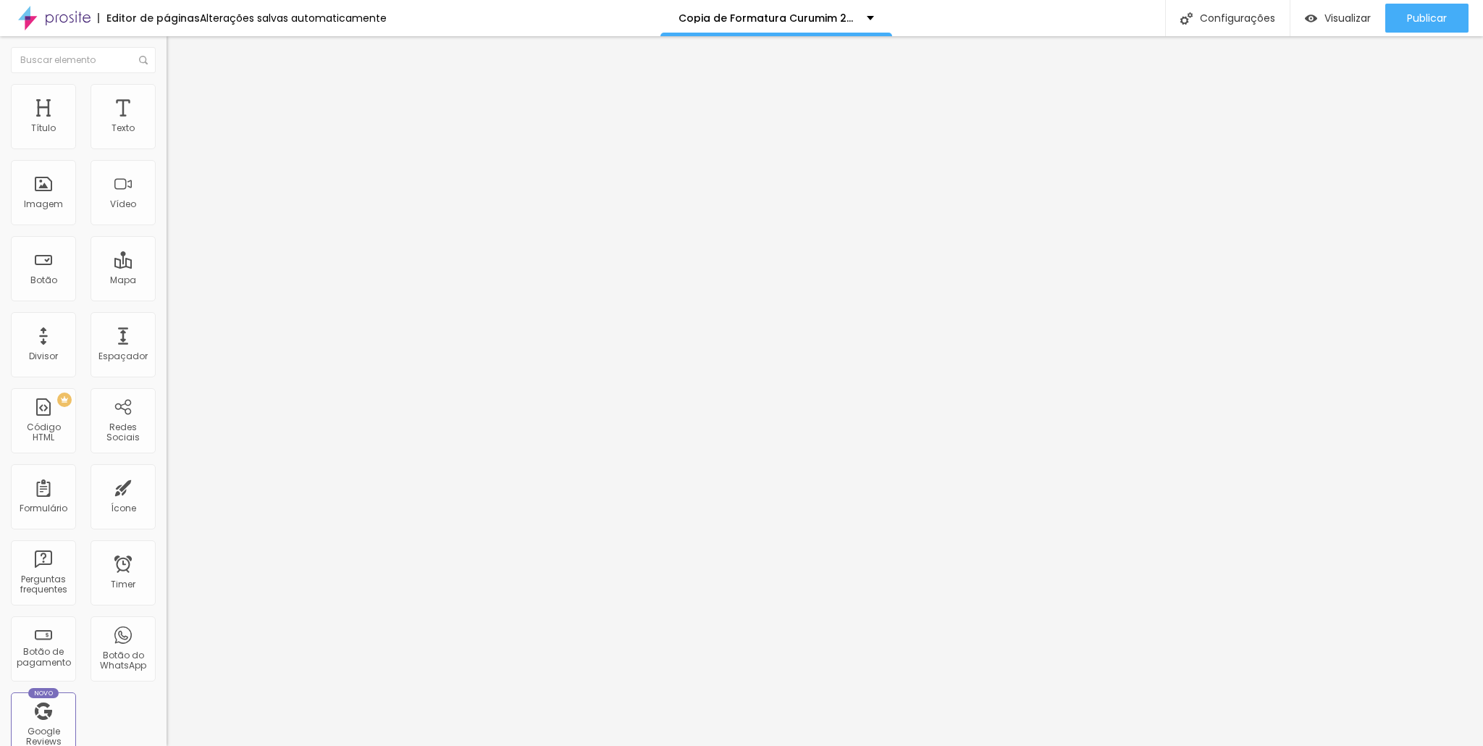
click at [167, 91] on img at bounding box center [173, 90] width 13 height 13
type input "55"
type input "50"
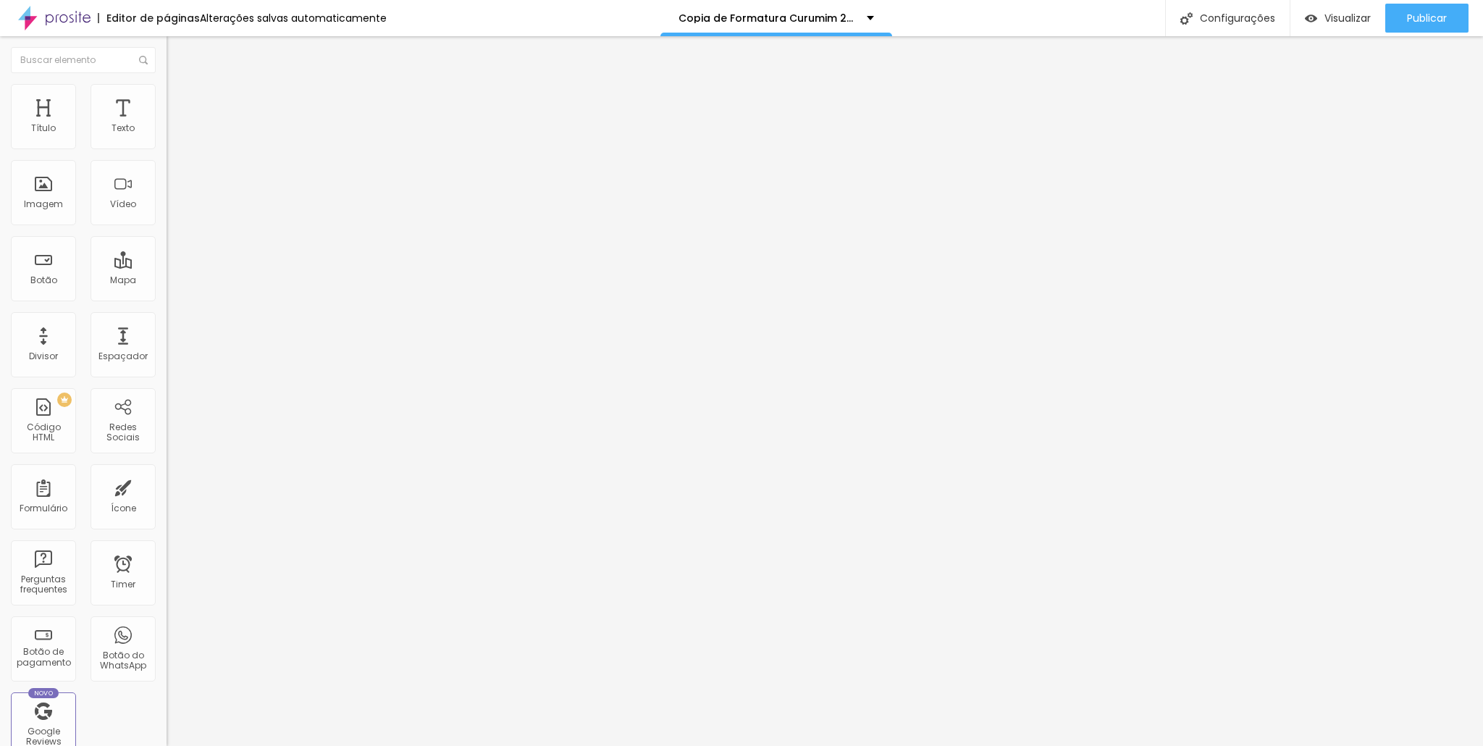
type input "45"
type input "40"
type input "35"
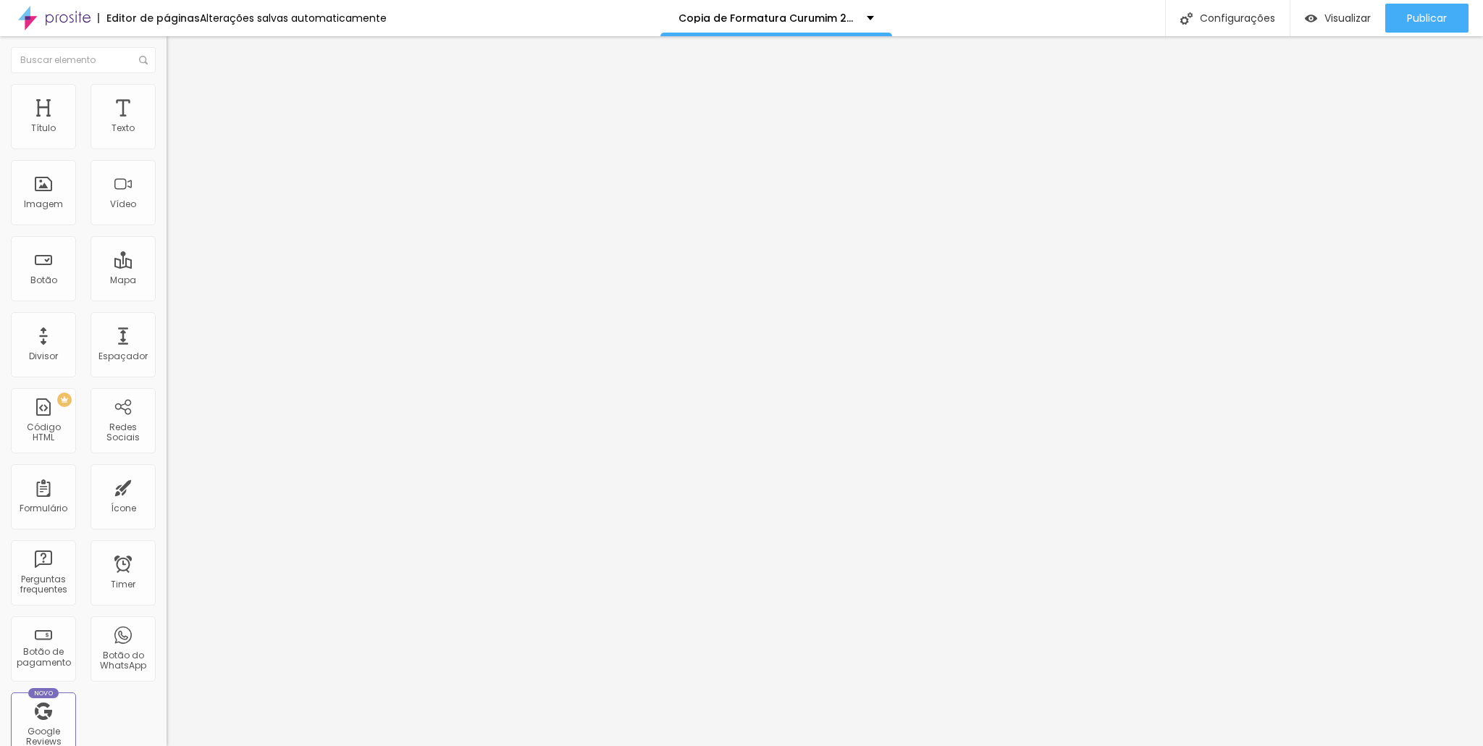
type input "35"
type input "30"
type input "25"
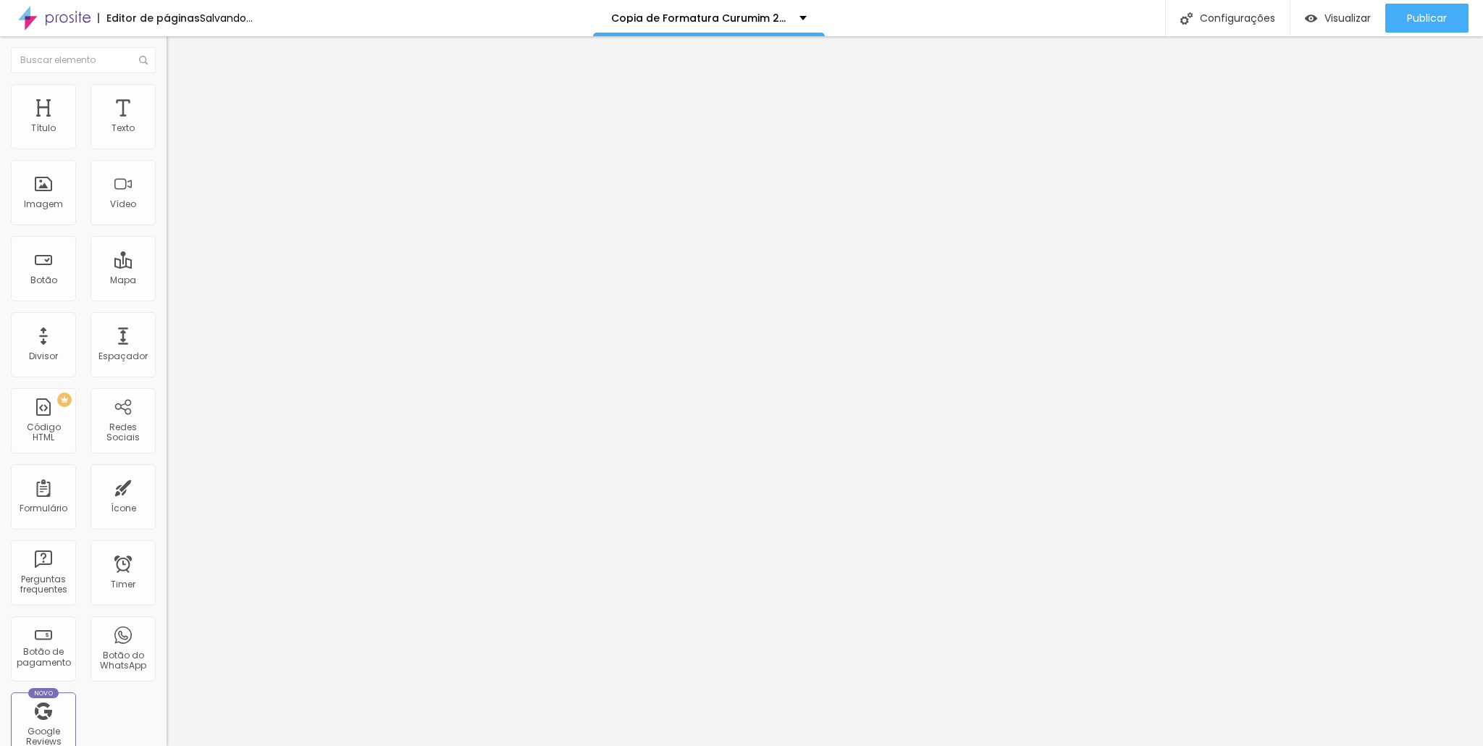
type input "20"
type input "15"
type input "10"
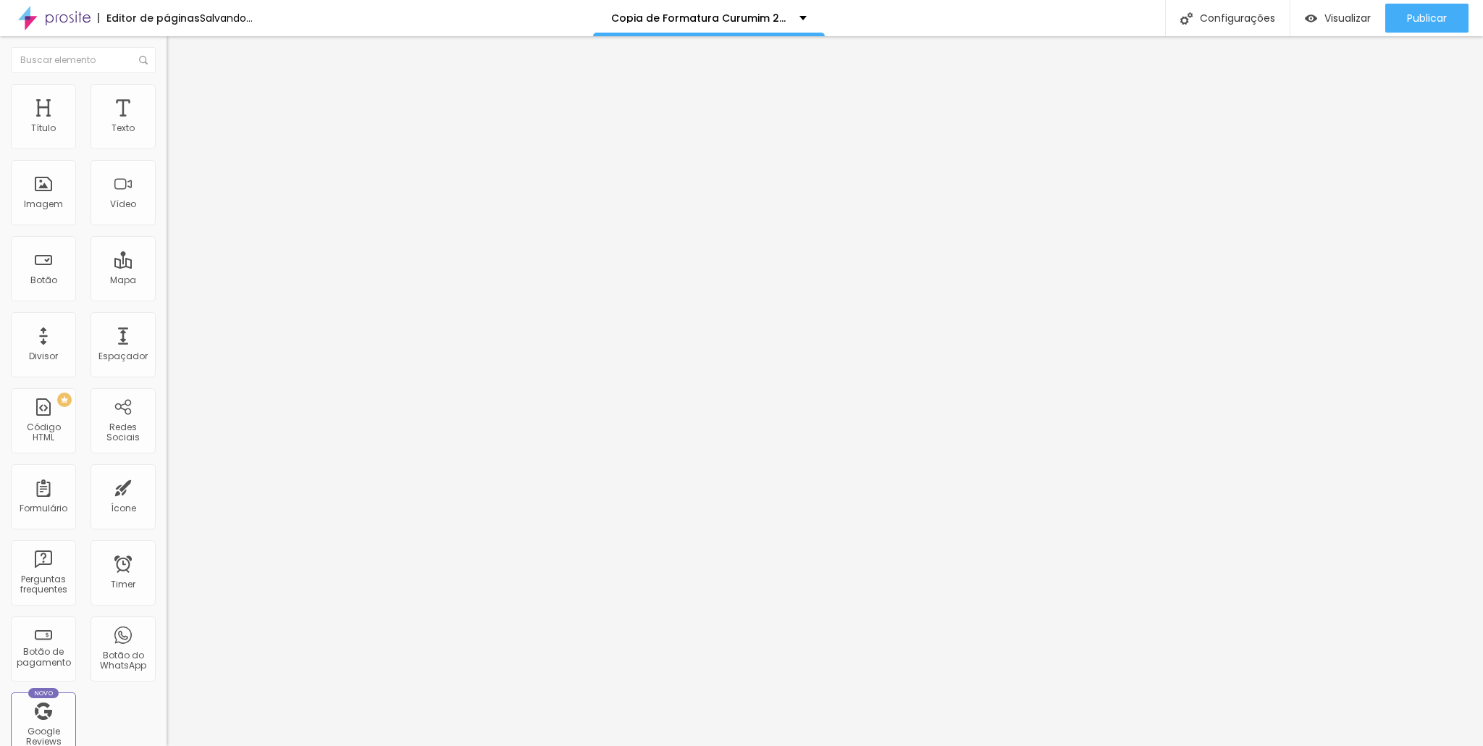
type input "10"
type input "15"
type input "20"
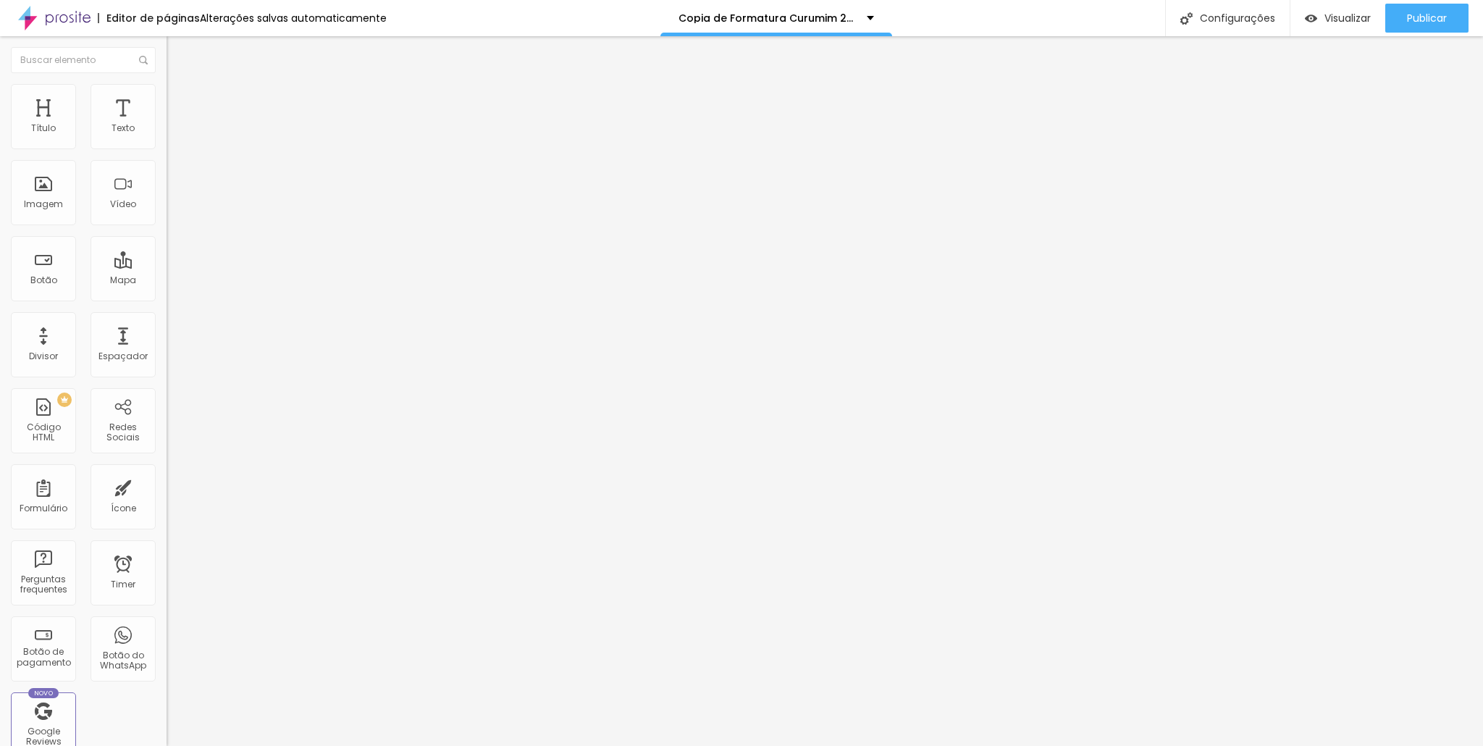
type input "25"
type input "30"
type input "35"
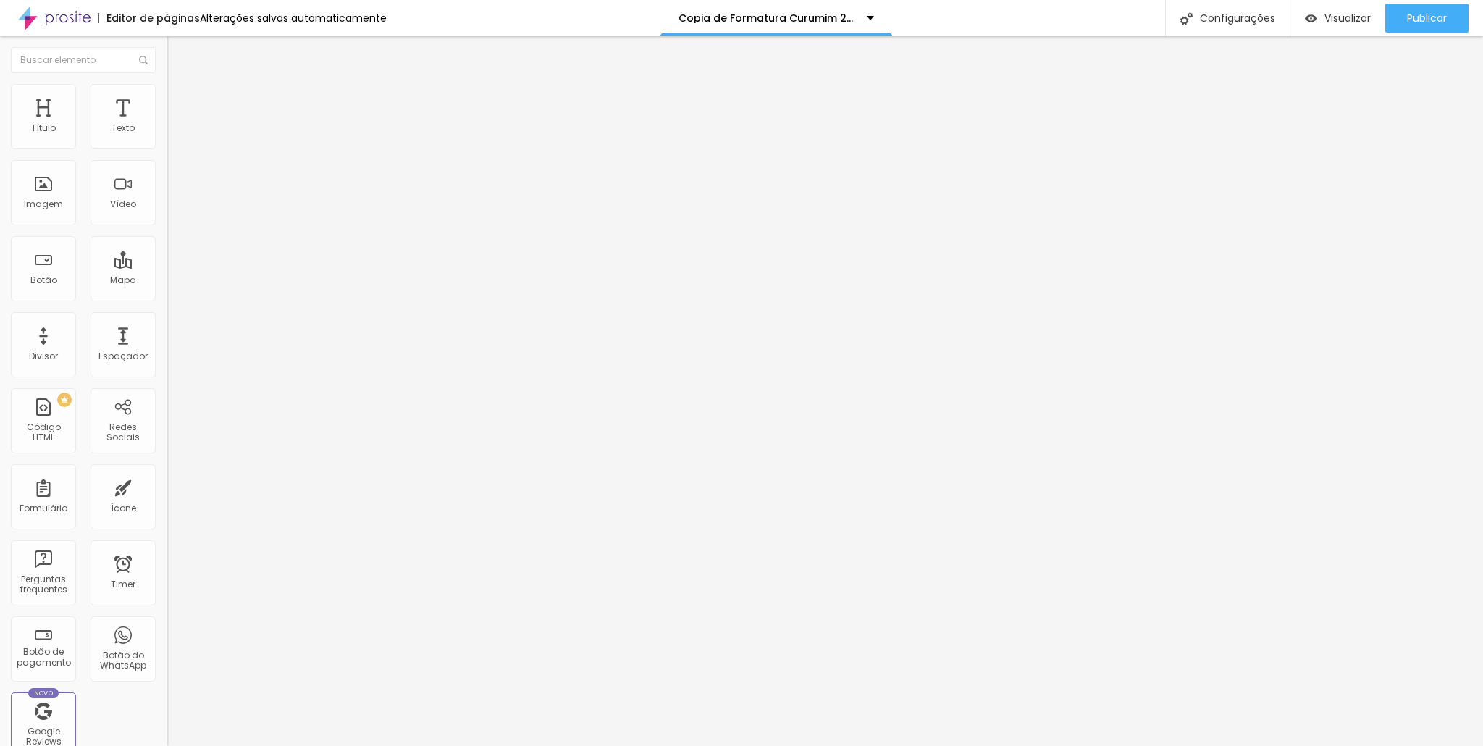
drag, startPoint x: 82, startPoint y: 158, endPoint x: 55, endPoint y: 156, distance: 26.9
type input "35"
click at [167, 148] on input "range" at bounding box center [213, 143] width 93 height 12
click at [167, 88] on li "Estilo" at bounding box center [250, 91] width 167 height 14
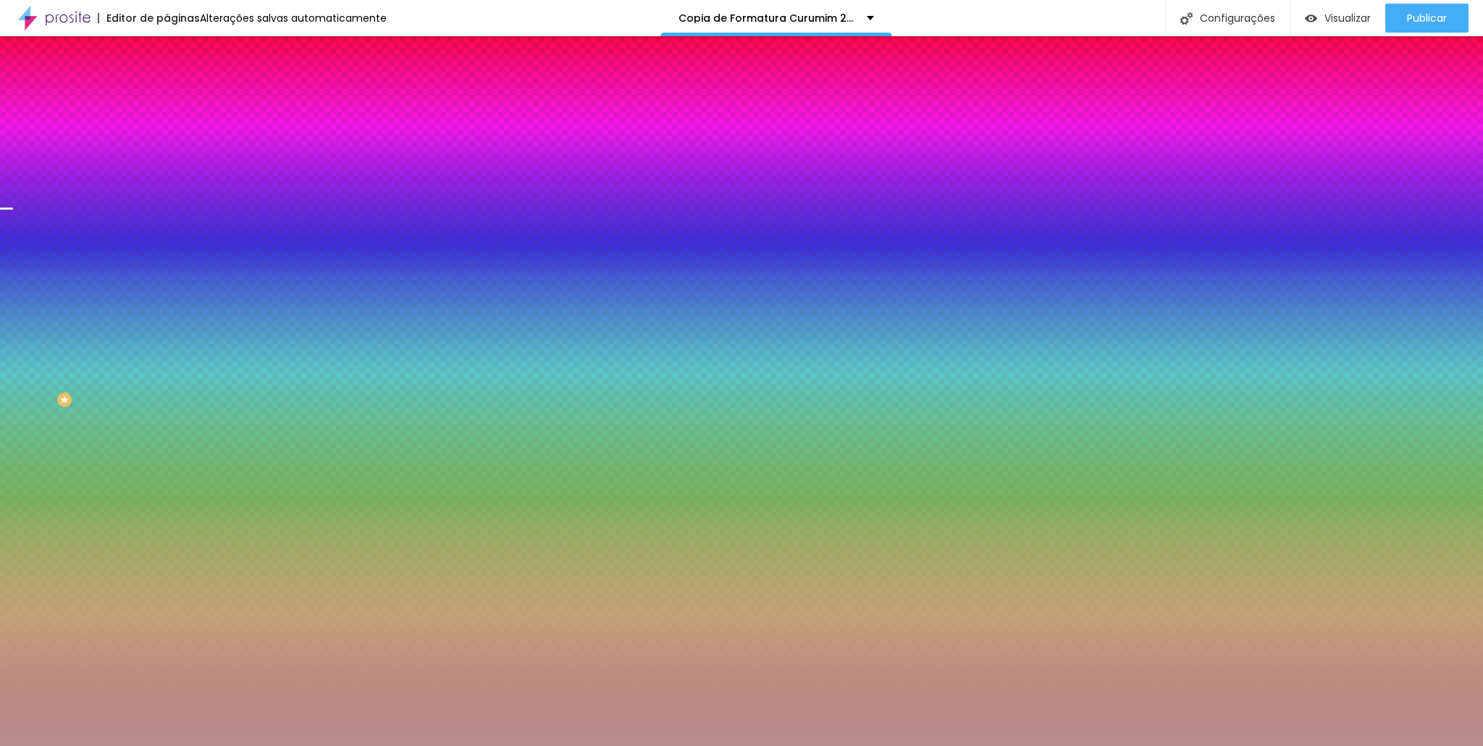
click at [167, 133] on span "Trocar imagem" at bounding box center [206, 127] width 79 height 12
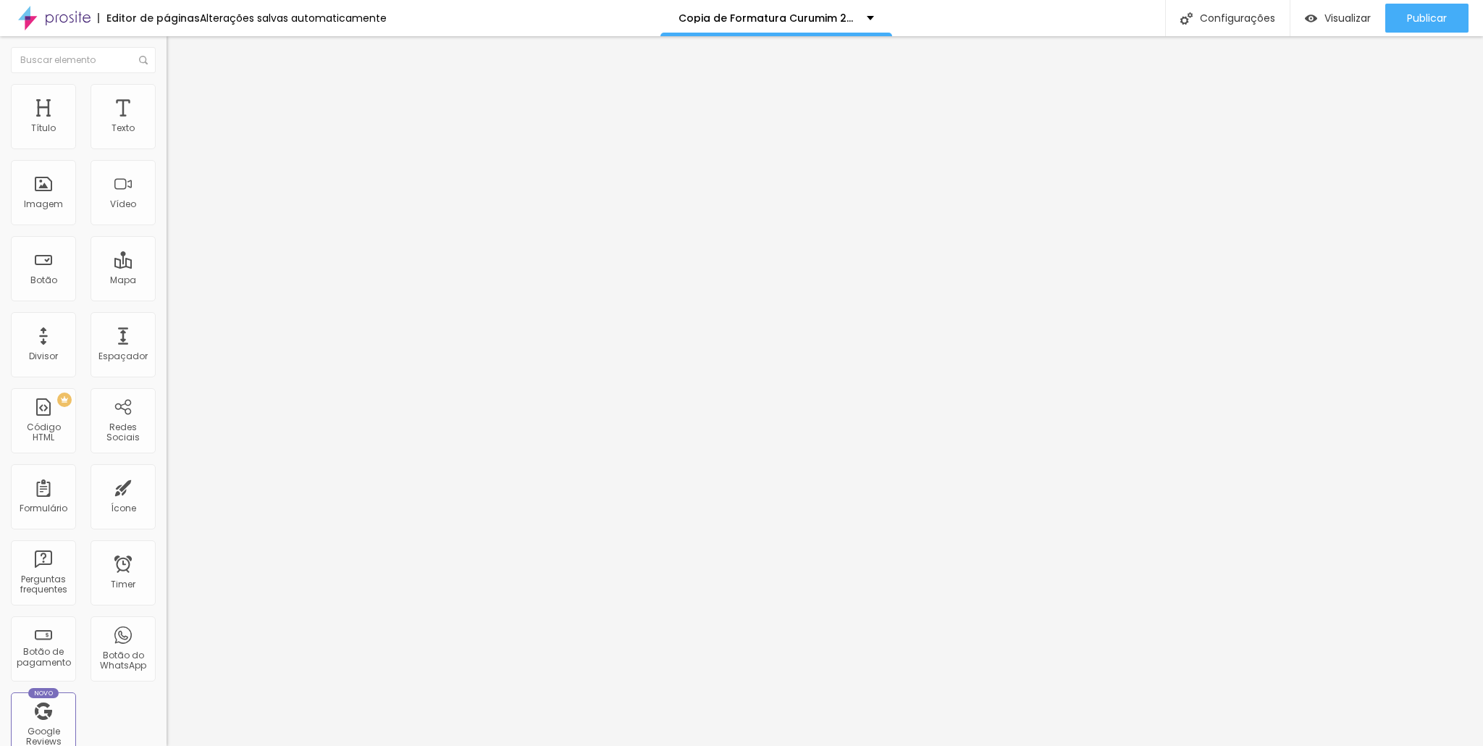
click at [167, 90] on img at bounding box center [173, 90] width 13 height 13
click at [167, 83] on li "Estilo" at bounding box center [250, 77] width 167 height 14
click at [172, 214] on icon "button" at bounding box center [176, 209] width 9 height 9
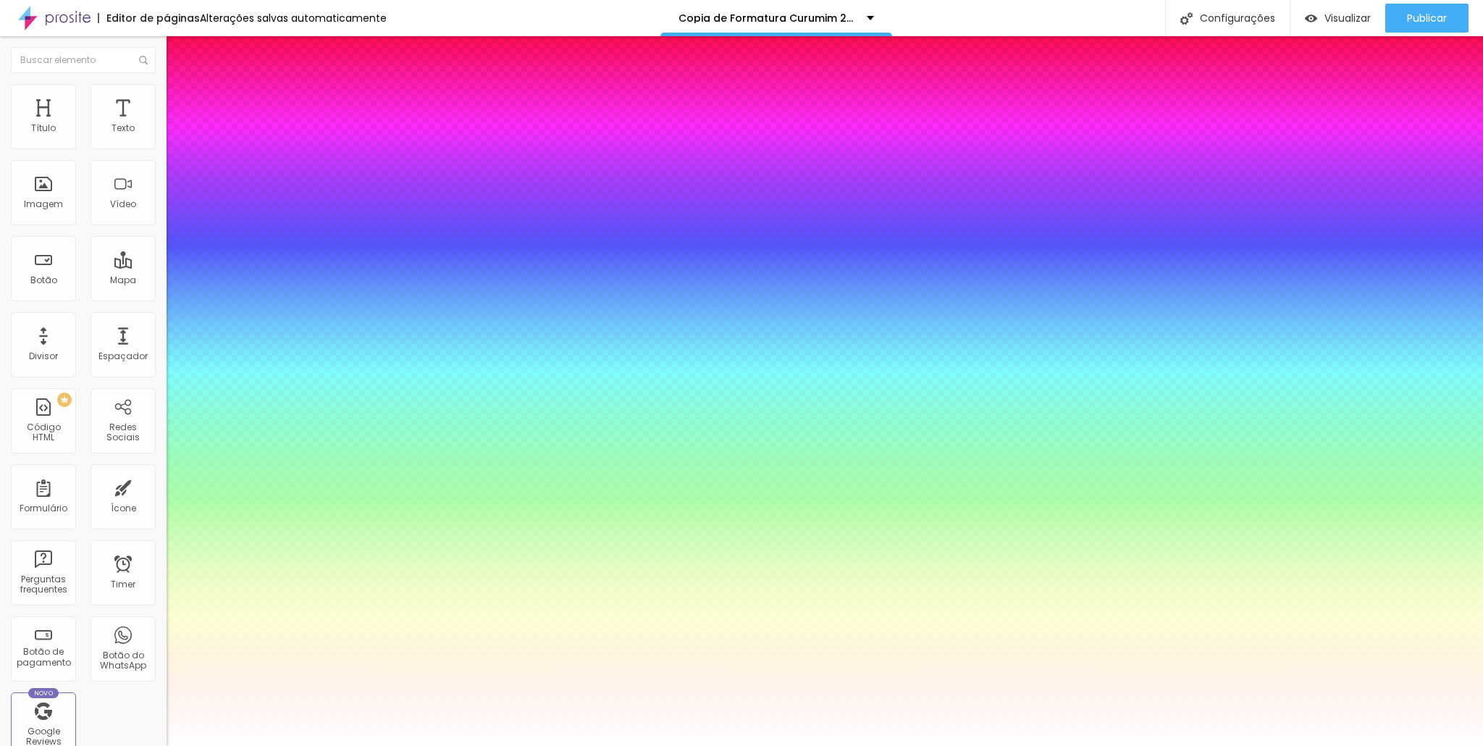
select select "OswaldLight"
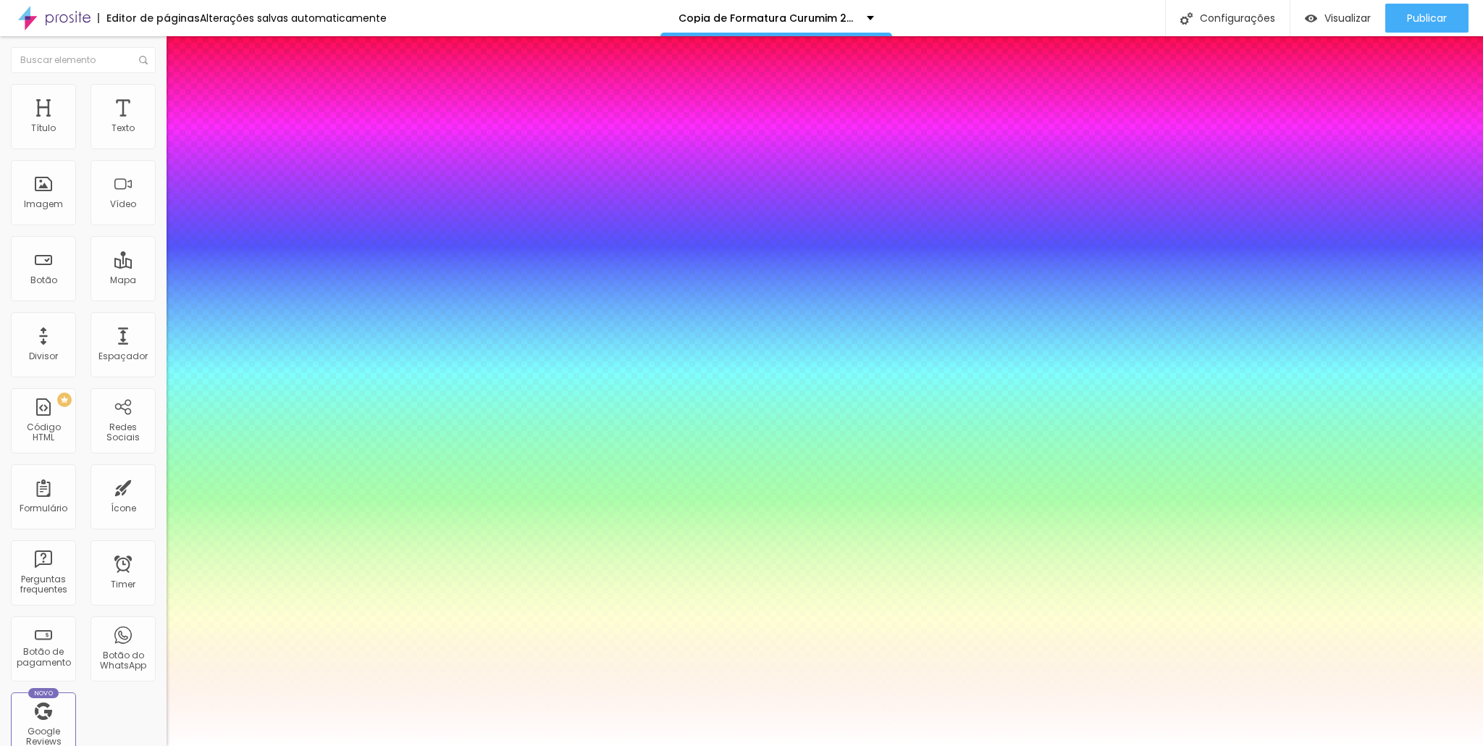
type input "0.8"
type input "10"
drag, startPoint x: 190, startPoint y: 439, endPoint x: 382, endPoint y: 405, distance: 195.7
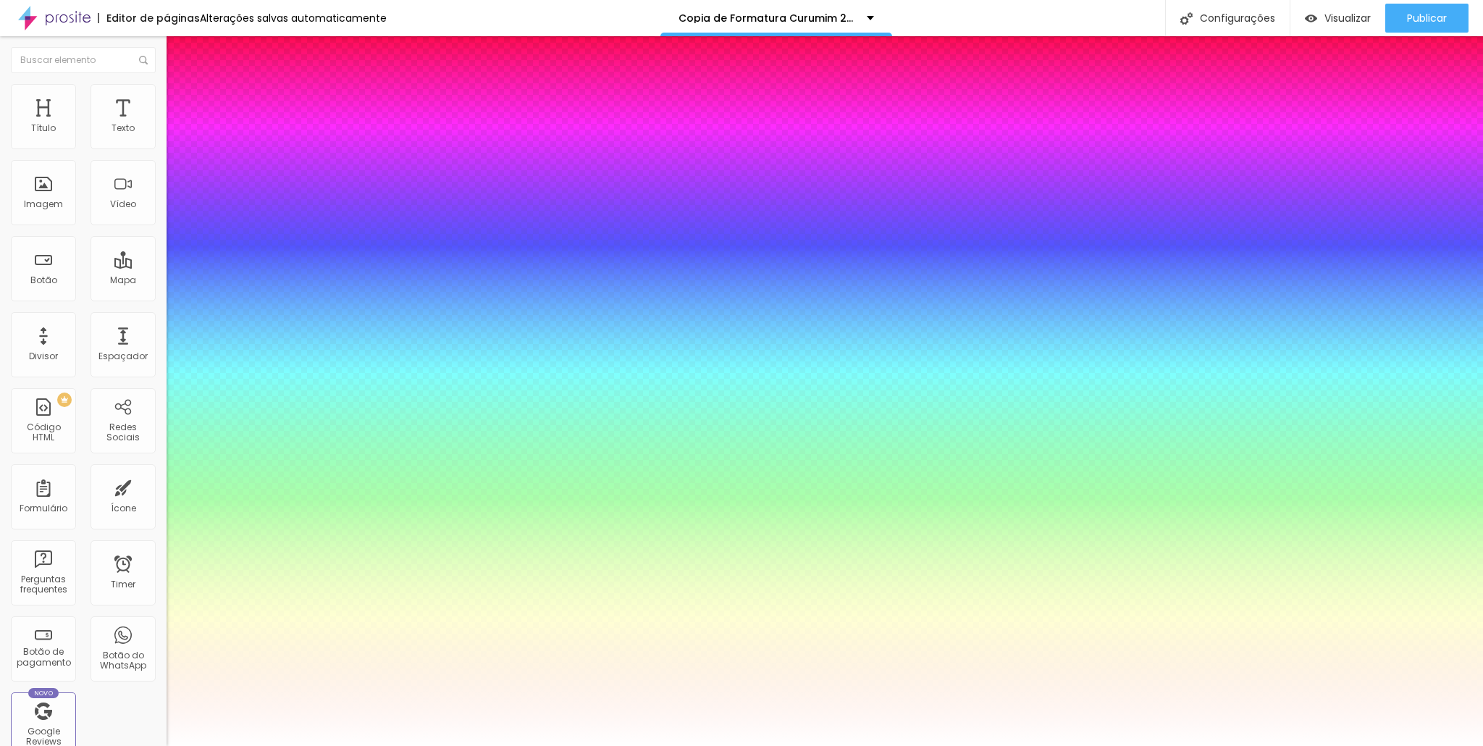
type input "10"
type input "100"
drag, startPoint x: 372, startPoint y: 403, endPoint x: 548, endPoint y: 410, distance: 175.4
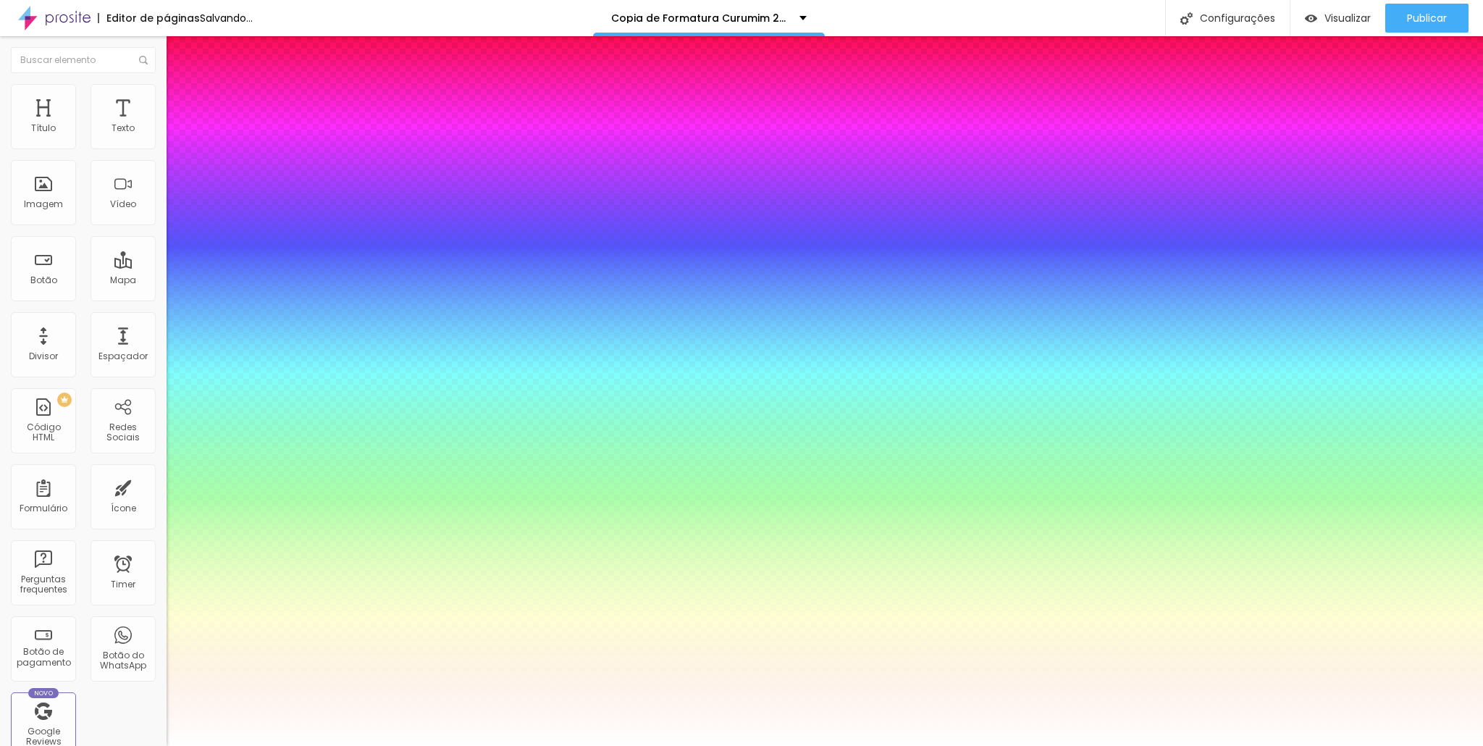
type input "100"
type input "1.2"
type input "2"
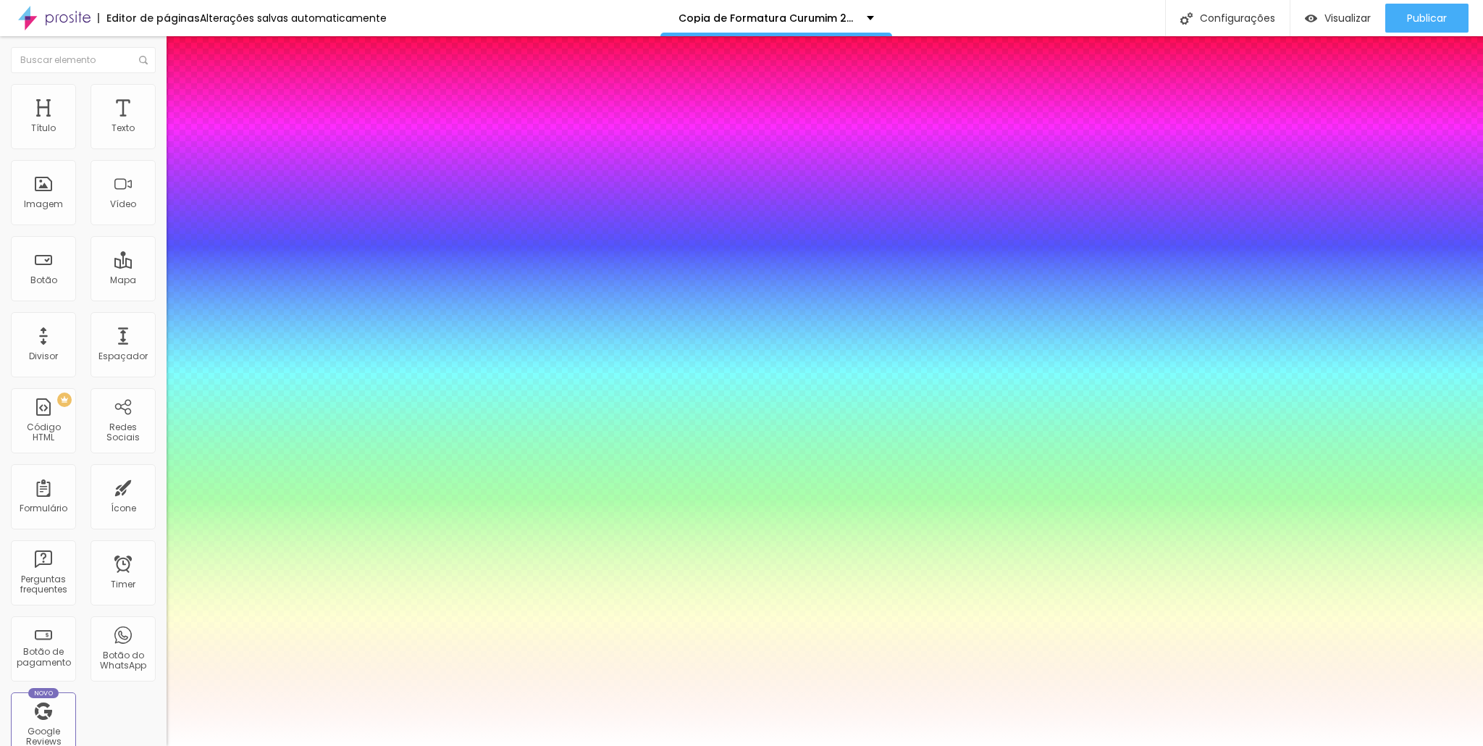
type input "2"
type input "1.2"
type input "1.1"
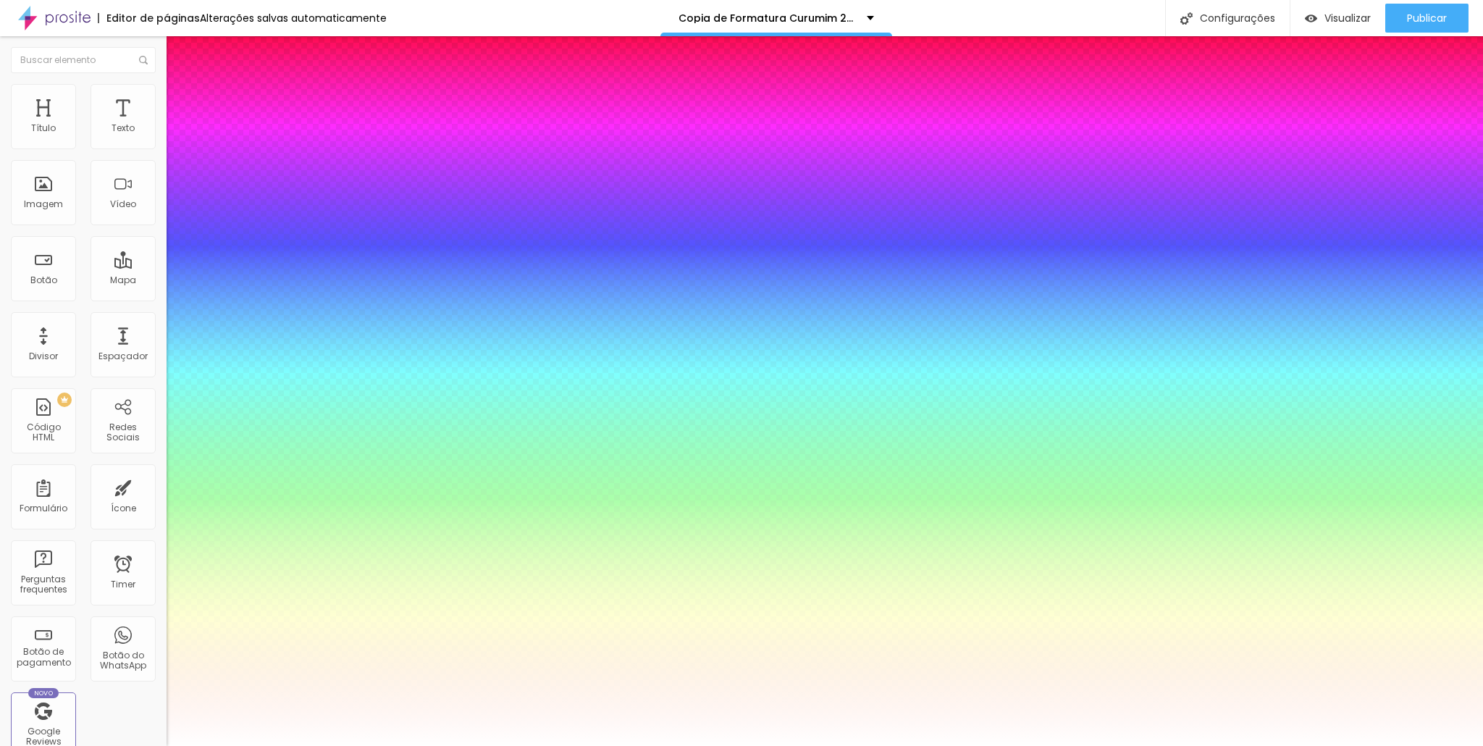
type input "1"
type input "0.5"
type input "1.2"
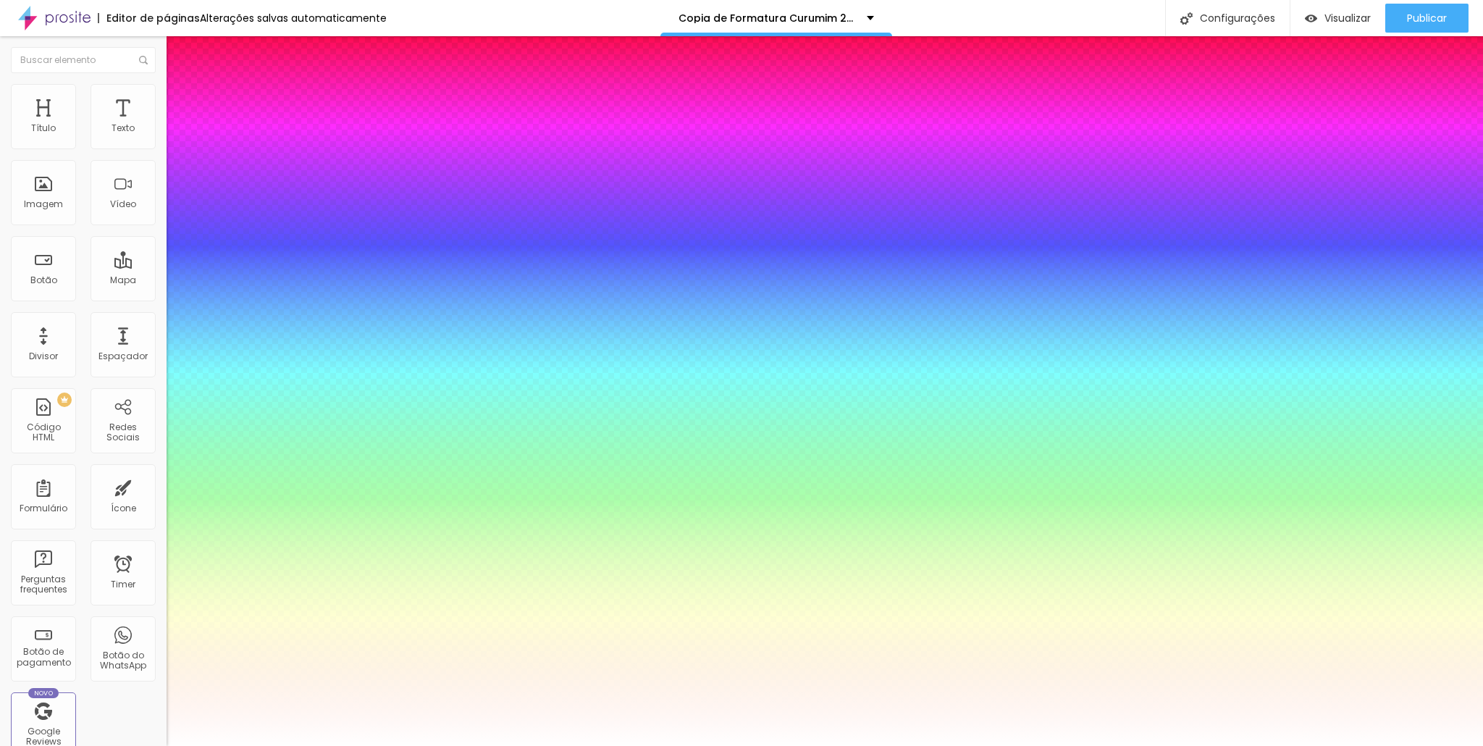
type input "1.2"
type input "2"
type input "1.8"
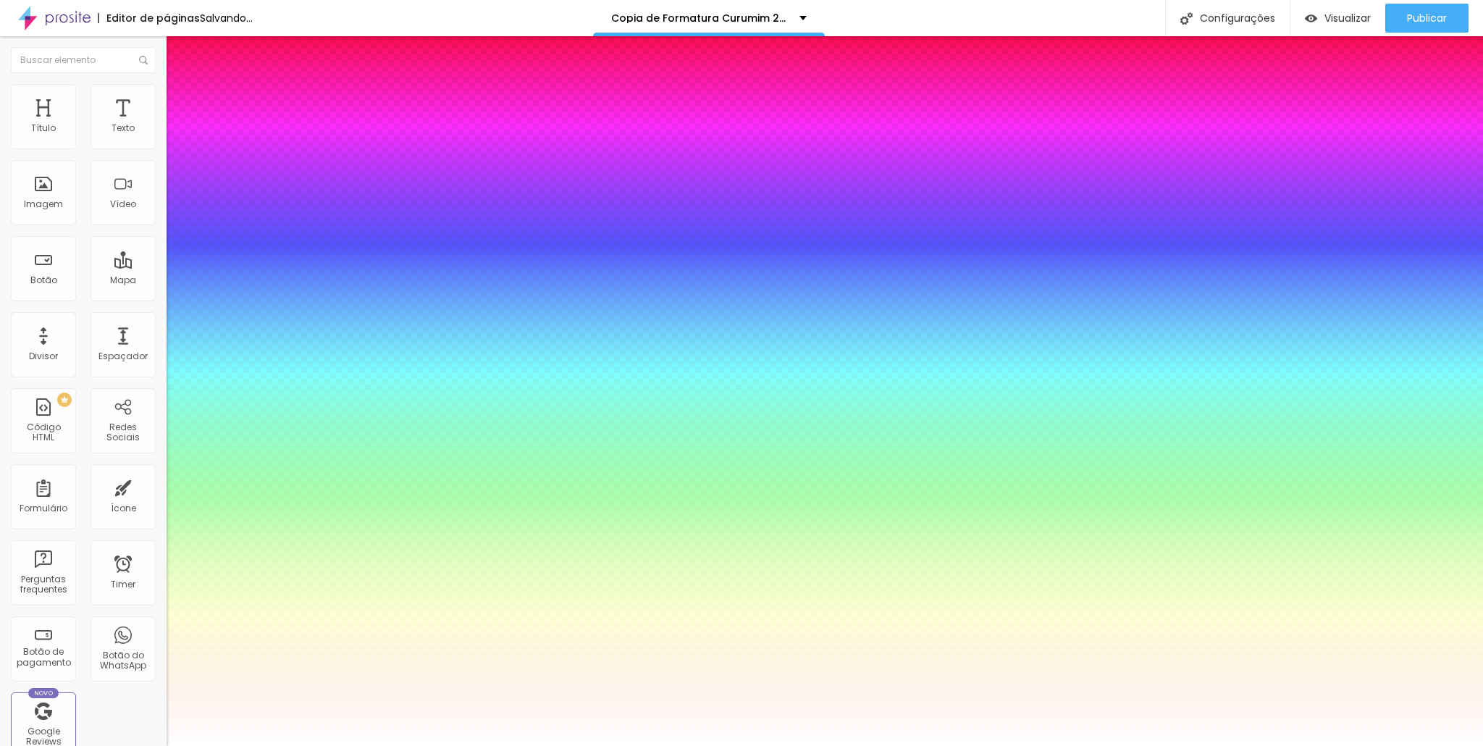
type input "0.8"
type input "0.5"
drag, startPoint x: 298, startPoint y: 511, endPoint x: 123, endPoint y: 501, distance: 174.9
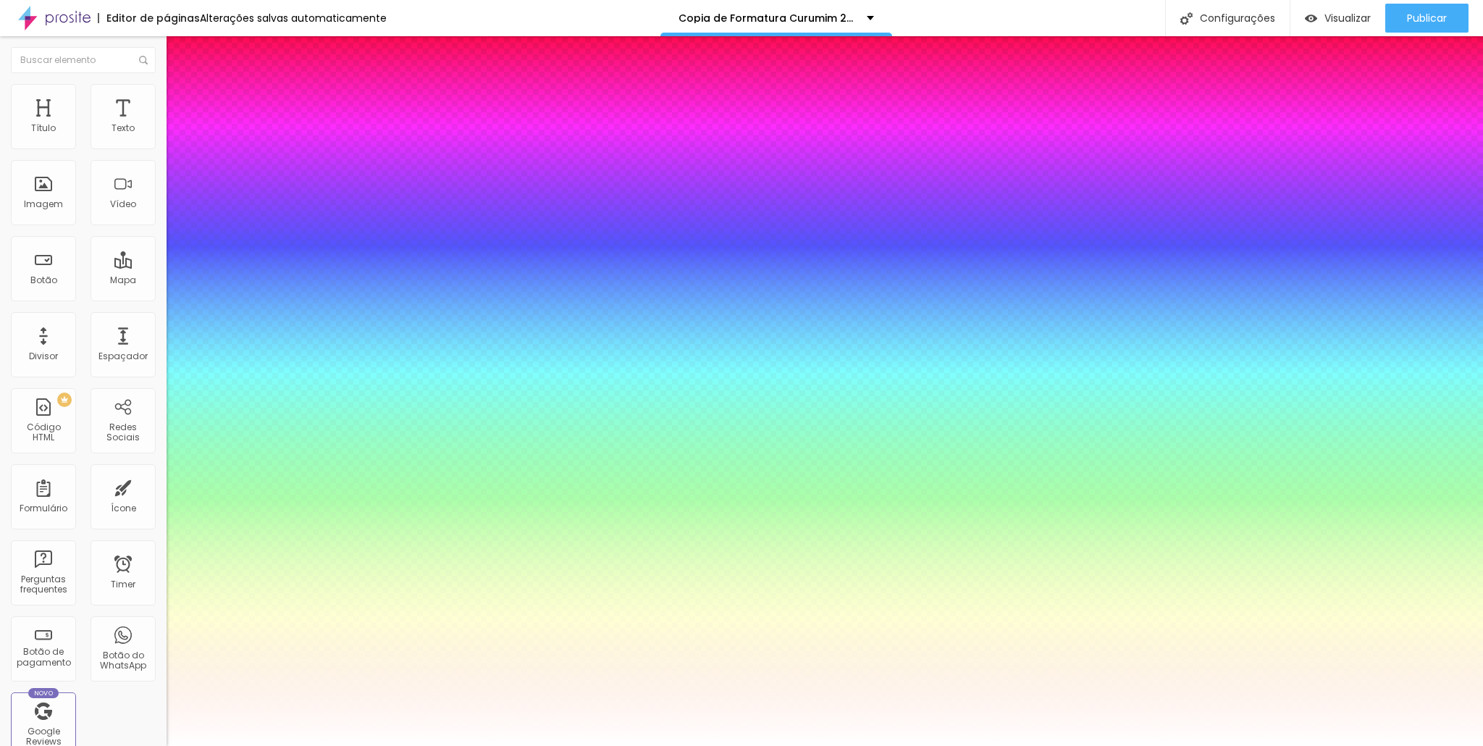
type input "0.5"
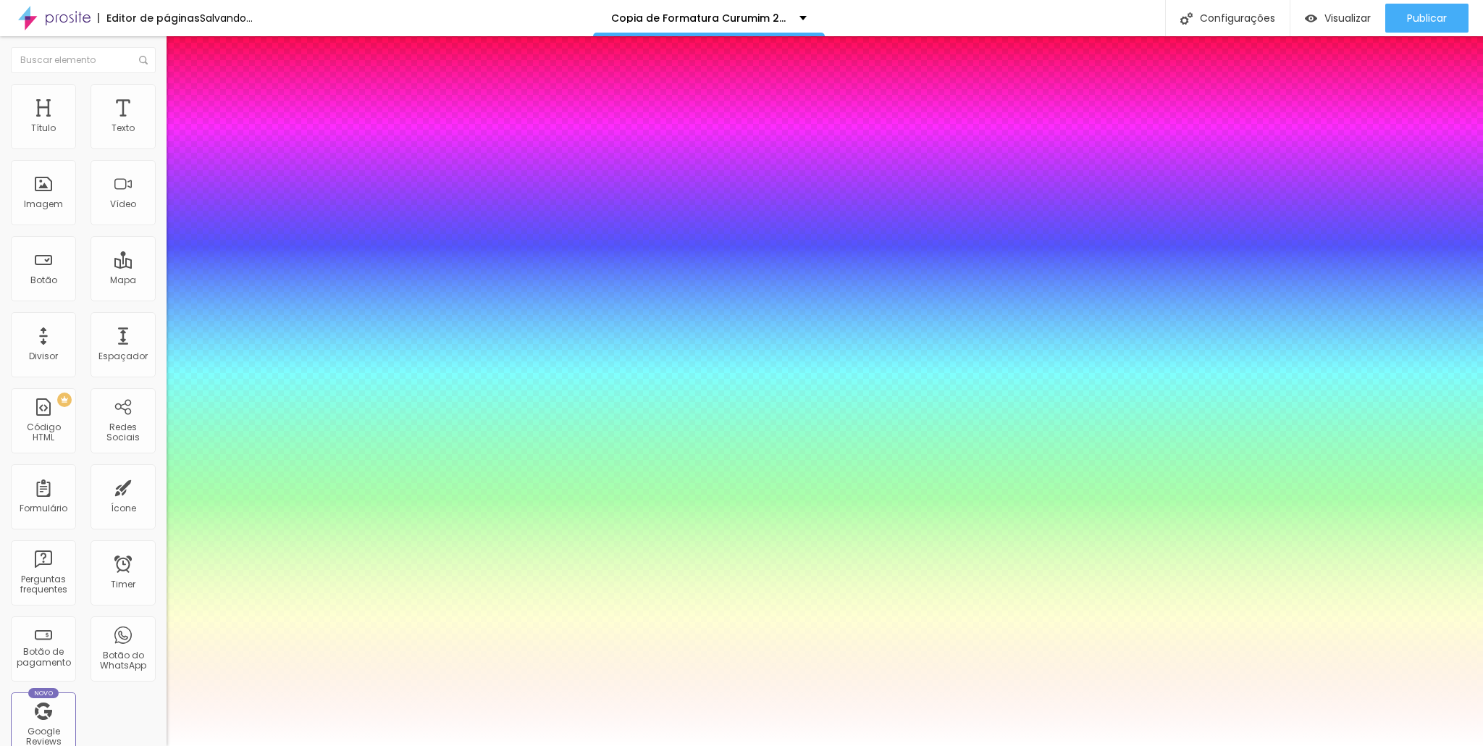
select select "LibreBaskerville"
type input "57"
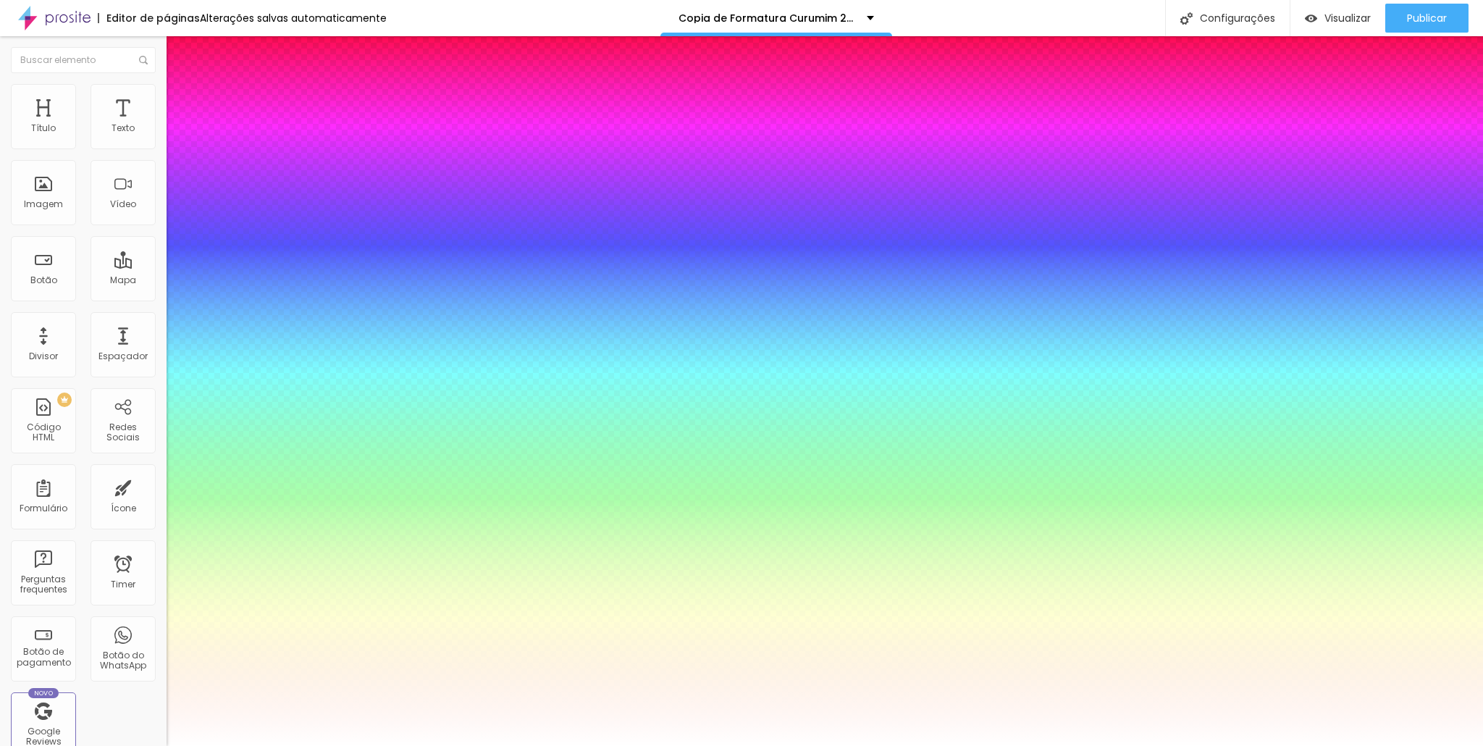
type input "65"
type input "87"
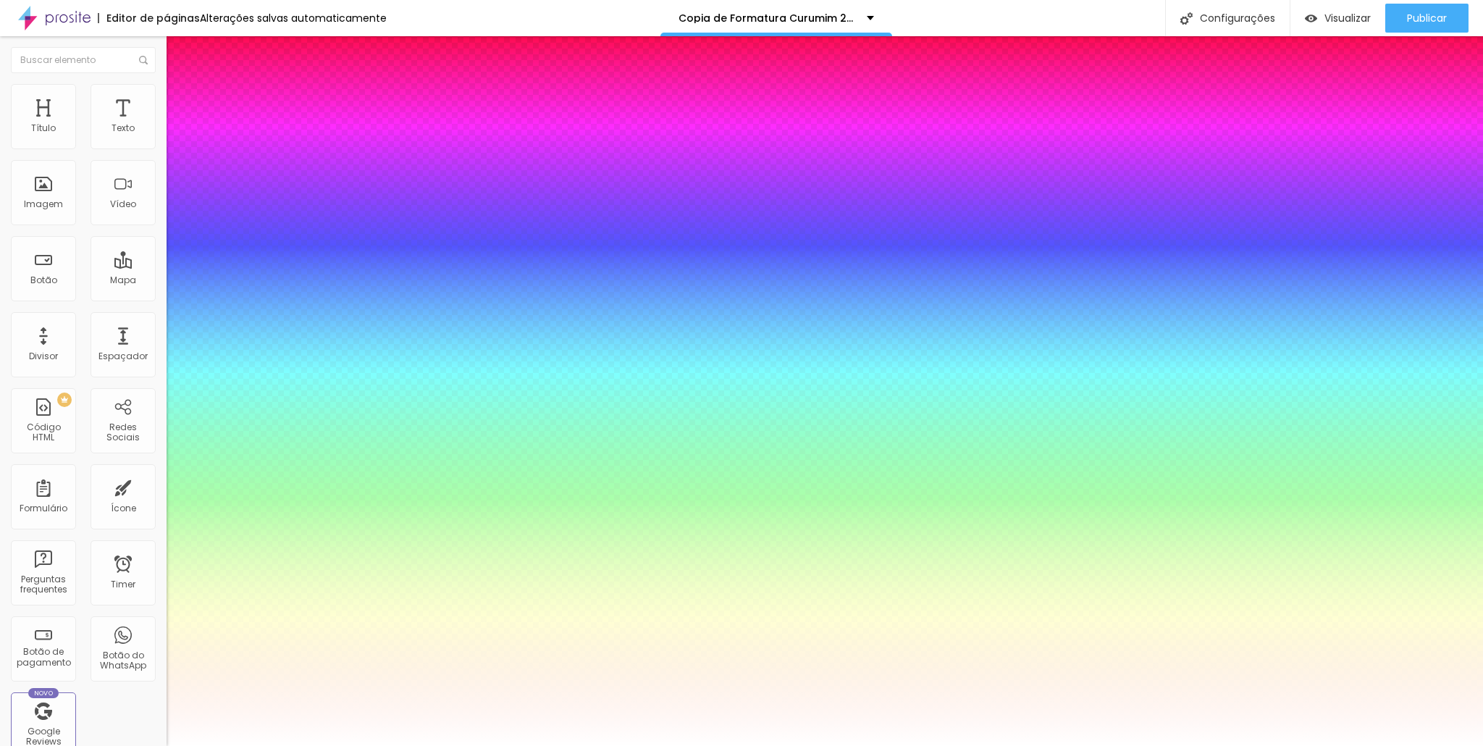
type input "88"
type input "89"
type input "91"
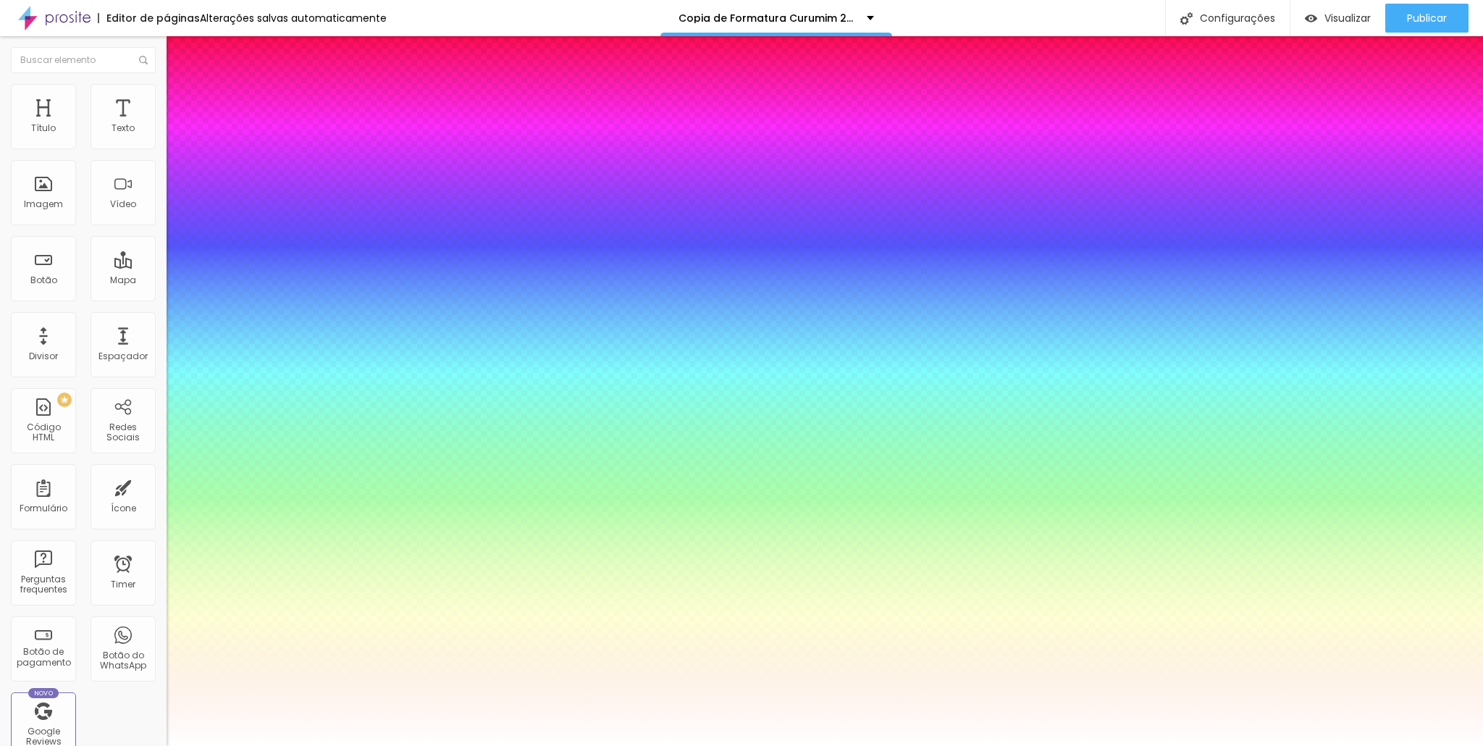
type input "91"
type input "92"
type input "93"
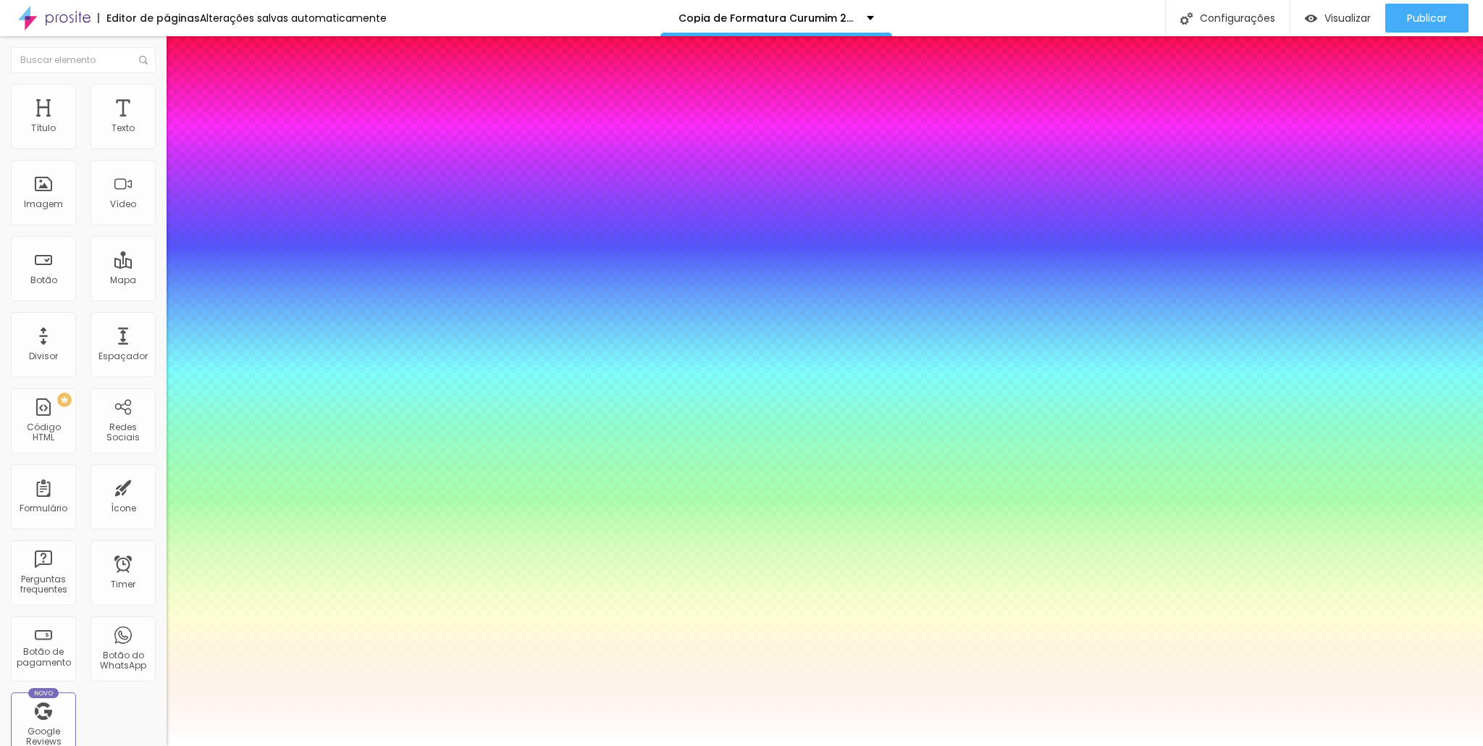
type input "94"
type input "93"
type input "75"
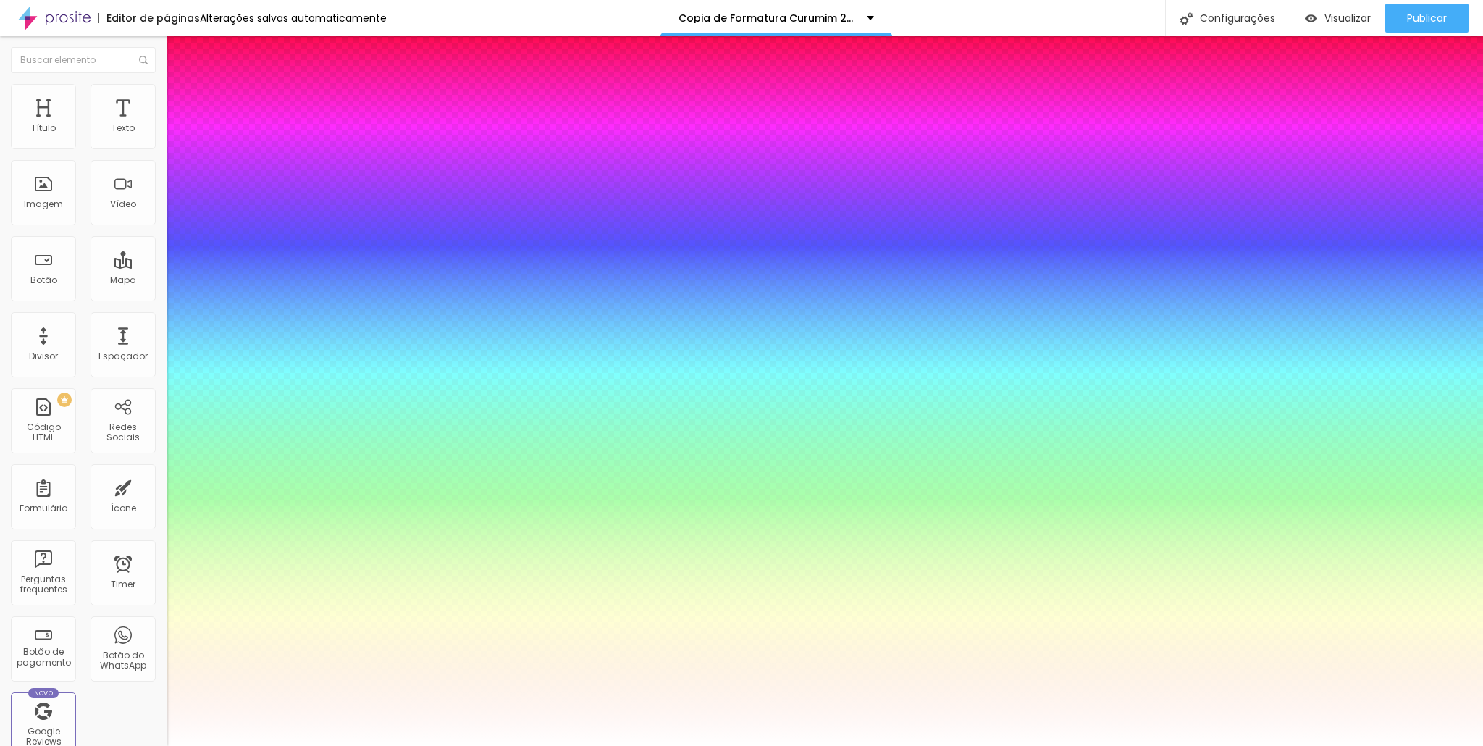
type input "75"
type input "55"
type input "53"
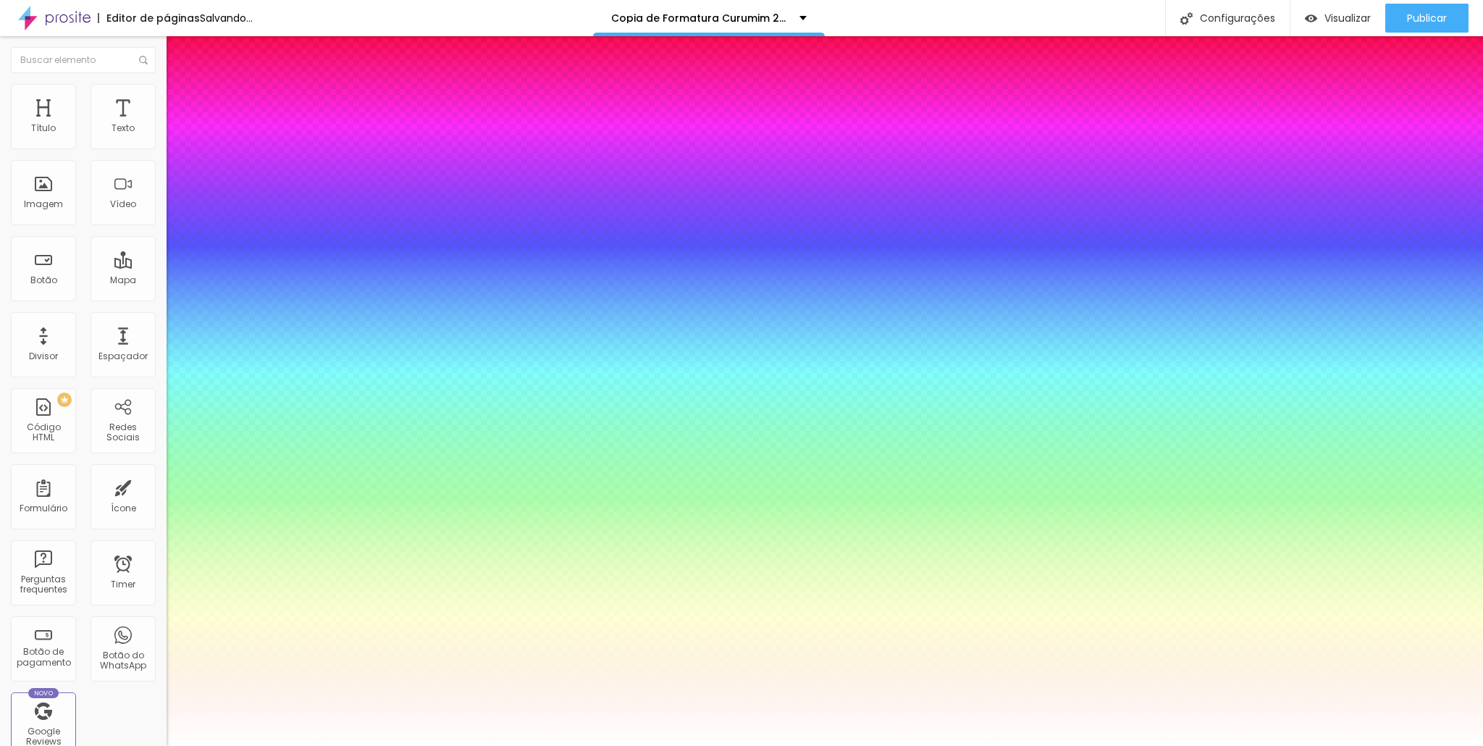
type input "51"
type input "52"
type input "56"
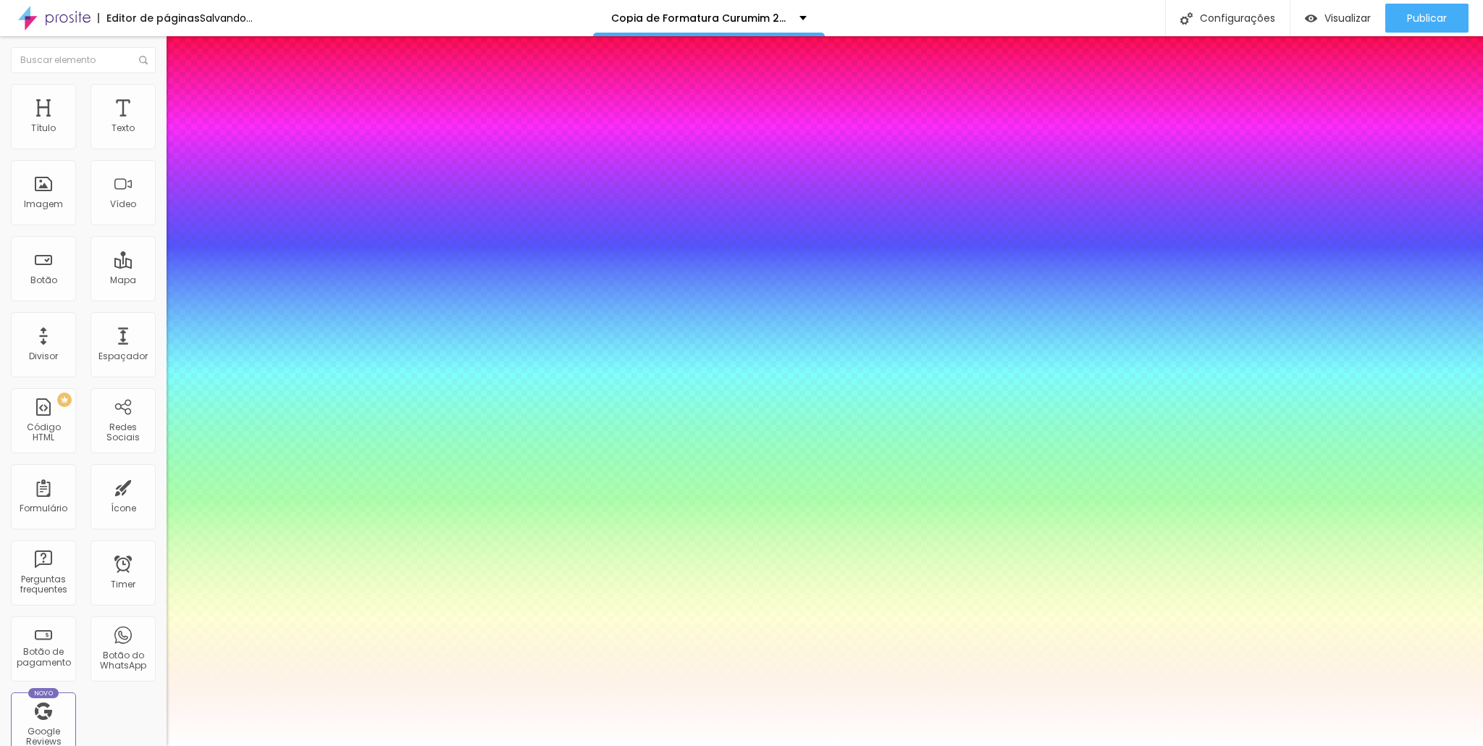
type input "56"
type input "69"
type input "70"
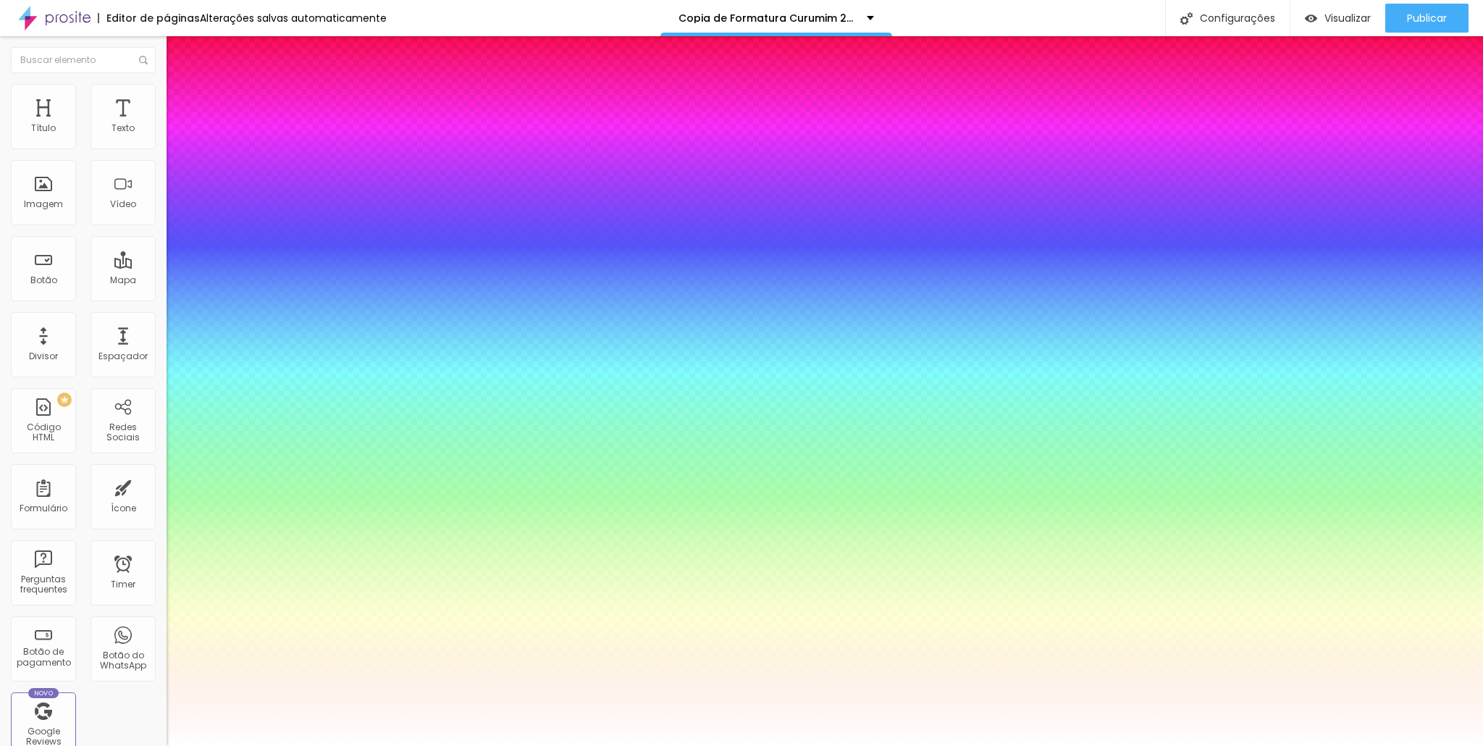
type input "71"
type input "72"
type input "73"
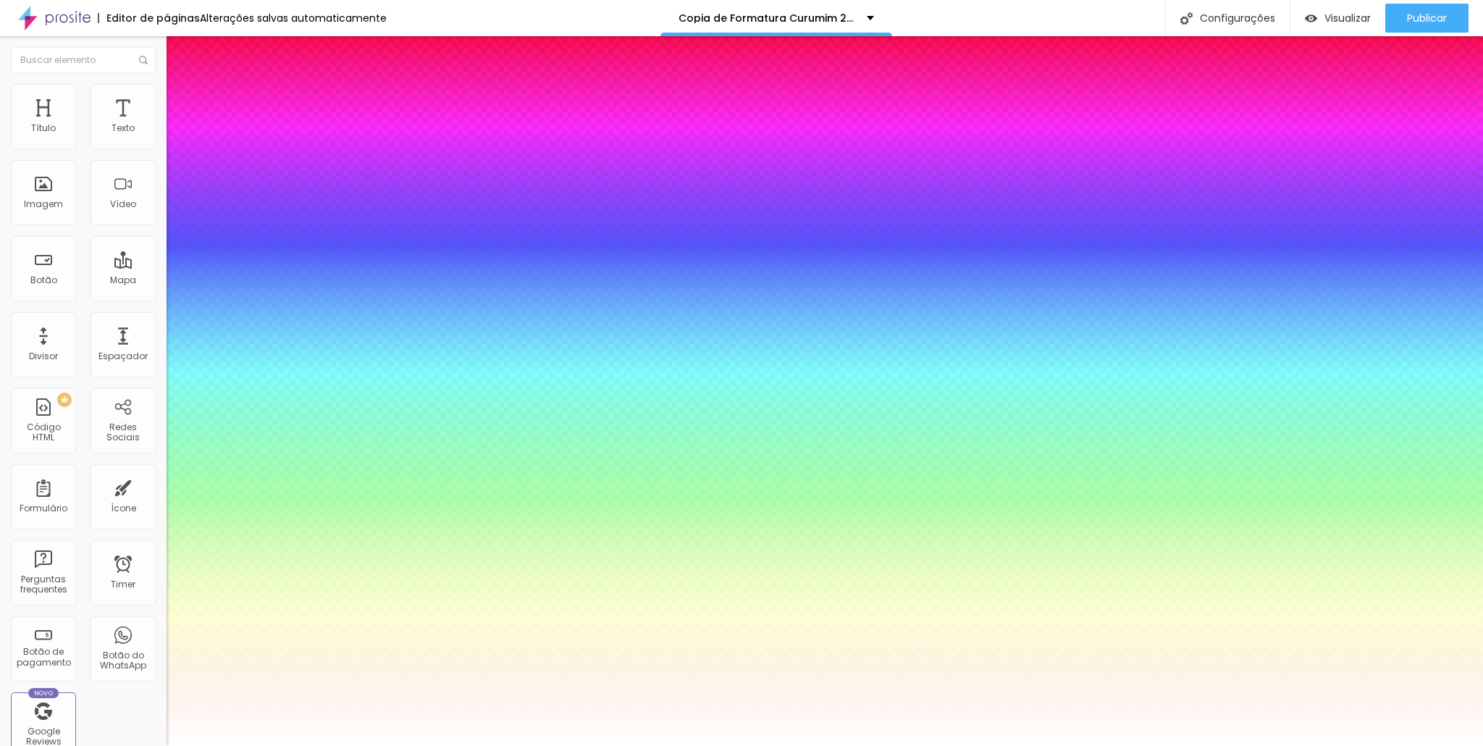
type input "73"
drag, startPoint x: 276, startPoint y: 406, endPoint x: 260, endPoint y: 399, distance: 17.5
type input "73"
type input "20"
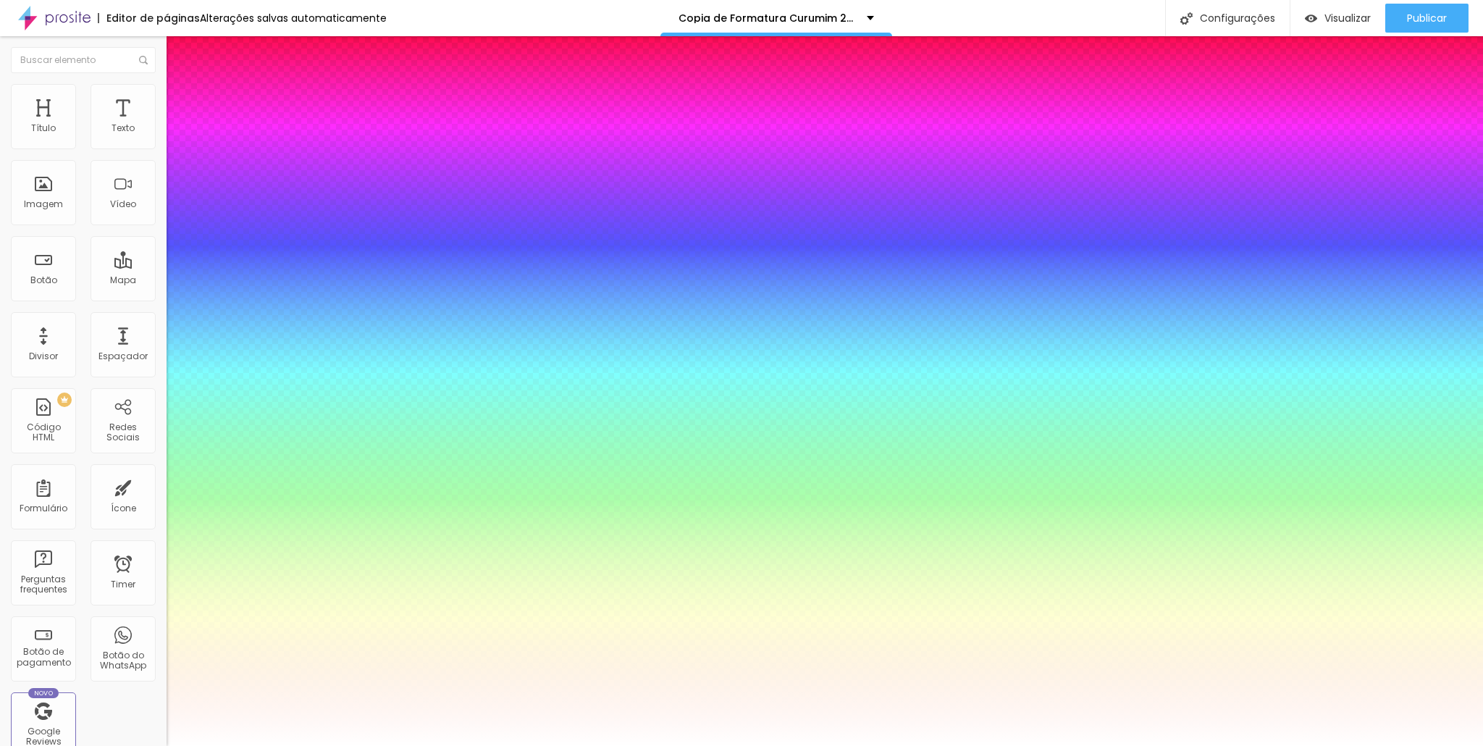
type input "20"
type input "38"
type input "42"
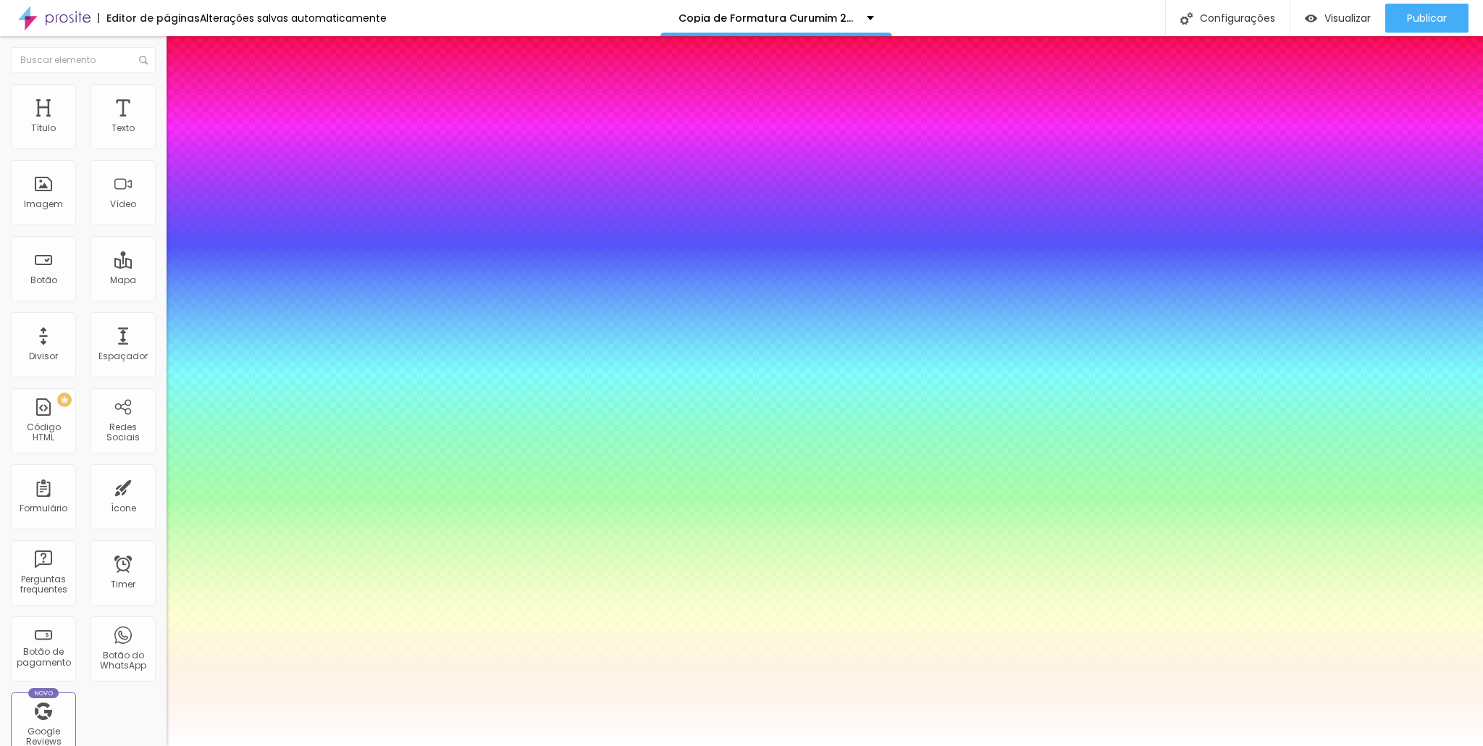
type input "46"
type input "50"
type input "52"
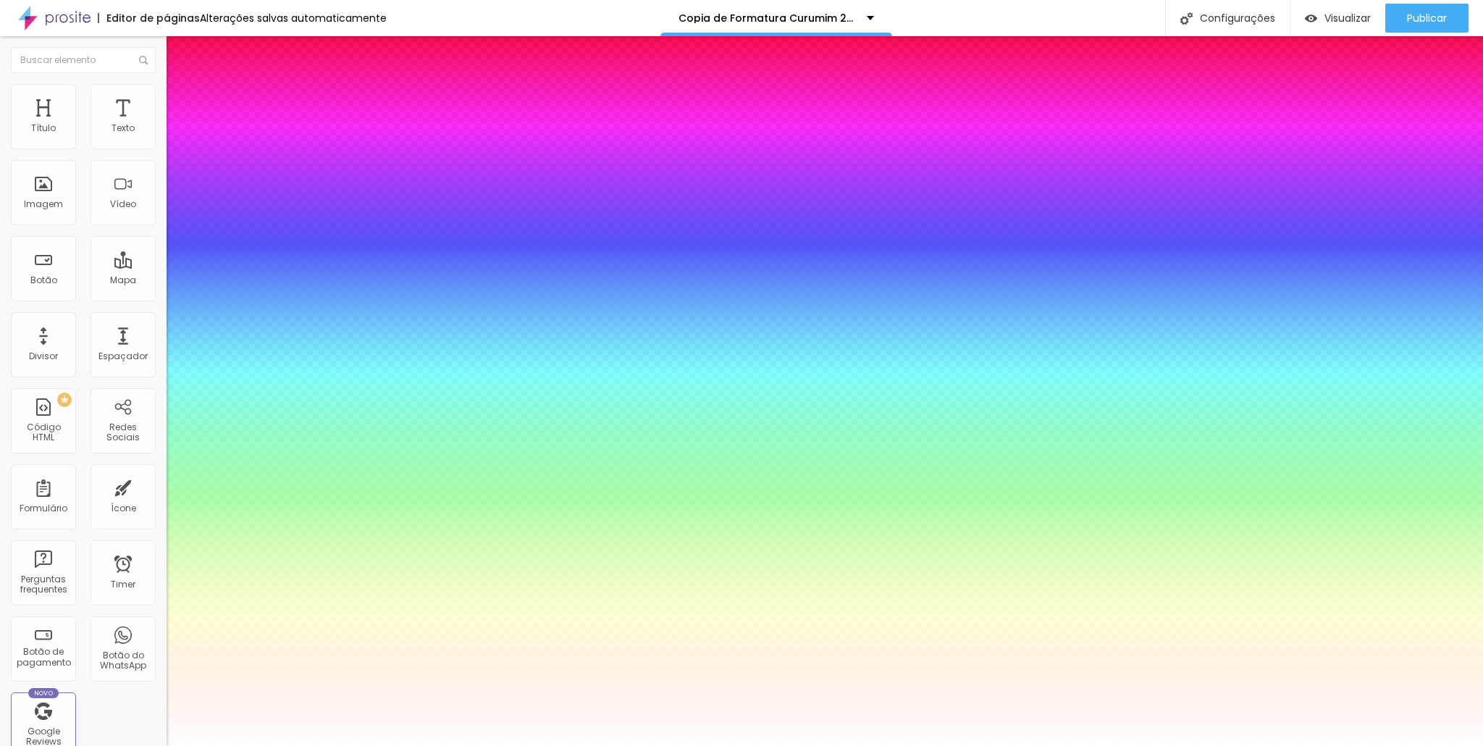
type input "52"
type input "54"
type input "56"
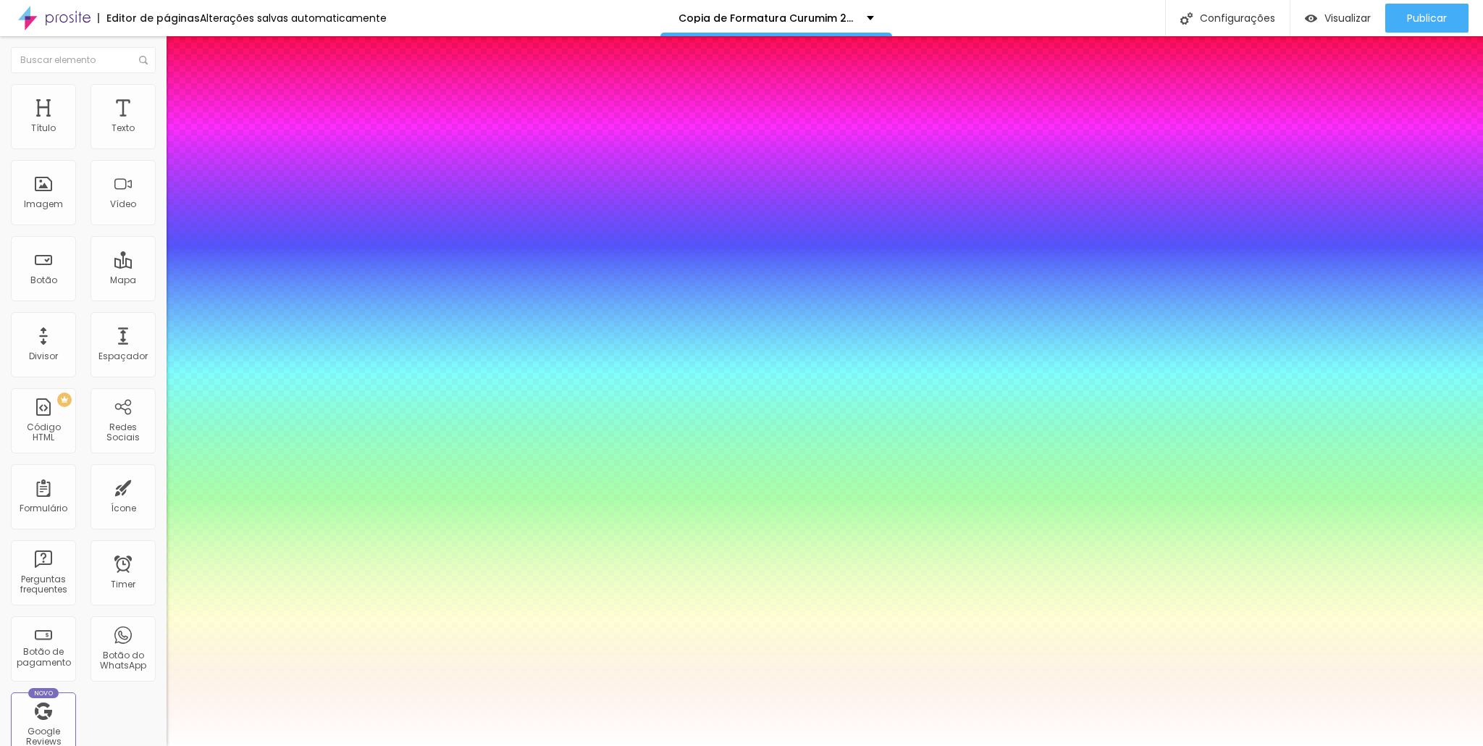
type input "59"
type input "61"
type input "65"
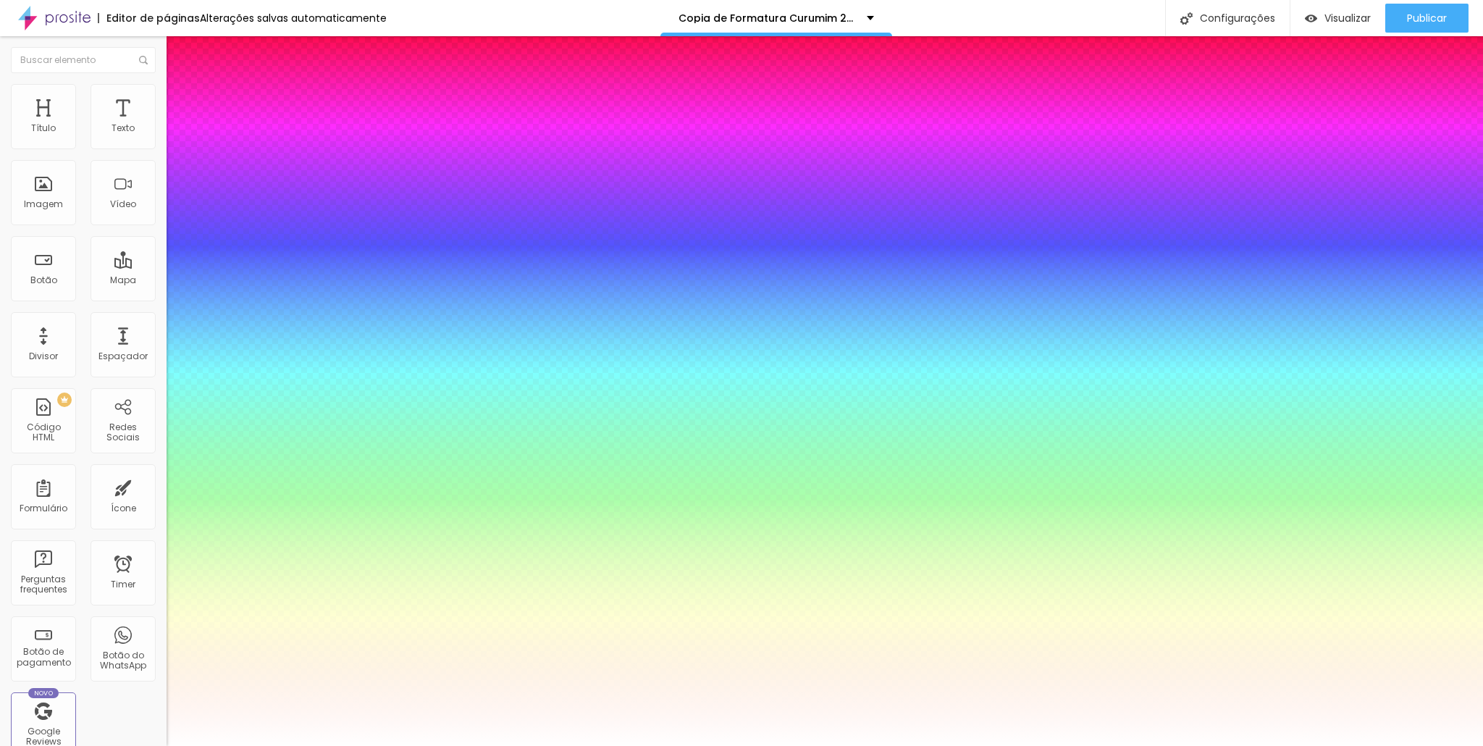
type input "65"
type input "69"
type input "79"
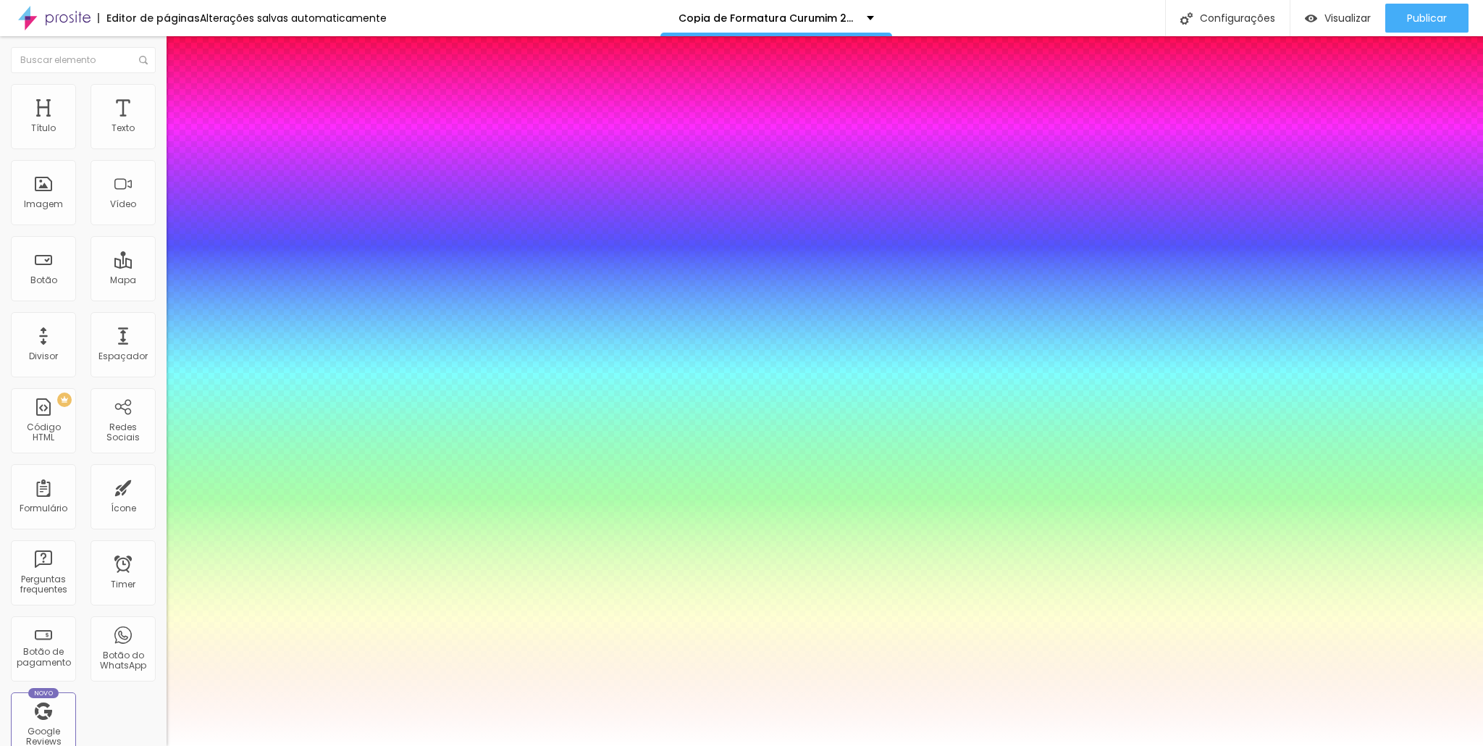
type input "88"
type input "100"
type input "99"
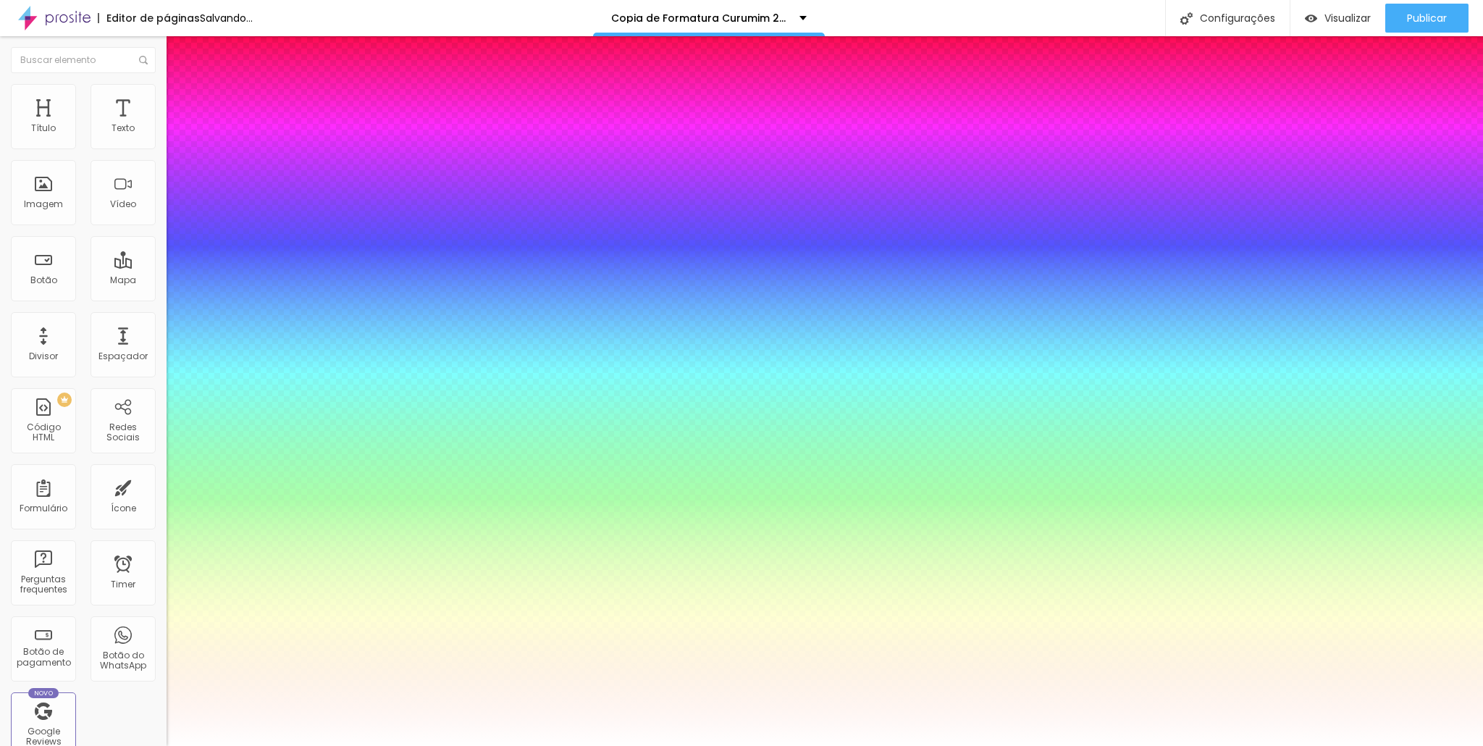
type input "99"
type input "0"
drag, startPoint x: 191, startPoint y: 471, endPoint x: 81, endPoint y: 451, distance: 111.8
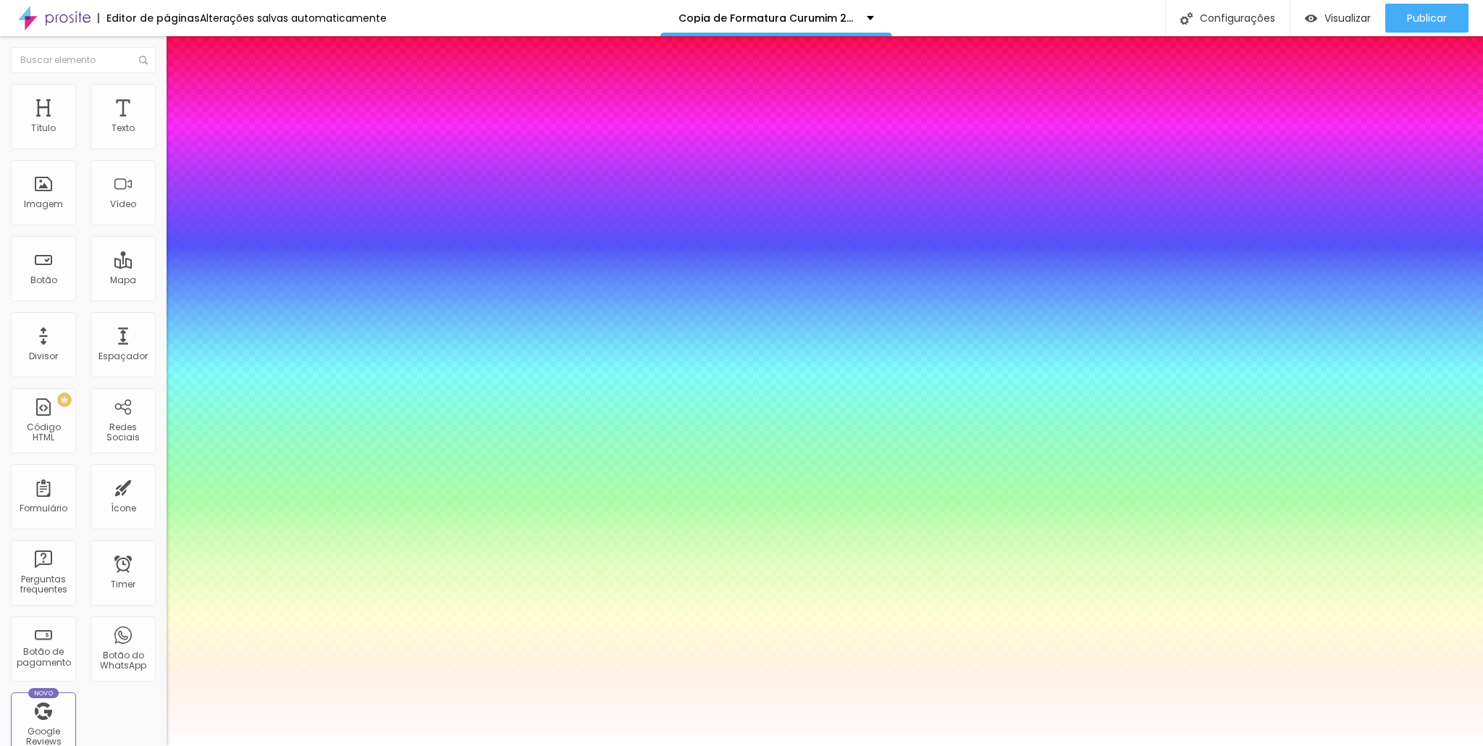
type input "78"
type input "100"
type input "94"
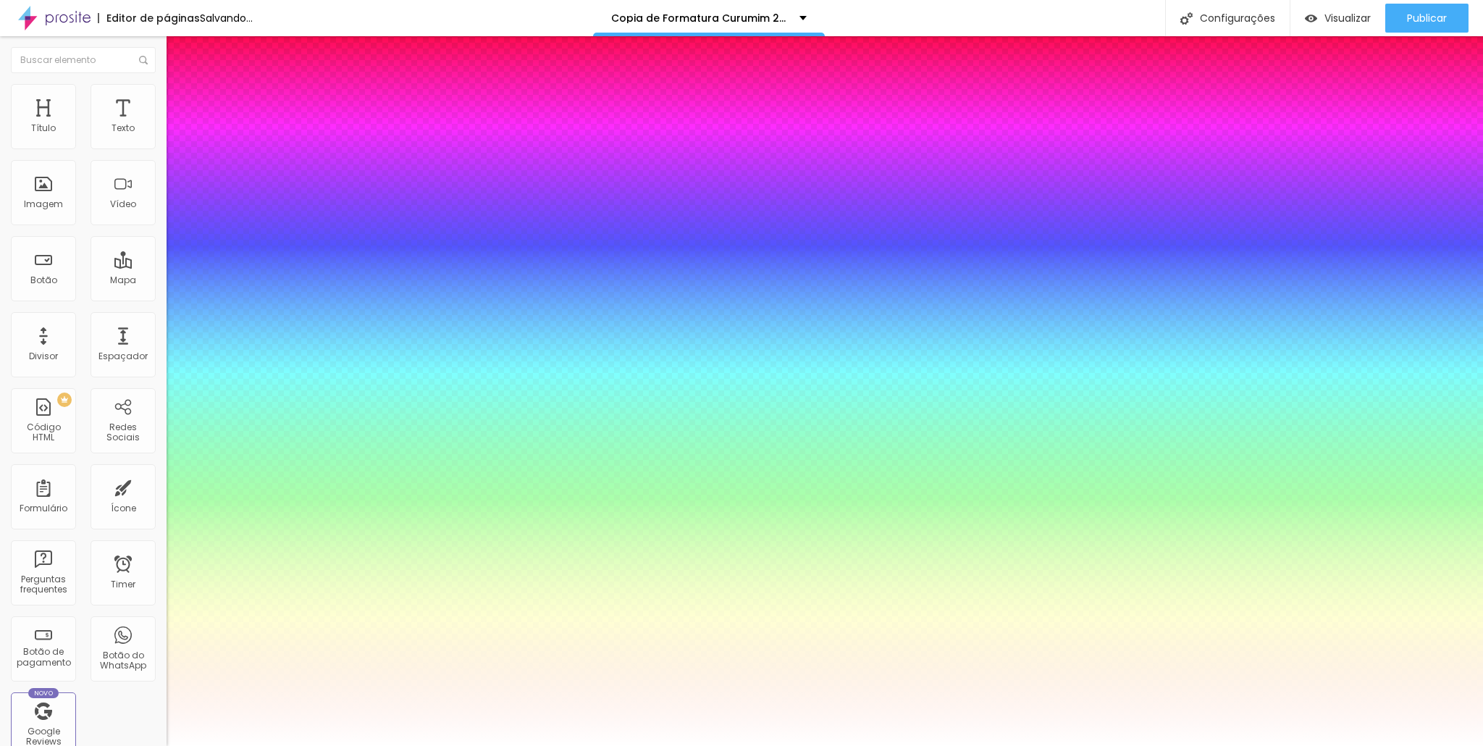
type input "94"
type input "89"
drag, startPoint x: 264, startPoint y: 404, endPoint x: 278, endPoint y: 406, distance: 14.6
type input "89"
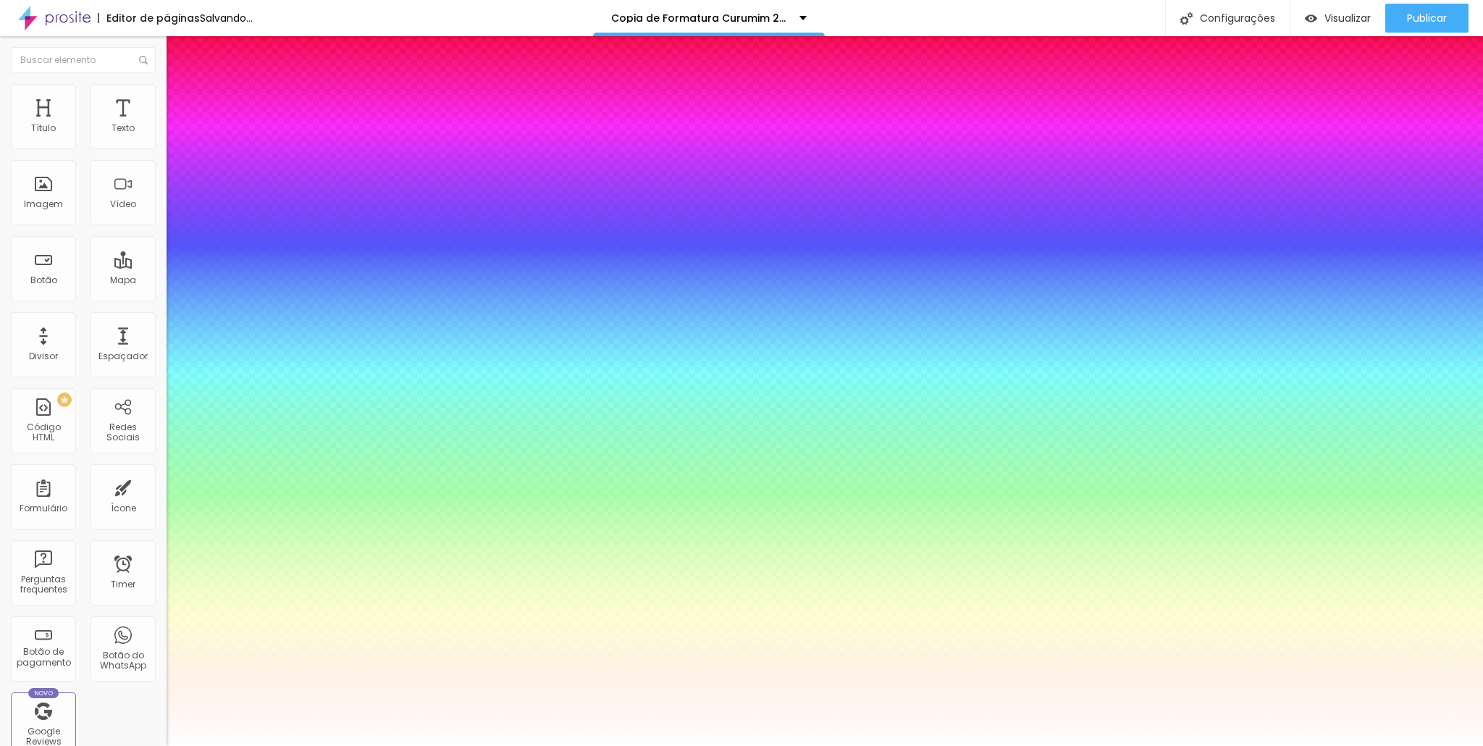
click at [501, 745] on div at bounding box center [741, 746] width 1483 height 0
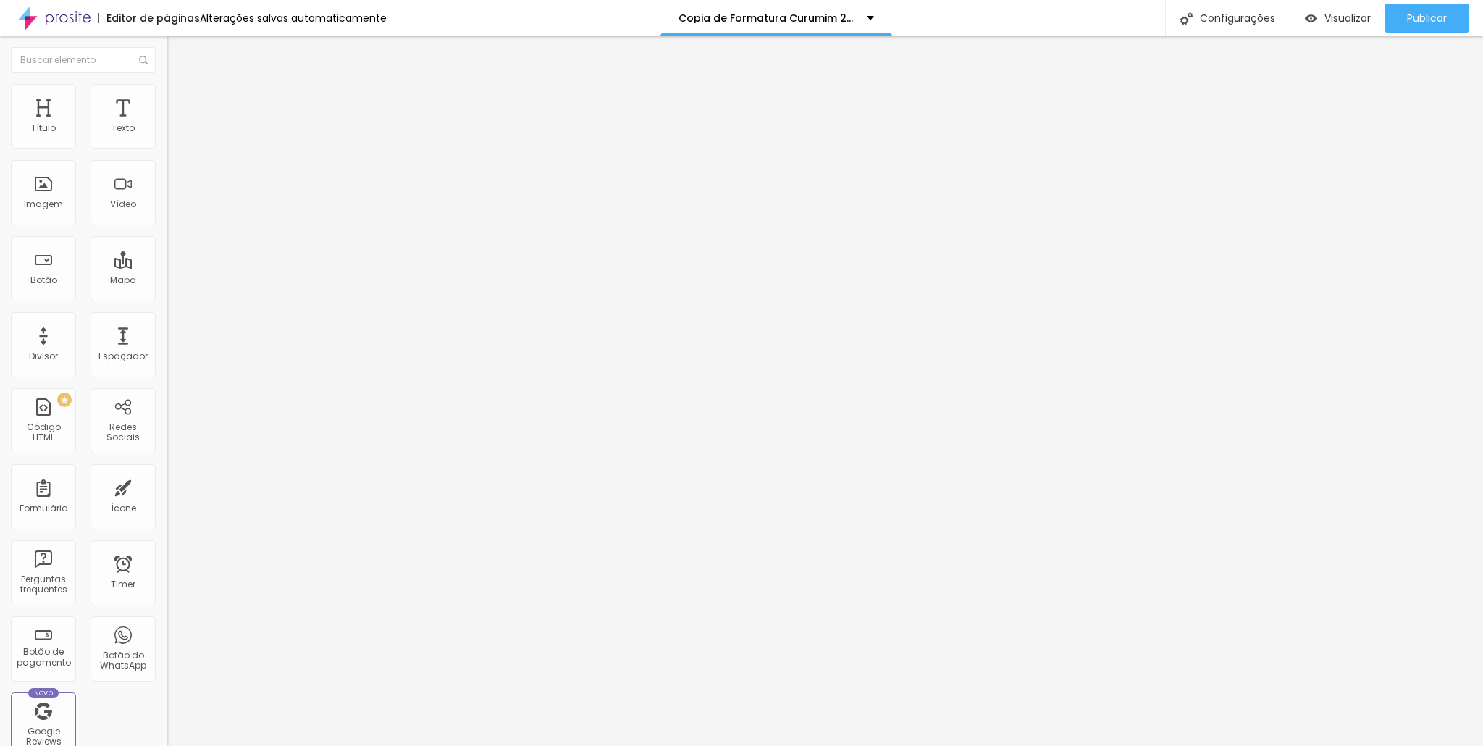
click at [180, 100] on span "Avançado" at bounding box center [204, 94] width 48 height 12
click at [180, 85] on span "Estilo" at bounding box center [191, 79] width 22 height 12
click at [172, 262] on icon "button" at bounding box center [176, 258] width 9 height 9
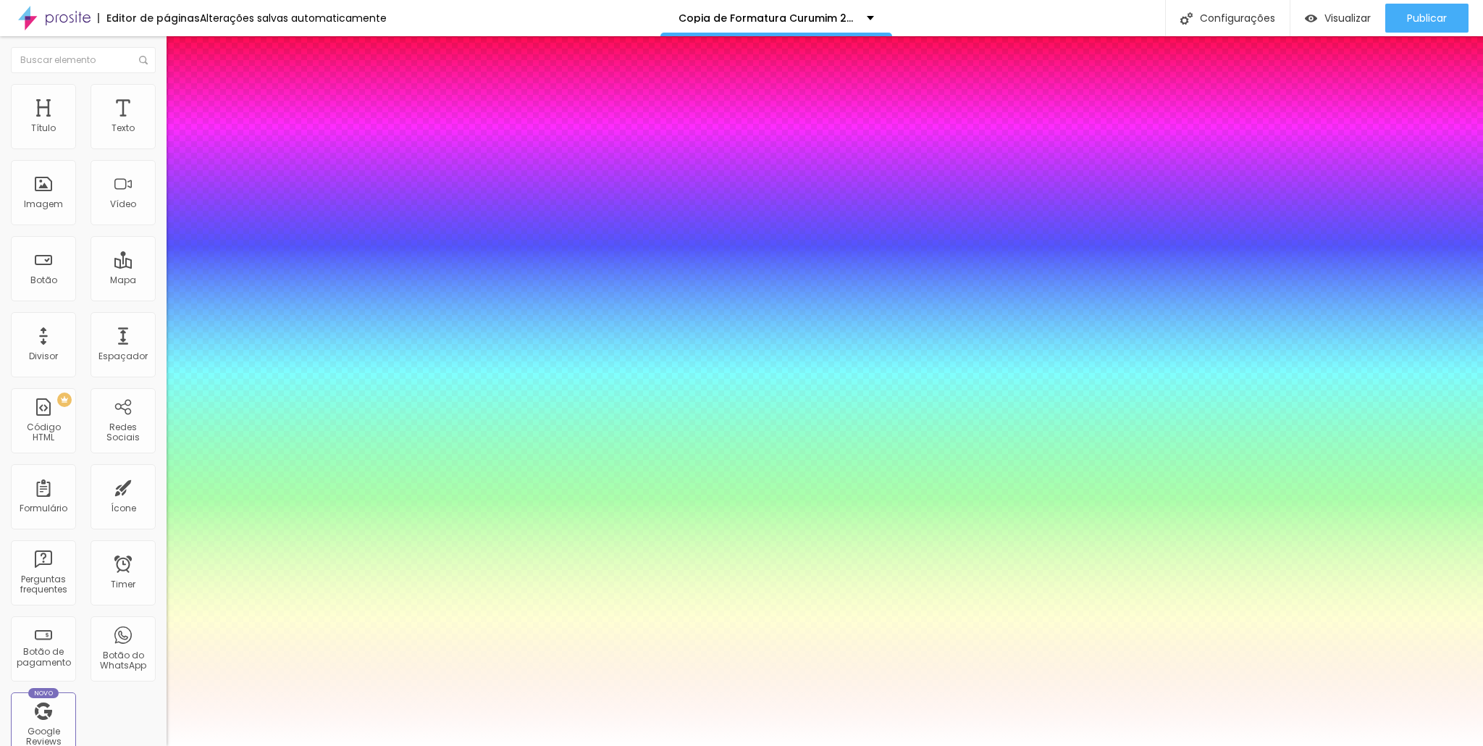
click at [261, 745] on div at bounding box center [741, 755] width 1483 height 0
click at [264, 745] on div at bounding box center [741, 755] width 1483 height 0
click at [136, 745] on div at bounding box center [741, 746] width 1483 height 0
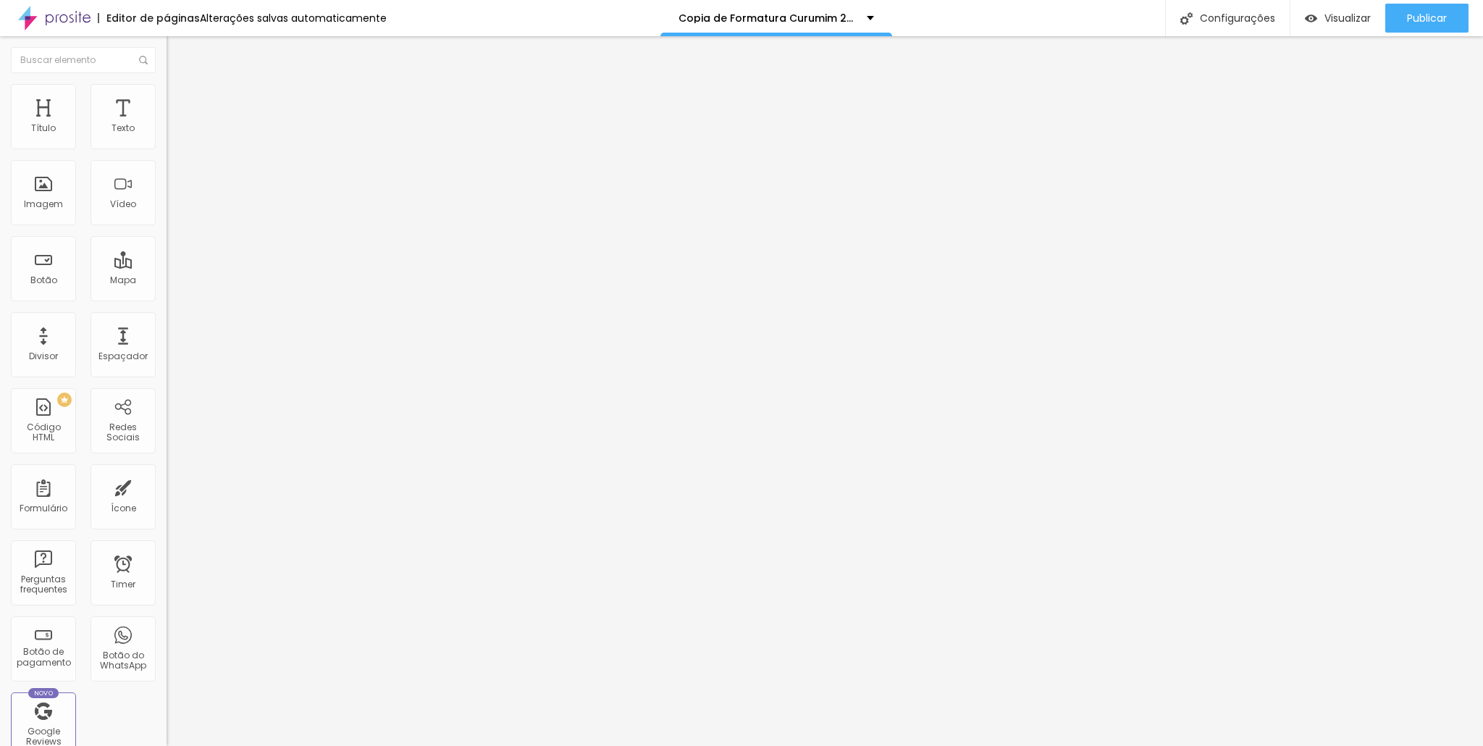
click at [167, 84] on li "Estilo" at bounding box center [250, 77] width 167 height 14
click at [167, 267] on button "button" at bounding box center [177, 258] width 20 height 15
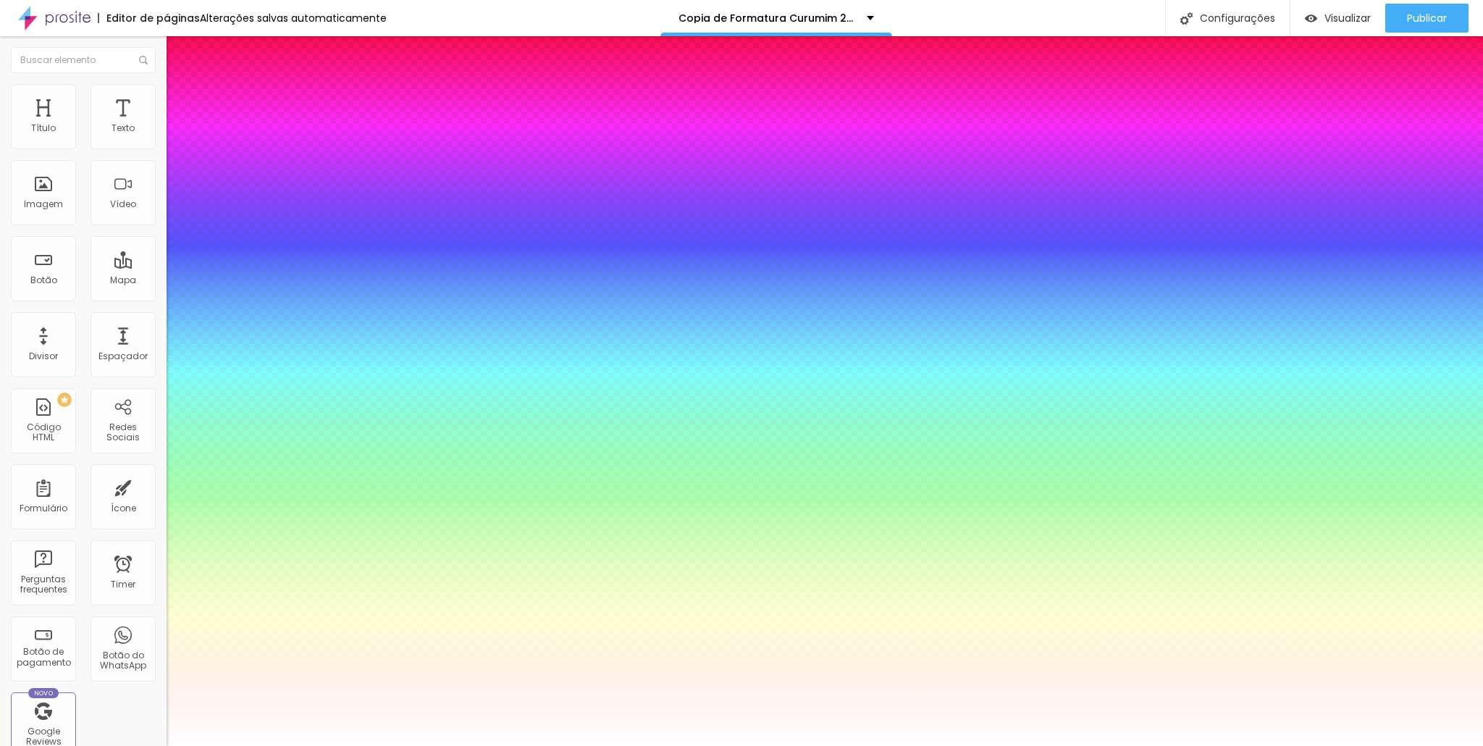
click at [255, 745] on div at bounding box center [741, 755] width 1483 height 0
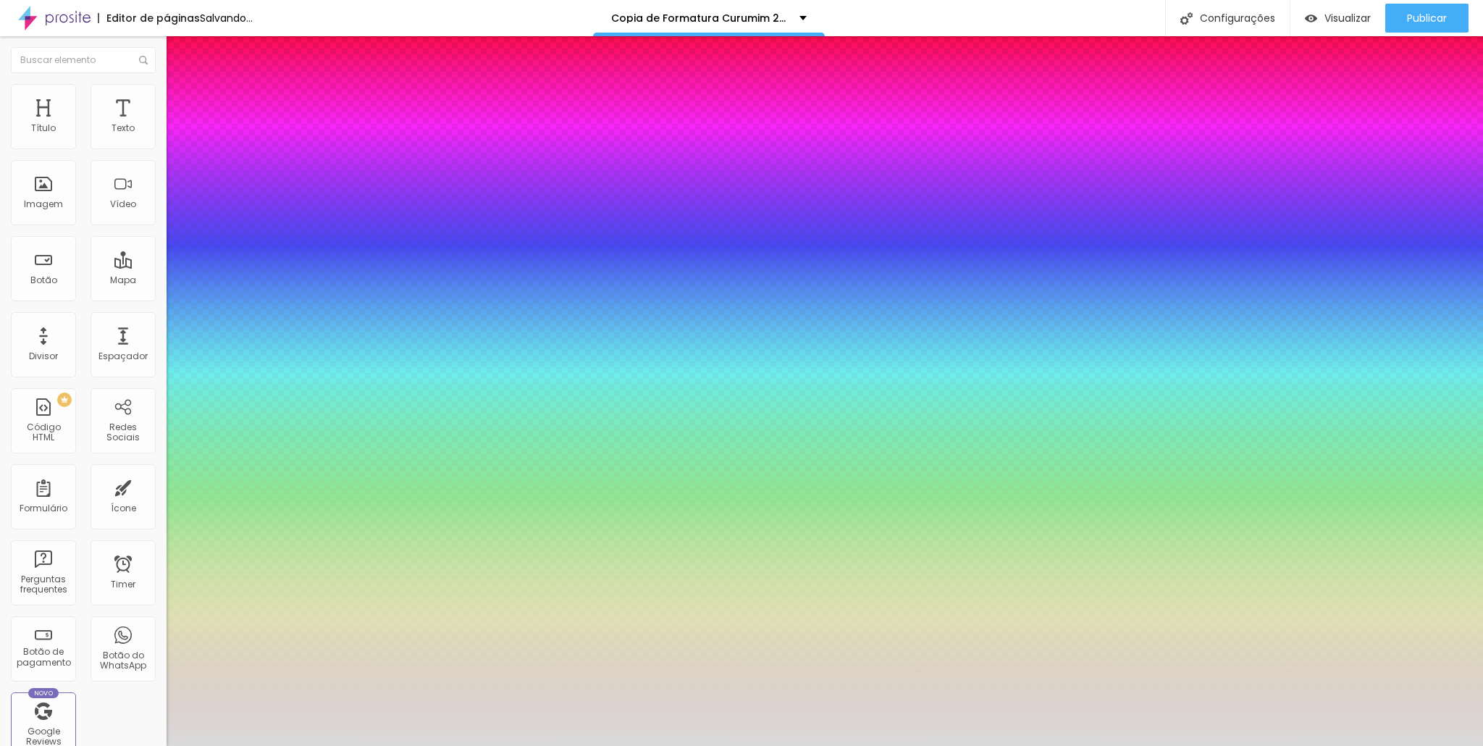
type input "#AEAEAE"
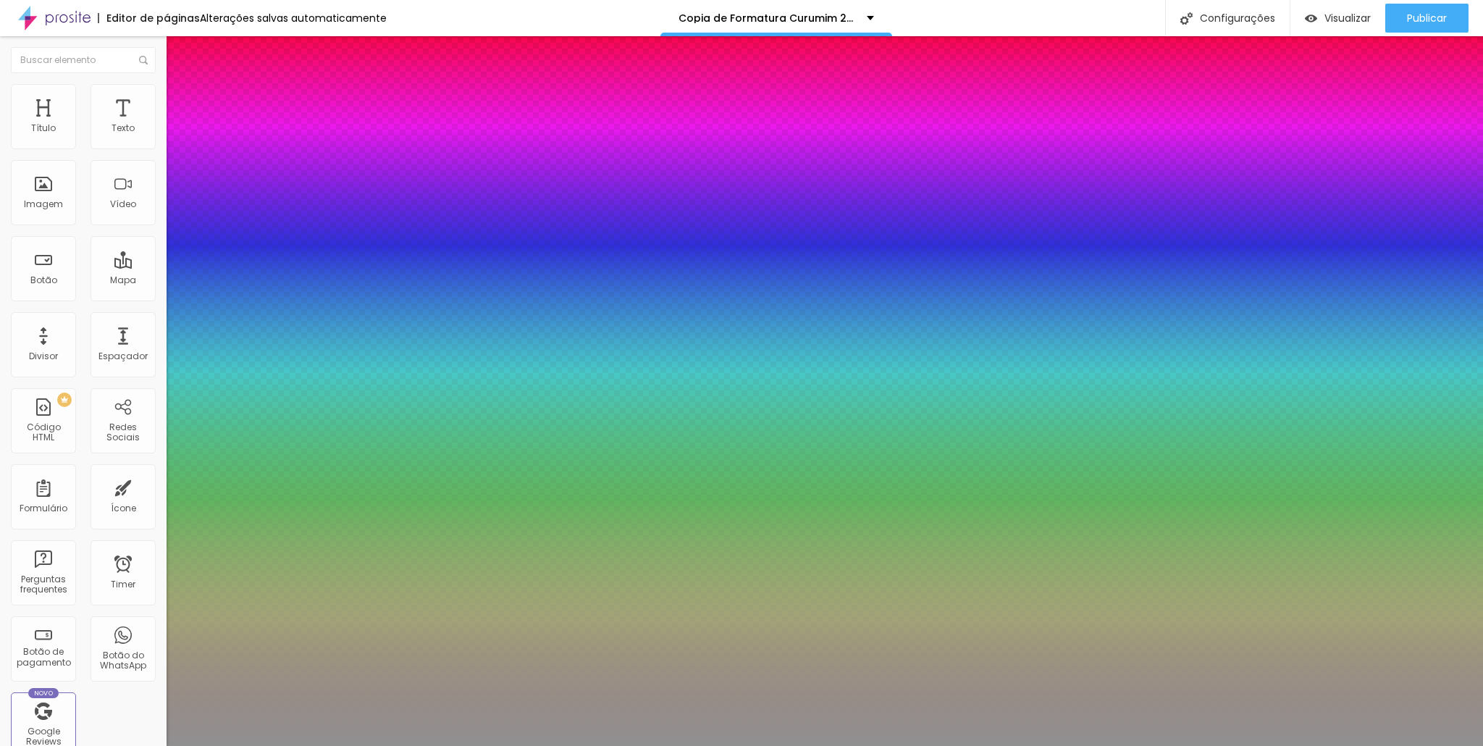
drag, startPoint x: 157, startPoint y: 473, endPoint x: 139, endPoint y: 474, distance: 18.2
click at [9, 745] on div at bounding box center [741, 746] width 1483 height 0
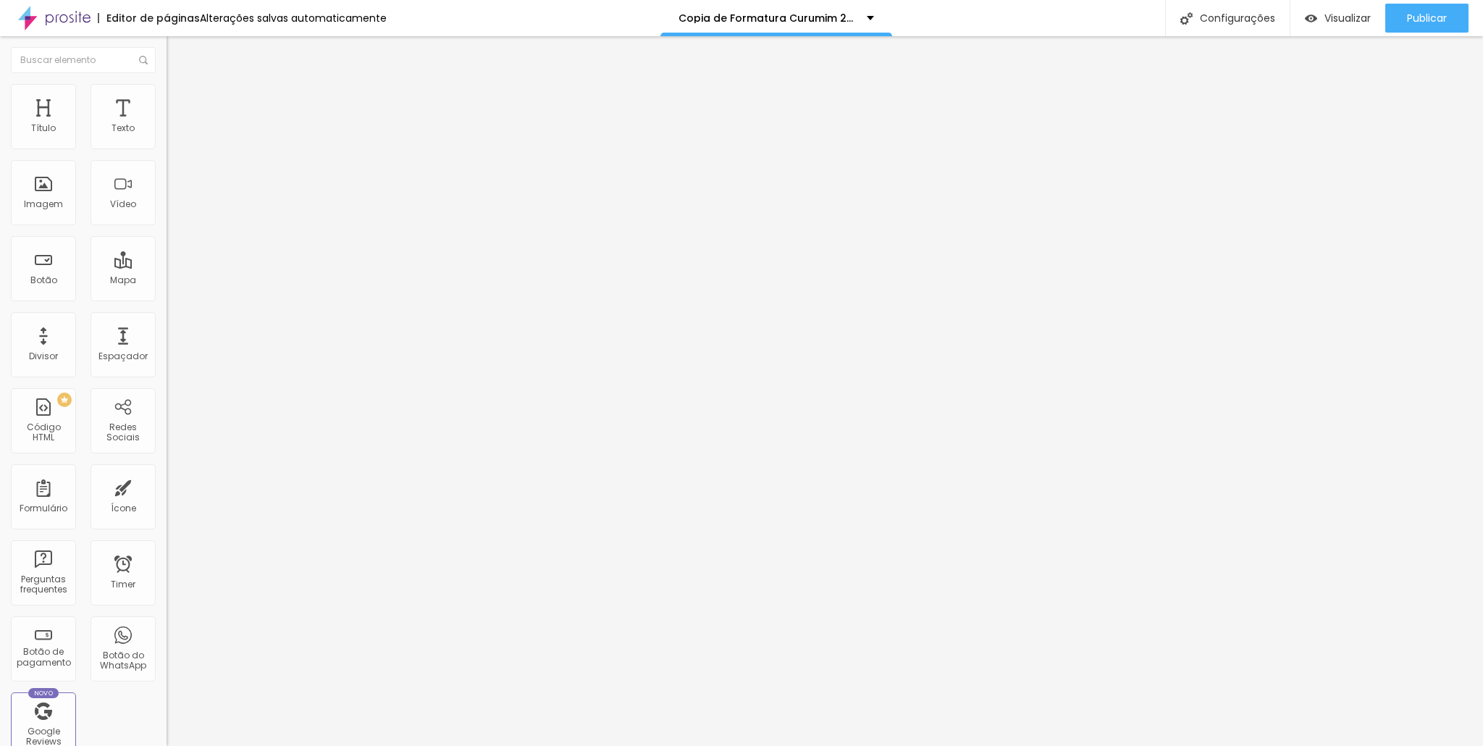
click at [167, 74] on ul "Estilo Avançado" at bounding box center [250, 84] width 167 height 29
click at [167, 89] on li "Avançado" at bounding box center [250, 91] width 167 height 14
click at [167, 82] on li "Estilo" at bounding box center [250, 77] width 167 height 14
click at [172, 214] on icon "button" at bounding box center [176, 209] width 9 height 9
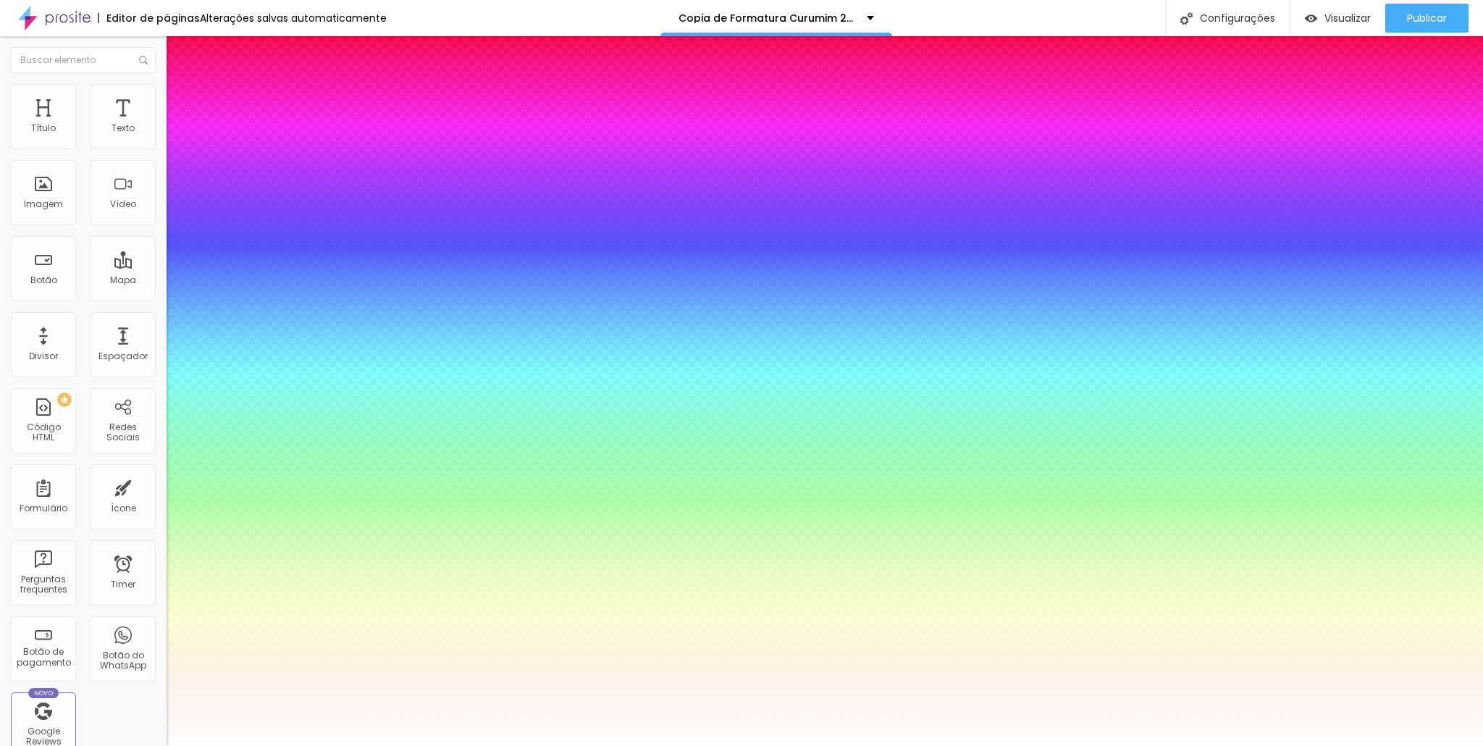
type input "1"
type input "1.2"
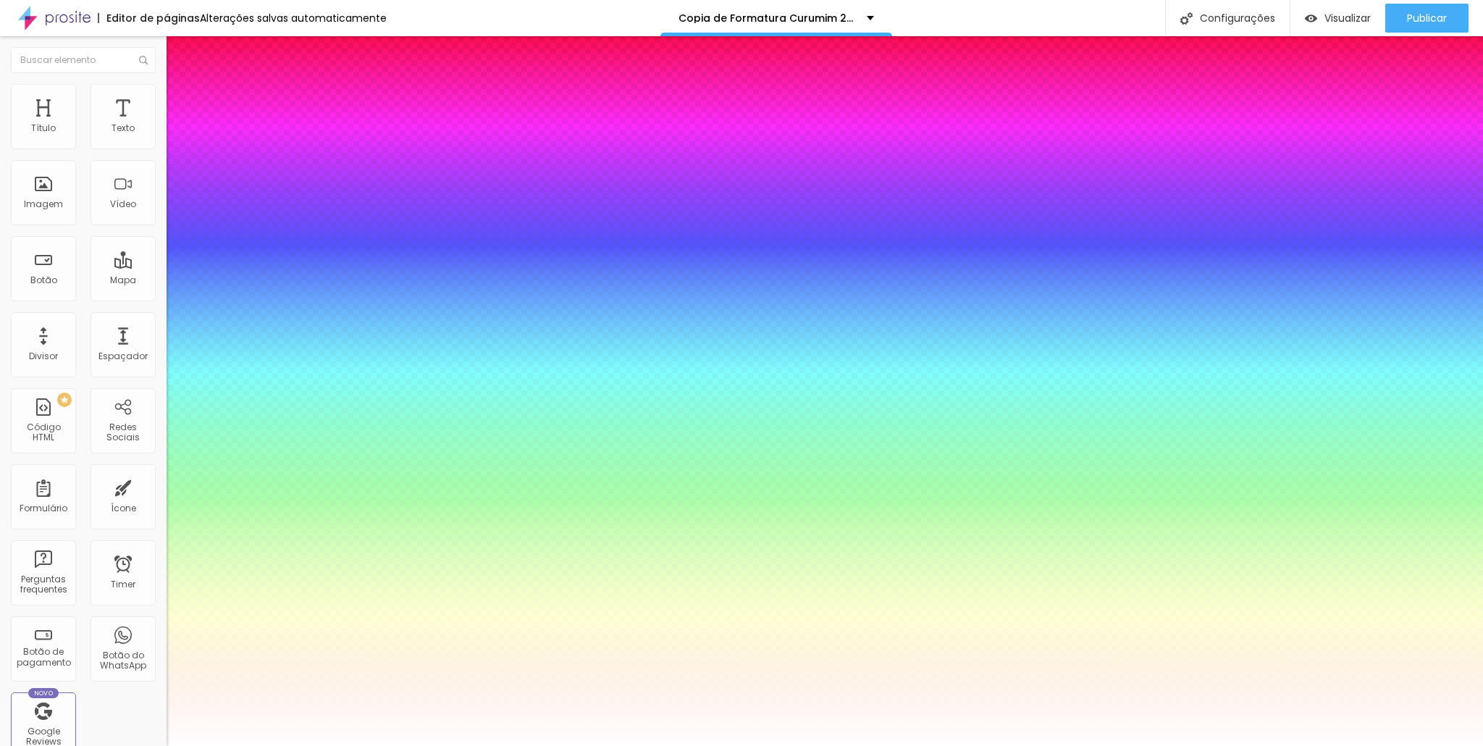
type input "1.5"
type input "1.8"
type input "1.9"
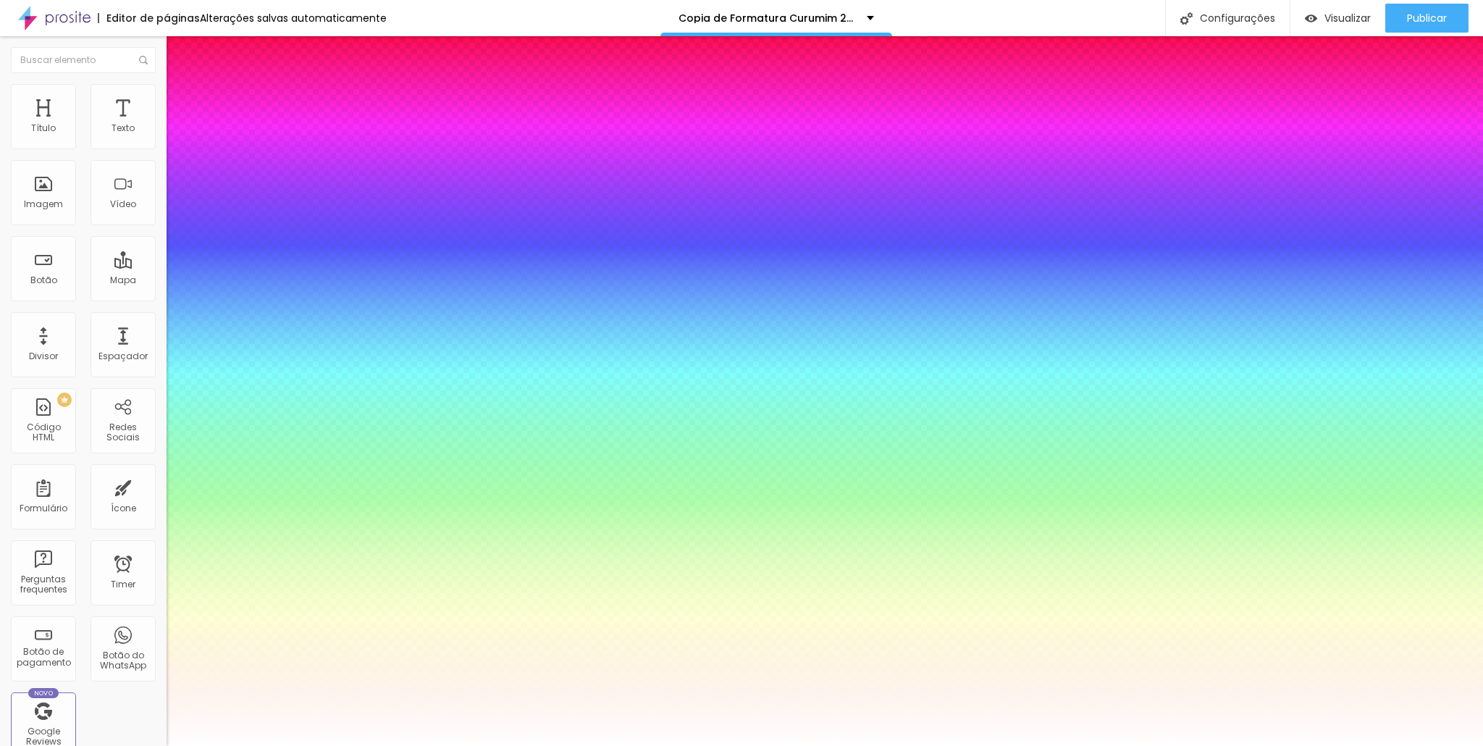
type input "1.9"
type input "2"
type input "2.2"
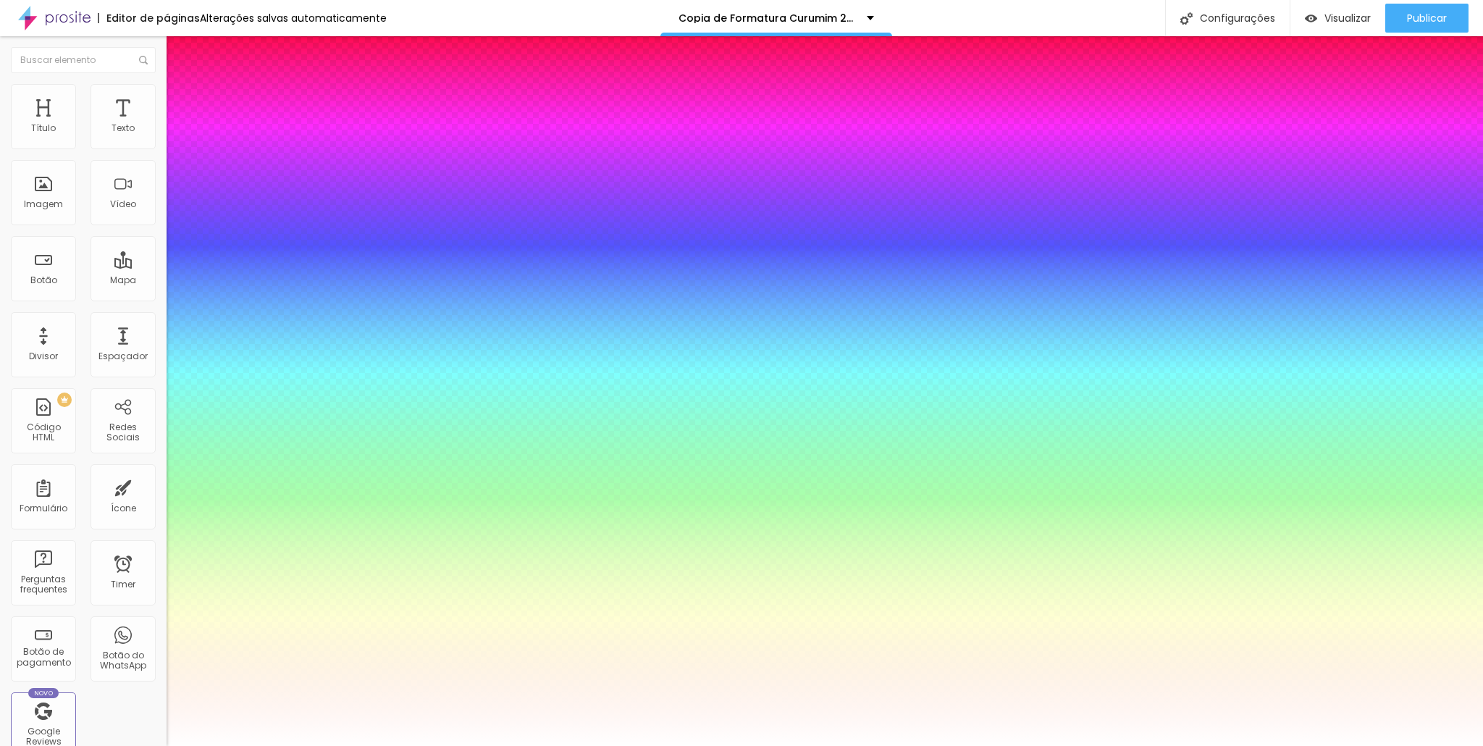
type input "2.3"
type input "2.4"
type input "2.5"
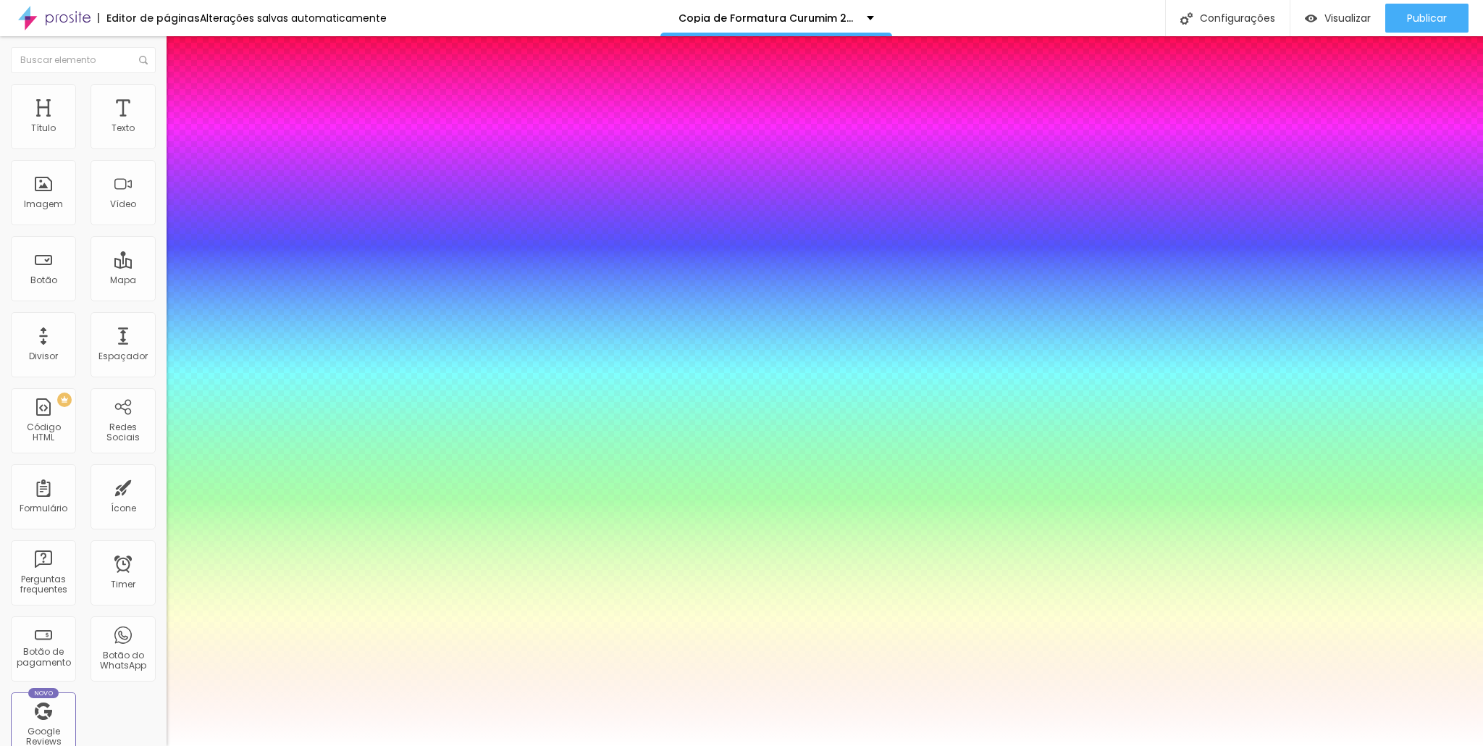
type input "2.5"
drag, startPoint x: 197, startPoint y: 440, endPoint x: 230, endPoint y: 442, distance: 33.4
click at [903, 745] on div at bounding box center [741, 746] width 1483 height 0
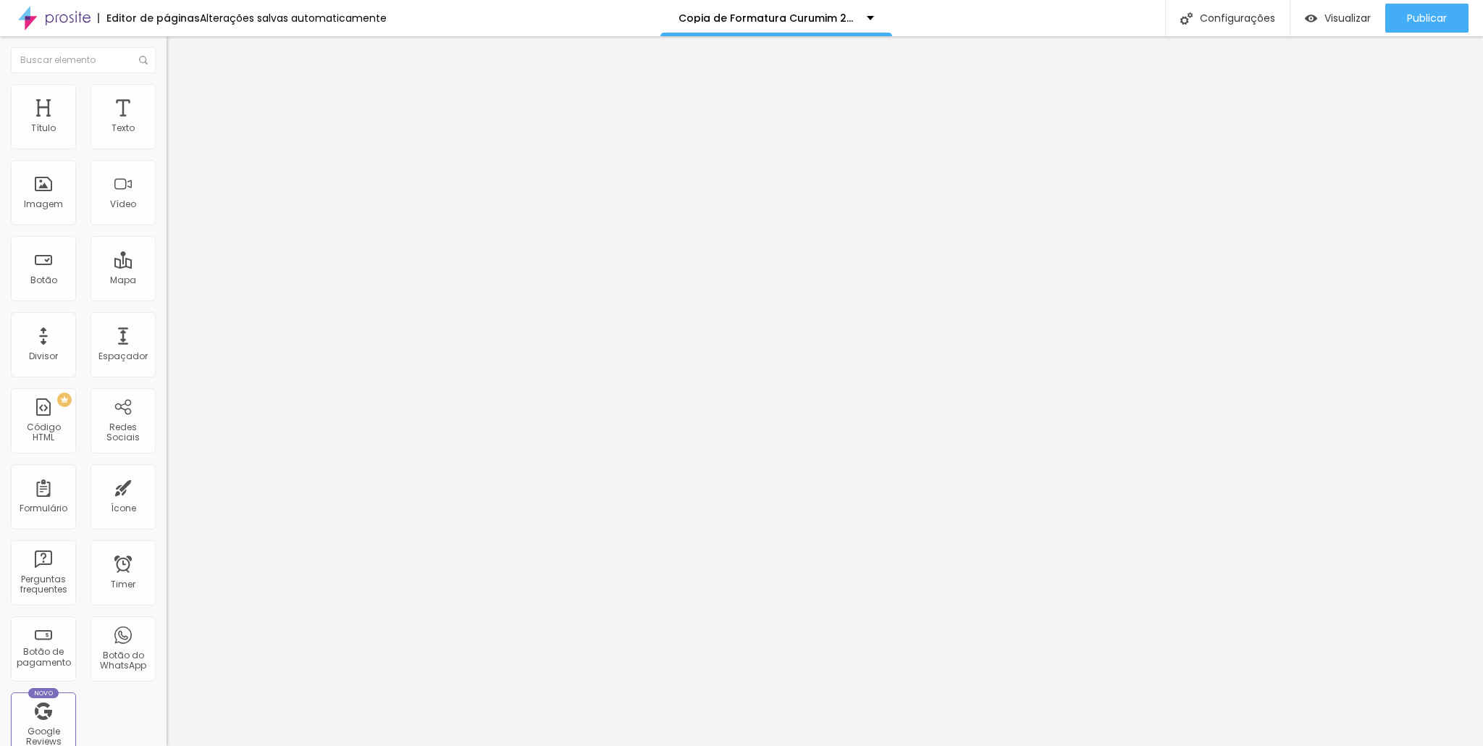
click at [167, 94] on ul "Estilo Avançado" at bounding box center [250, 84] width 167 height 29
click at [167, 95] on li "Avançado" at bounding box center [250, 91] width 167 height 14
click at [167, 267] on input "range" at bounding box center [213, 273] width 93 height 12
click at [167, 90] on li "Avançado" at bounding box center [250, 91] width 167 height 14
click at [167, 83] on img at bounding box center [173, 76] width 13 height 13
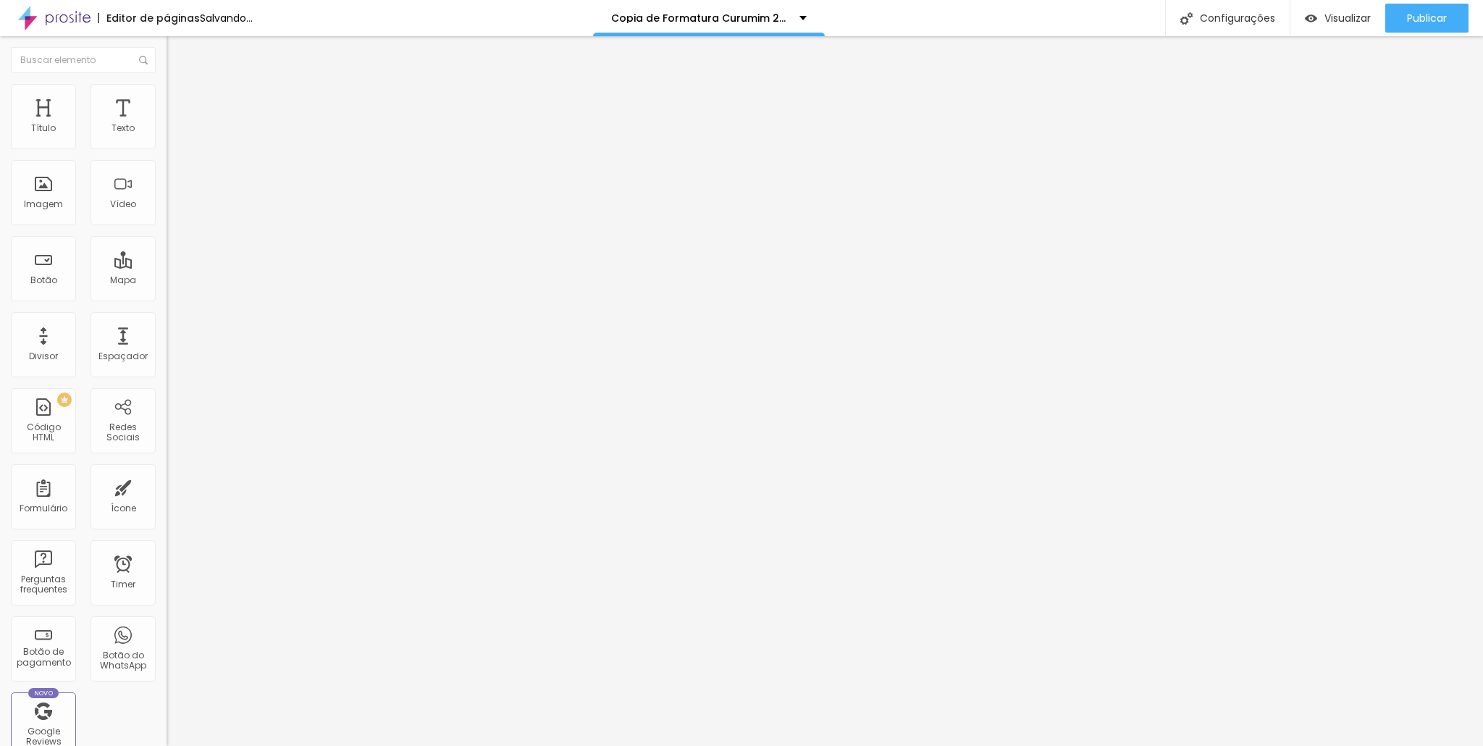
drag, startPoint x: 32, startPoint y: 138, endPoint x: 3, endPoint y: 135, distance: 29.2
click at [167, 267] on input "range" at bounding box center [213, 273] width 93 height 12
click at [167, 84] on li "Avançado" at bounding box center [250, 91] width 167 height 14
click at [180, 85] on span "Conteúdo" at bounding box center [202, 79] width 45 height 12
click at [167, 92] on img at bounding box center [173, 90] width 13 height 13
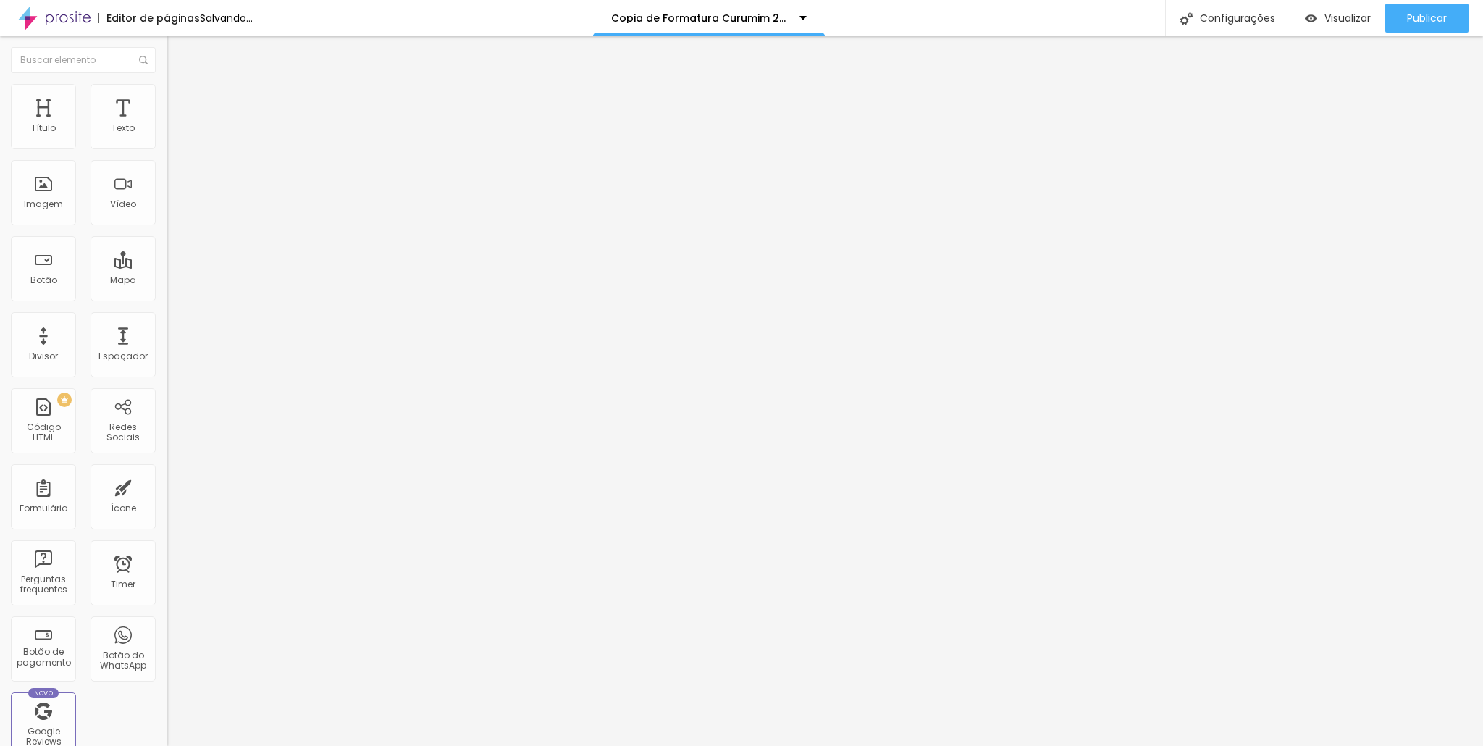
drag, startPoint x: 60, startPoint y: 137, endPoint x: 332, endPoint y: 124, distance: 271.9
click at [260, 267] on input "range" at bounding box center [213, 273] width 93 height 12
drag, startPoint x: 33, startPoint y: 172, endPoint x: 0, endPoint y: 185, distance: 35.4
click at [167, 472] on input "range" at bounding box center [213, 478] width 93 height 12
click at [167, 99] on img at bounding box center [173, 105] width 13 height 13
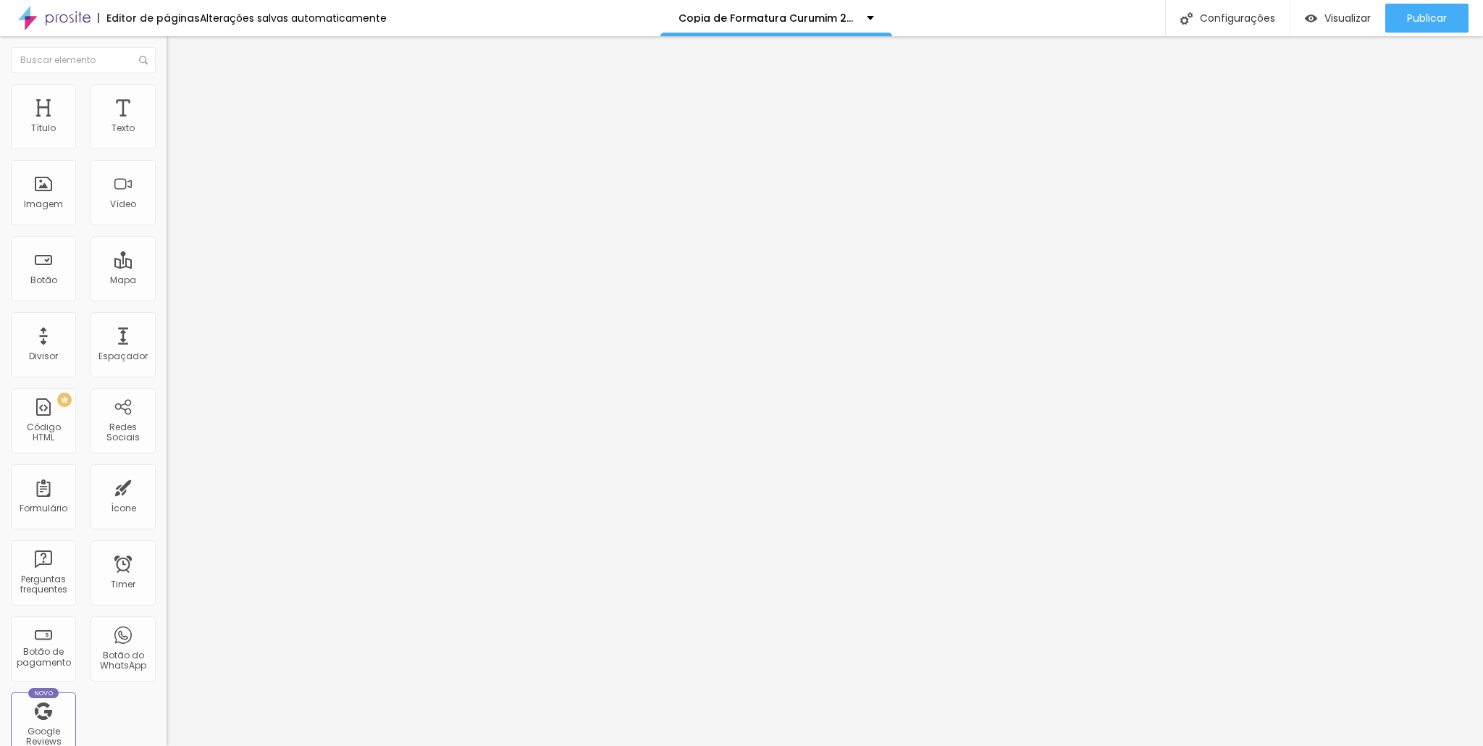
click at [167, 82] on img at bounding box center [173, 76] width 13 height 13
click at [167, 145] on img at bounding box center [172, 150] width 10 height 10
click at [167, 99] on li "Avançado" at bounding box center [250, 106] width 167 height 14
drag, startPoint x: 30, startPoint y: 138, endPoint x: 0, endPoint y: 146, distance: 31.4
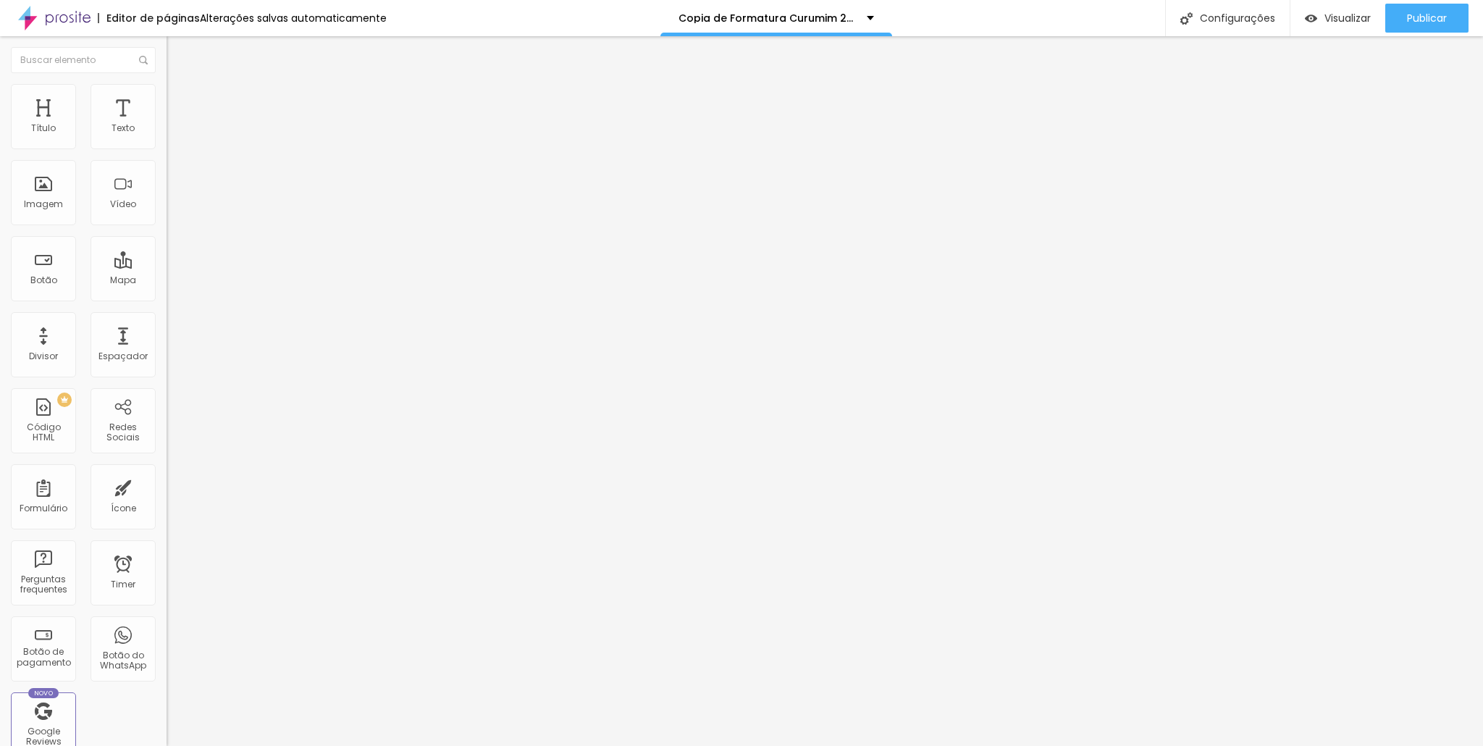
click at [167, 281] on input "range" at bounding box center [213, 287] width 93 height 12
click at [167, 92] on img at bounding box center [173, 90] width 13 height 13
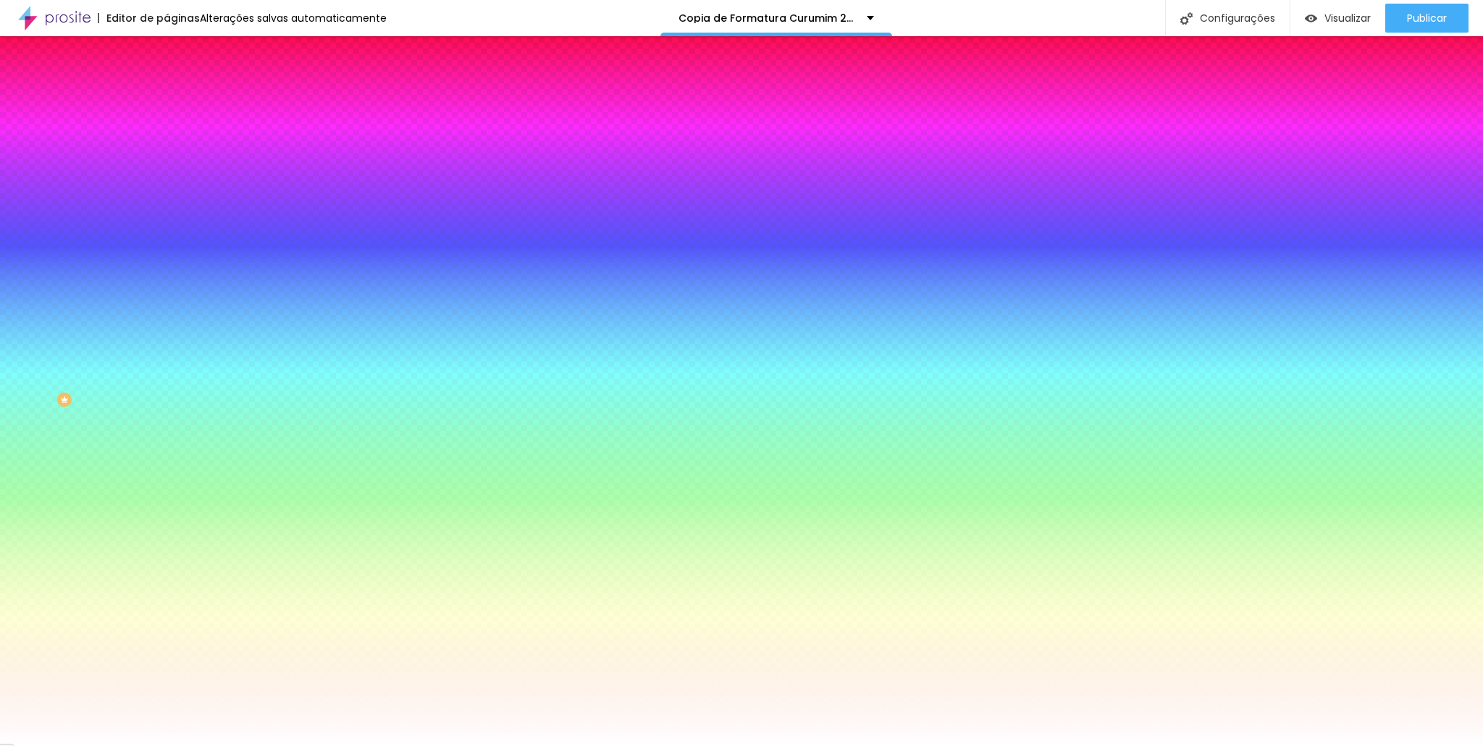
click at [180, 85] on span "Conteúdo" at bounding box center [202, 79] width 45 height 12
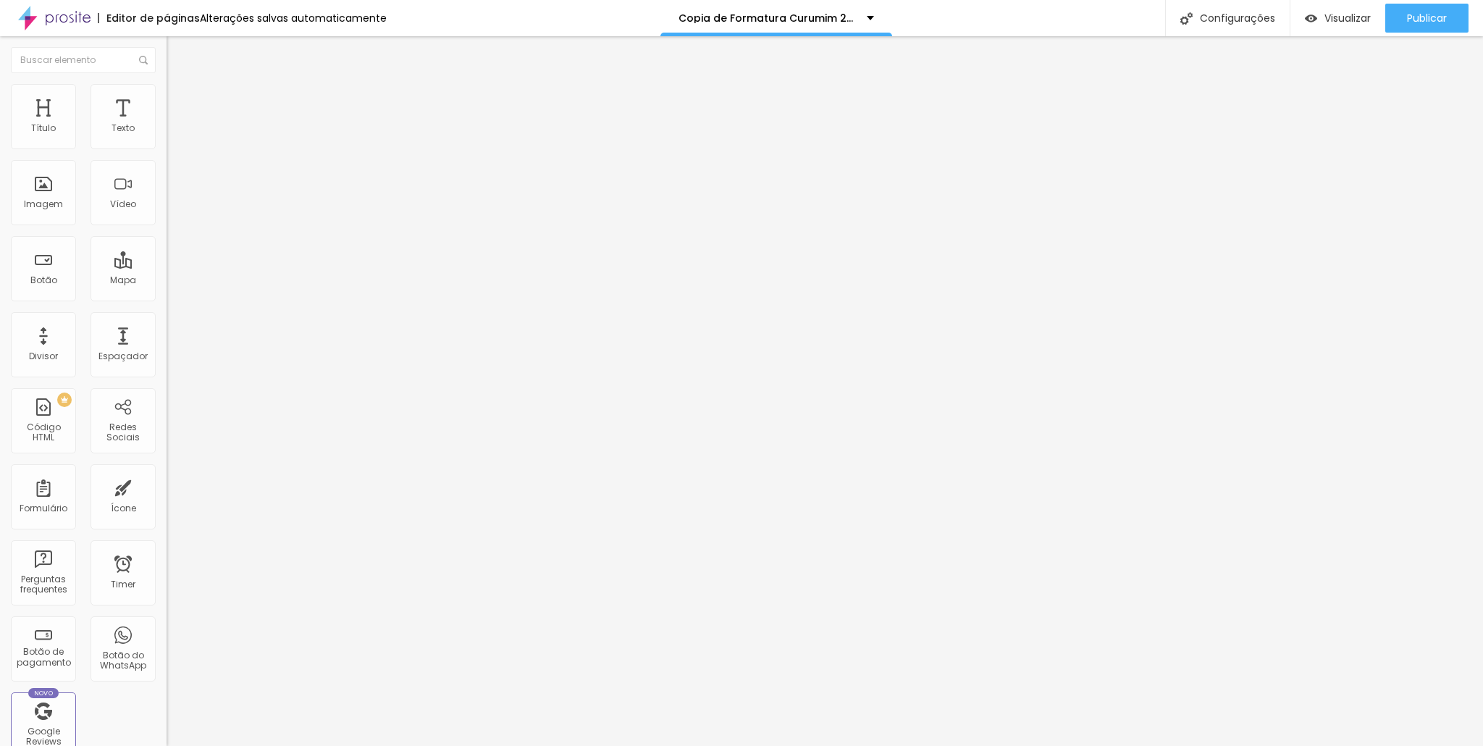
click at [167, 143] on img at bounding box center [172, 138] width 10 height 10
click at [167, 145] on img at bounding box center [172, 150] width 10 height 10
click at [167, 132] on span "Encaixotado" at bounding box center [195, 126] width 56 height 12
click at [167, 154] on span "Completo" at bounding box center [189, 148] width 44 height 12
drag, startPoint x: 78, startPoint y: 110, endPoint x: 81, endPoint y: 101, distance: 9.9
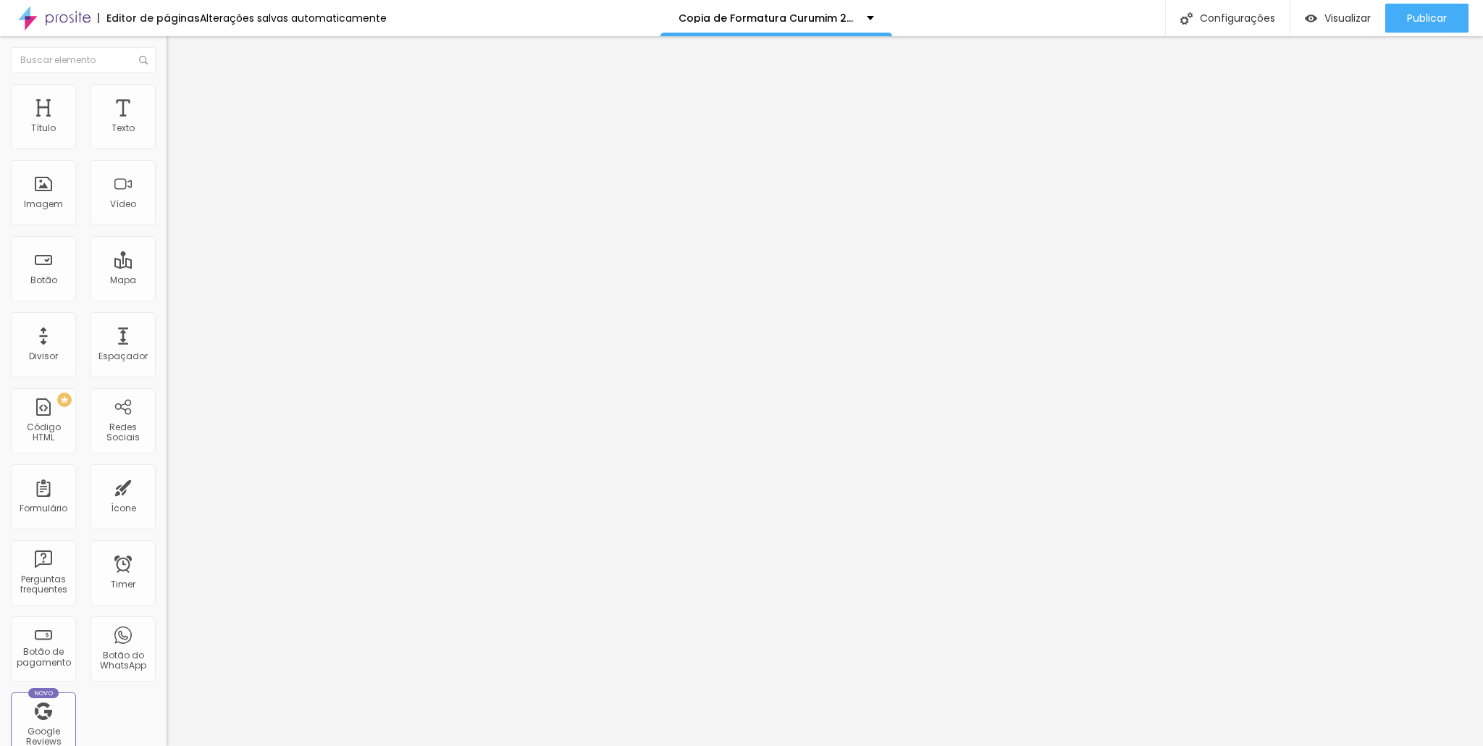
click at [167, 99] on li "Estilo" at bounding box center [250, 91] width 167 height 14
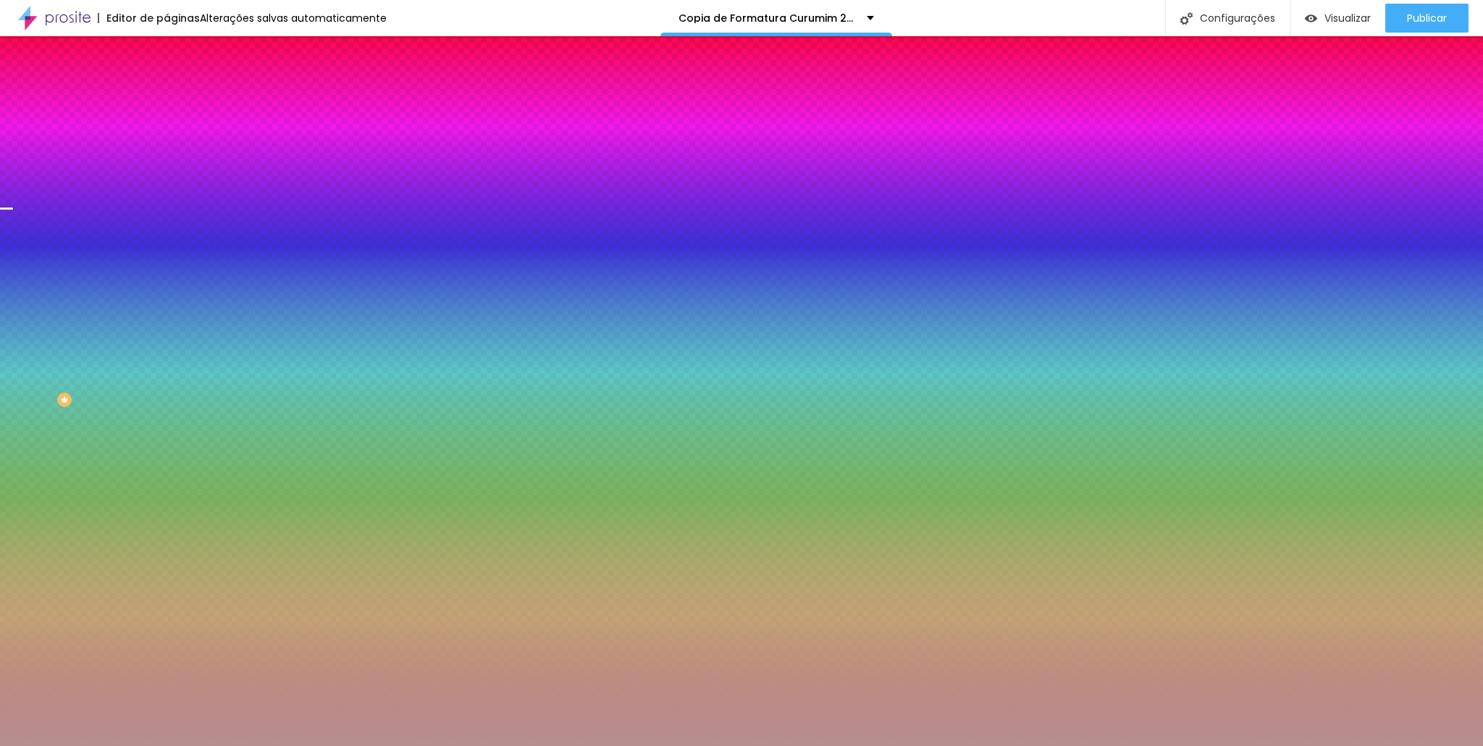
click at [172, 193] on icon "button" at bounding box center [177, 188] width 10 height 10
click at [167, 197] on div at bounding box center [250, 197] width 167 height 0
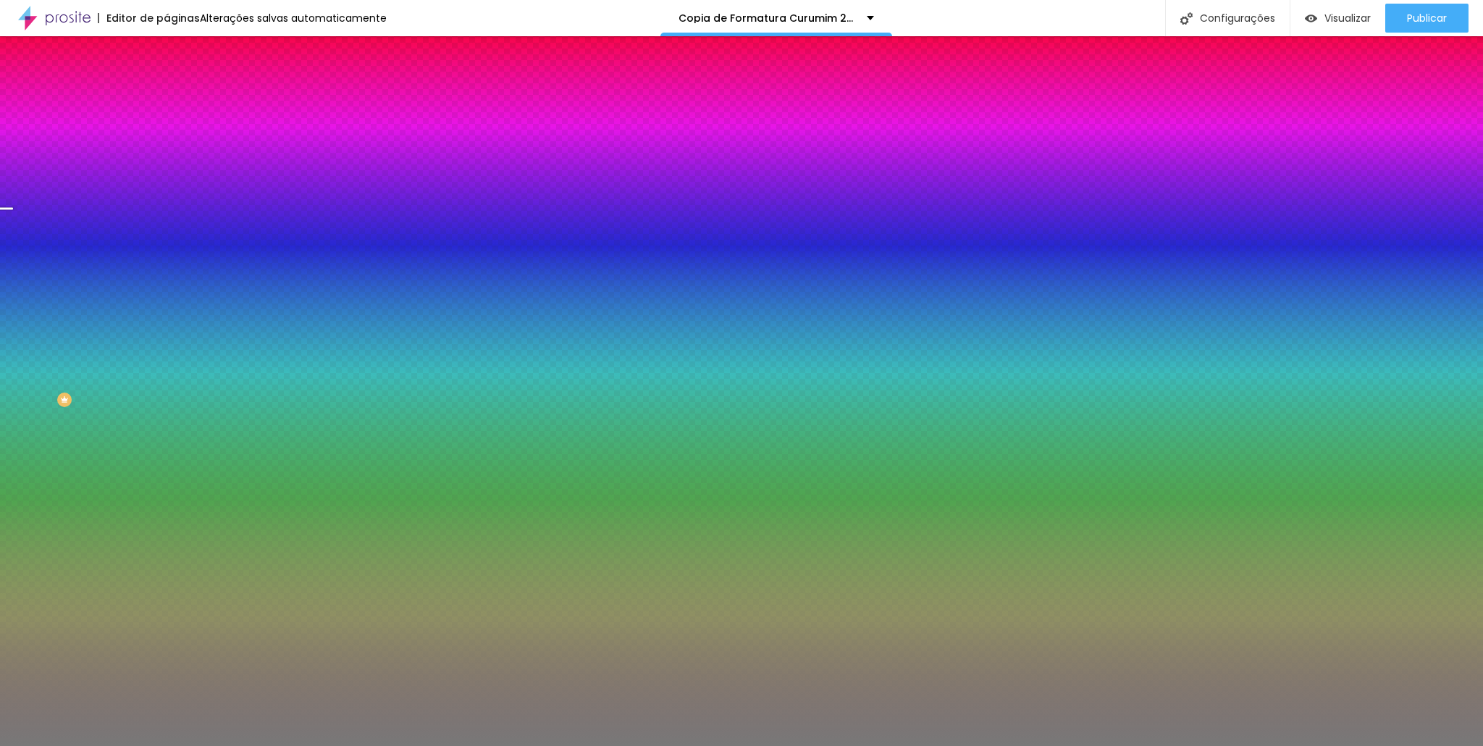
drag, startPoint x: 38, startPoint y: 299, endPoint x: 22, endPoint y: 338, distance: 42.5
click at [22, 338] on div at bounding box center [741, 373] width 1483 height 746
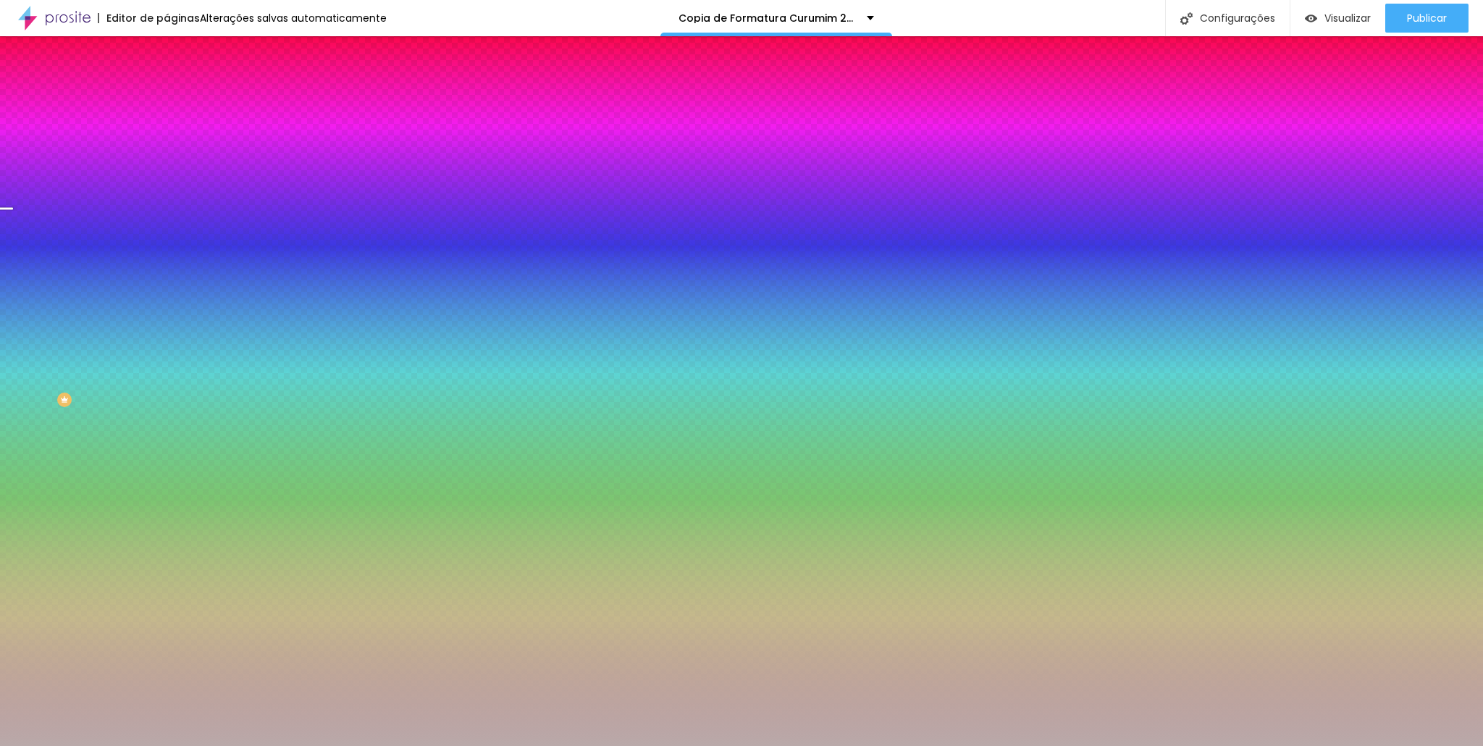
click at [30, 311] on div at bounding box center [741, 373] width 1483 height 746
click at [172, 193] on icon "button" at bounding box center [177, 188] width 10 height 10
click at [180, 102] on span "Avançado" at bounding box center [204, 108] width 48 height 12
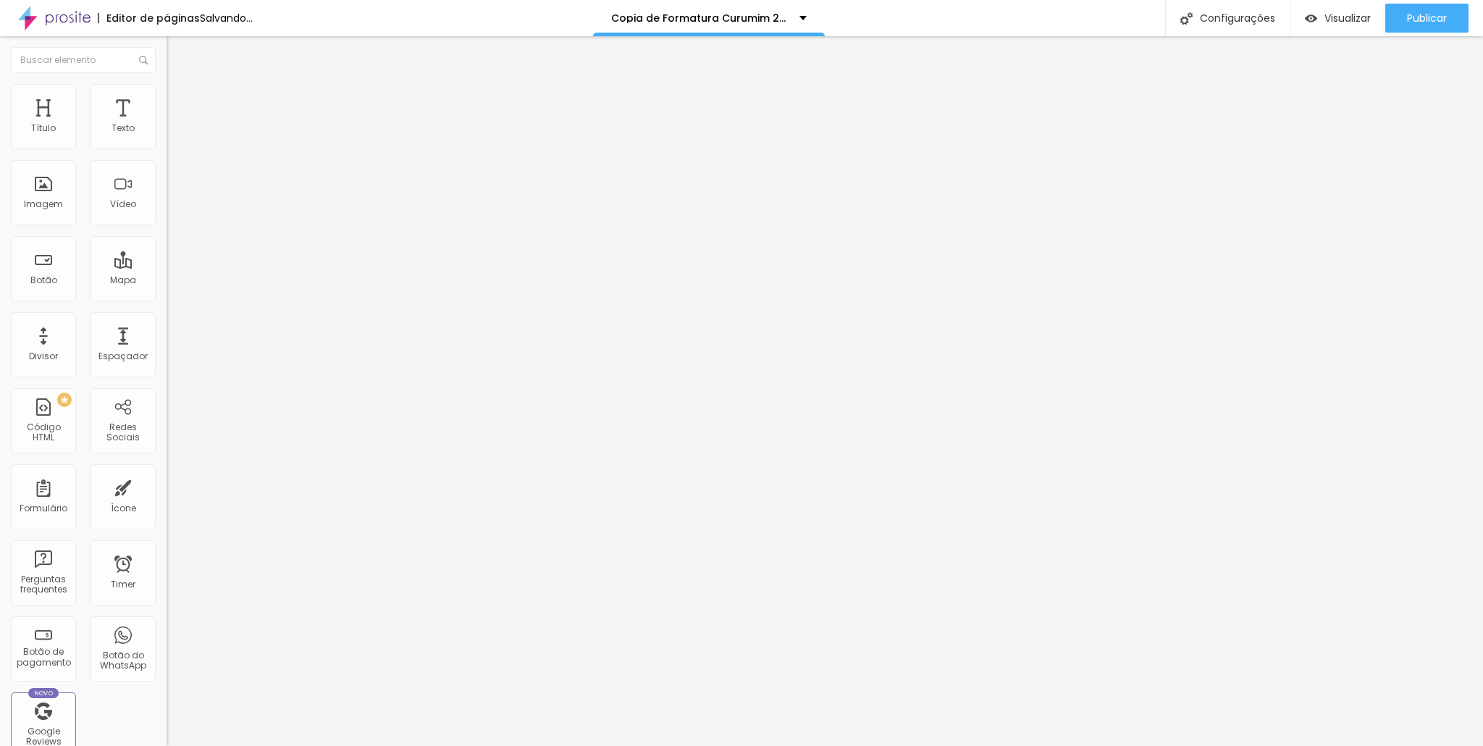
drag, startPoint x: 62, startPoint y: 171, endPoint x: 46, endPoint y: 167, distance: 17.0
click at [167, 486] on input "range" at bounding box center [213, 492] width 93 height 12
click at [167, 84] on li "Estilo" at bounding box center [250, 91] width 167 height 14
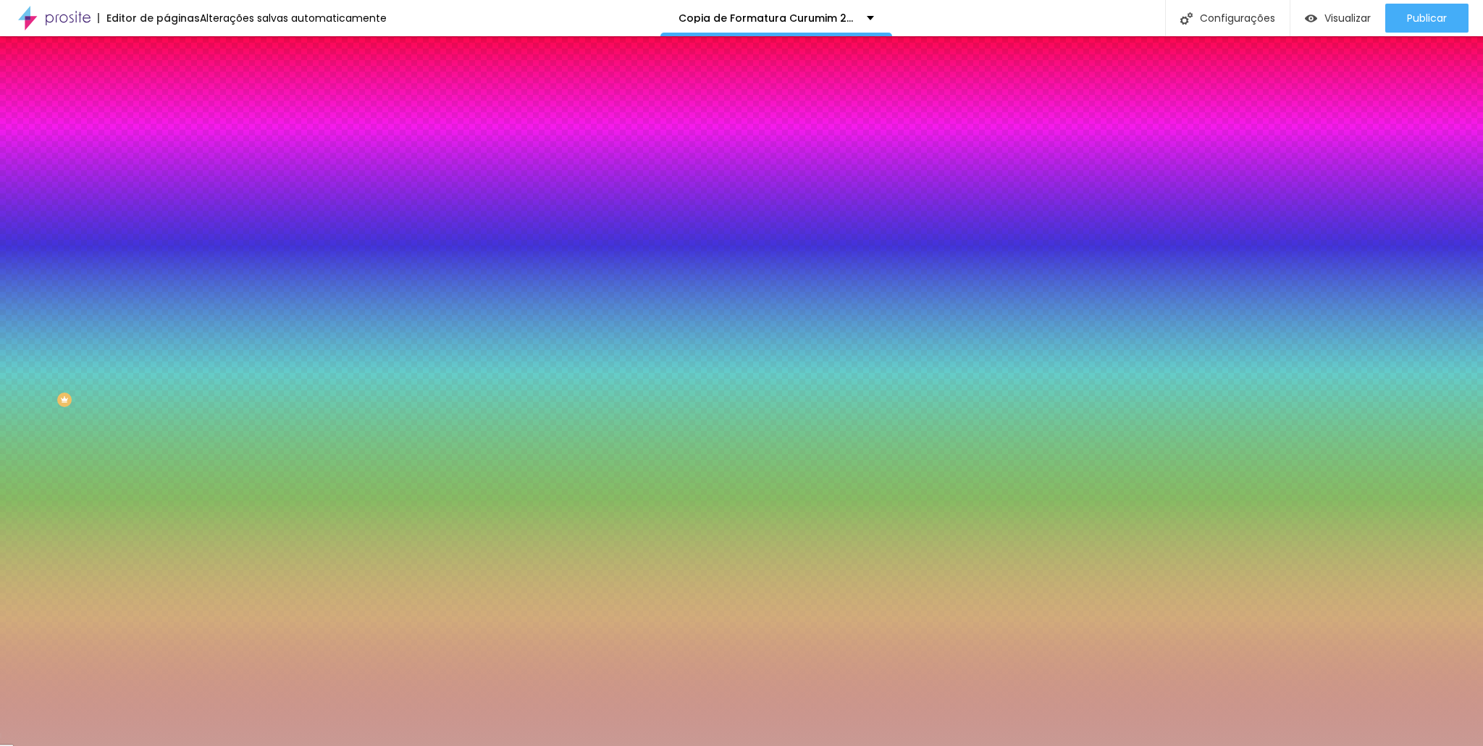
click at [167, 84] on li "Conteúdo" at bounding box center [250, 77] width 167 height 14
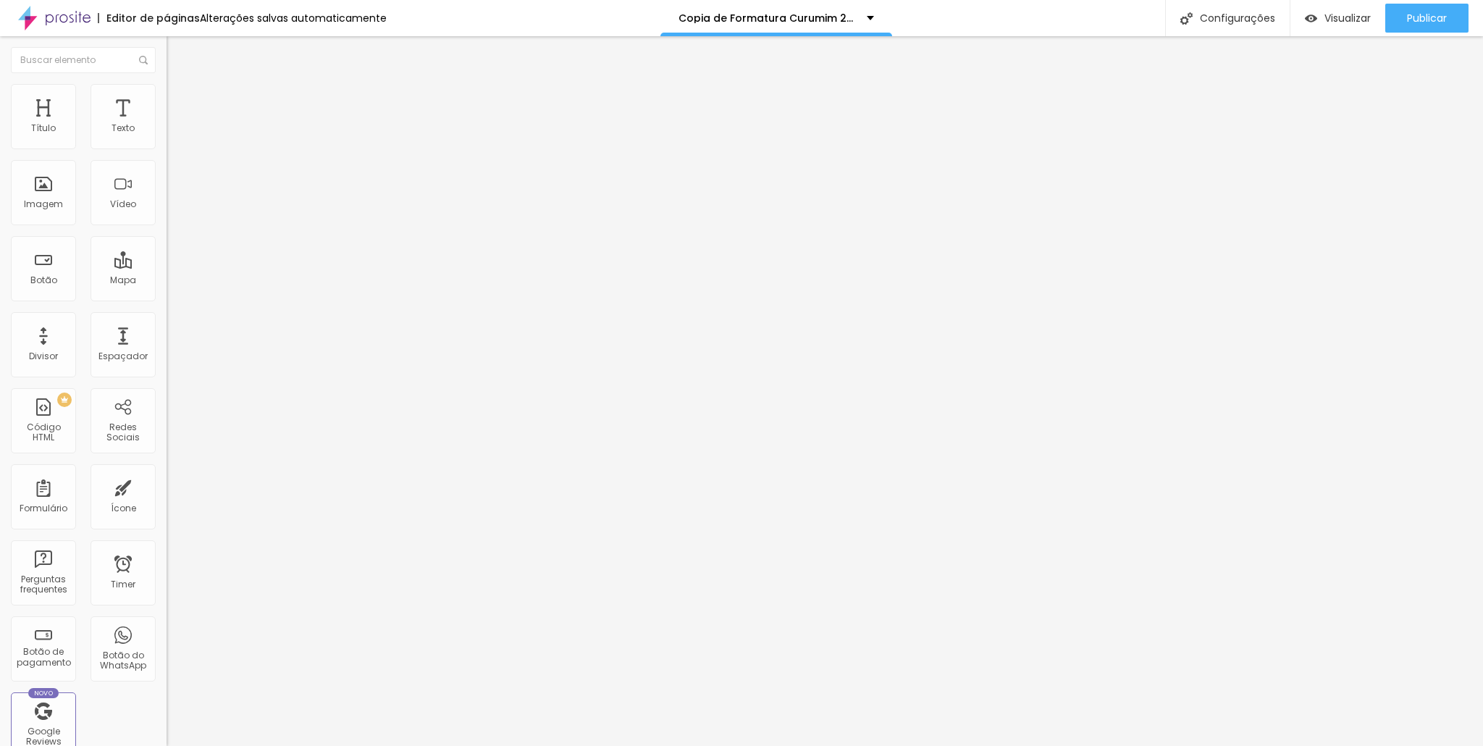
drag, startPoint x: 109, startPoint y: 134, endPoint x: 111, endPoint y: 146, distance: 11.7
click at [167, 132] on span "Encaixotado" at bounding box center [195, 126] width 56 height 12
click at [167, 153] on div "Completo" at bounding box center [250, 148] width 167 height 9
click at [167, 99] on li "Avançado" at bounding box center [250, 106] width 167 height 14
drag, startPoint x: 96, startPoint y: 168, endPoint x: 0, endPoint y: 172, distance: 95.7
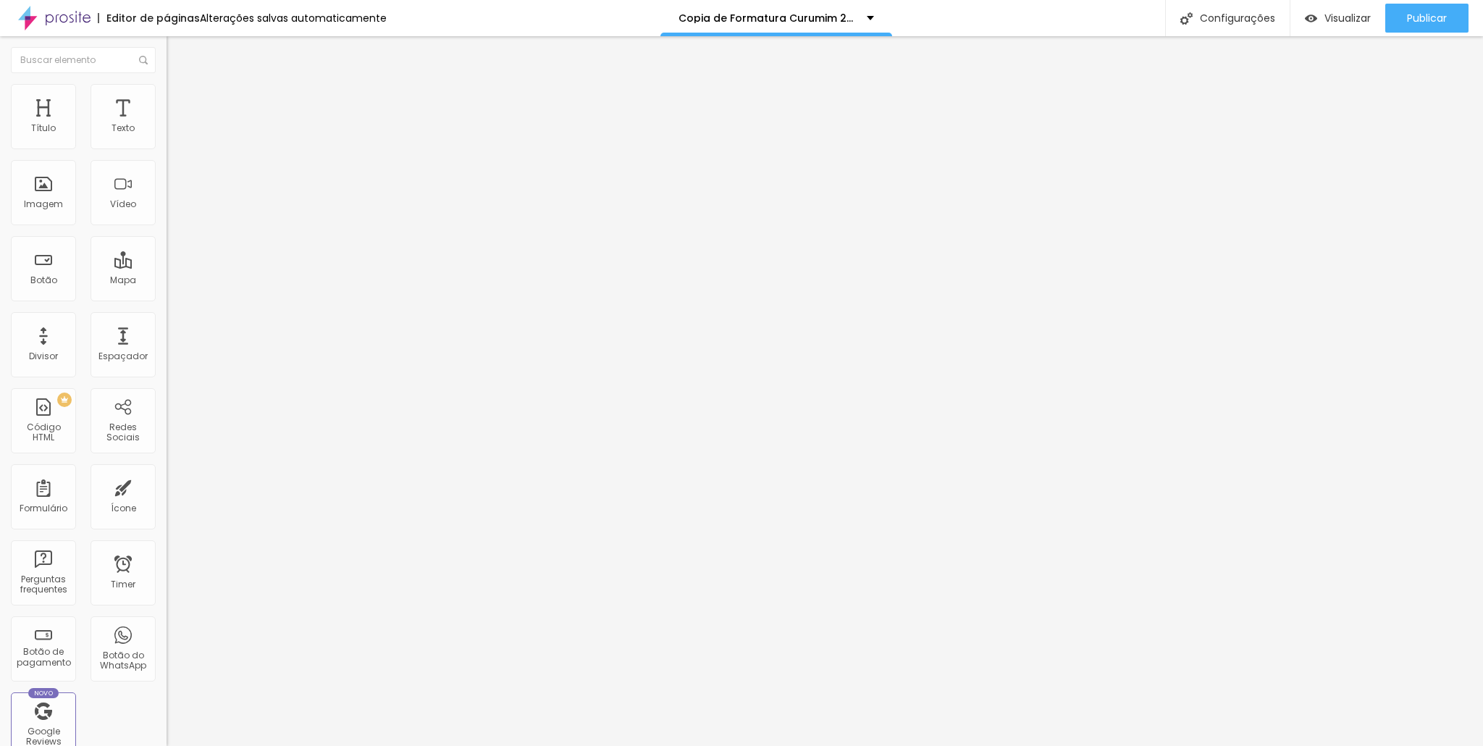
click at [167, 486] on input "range" at bounding box center [213, 492] width 93 height 12
drag, startPoint x: 115, startPoint y: 141, endPoint x: 0, endPoint y: 134, distance: 115.4
click at [167, 281] on input "range" at bounding box center [213, 287] width 93 height 12
drag, startPoint x: 97, startPoint y: 168, endPoint x: 109, endPoint y: 168, distance: 12.3
click at [167, 486] on div at bounding box center [250, 492] width 167 height 13
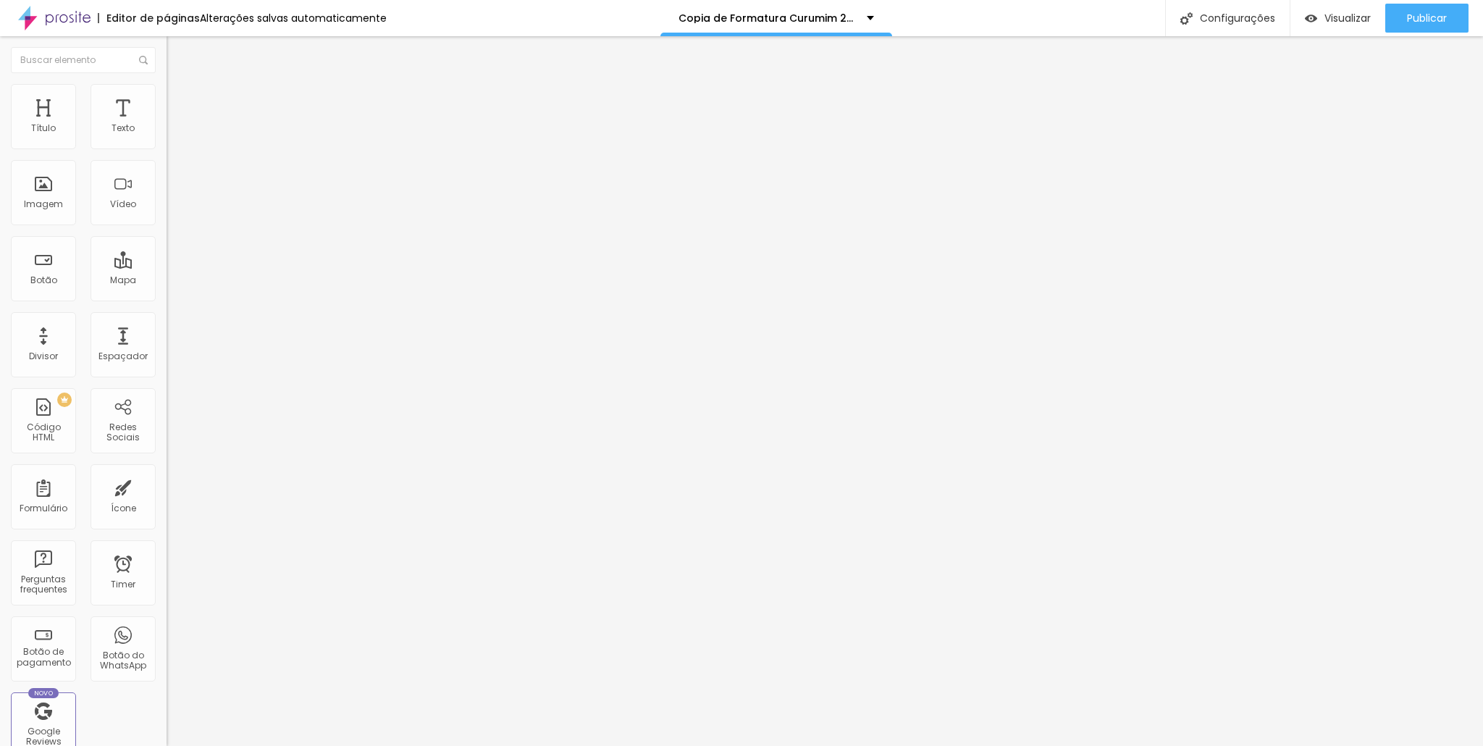
click at [167, 96] on li "Estilo" at bounding box center [250, 91] width 167 height 14
drag, startPoint x: 54, startPoint y: 154, endPoint x: 11, endPoint y: 151, distance: 42.8
click at [167, 148] on input "range" at bounding box center [213, 143] width 93 height 12
click at [167, 86] on li "Estilo" at bounding box center [250, 91] width 167 height 14
click at [167, 148] on input "range" at bounding box center [213, 143] width 93 height 12
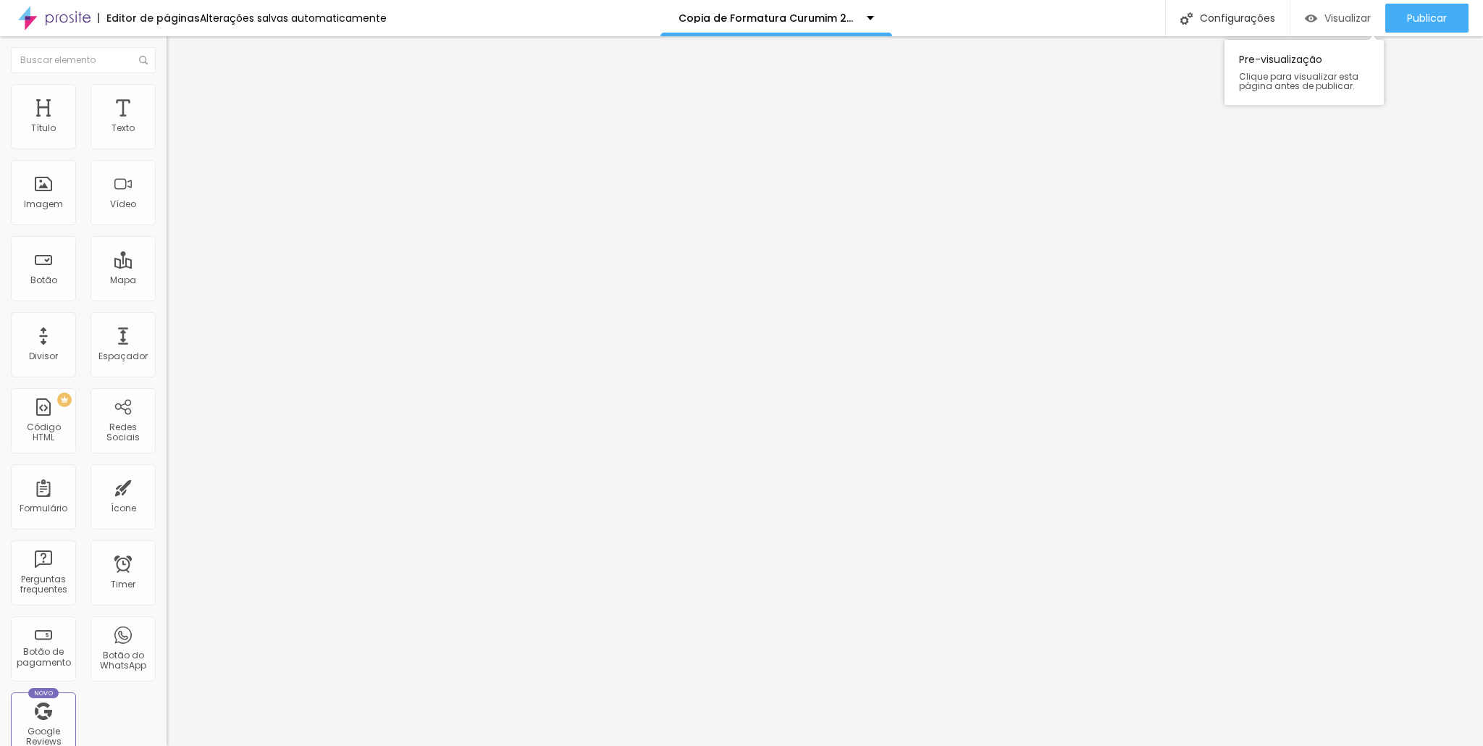
click at [1332, 13] on span "Visualizar" at bounding box center [1348, 18] width 46 height 12
click at [180, 102] on span "Avançado" at bounding box center [204, 108] width 48 height 12
click at [180, 85] on span "Conteúdo" at bounding box center [202, 79] width 45 height 12
click at [167, 95] on ul "Conteúdo Estilo Avançado" at bounding box center [250, 91] width 167 height 43
click at [167, 324] on div at bounding box center [250, 319] width 167 height 9
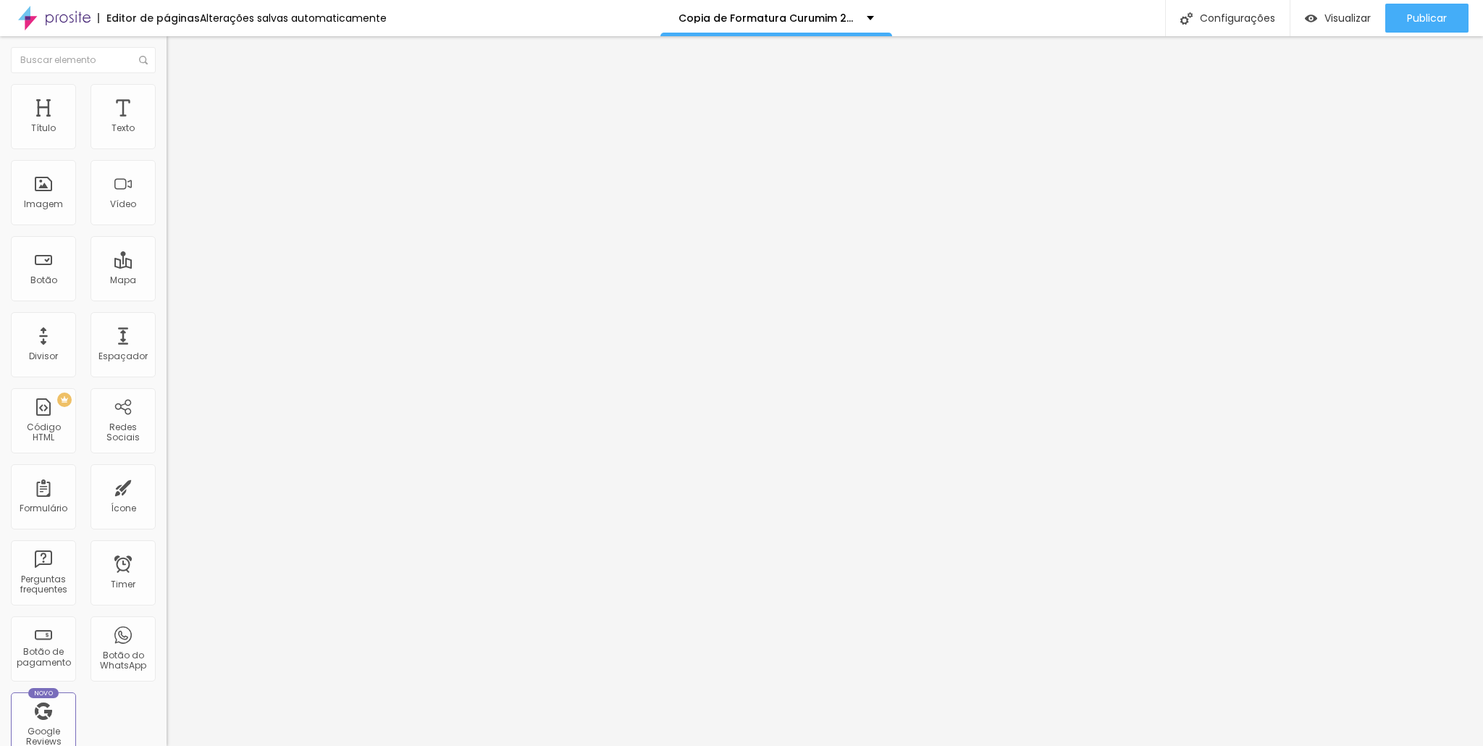
click at [180, 102] on span "Avançado" at bounding box center [204, 108] width 48 height 12
click at [180, 97] on span "Estilo" at bounding box center [191, 94] width 22 height 12
drag, startPoint x: 23, startPoint y: 153, endPoint x: 5, endPoint y: 148, distance: 18.8
click at [167, 147] on input "range" at bounding box center [213, 143] width 93 height 12
click at [167, 99] on img at bounding box center [173, 105] width 13 height 13
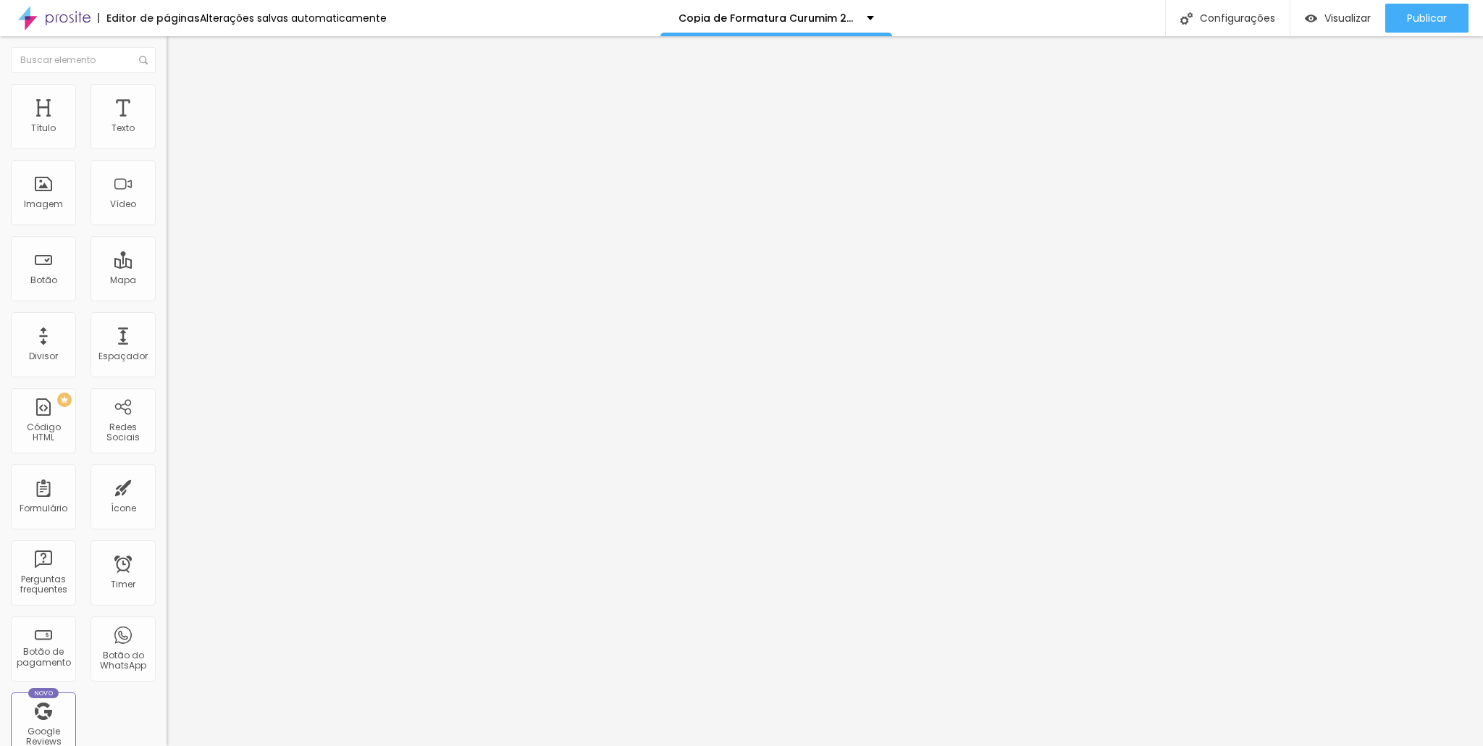
drag, startPoint x: 54, startPoint y: 140, endPoint x: 0, endPoint y: 142, distance: 53.6
click at [167, 281] on input "range" at bounding box center [213, 287] width 93 height 12
click at [167, 84] on img at bounding box center [173, 90] width 13 height 13
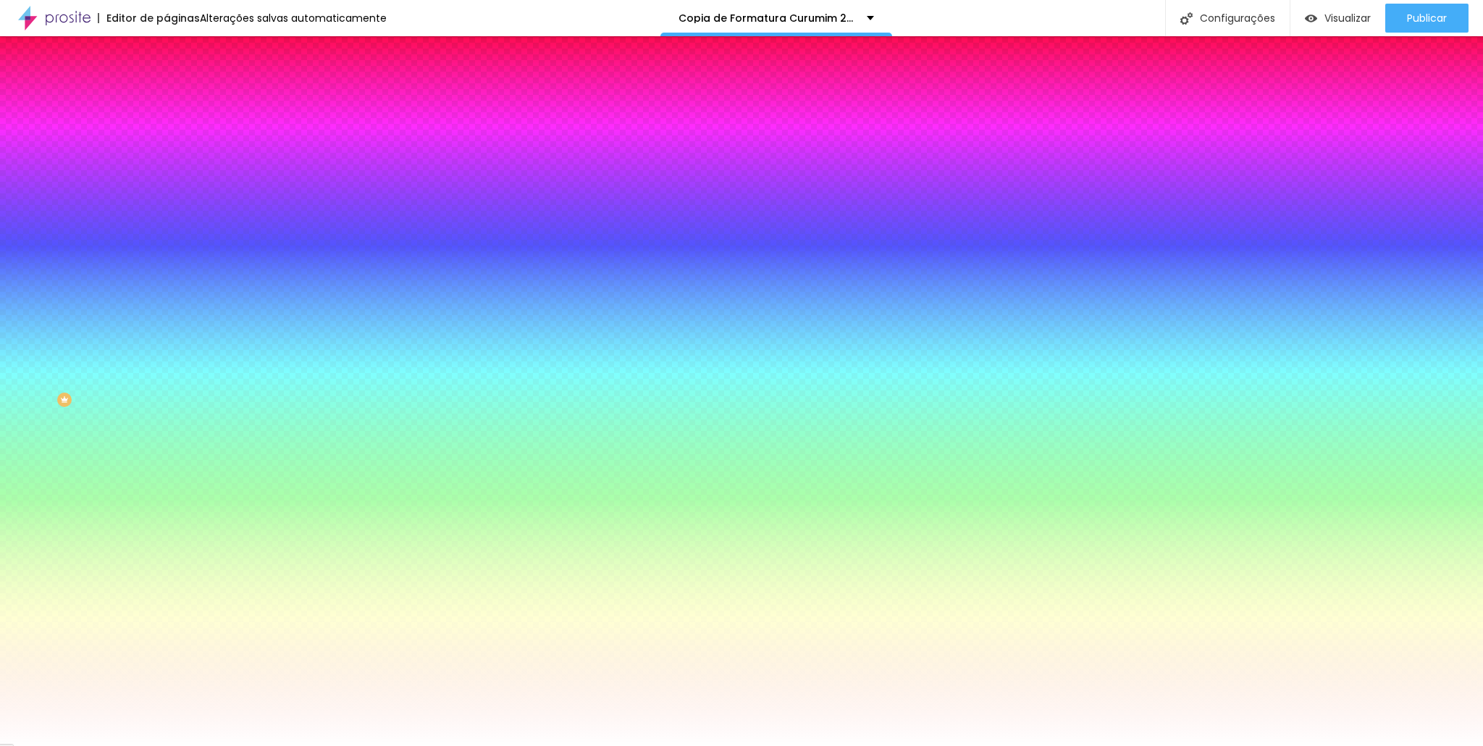
click at [167, 79] on li "Conteúdo" at bounding box center [250, 77] width 167 height 14
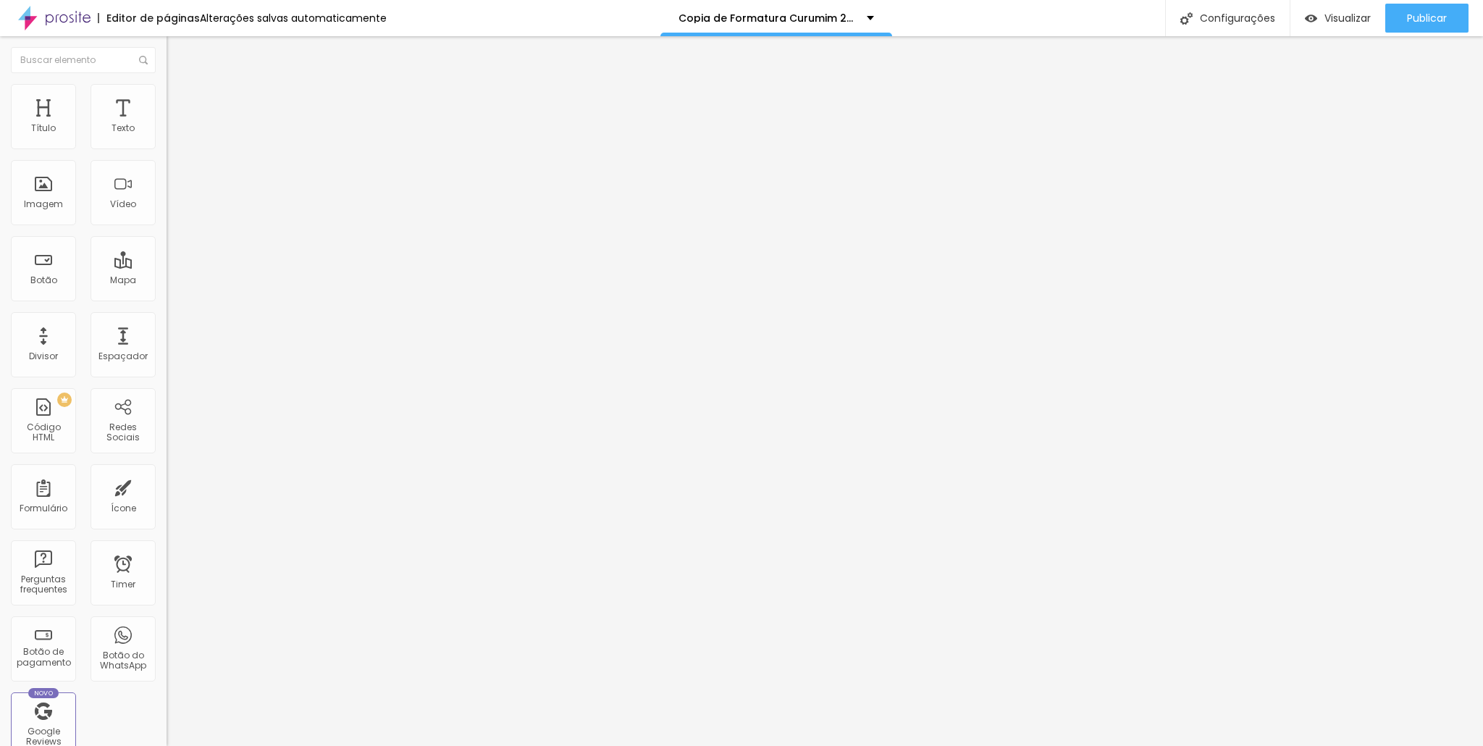
click at [167, 83] on img at bounding box center [173, 76] width 13 height 13
click at [167, 92] on li "Estilo" at bounding box center [250, 91] width 167 height 14
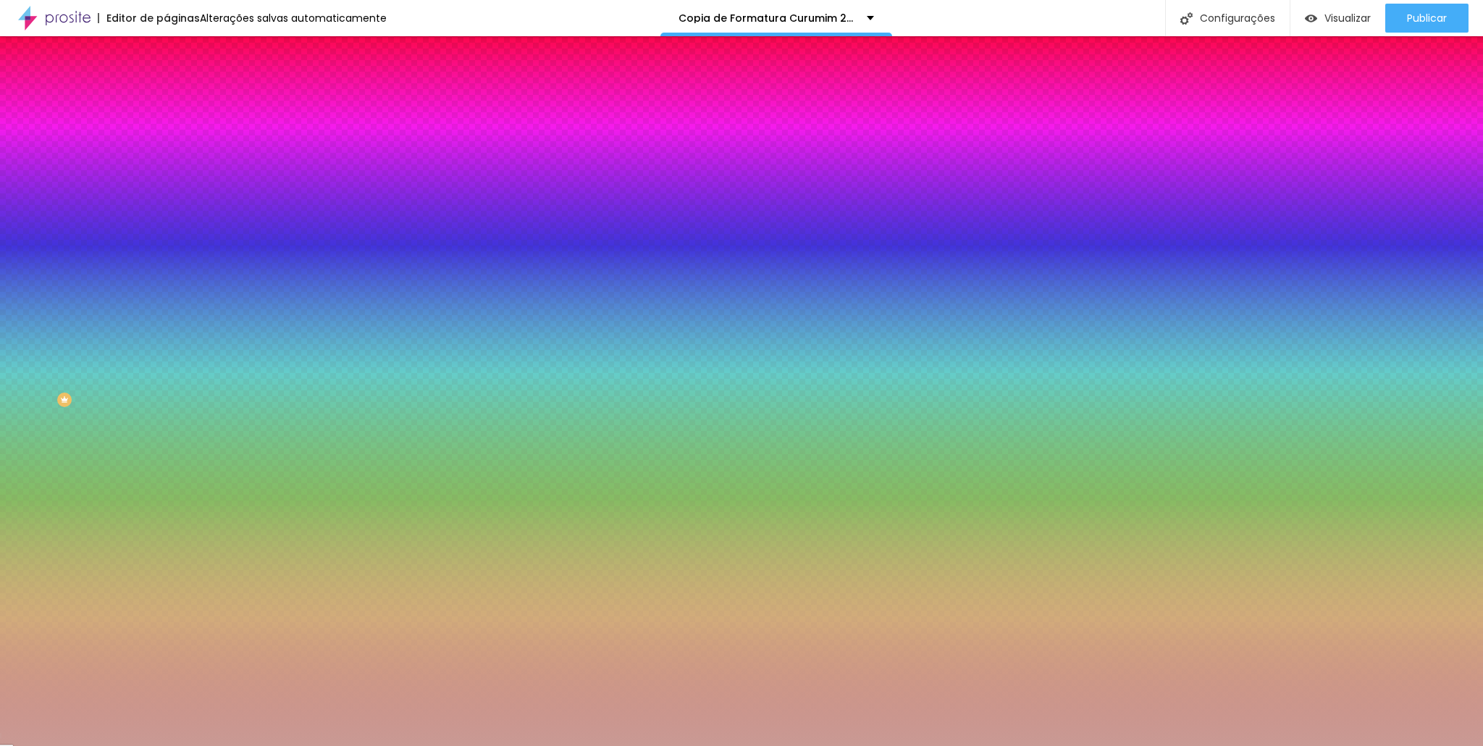
click at [167, 99] on li "Avançado" at bounding box center [250, 106] width 167 height 14
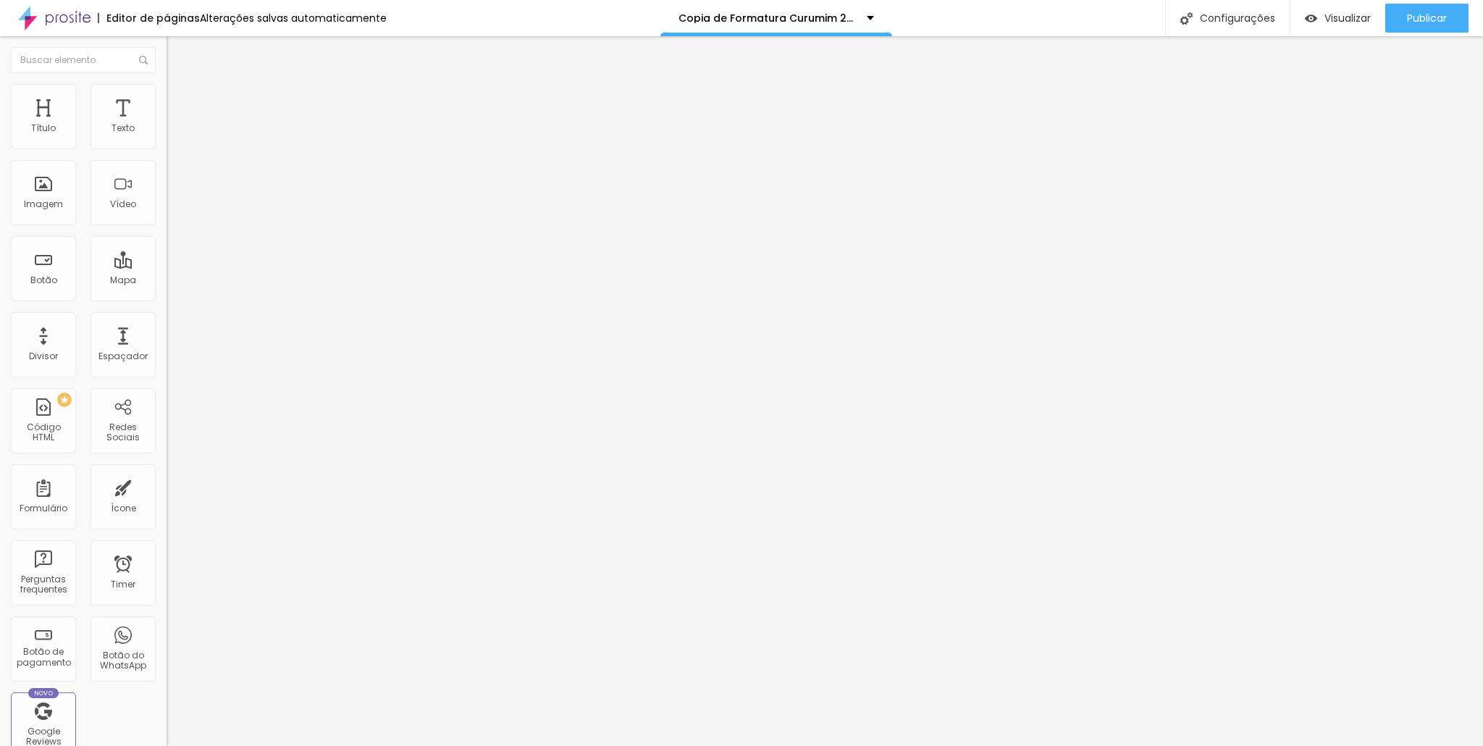
click at [167, 83] on img at bounding box center [173, 76] width 13 height 13
click at [167, 106] on ul "Conteúdo Estilo Avançado" at bounding box center [250, 91] width 167 height 43
click at [167, 93] on img at bounding box center [173, 90] width 13 height 13
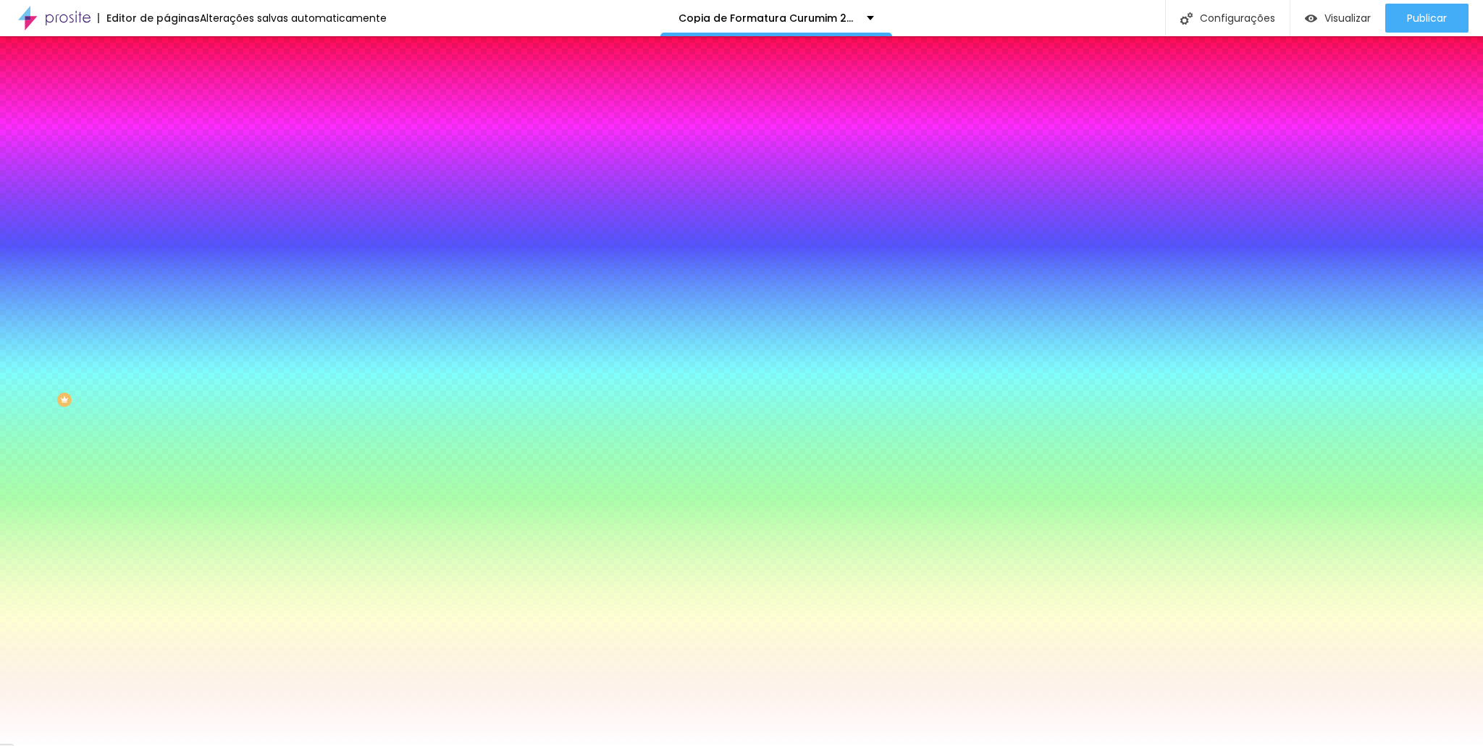
click at [167, 133] on span "Trocar imagem" at bounding box center [206, 127] width 79 height 12
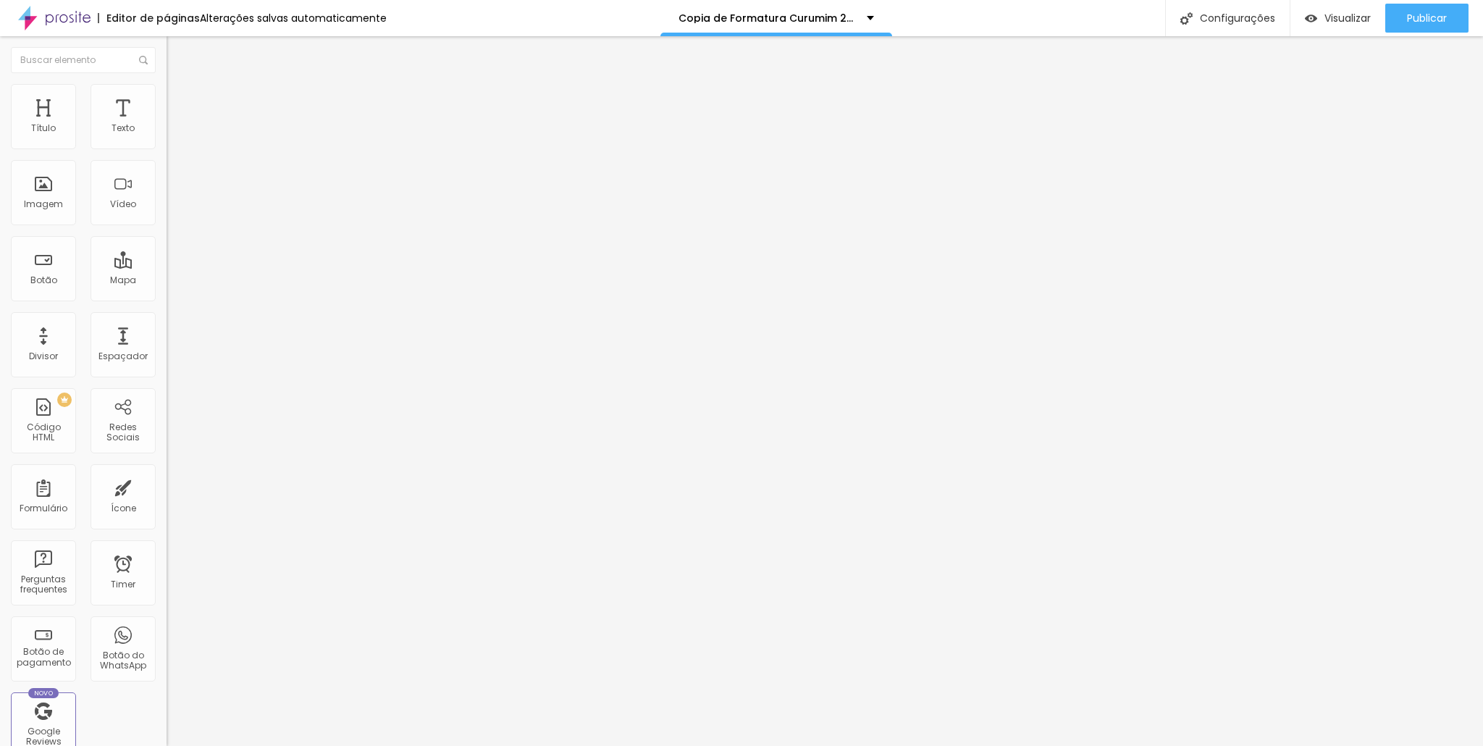
click at [167, 99] on li "Avançado" at bounding box center [250, 106] width 167 height 14
click at [167, 93] on li "Estilo" at bounding box center [250, 91] width 167 height 14
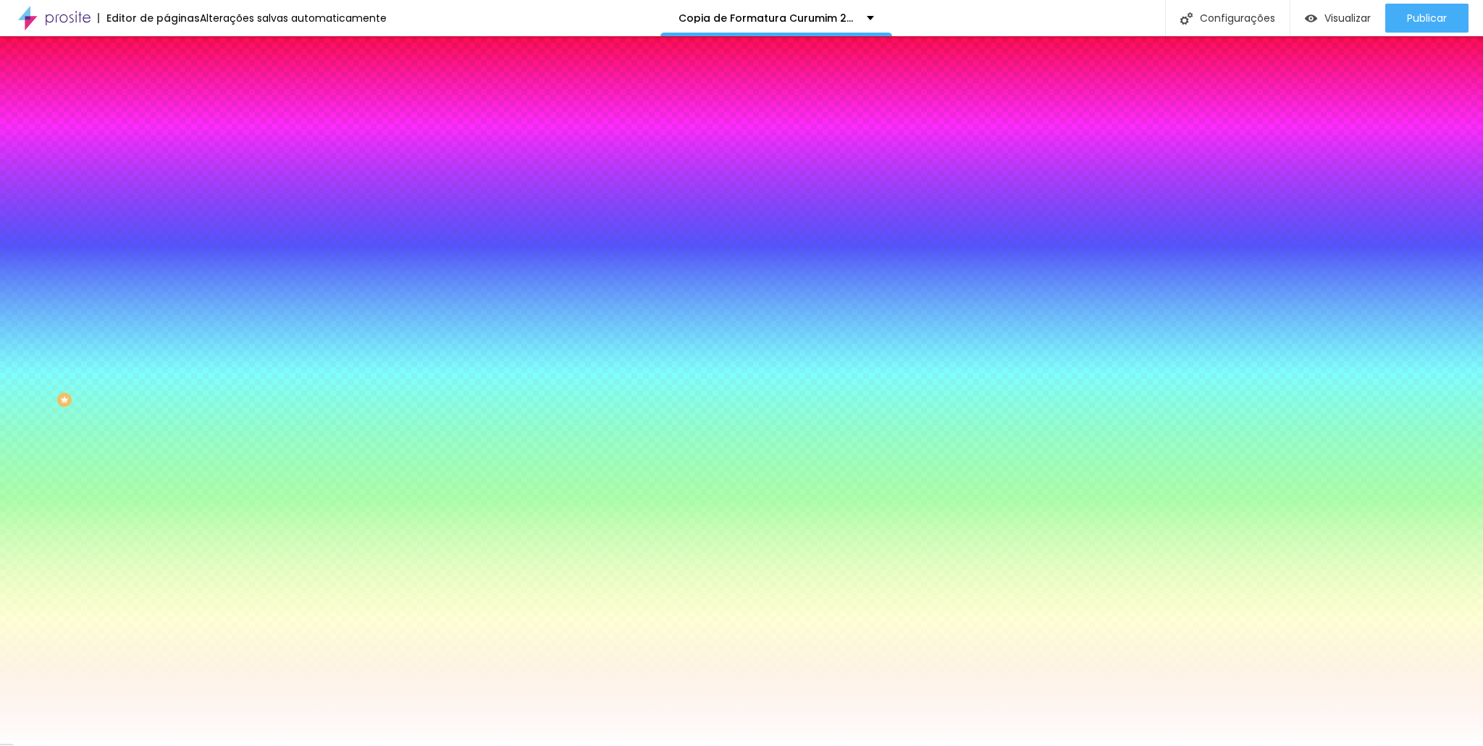
click at [167, 133] on span "Trocar imagem" at bounding box center [206, 127] width 79 height 12
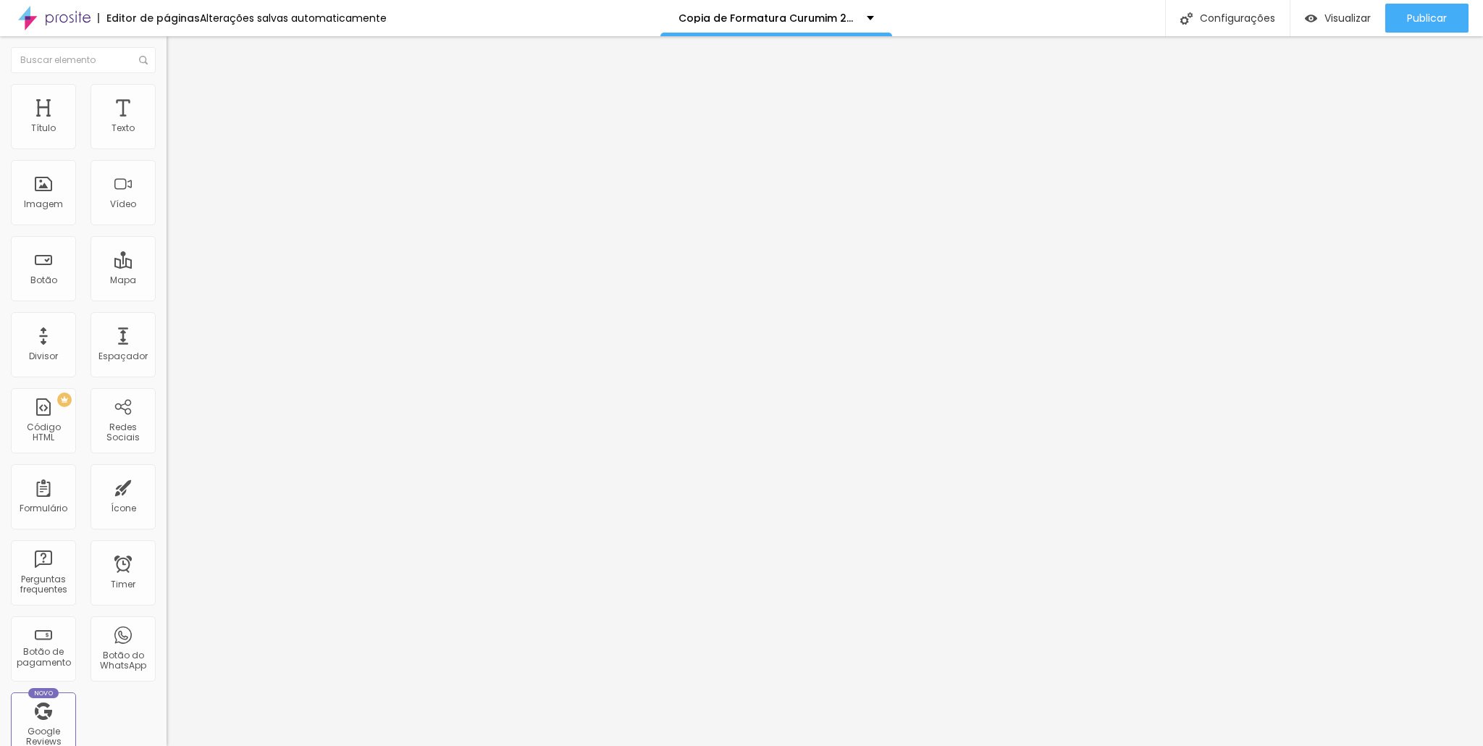
click at [180, 102] on span "Avançado" at bounding box center [204, 108] width 48 height 12
drag, startPoint x: 24, startPoint y: 164, endPoint x: 54, endPoint y: 161, distance: 29.8
click at [167, 486] on input "range" at bounding box center [213, 492] width 93 height 12
click at [167, 91] on ul "Conteúdo Estilo Avançado" at bounding box center [250, 91] width 167 height 43
click at [167, 486] on input "range" at bounding box center [213, 492] width 93 height 12
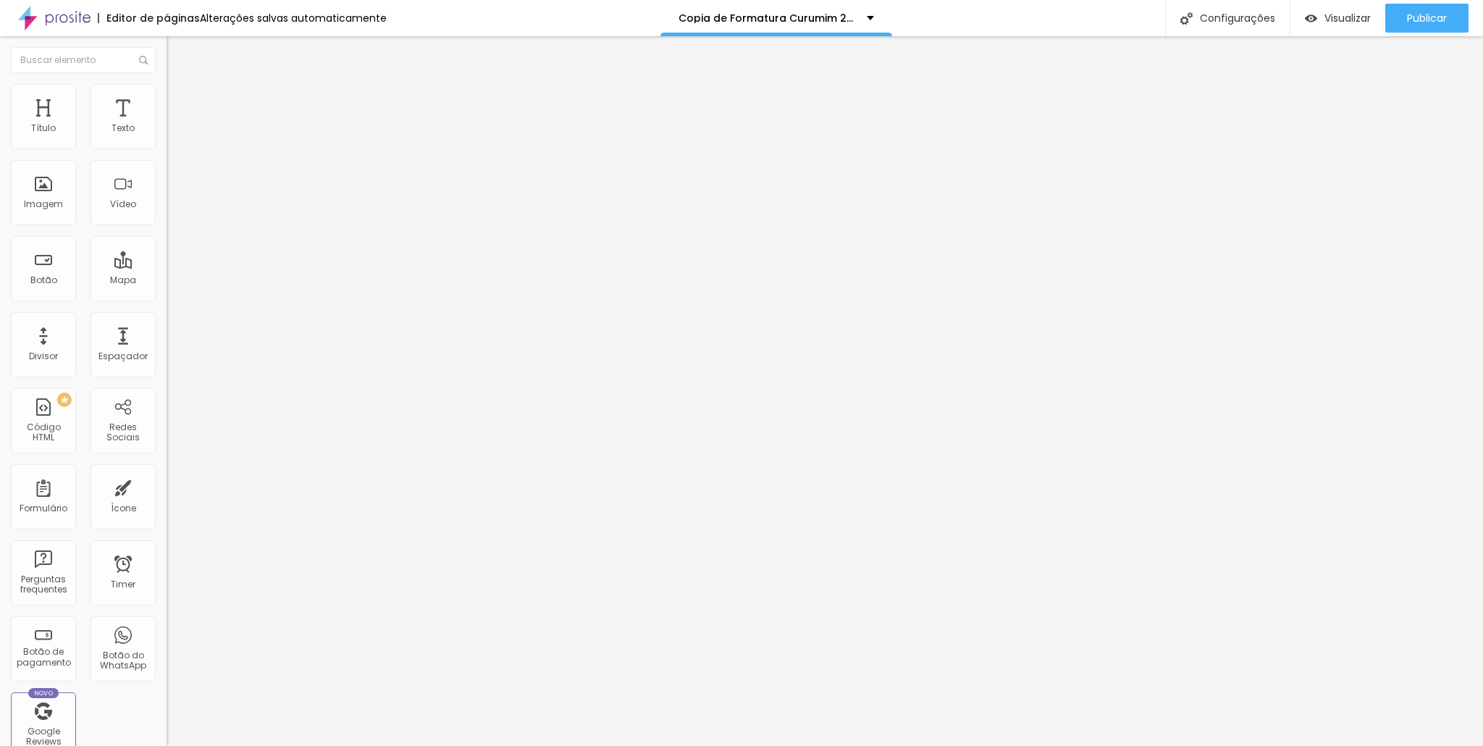
drag, startPoint x: 41, startPoint y: 164, endPoint x: 51, endPoint y: 167, distance: 11.2
click at [167, 486] on input "range" at bounding box center [213, 492] width 93 height 12
click at [167, 84] on li "Conteúdo" at bounding box center [250, 77] width 167 height 14
click at [167, 133] on div "Modo Completo Encaixotado Completo" at bounding box center [250, 133] width 167 height 40
click at [167, 132] on span "Completo" at bounding box center [189, 126] width 44 height 12
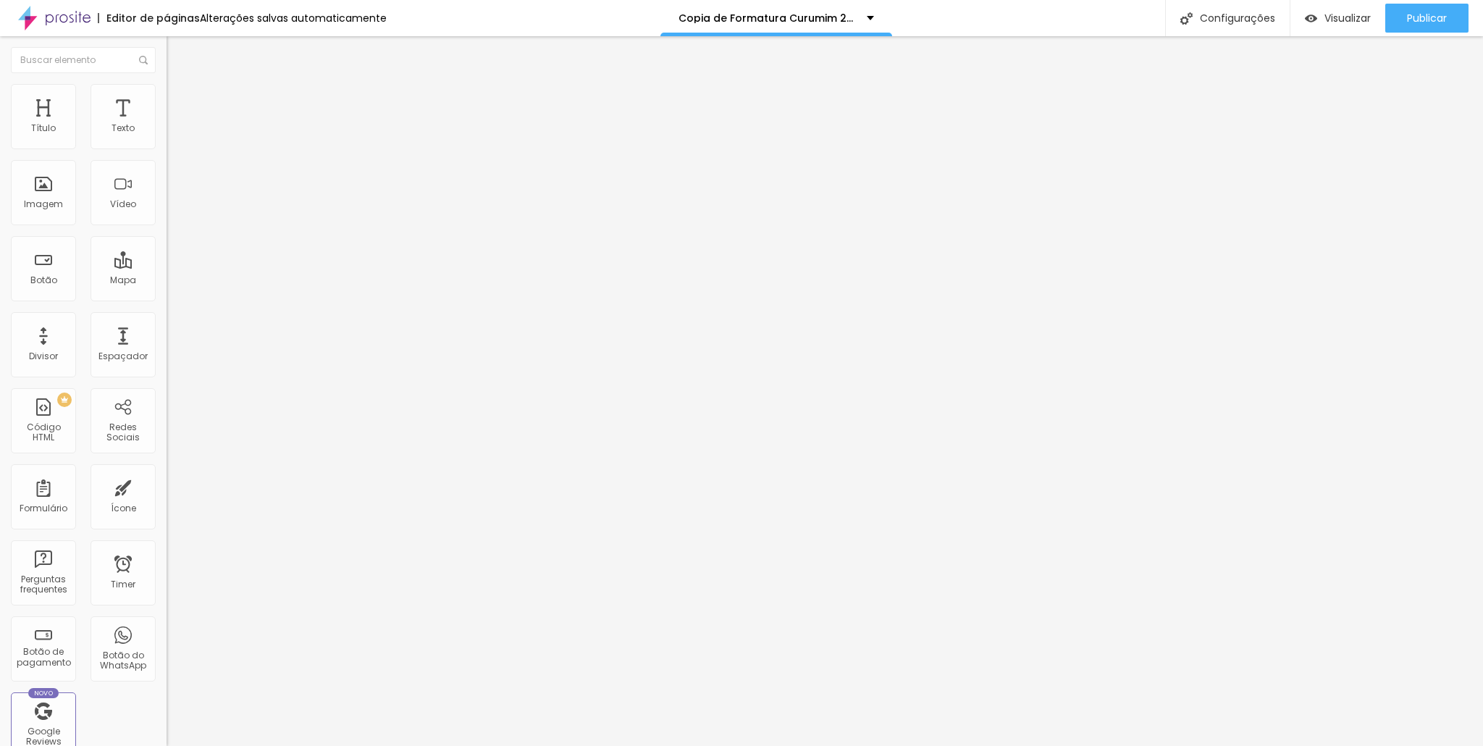
click at [167, 141] on span "Encaixotado" at bounding box center [195, 134] width 56 height 12
click at [167, 154] on span "Completo" at bounding box center [189, 148] width 44 height 12
click at [167, 92] on img at bounding box center [173, 90] width 13 height 13
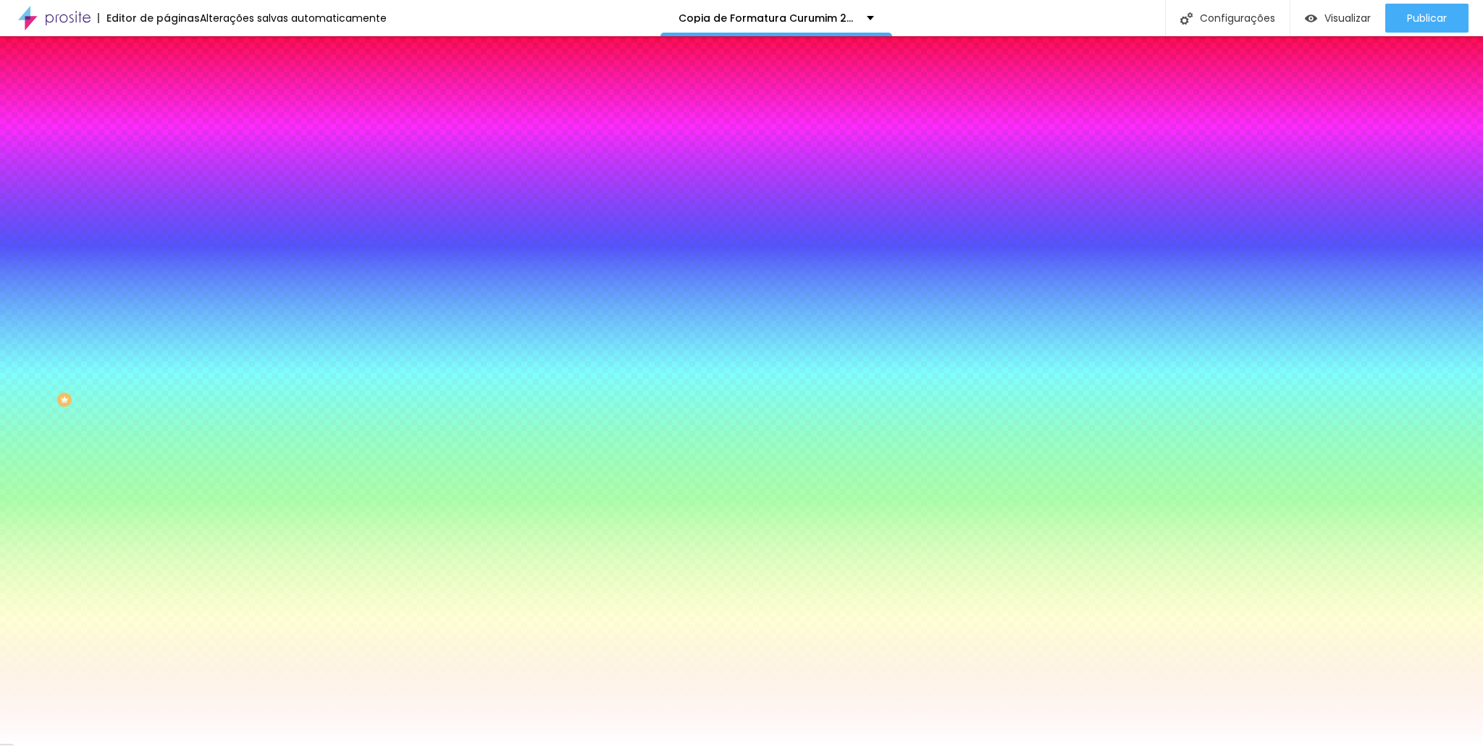
click at [167, 197] on div at bounding box center [250, 197] width 167 height 0
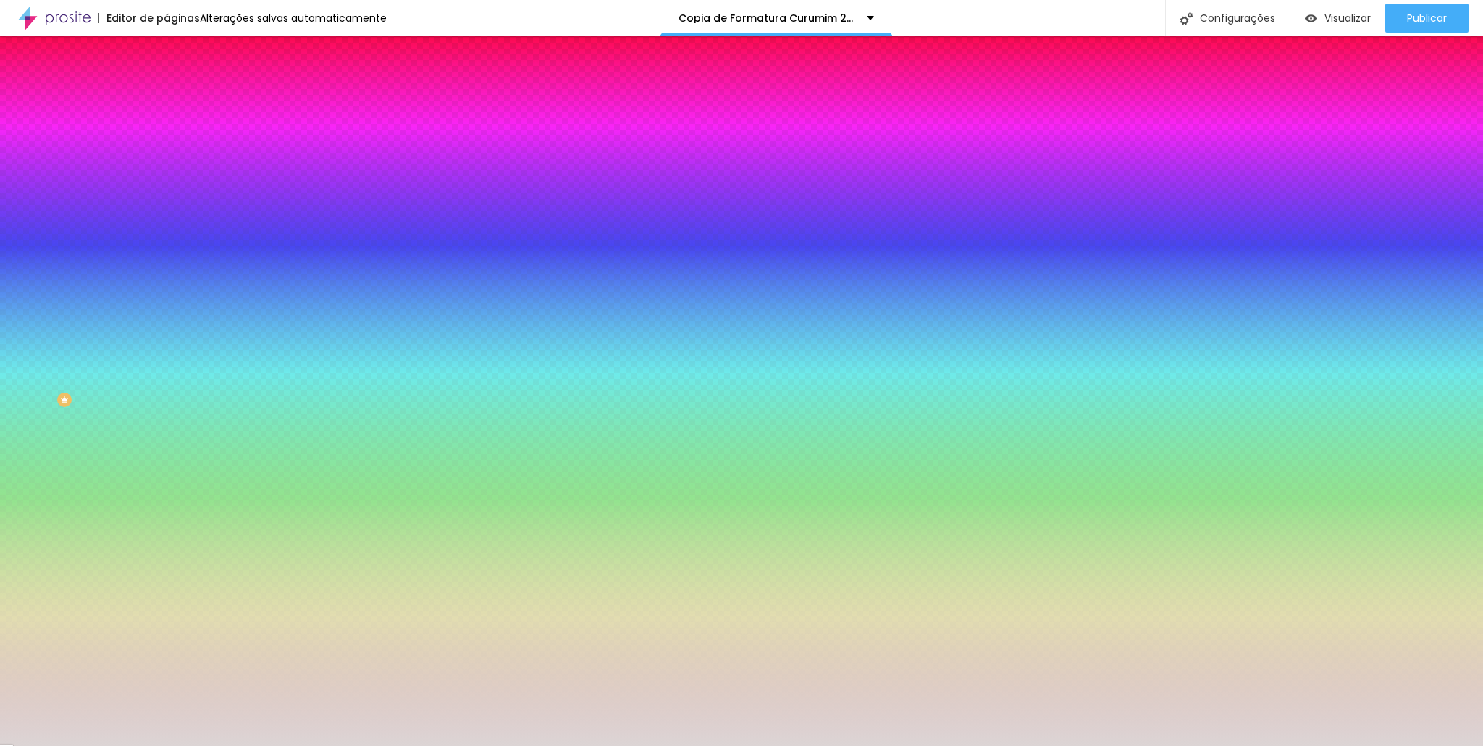
drag, startPoint x: 38, startPoint y: 302, endPoint x: 23, endPoint y: 296, distance: 15.9
click at [23, 296] on div at bounding box center [741, 373] width 1483 height 746
click at [167, 212] on input "#DCD9D9" at bounding box center [254, 204] width 174 height 14
click at [167, 197] on div at bounding box center [250, 197] width 167 height 0
drag, startPoint x: 142, startPoint y: 345, endPoint x: 146, endPoint y: 286, distance: 58.8
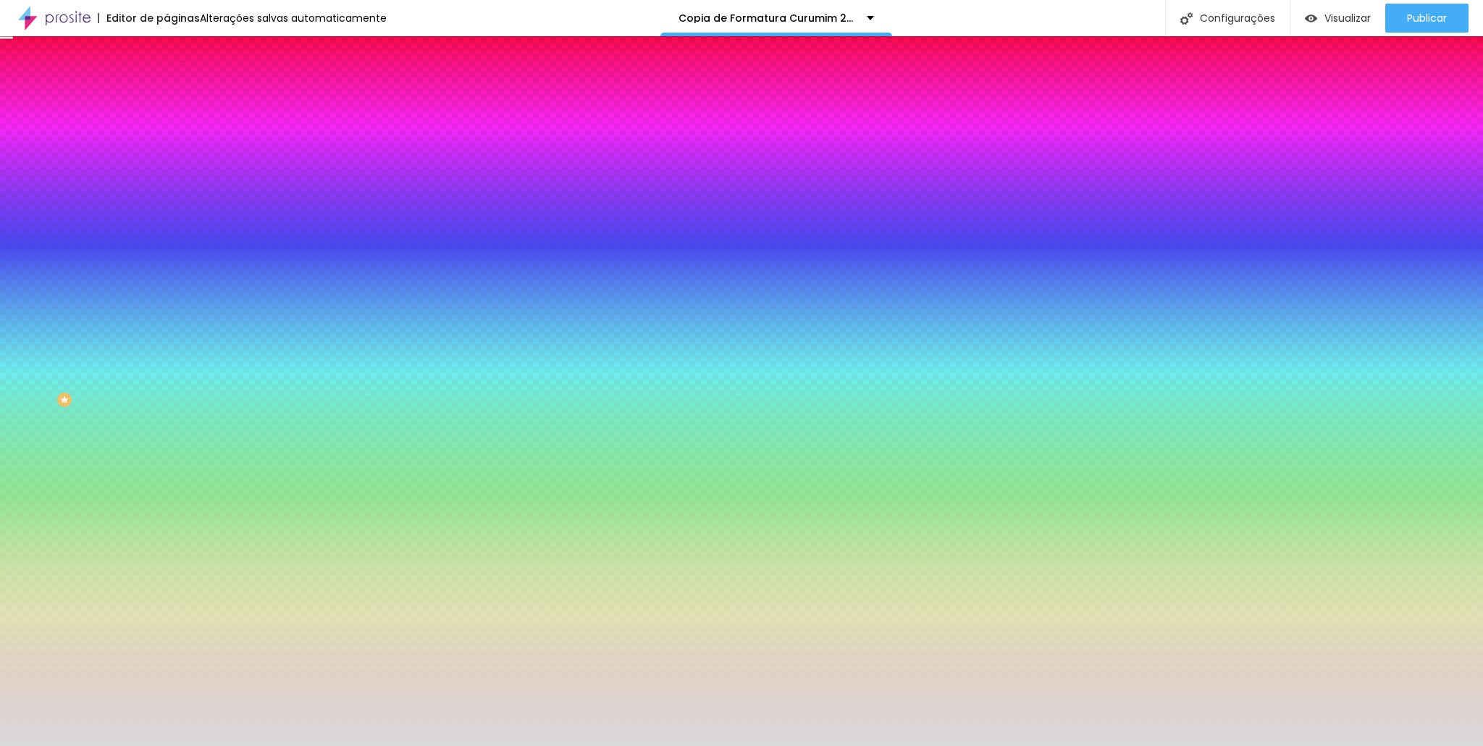
click at [146, 286] on div at bounding box center [741, 373] width 1483 height 746
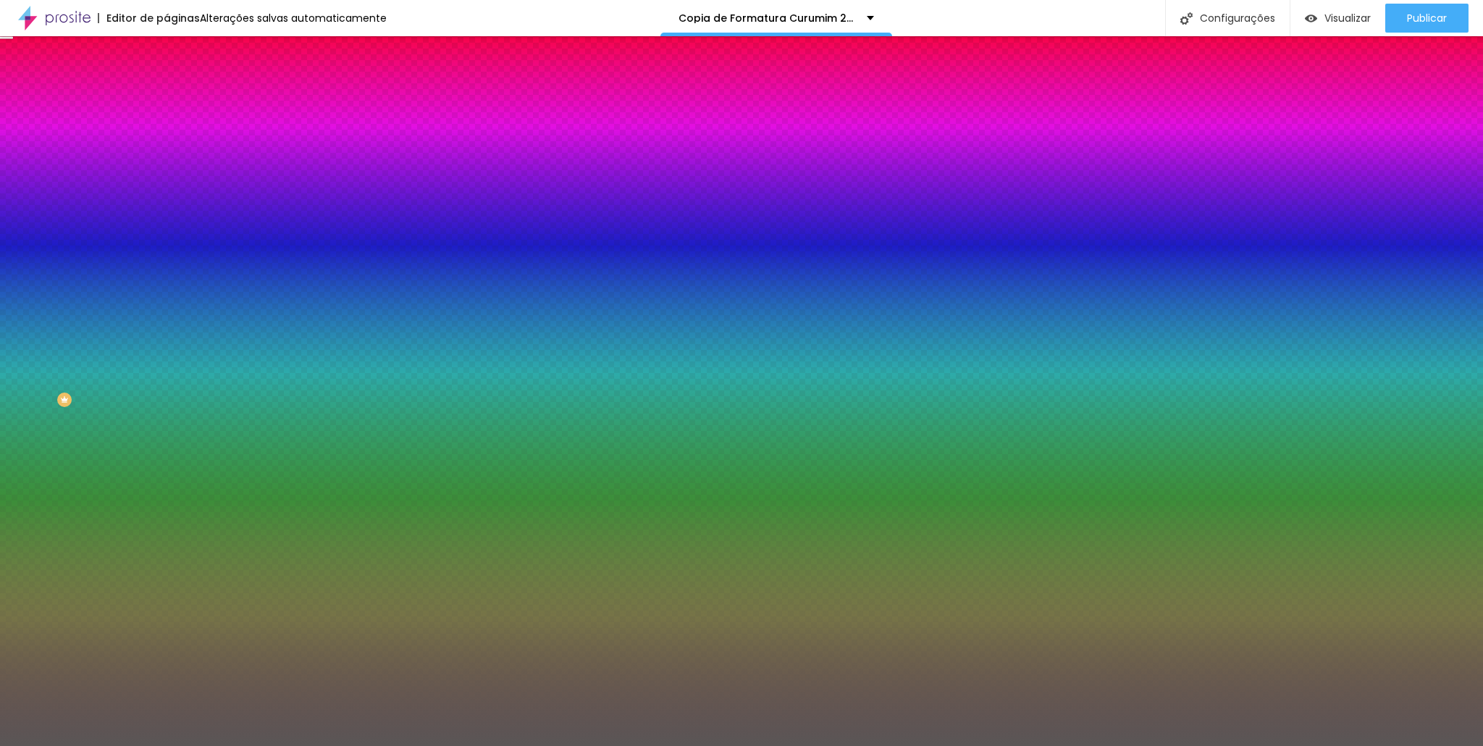
click at [26, 351] on div at bounding box center [741, 373] width 1483 height 746
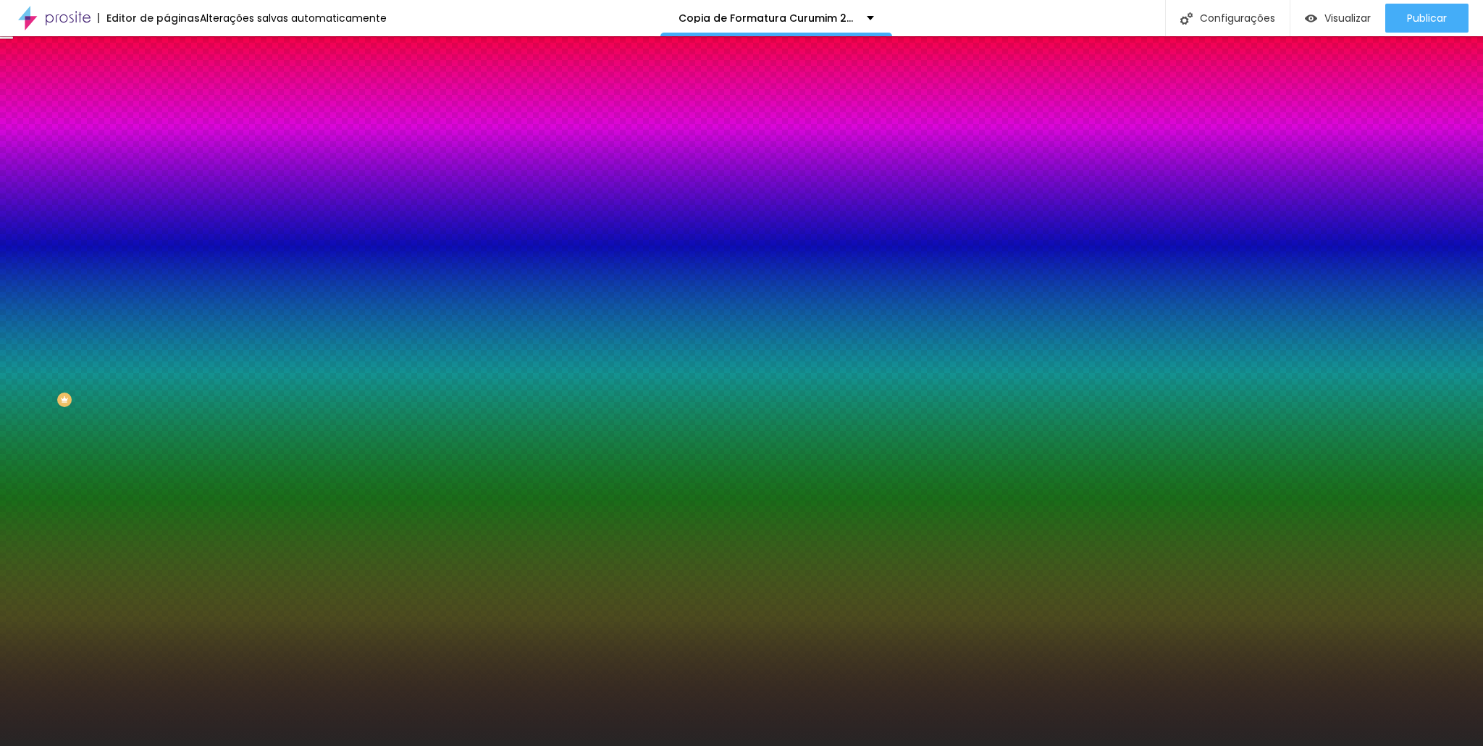
drag, startPoint x: 26, startPoint y: 347, endPoint x: 26, endPoint y: 373, distance: 26.1
click at [26, 373] on div at bounding box center [741, 373] width 1483 height 746
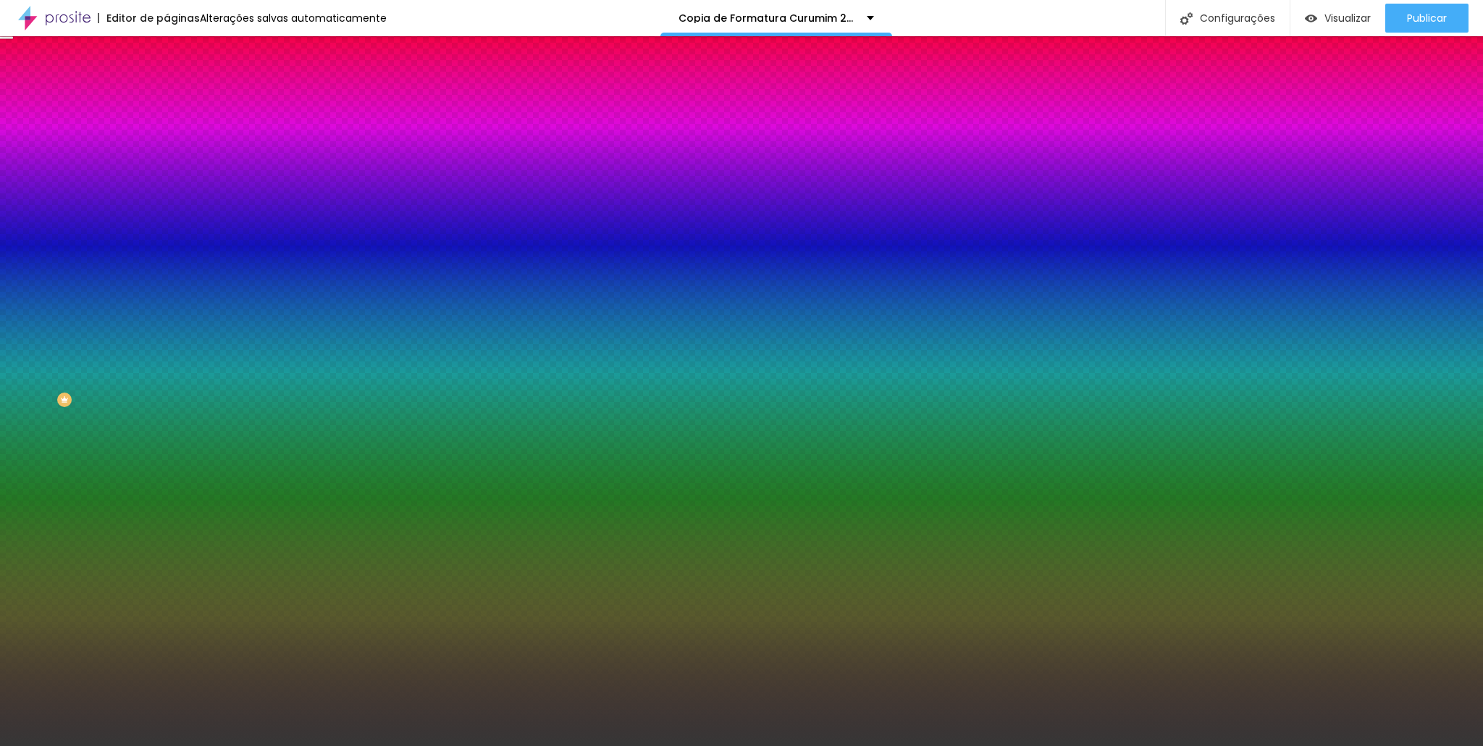
drag, startPoint x: 20, startPoint y: 369, endPoint x: 12, endPoint y: 364, distance: 9.1
click at [167, 301] on div "Imagem de fundo Trocar imagem Efeito da Imagem Parallax Nenhum Parallax Cor de …" at bounding box center [250, 207] width 167 height 188
click at [167, 197] on div at bounding box center [250, 197] width 167 height 0
drag, startPoint x: 146, startPoint y: 357, endPoint x: 141, endPoint y: 322, distance: 35.0
click at [141, 322] on div at bounding box center [741, 373] width 1483 height 746
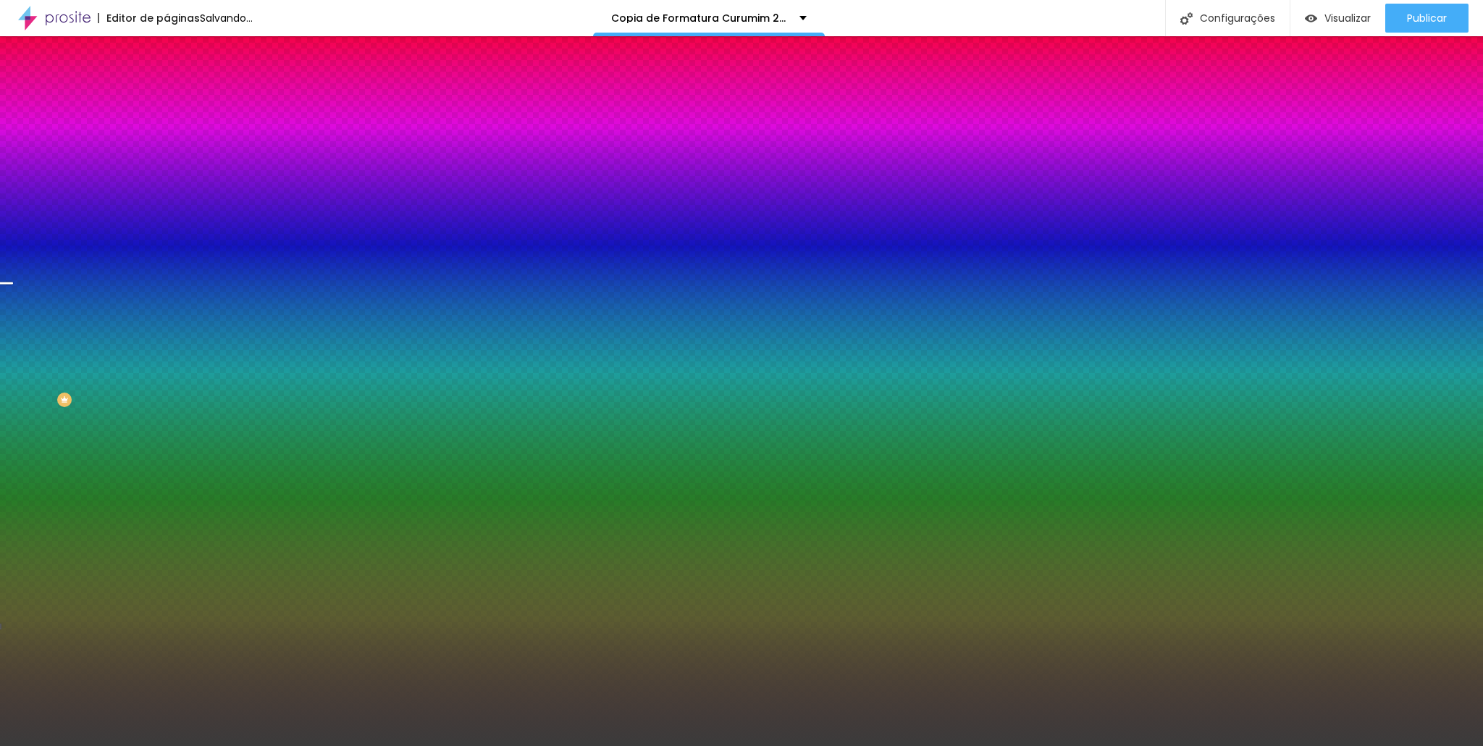
click at [127, 372] on div at bounding box center [741, 373] width 1483 height 746
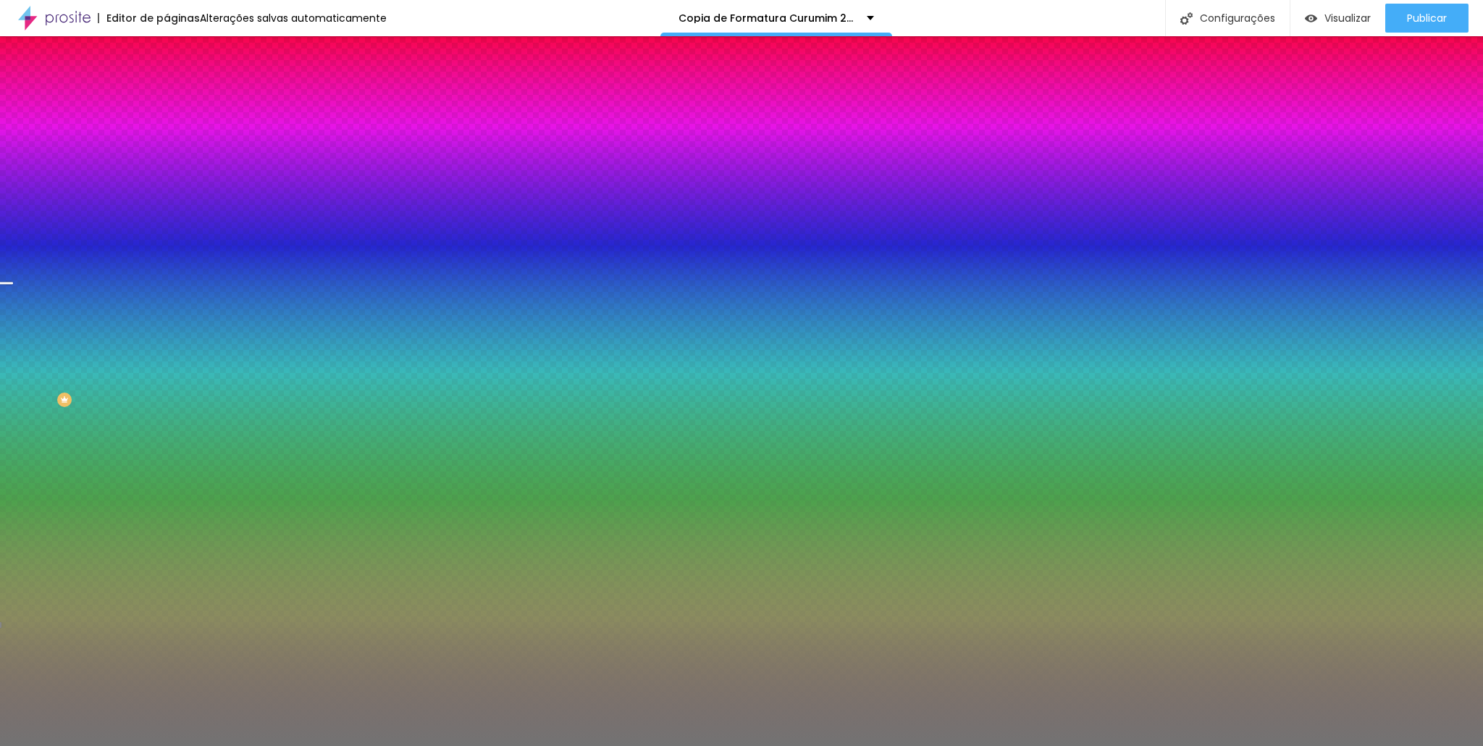
drag, startPoint x: 30, startPoint y: 327, endPoint x: 14, endPoint y: 340, distance: 21.1
click at [167, 301] on div "Imagem de fundo Trocar imagem Efeito da Imagem Parallax Nenhum Parallax Cor de …" at bounding box center [250, 207] width 167 height 188
click at [167, 197] on div at bounding box center [250, 197] width 167 height 0
drag, startPoint x: 148, startPoint y: 347, endPoint x: 147, endPoint y: 309, distance: 37.7
click at [14, 196] on div at bounding box center [7, 195] width 14 height 2
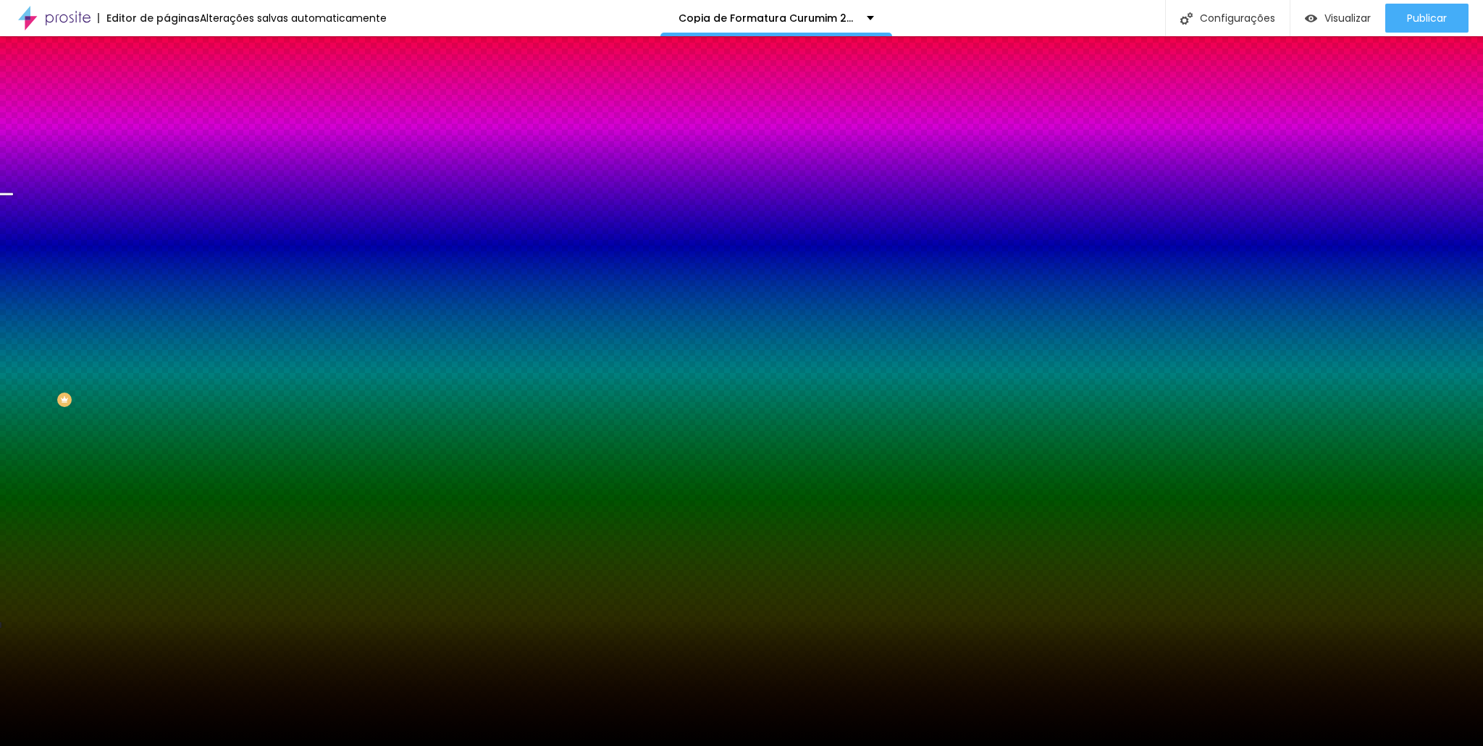
drag, startPoint x: 23, startPoint y: 342, endPoint x: 25, endPoint y: 405, distance: 63.0
click at [167, 405] on div "Editar Seção Conteúdo Estilo Avançado Imagem de fundo Trocar imagem Efeito da I…" at bounding box center [250, 391] width 167 height 710
click at [167, 197] on div at bounding box center [250, 197] width 167 height 0
drag, startPoint x: 146, startPoint y: 309, endPoint x: 148, endPoint y: 296, distance: 13.1
click at [13, 106] on div at bounding box center [6, 105] width 14 height 2
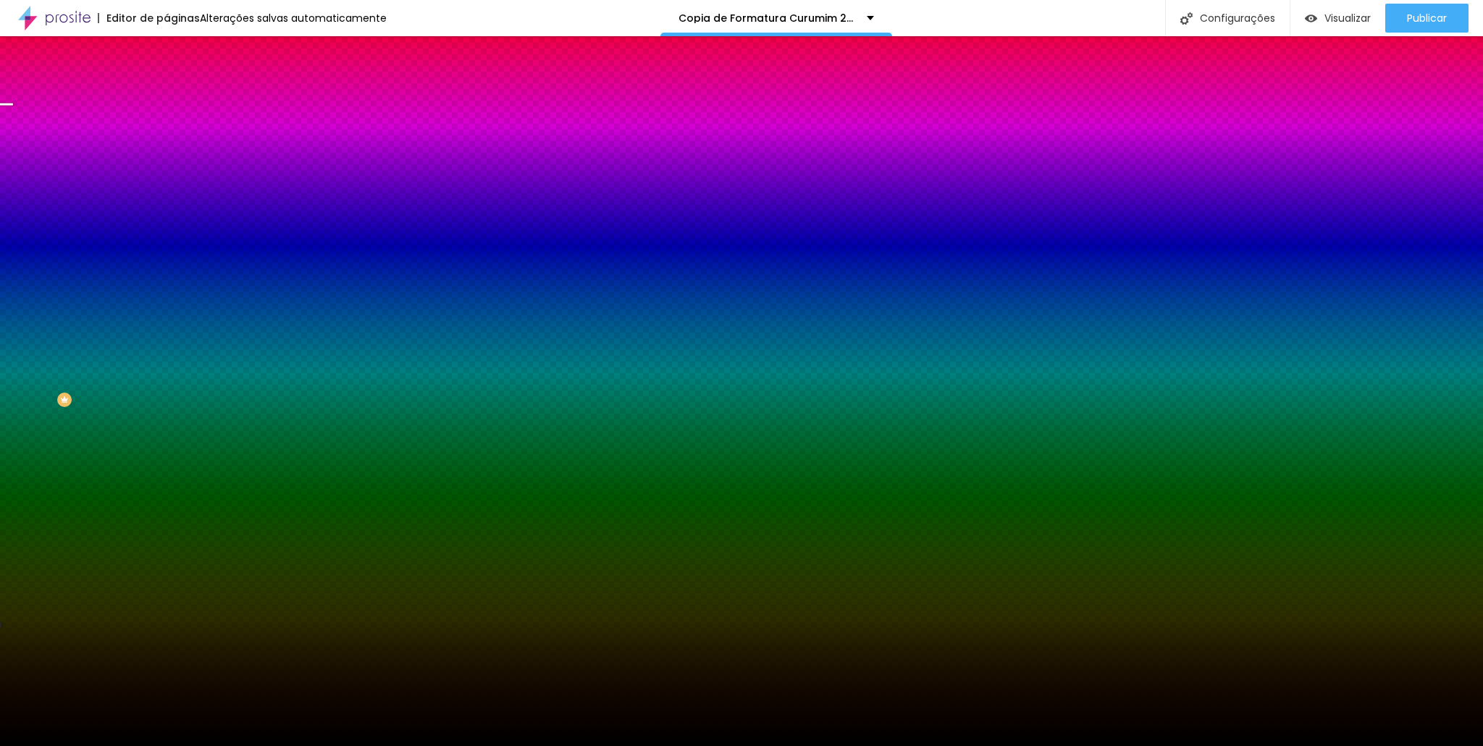
click at [167, 197] on div at bounding box center [250, 197] width 167 height 0
click at [167, 212] on input "#000000" at bounding box center [254, 204] width 174 height 14
click at [167, 197] on div at bounding box center [250, 197] width 167 height 0
click at [148, 305] on div at bounding box center [741, 373] width 1483 height 746
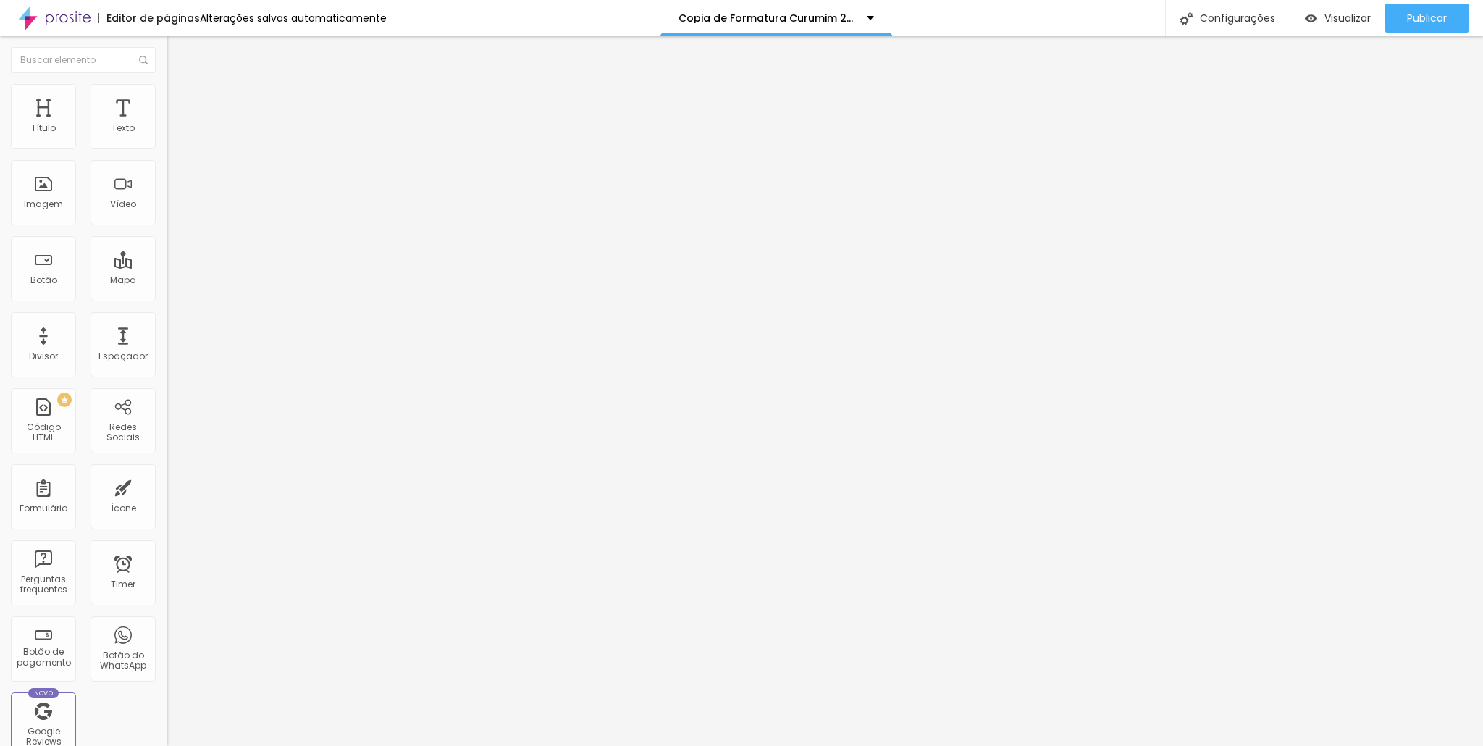
click at [167, 125] on span "Trocar imagem" at bounding box center [206, 118] width 79 height 12
click at [167, 91] on img at bounding box center [173, 90] width 13 height 13
type input "30"
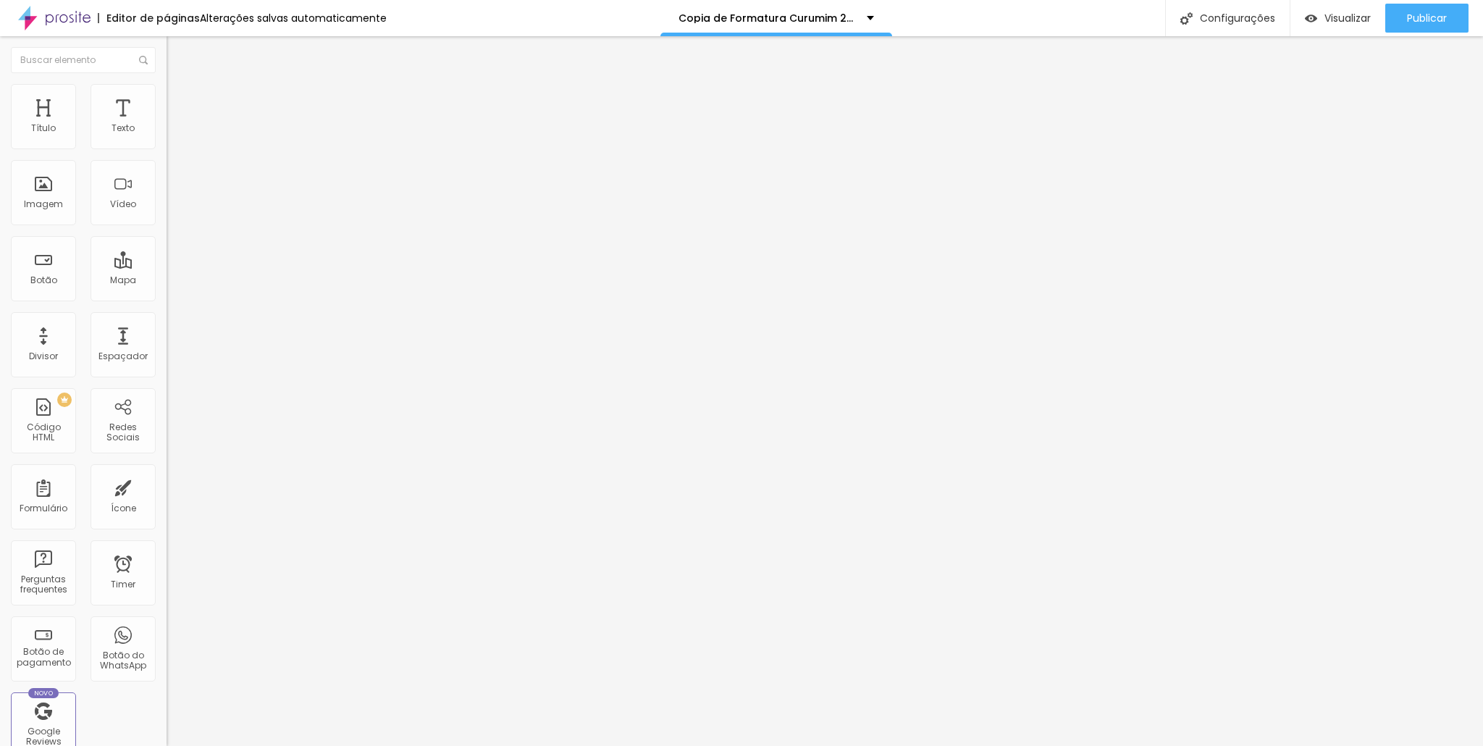
type input "30"
type input "70"
type input "65"
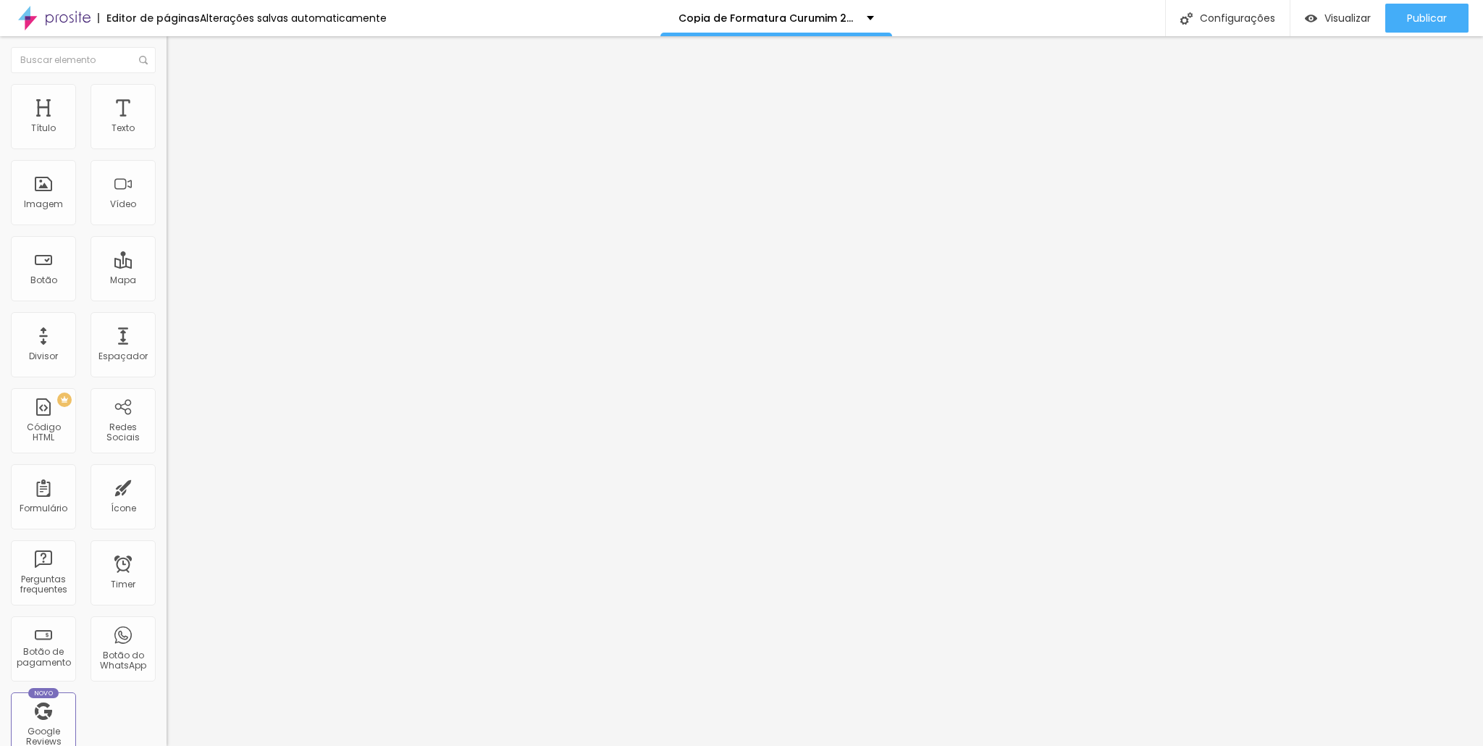
type input "55"
type input "35"
type input "25"
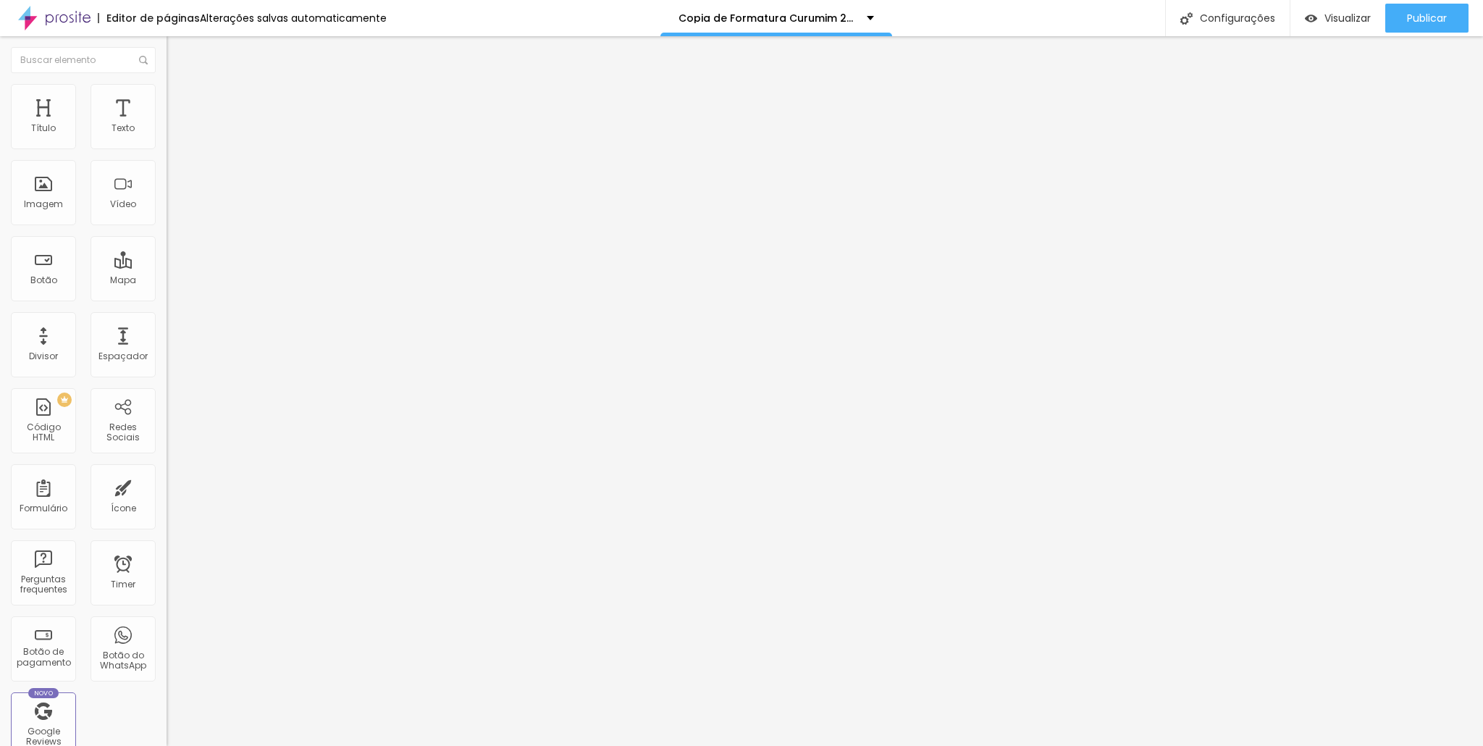
type input "25"
type input "20"
type input "15"
drag, startPoint x: 38, startPoint y: 153, endPoint x: 17, endPoint y: 144, distance: 22.1
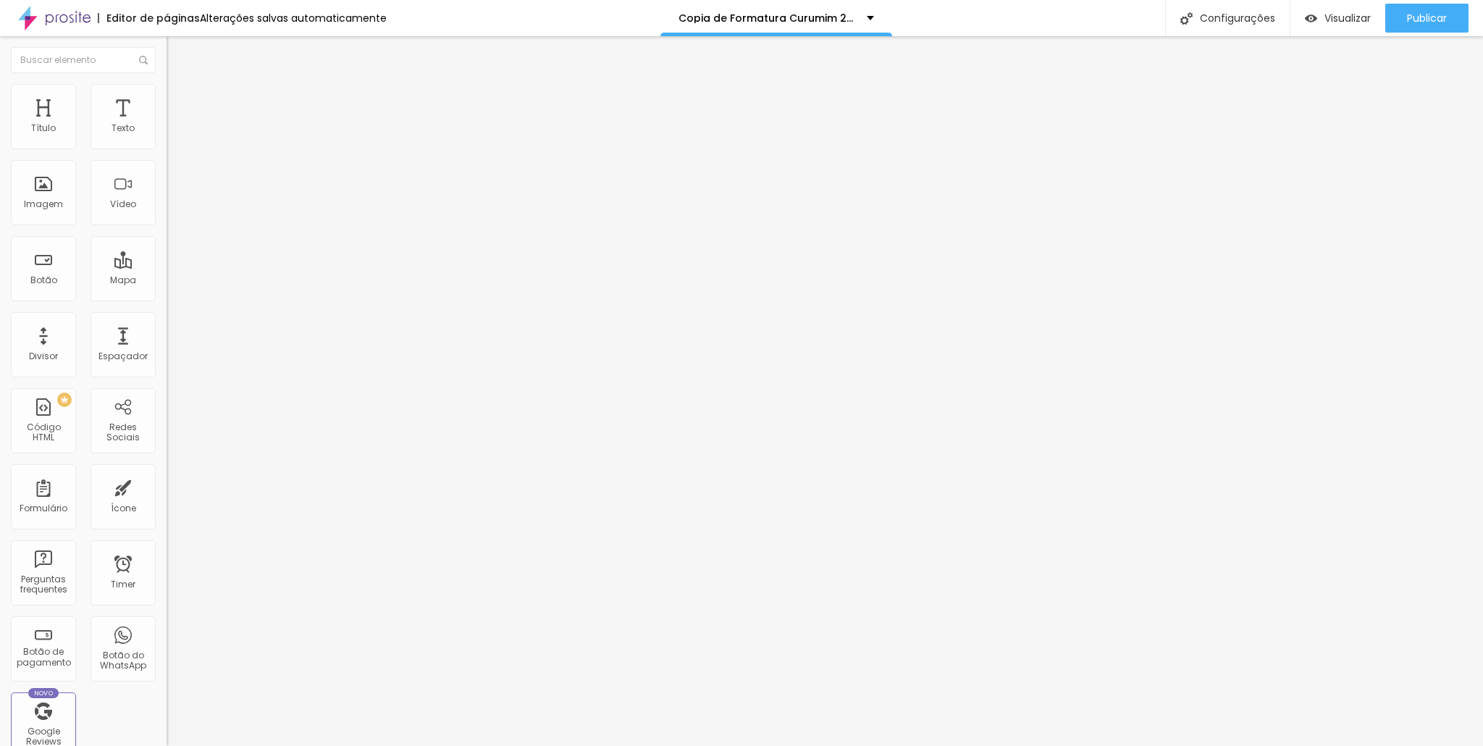
type input "10"
click at [167, 145] on input "range" at bounding box center [213, 143] width 93 height 12
drag, startPoint x: 9, startPoint y: 147, endPoint x: 2, endPoint y: 150, distance: 7.8
click at [167, 150] on div "Tamanho 10 px % 200 Borda arredondada Sombra DESATIVADO Voltar ao padrão" at bounding box center [250, 258] width 167 height 290
type input "15"
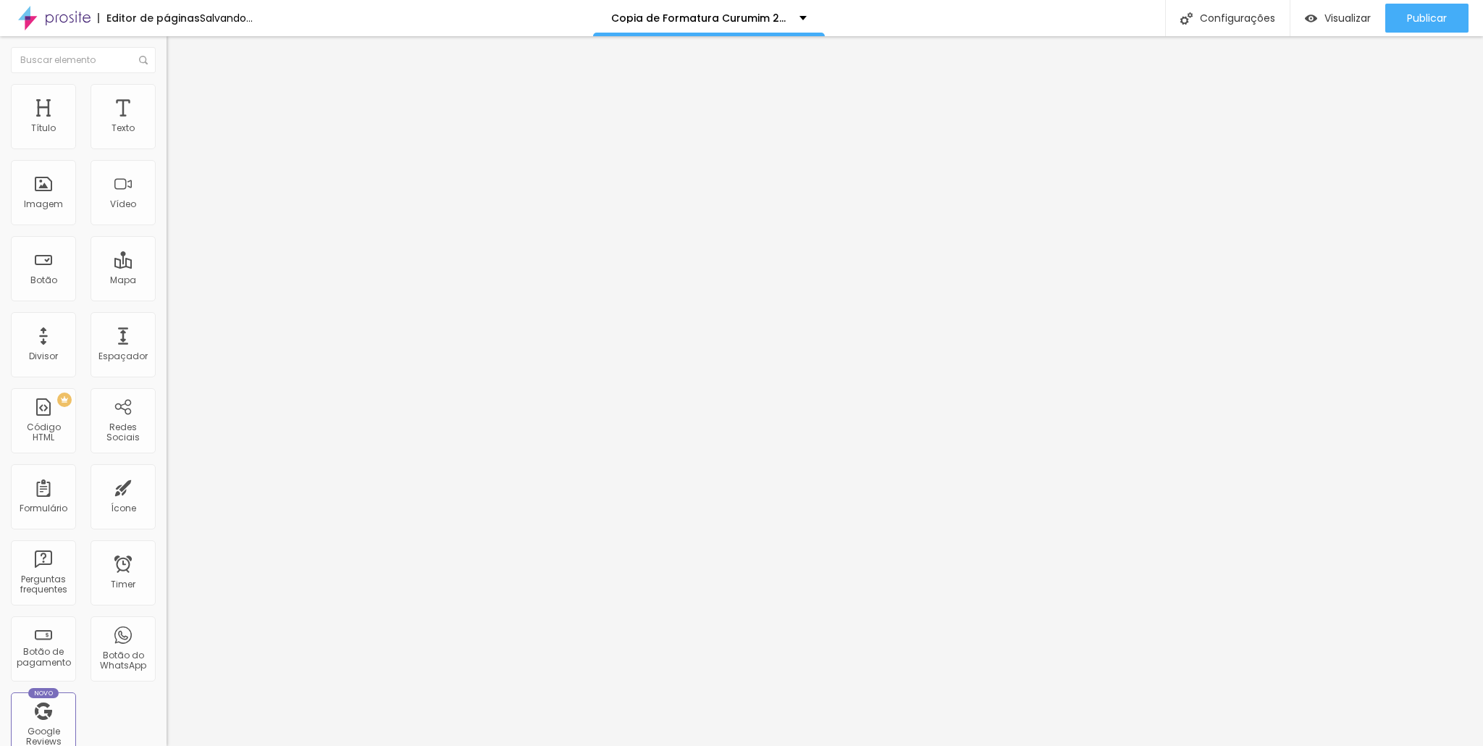
type input "15"
type input "20"
drag, startPoint x: 16, startPoint y: 159, endPoint x: 32, endPoint y: 160, distance: 16.0
type input "20"
click at [167, 148] on input "range" at bounding box center [213, 143] width 93 height 12
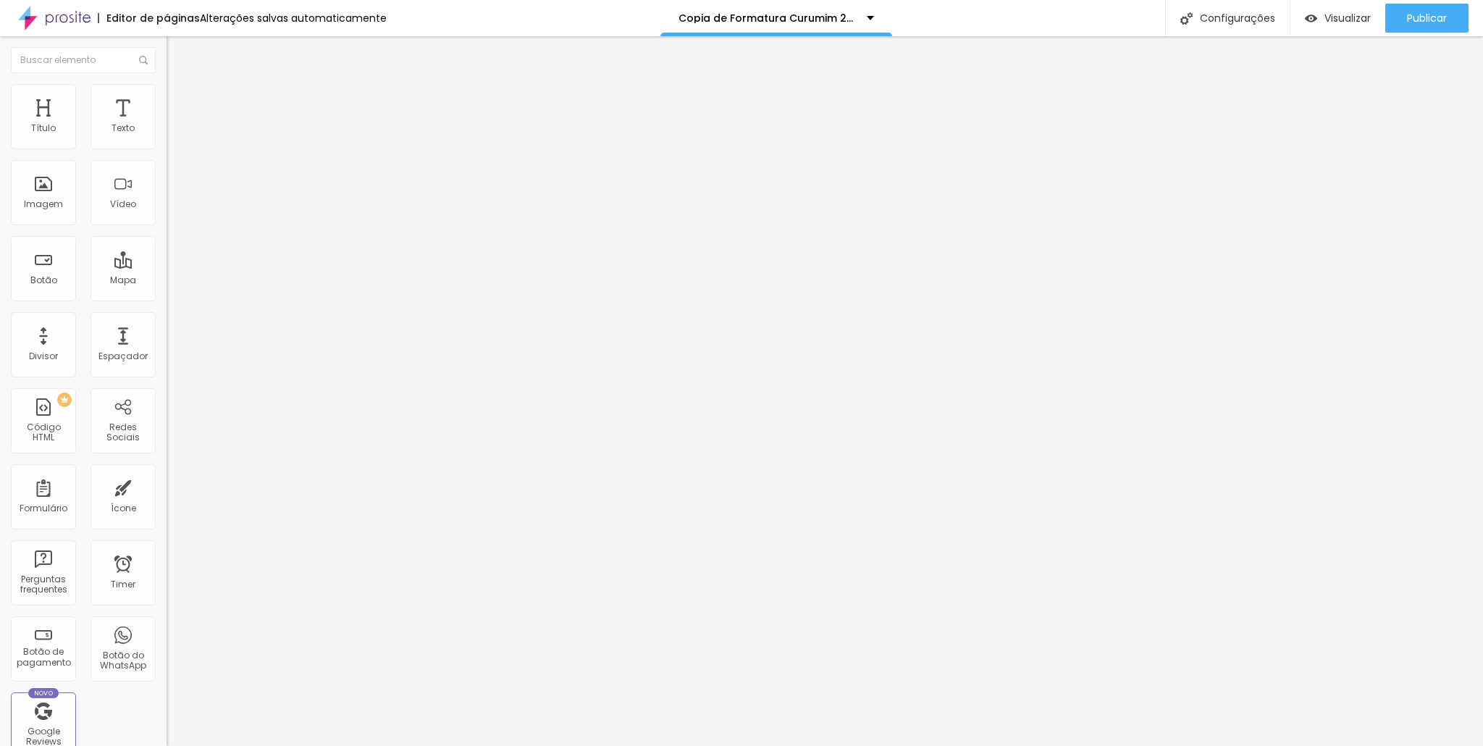
click at [167, 98] on ul "Conteúdo Estilo Avançado" at bounding box center [250, 91] width 167 height 43
click at [167, 95] on ul "Conteúdo Estilo Avançado" at bounding box center [250, 91] width 167 height 43
click at [167, 93] on li "Estilo" at bounding box center [250, 91] width 167 height 14
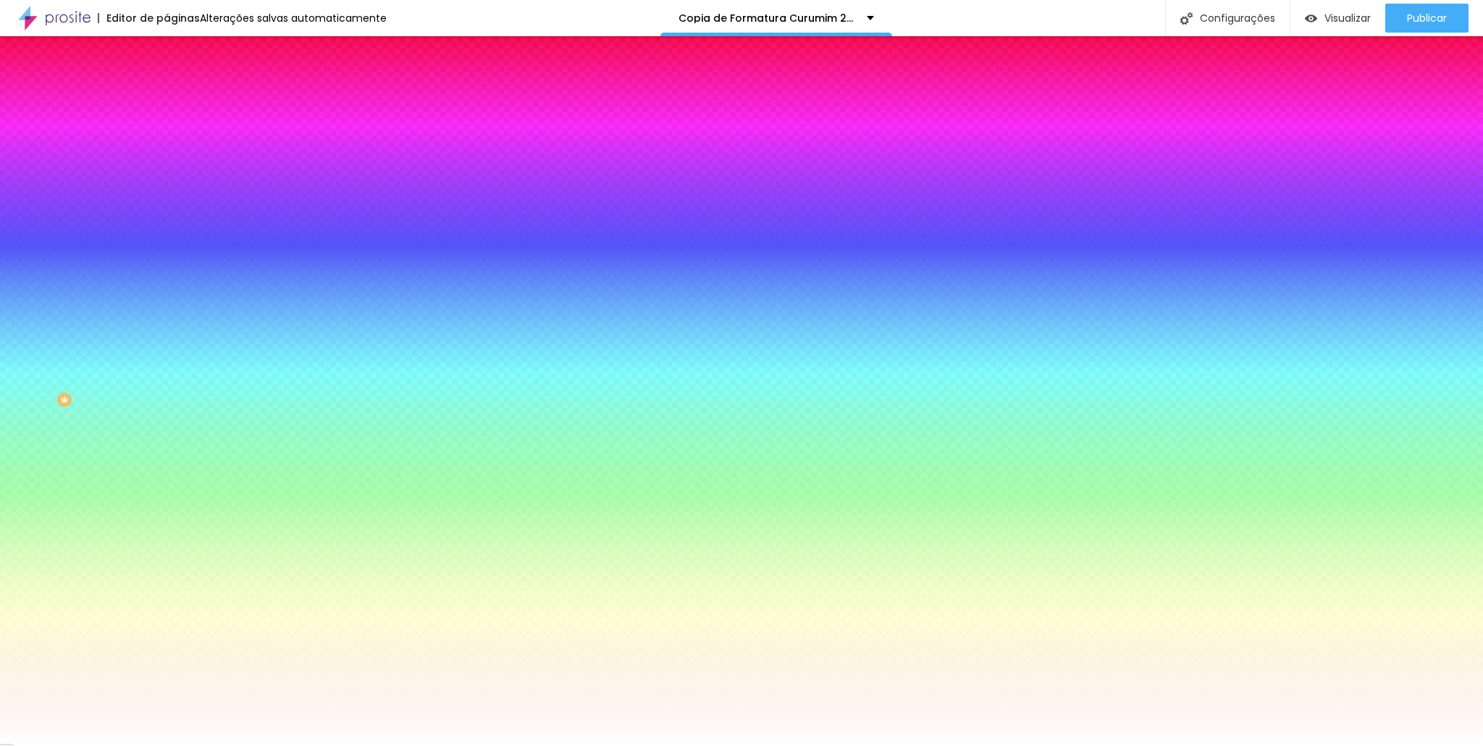
click at [167, 212] on input "#FFFFFF" at bounding box center [254, 204] width 174 height 14
